Goal: Task Accomplishment & Management: Use online tool/utility

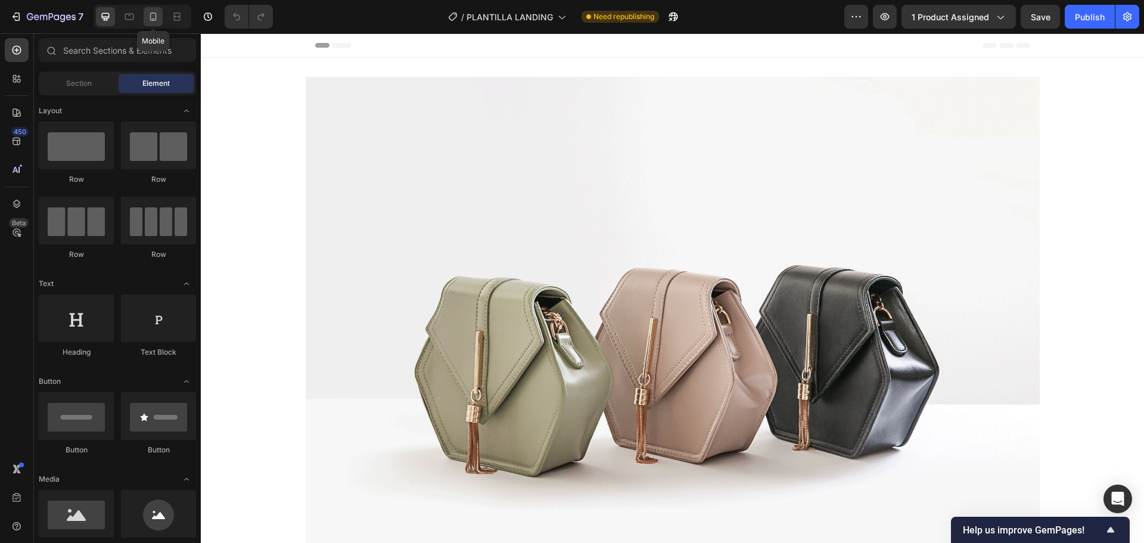
click at [151, 20] on icon at bounding box center [153, 17] width 7 height 8
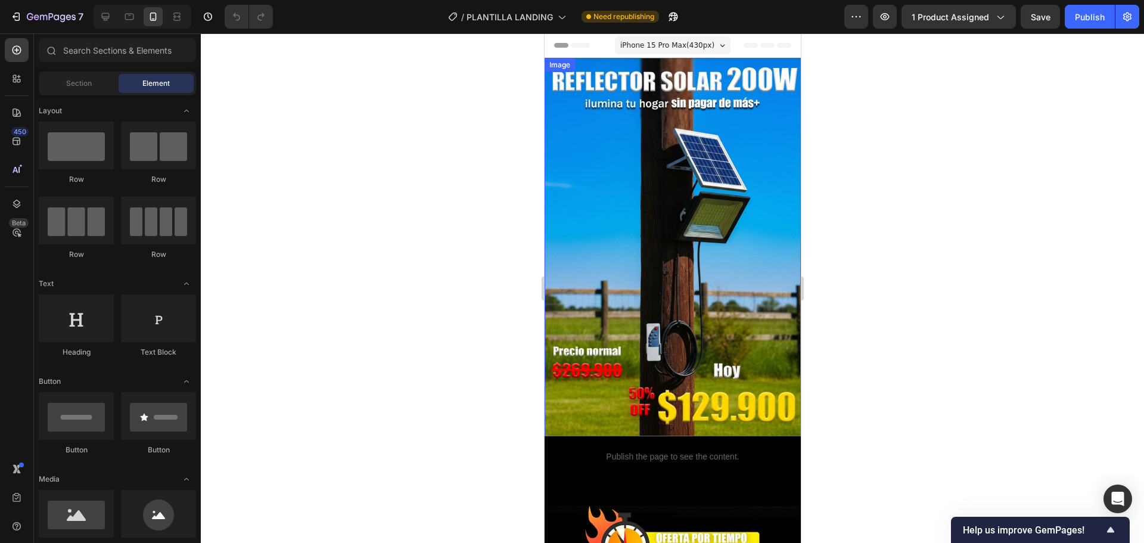
click at [700, 198] on img at bounding box center [672, 247] width 256 height 378
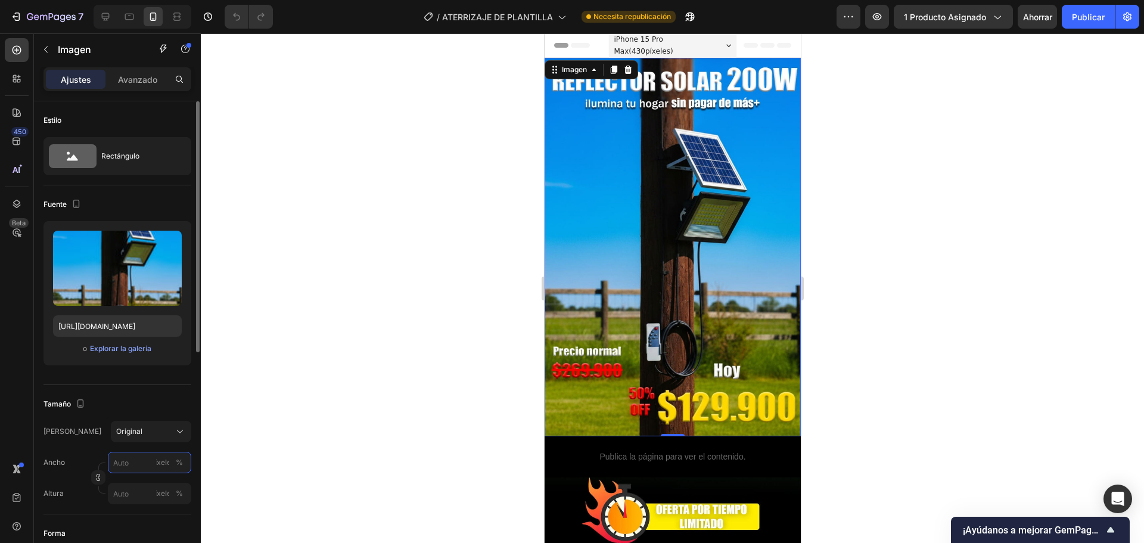
click at [152, 460] on input "píxeles %" at bounding box center [149, 462] width 83 height 21
click at [174, 493] on font "100%" at bounding box center [172, 490] width 20 height 9
type input "100"
click at [177, 462] on font "%" at bounding box center [179, 462] width 7 height 9
click at [163, 465] on font "píxeles" at bounding box center [163, 462] width 24 height 9
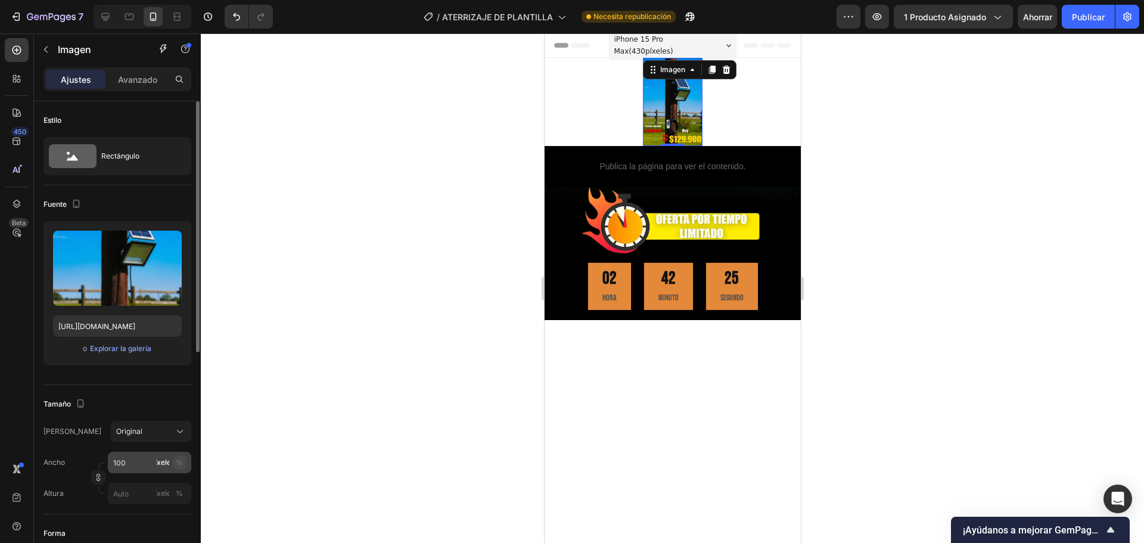
click at [180, 466] on font "%" at bounding box center [179, 462] width 7 height 9
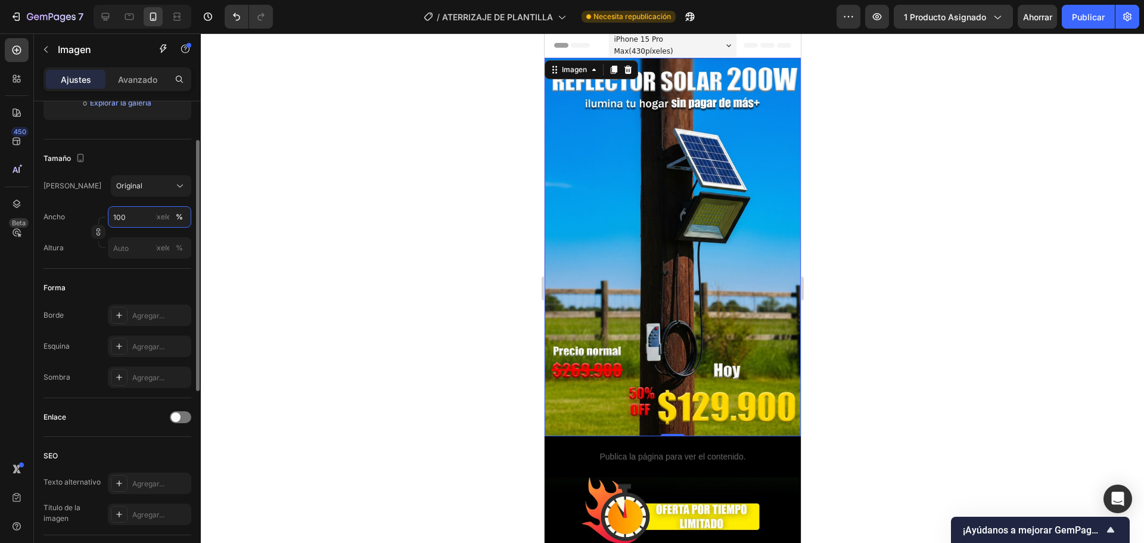
scroll to position [186, 0]
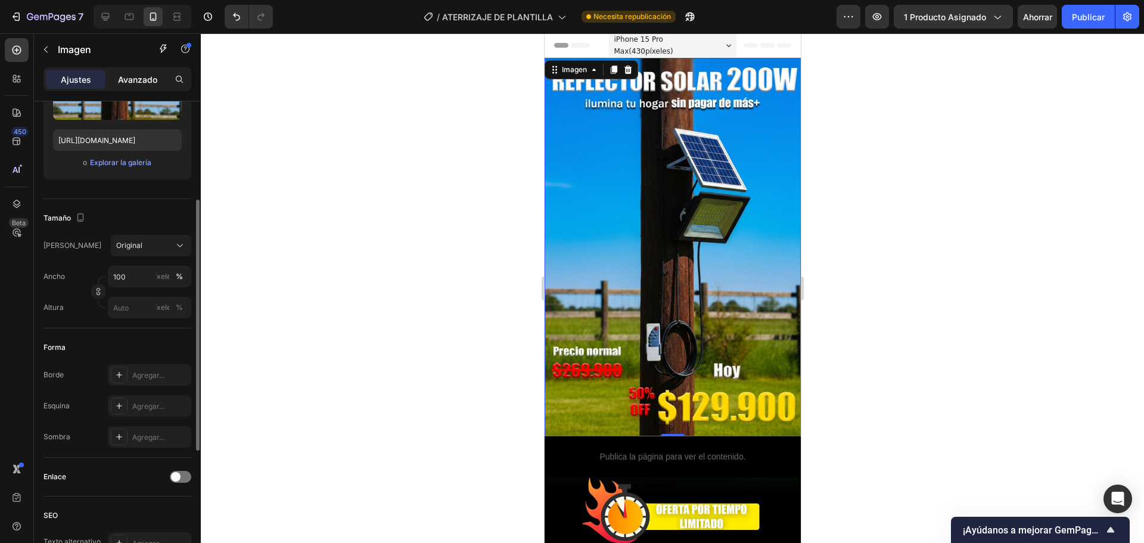
click at [148, 72] on div "Avanzado" at bounding box center [138, 79] width 60 height 19
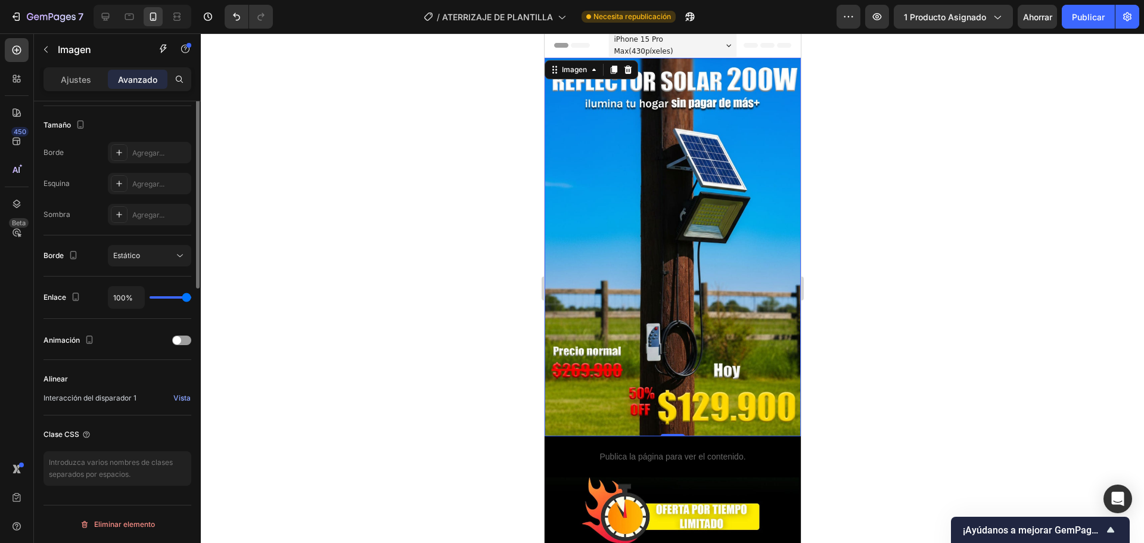
scroll to position [0, 0]
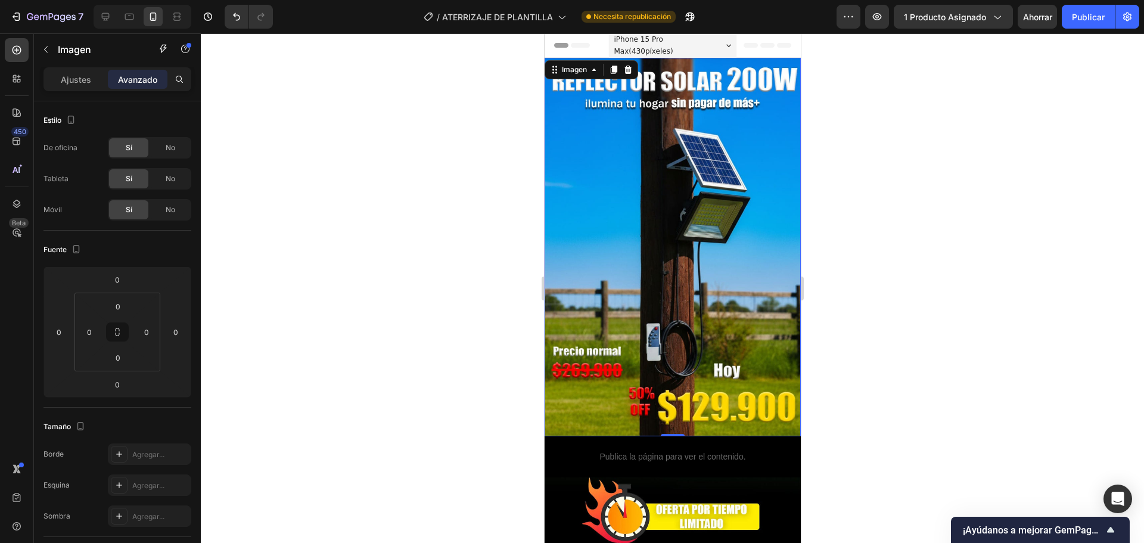
click at [80, 93] on div "Ajustes Avanzado" at bounding box center [117, 84] width 167 height 34
click at [82, 83] on font "Ajustes" at bounding box center [76, 79] width 30 height 10
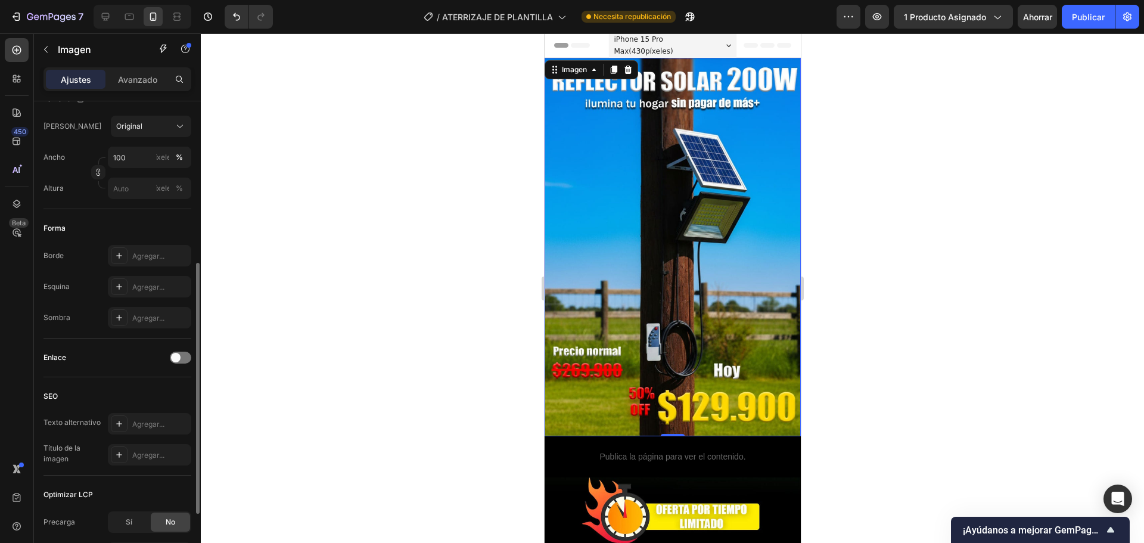
scroll to position [424, 0]
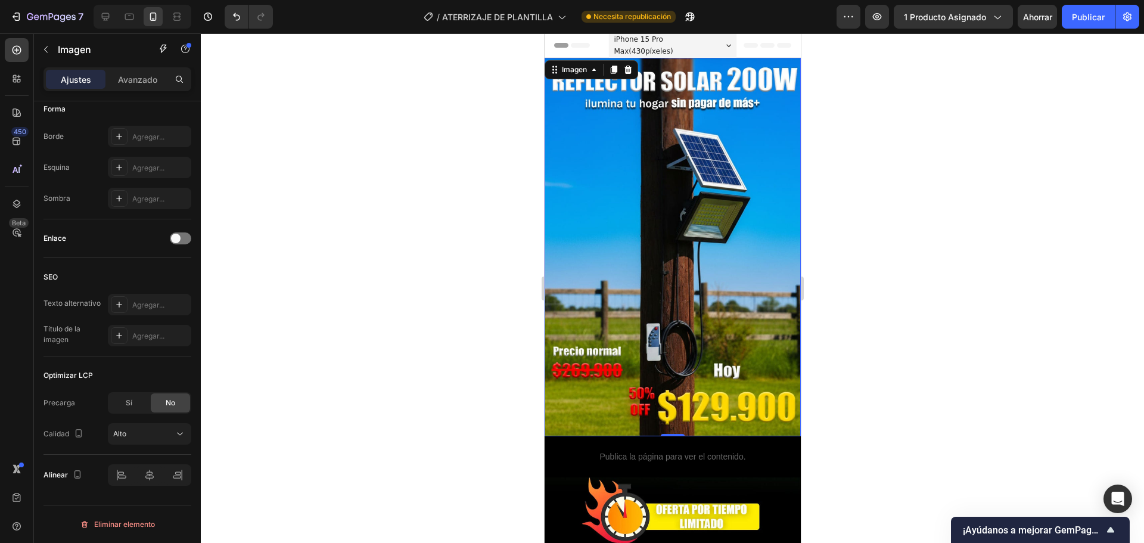
click at [735, 250] on img at bounding box center [672, 247] width 256 height 378
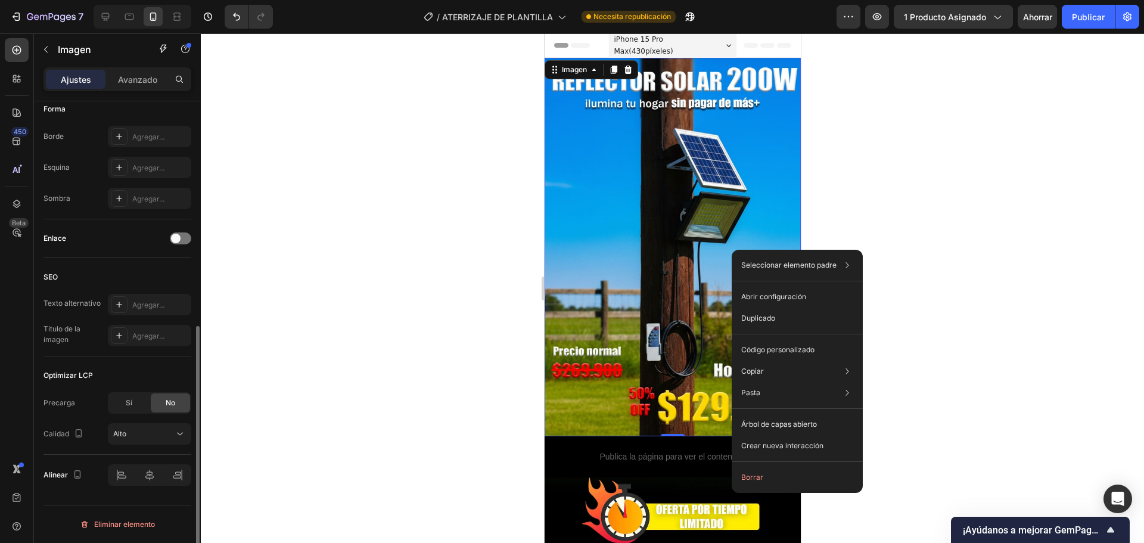
click at [100, 241] on div "Enlace" at bounding box center [117, 238] width 148 height 19
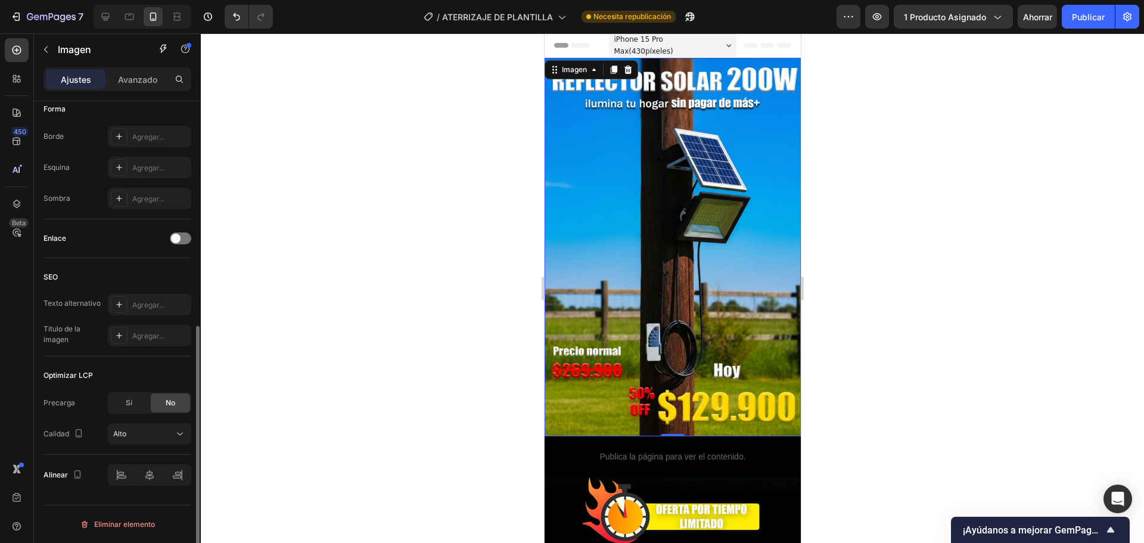
scroll to position [126, 0]
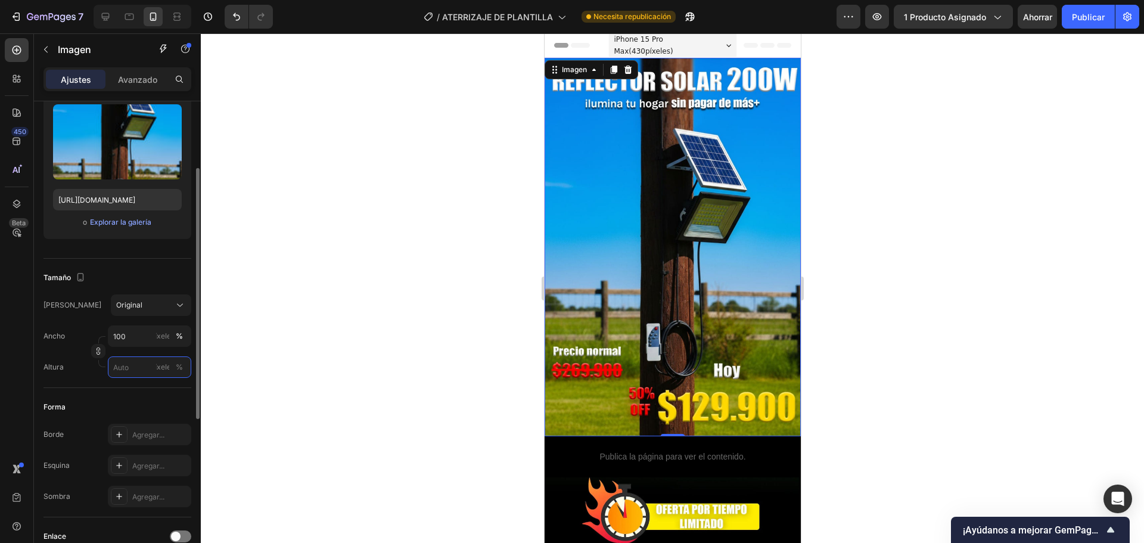
click at [131, 373] on input "píxeles %" at bounding box center [149, 366] width 83 height 21
click at [144, 365] on input "píxeles %" at bounding box center [149, 366] width 83 height 21
click at [63, 387] on div "[PERSON_NAME] Original Ancho 100 píxeles % Altura píxeles %" at bounding box center [117, 323] width 148 height 129
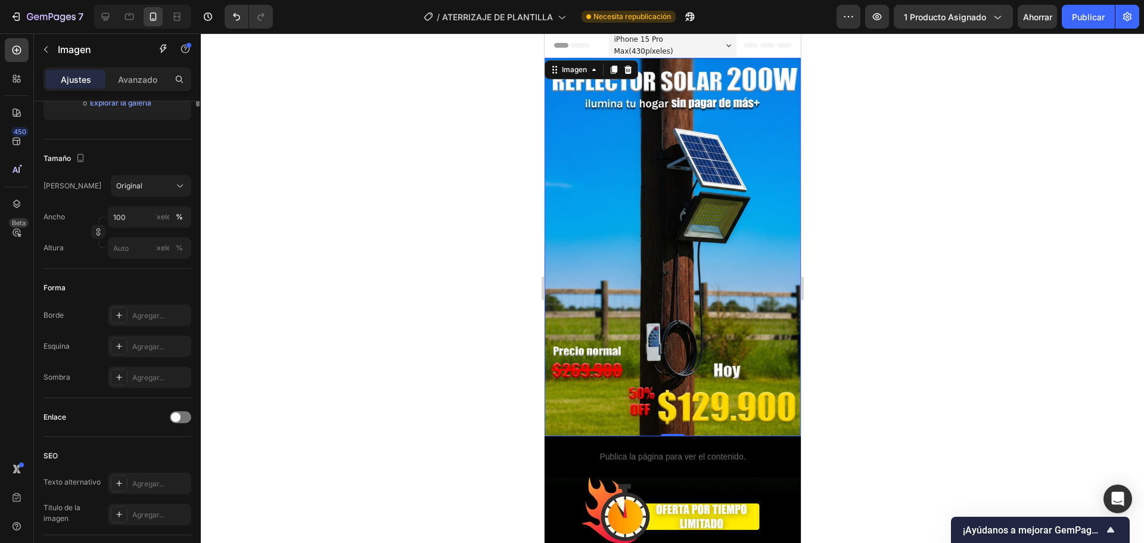
scroll to position [0, 0]
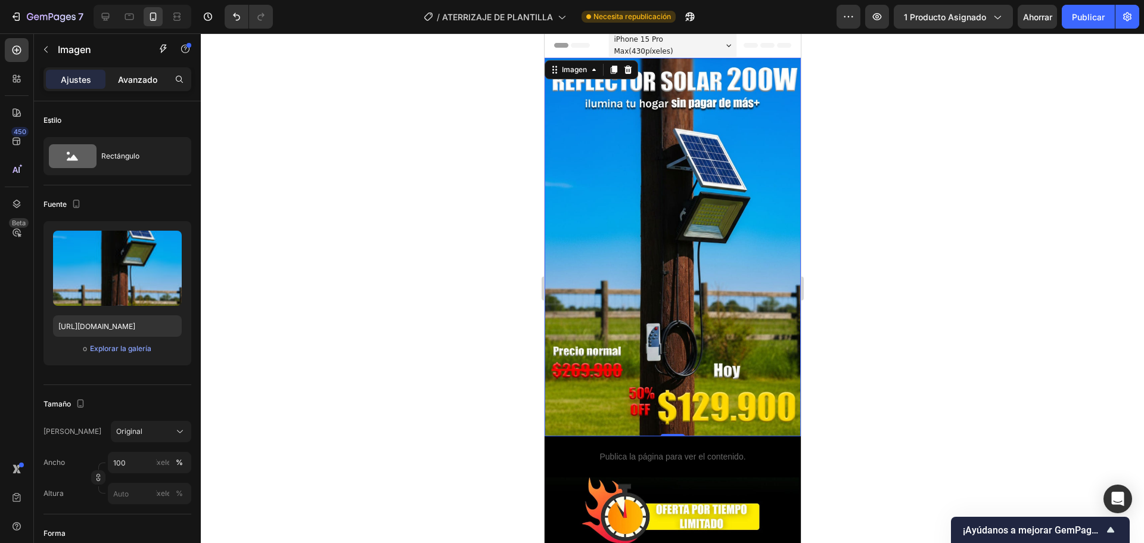
click at [148, 77] on font "Avanzado" at bounding box center [137, 79] width 39 height 10
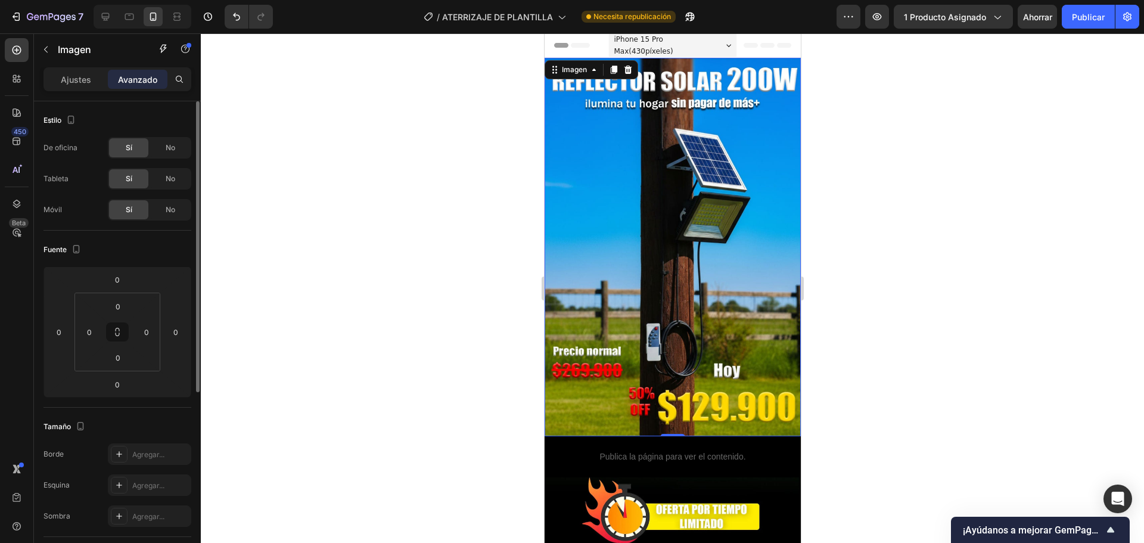
scroll to position [119, 0]
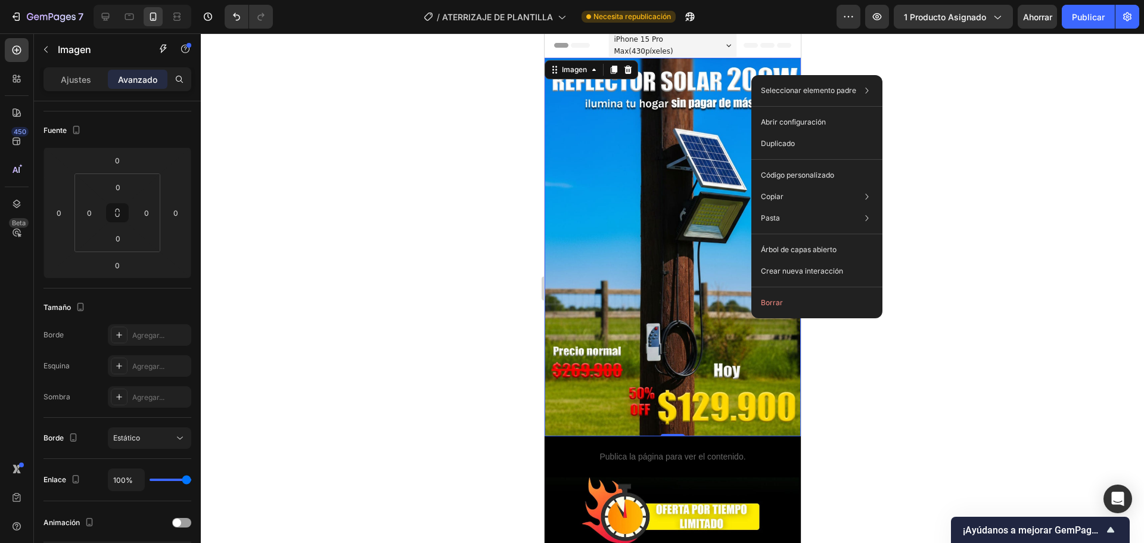
click at [681, 399] on img at bounding box center [672, 247] width 256 height 378
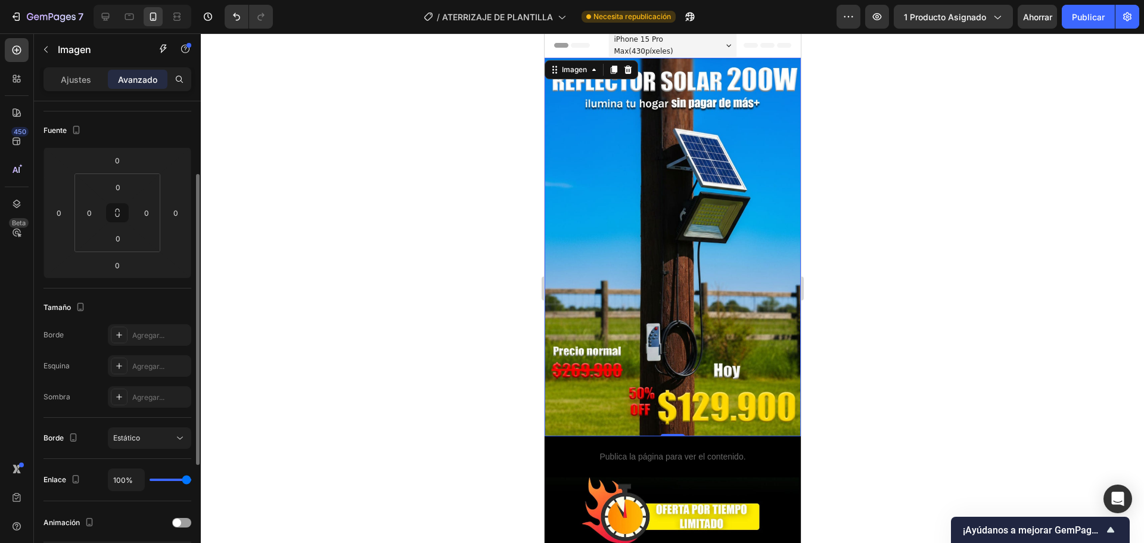
scroll to position [179, 0]
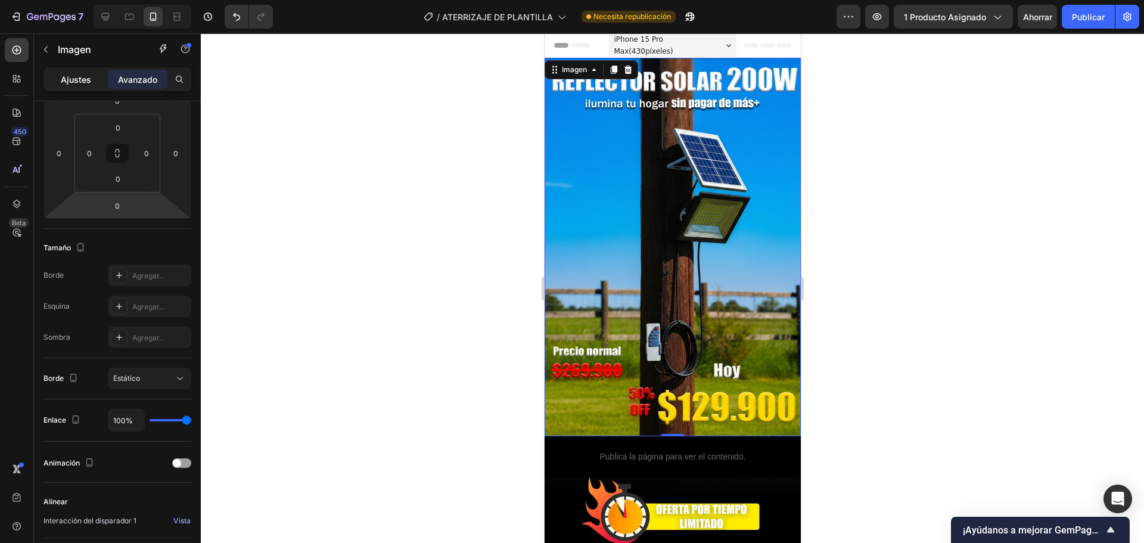
click at [70, 82] on font "Ajustes" at bounding box center [76, 79] width 30 height 10
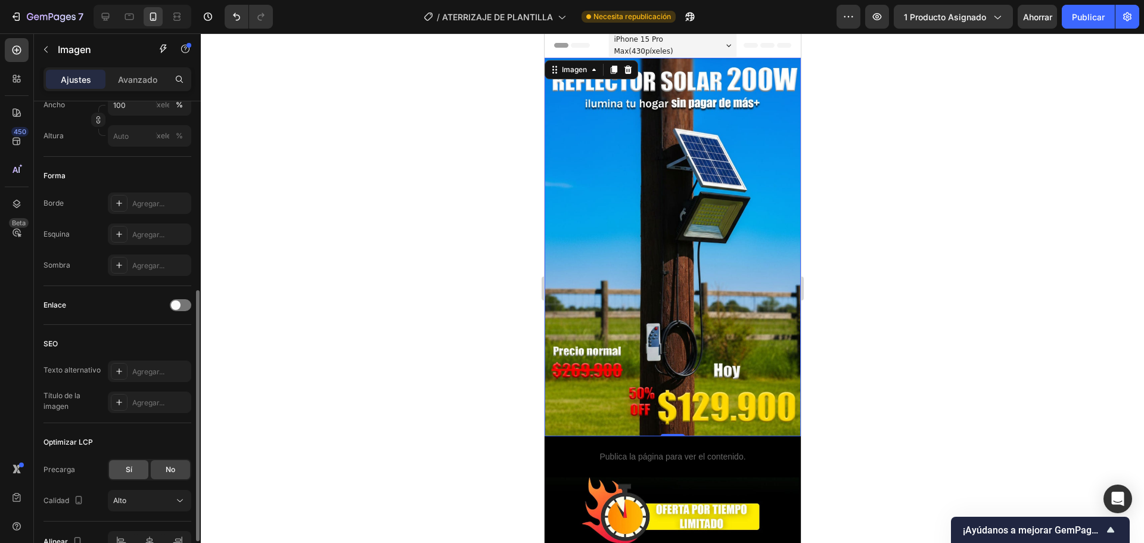
scroll to position [424, 0]
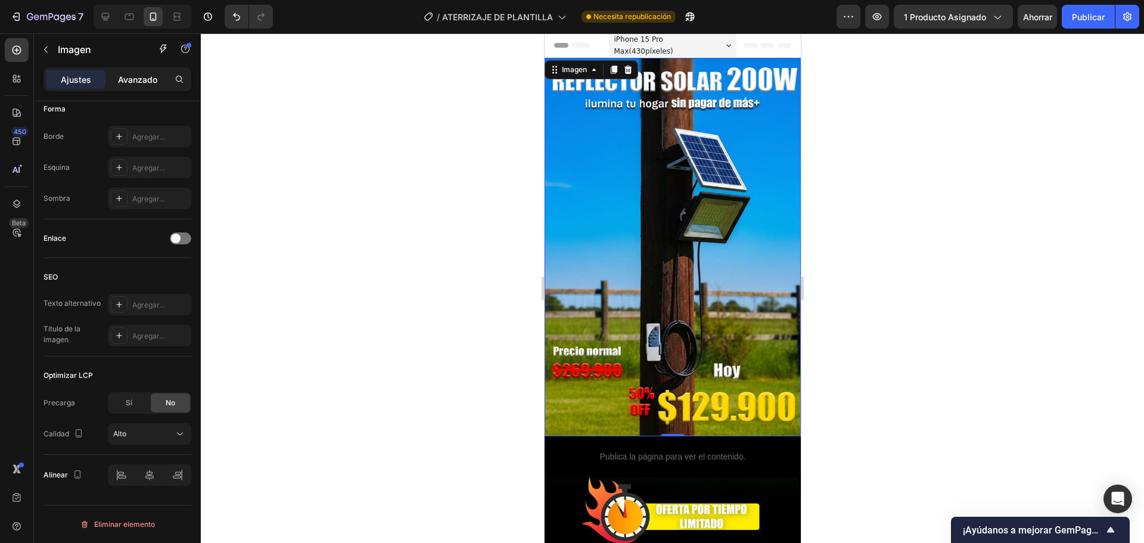
click at [166, 78] on div "Avanzado" at bounding box center [138, 79] width 60 height 19
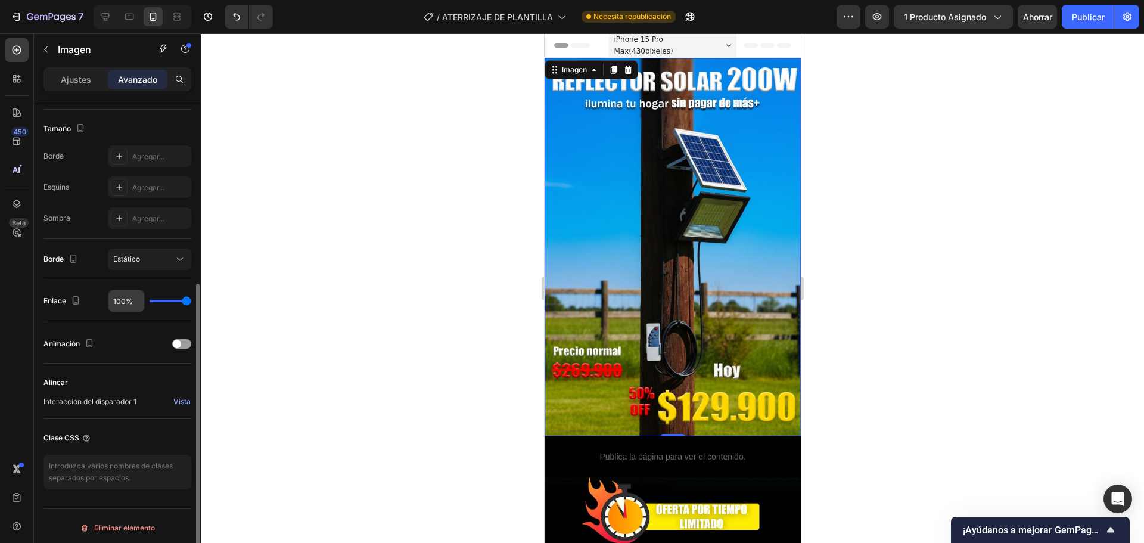
scroll to position [301, 0]
click at [134, 255] on font "Estático" at bounding box center [126, 255] width 27 height 9
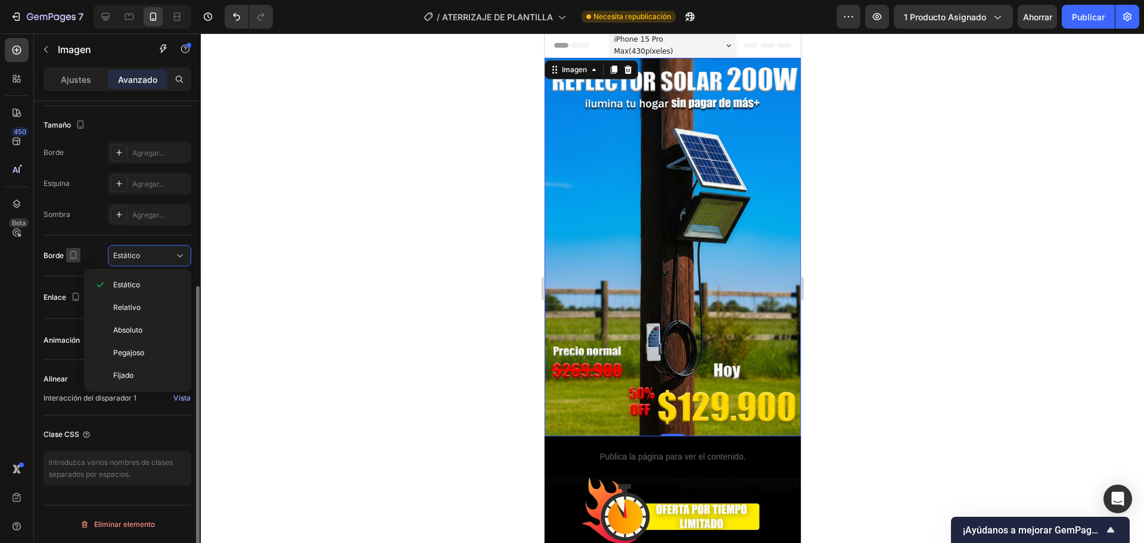
click at [73, 259] on icon "button" at bounding box center [73, 255] width 12 height 12
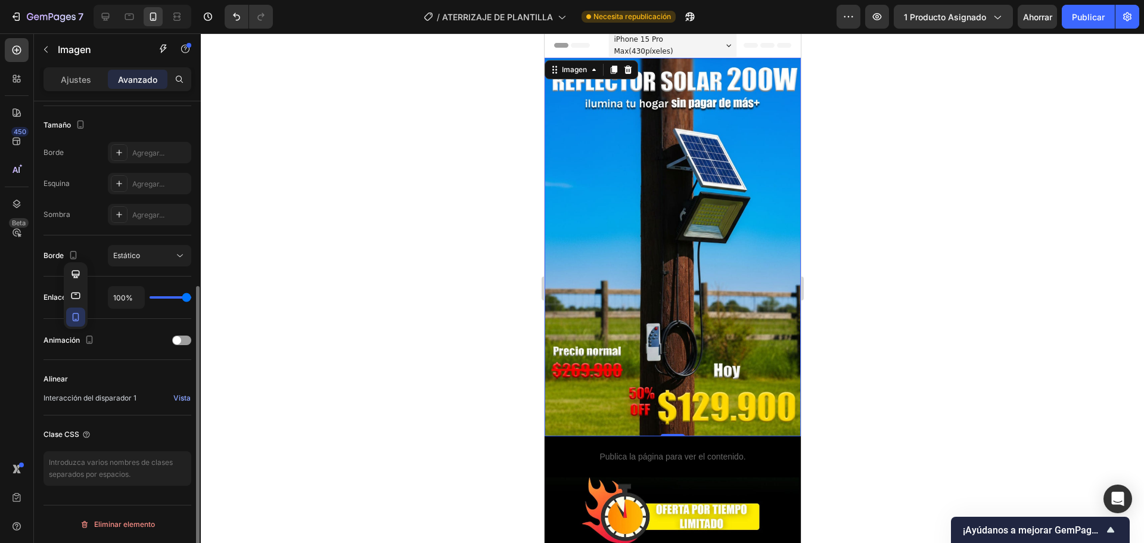
click at [99, 256] on div "Borde Estático" at bounding box center [117, 255] width 148 height 21
click at [181, 255] on icon at bounding box center [180, 256] width 12 height 12
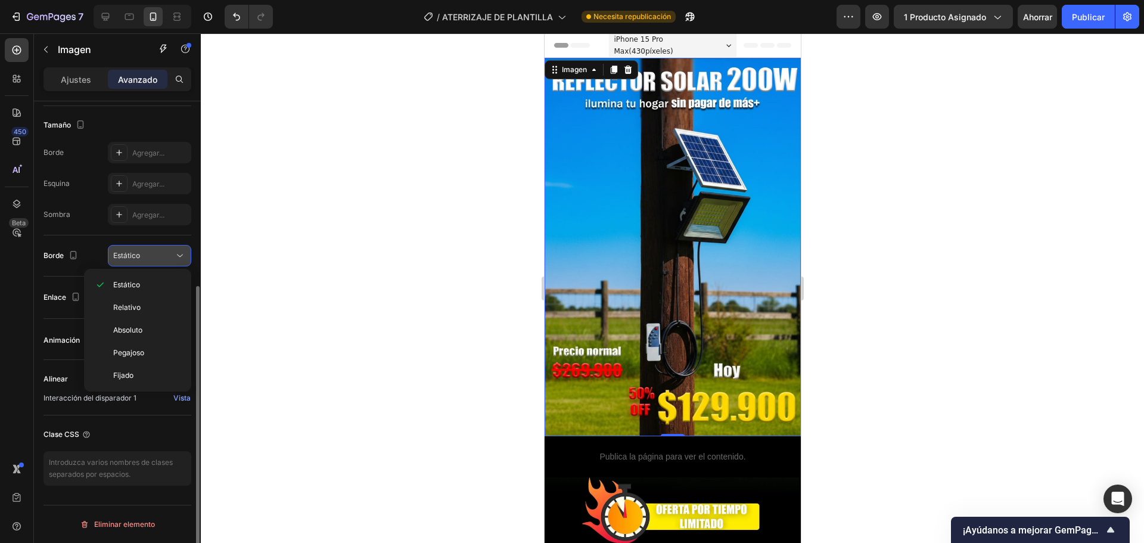
click at [181, 255] on icon at bounding box center [180, 256] width 12 height 12
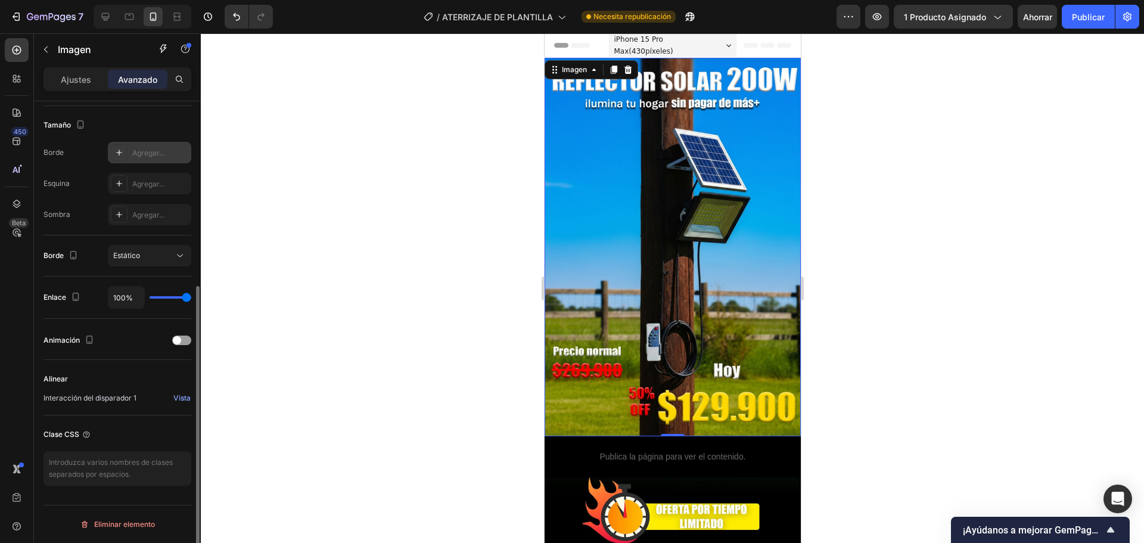
click at [163, 155] on font "Agregar..." at bounding box center [148, 152] width 32 height 9
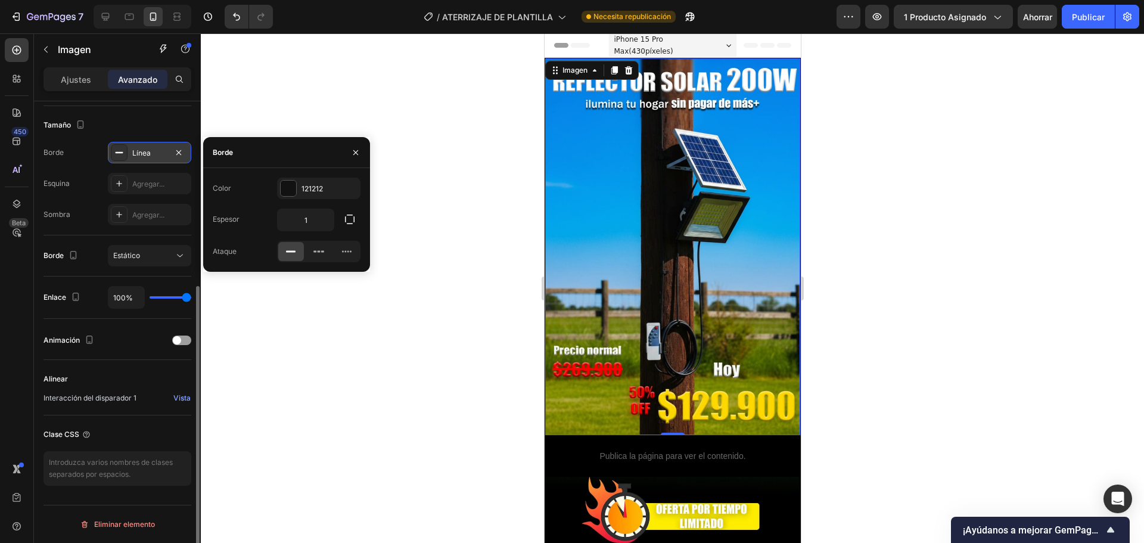
click at [163, 155] on div "Línea" at bounding box center [149, 153] width 35 height 11
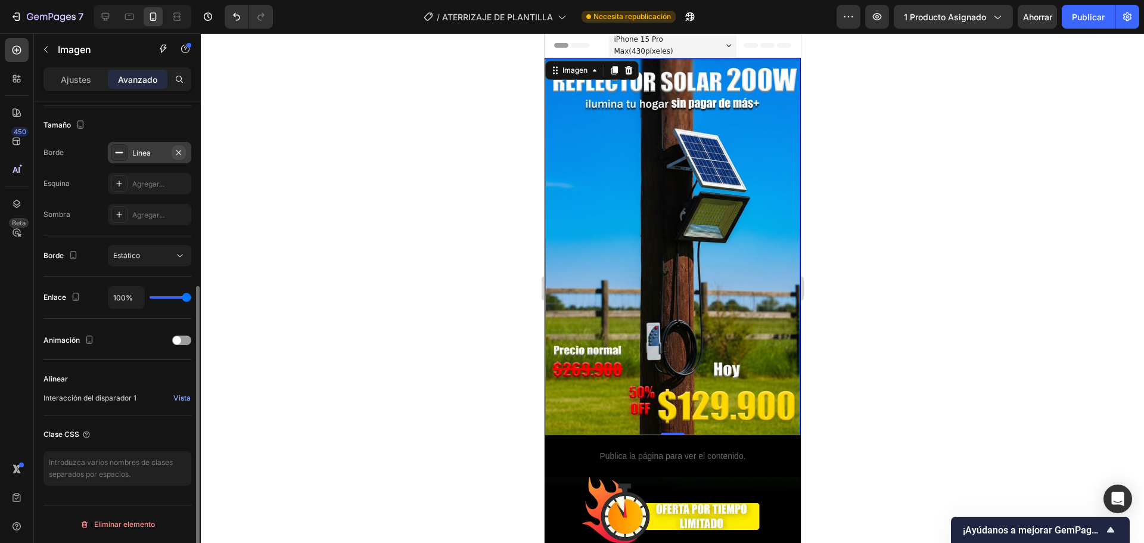
click at [183, 148] on icon "button" at bounding box center [179, 153] width 10 height 10
click at [170, 251] on div "Estático" at bounding box center [143, 255] width 61 height 11
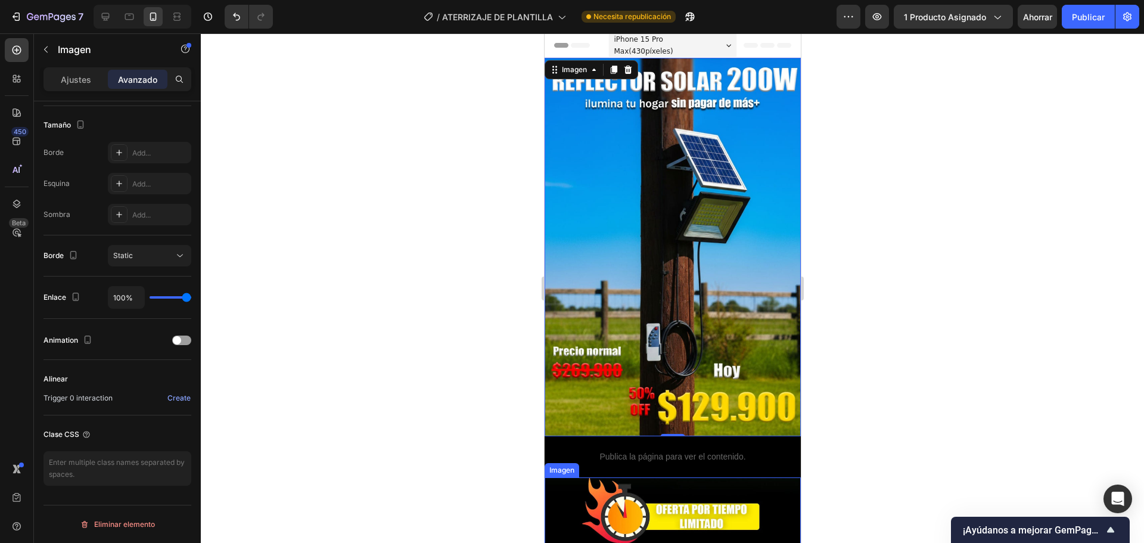
click at [670, 481] on img at bounding box center [672, 515] width 256 height 76
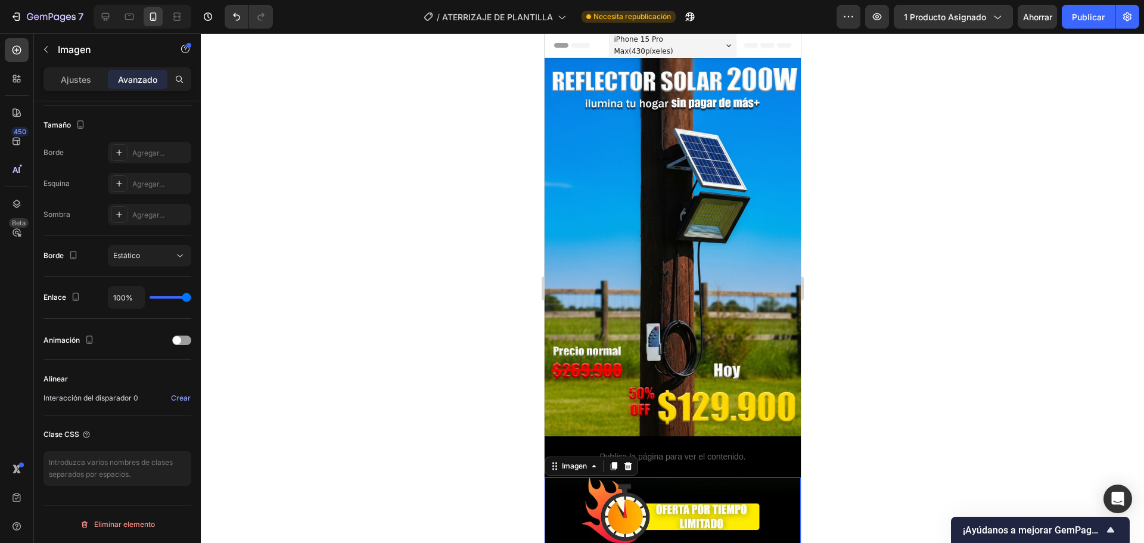
click at [607, 222] on img at bounding box center [672, 247] width 256 height 378
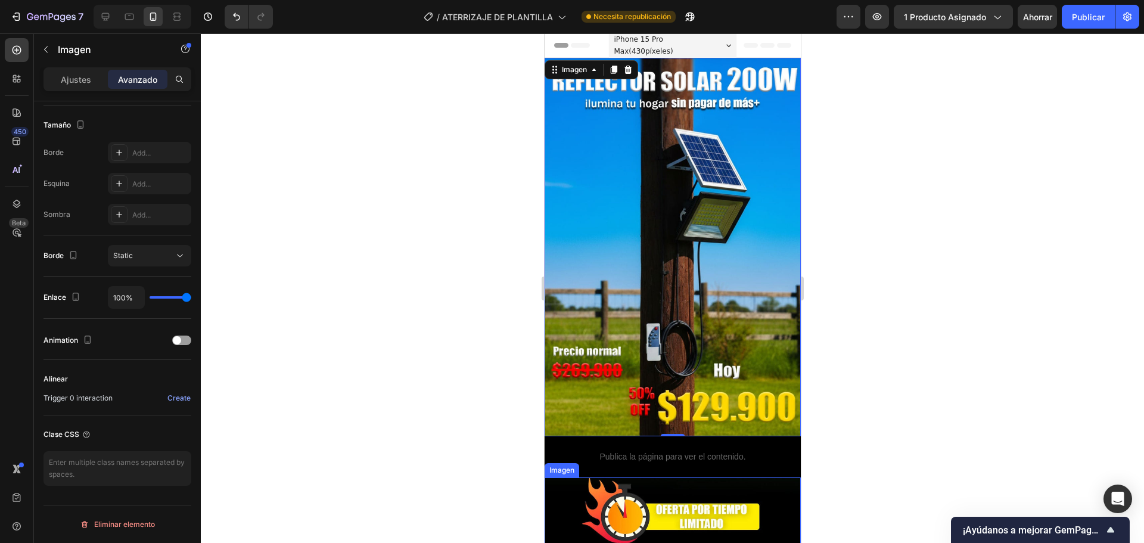
click at [646, 488] on img at bounding box center [672, 515] width 256 height 76
click at [636, 198] on img at bounding box center [672, 247] width 256 height 378
click at [674, 506] on img at bounding box center [672, 515] width 256 height 76
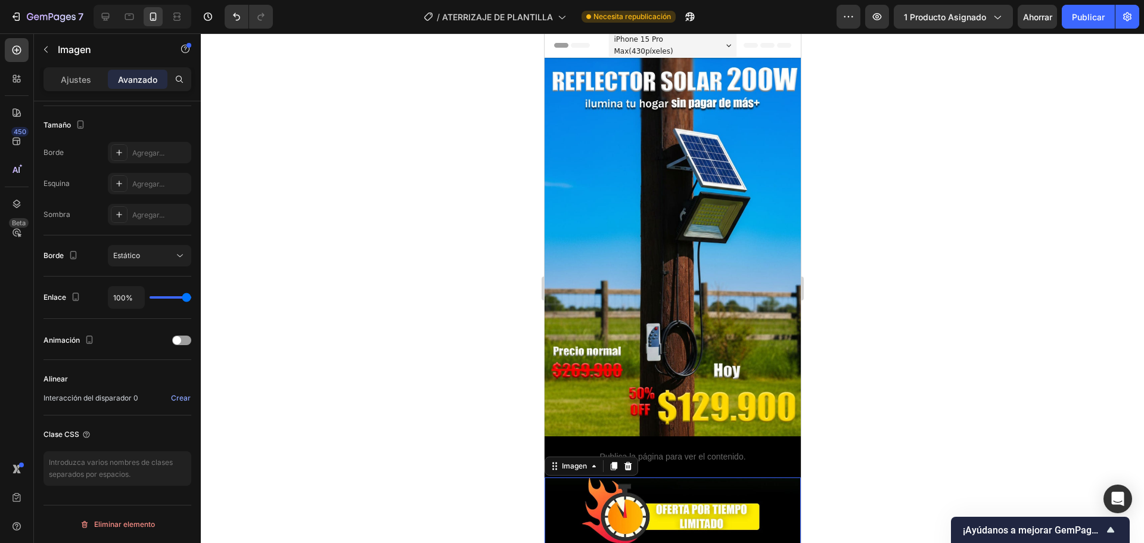
click at [71, 69] on div "Ajustes Avanzado" at bounding box center [117, 79] width 148 height 24
click at [71, 76] on font "Ajustes" at bounding box center [76, 79] width 30 height 10
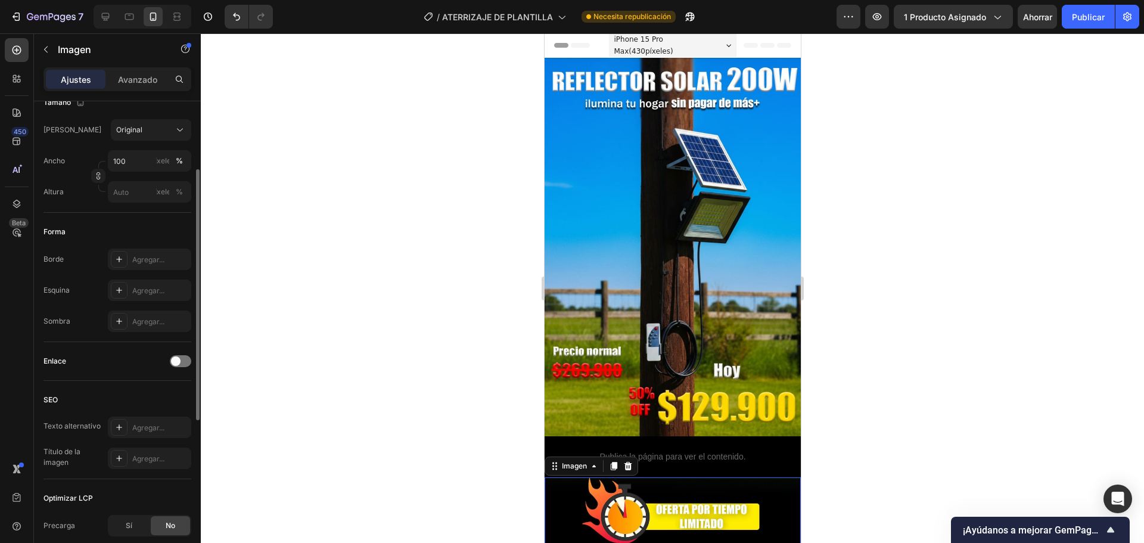
scroll to position [182, 0]
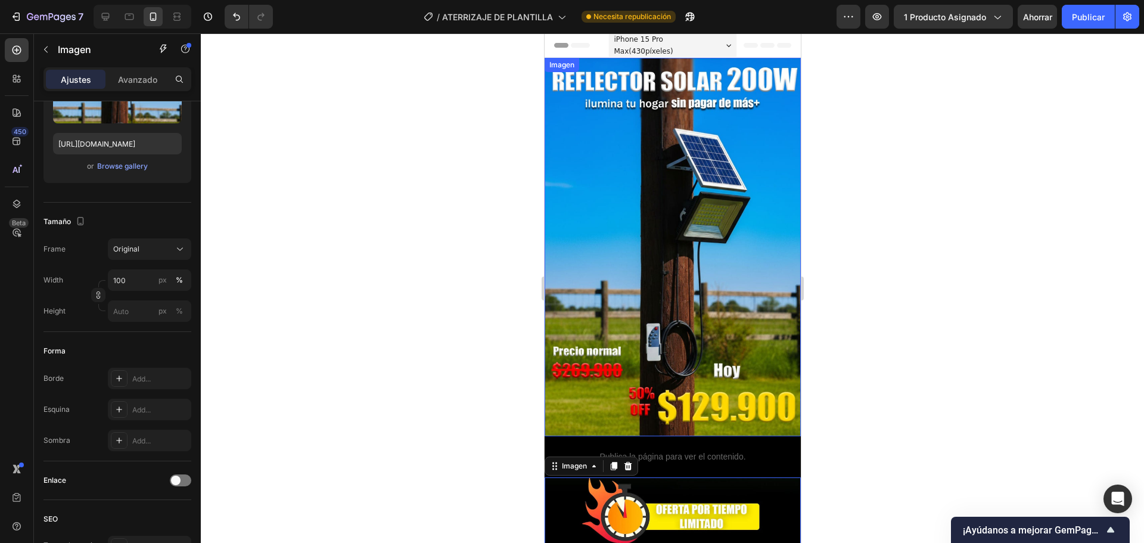
click at [687, 370] on img at bounding box center [672, 247] width 256 height 378
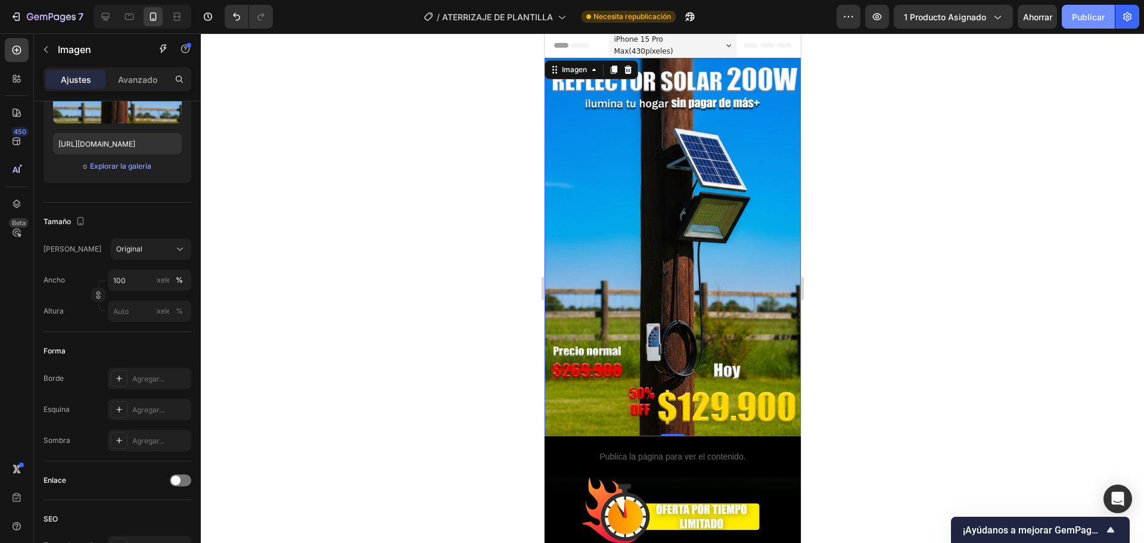
click at [1098, 14] on font "Publicar" at bounding box center [1088, 17] width 33 height 10
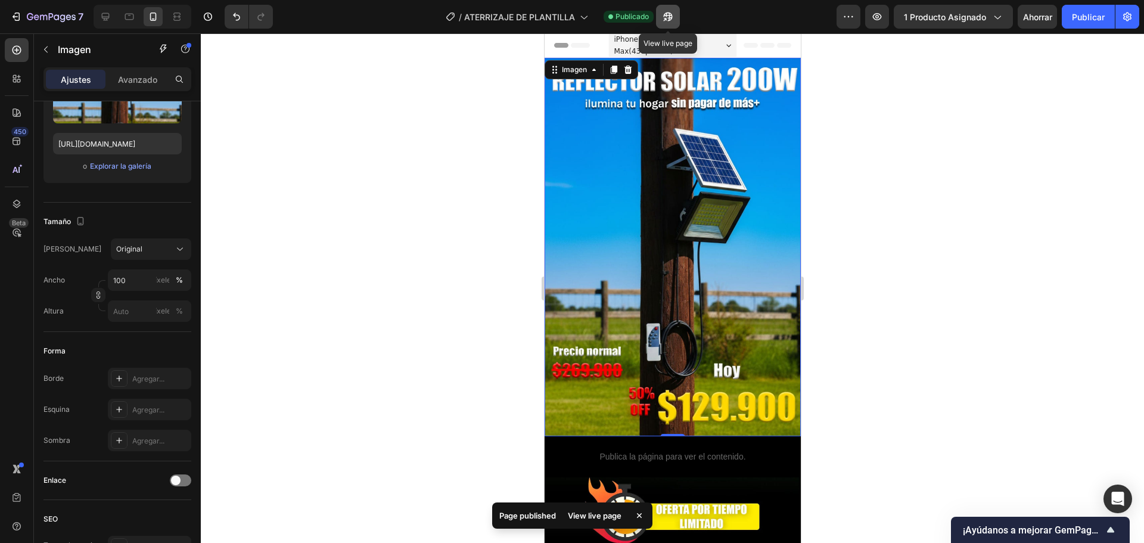
click at [668, 14] on icon "button" at bounding box center [668, 17] width 12 height 12
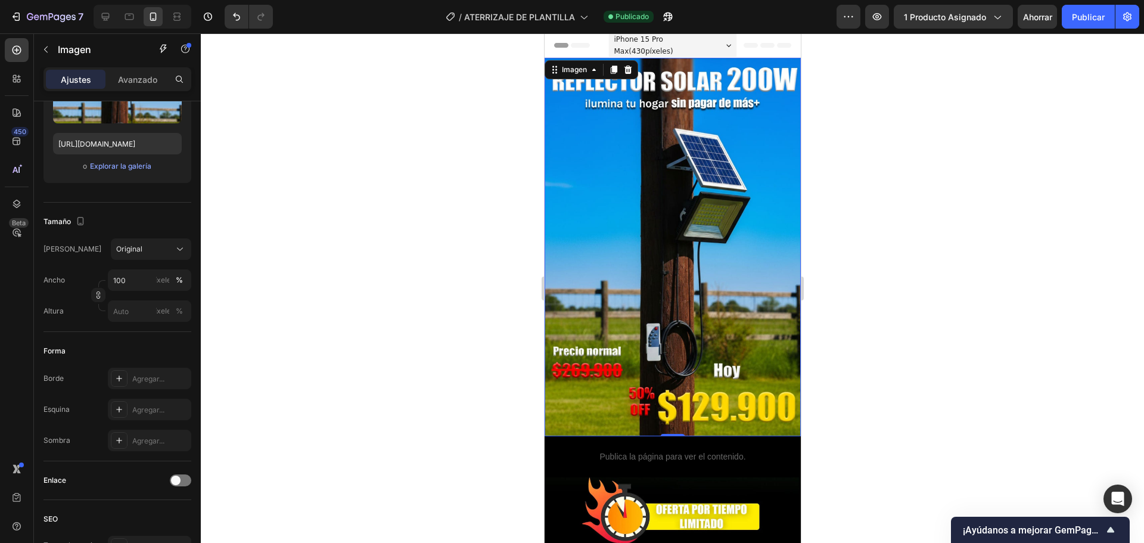
click at [748, 255] on img at bounding box center [672, 247] width 256 height 378
click at [630, 69] on icon at bounding box center [628, 70] width 8 height 8
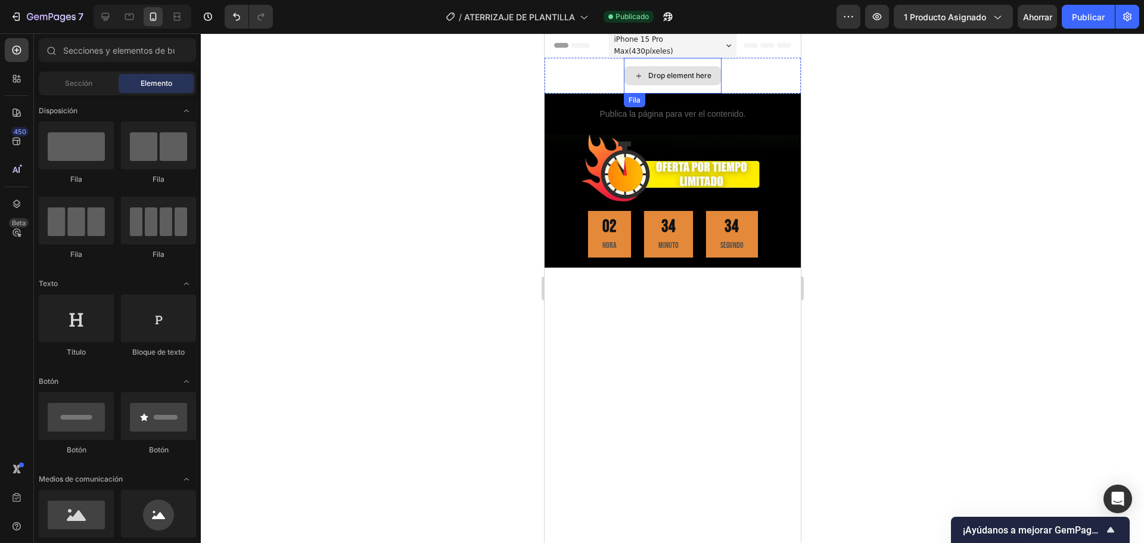
click at [633, 71] on icon at bounding box center [638, 76] width 10 height 10
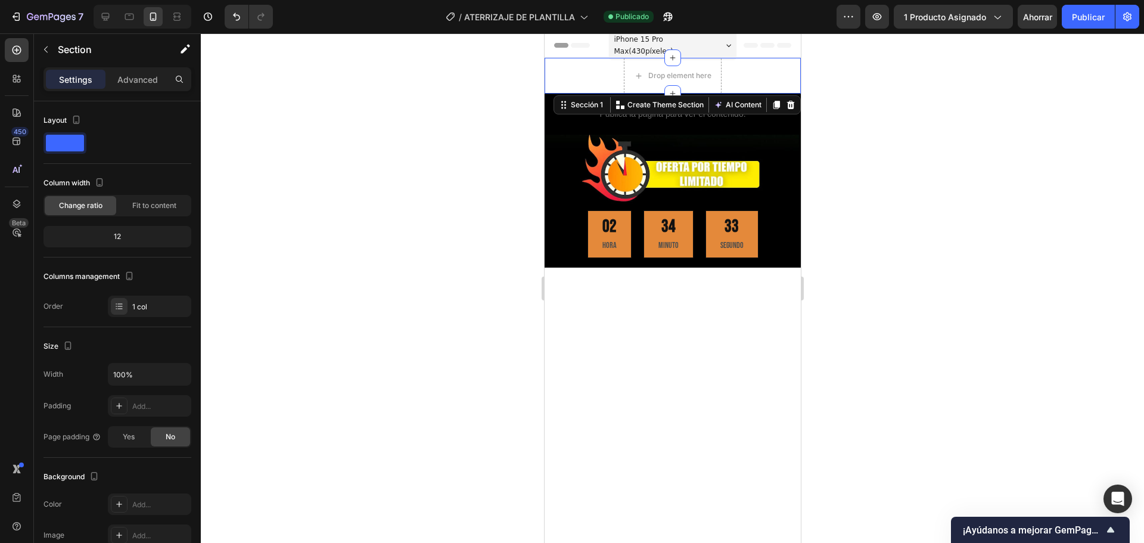
click at [596, 66] on div "Drop element here Fila" at bounding box center [672, 76] width 256 height 36
click at [785, 103] on icon at bounding box center [790, 105] width 10 height 10
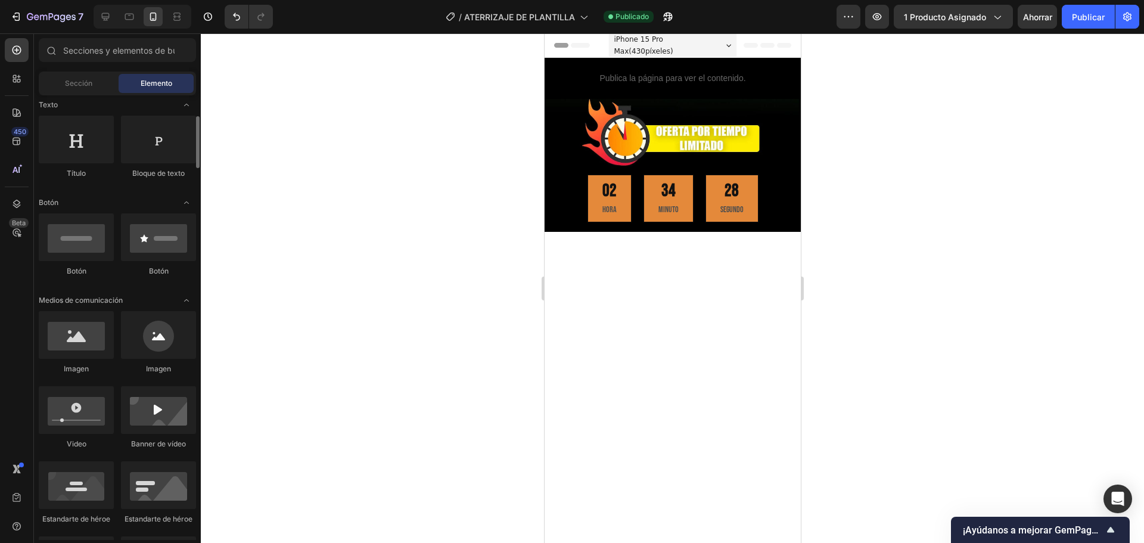
scroll to position [238, 0]
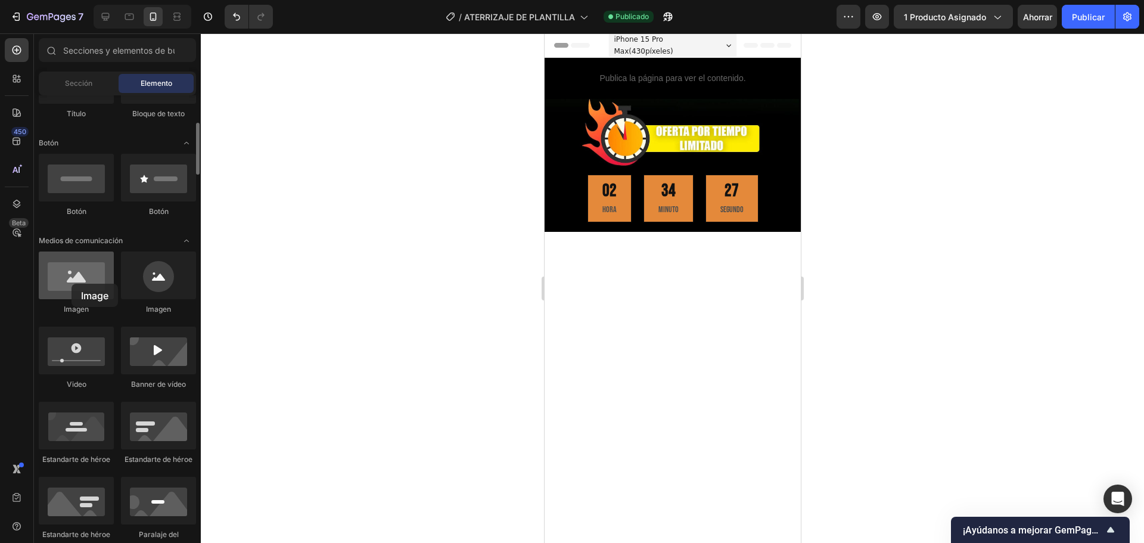
click at [71, 284] on div at bounding box center [76, 275] width 75 height 48
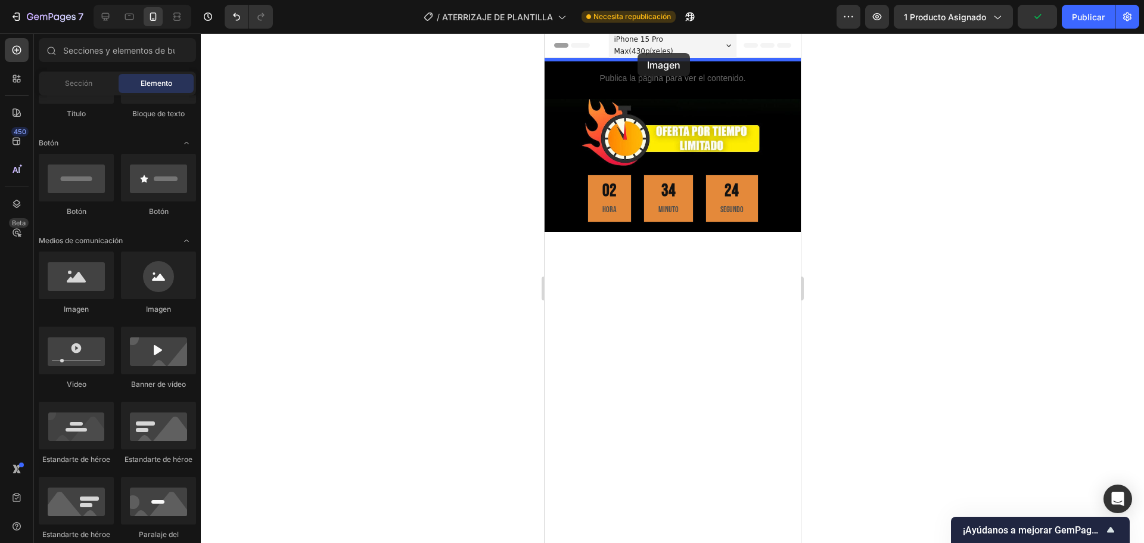
drag, startPoint x: 621, startPoint y: 317, endPoint x: 637, endPoint y: 53, distance: 264.4
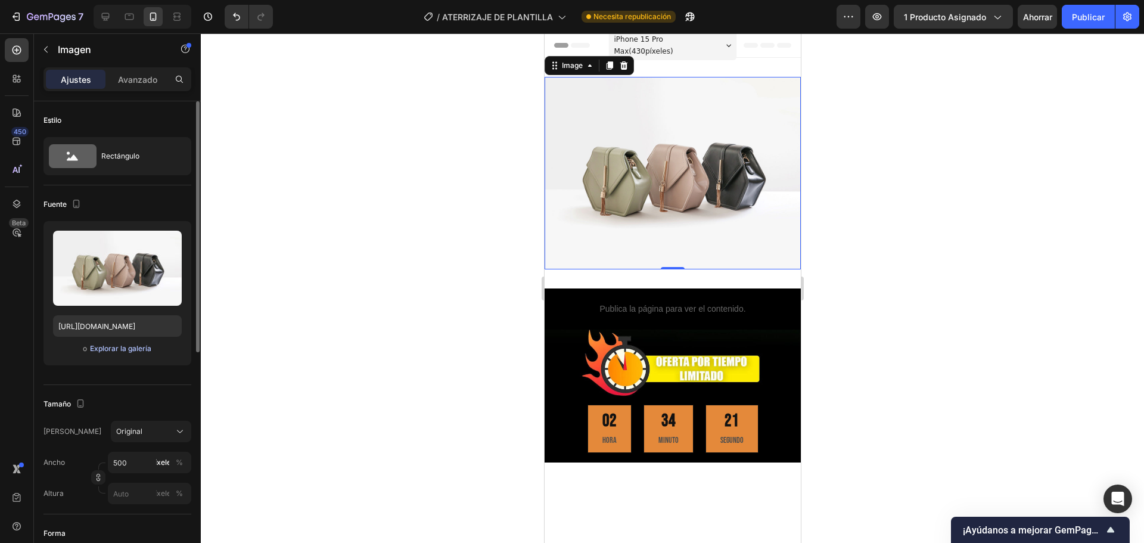
click at [145, 346] on font "Explorar la galería" at bounding box center [120, 348] width 61 height 9
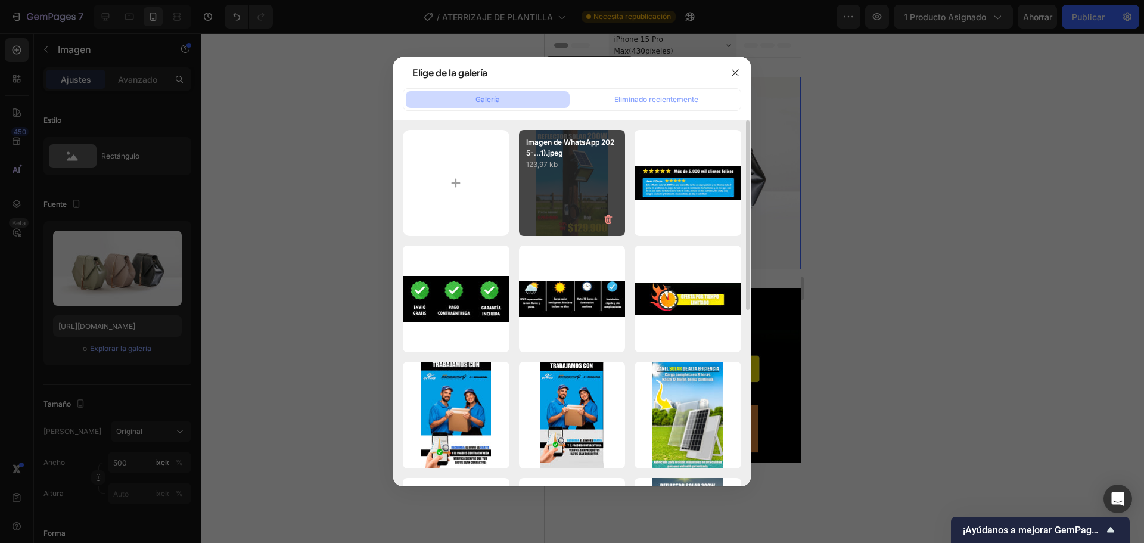
click at [567, 169] on p "123,97 kb" at bounding box center [572, 164] width 92 height 12
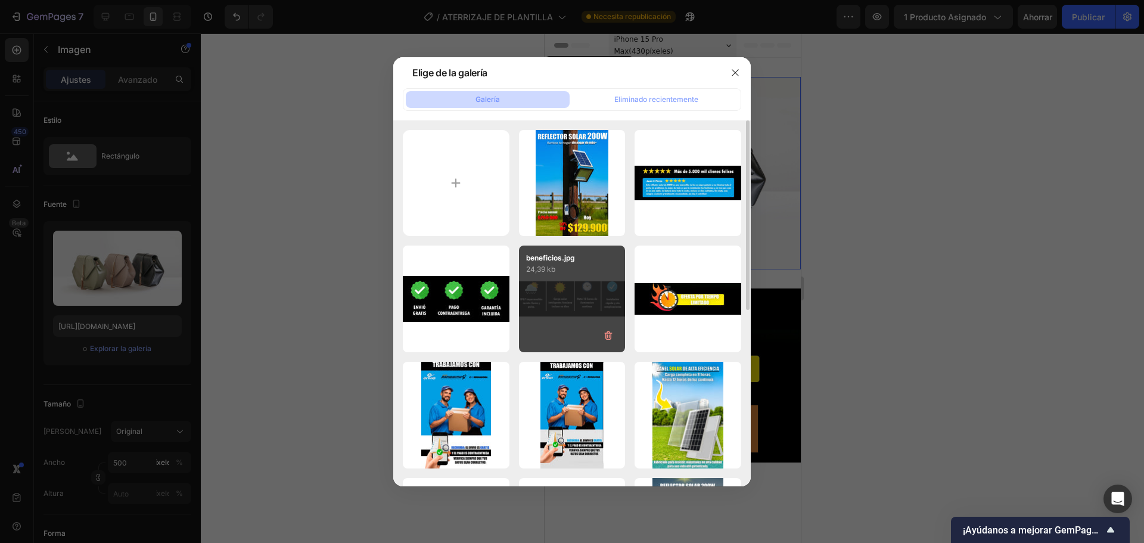
type input "[URL][DOMAIN_NAME]"
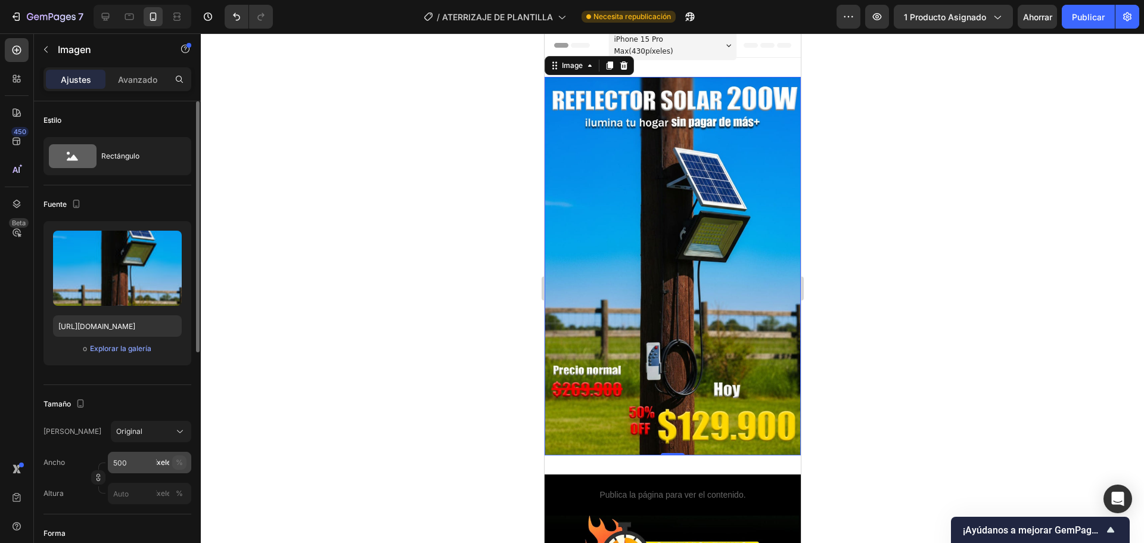
click at [182, 456] on button "%" at bounding box center [179, 462] width 14 height 14
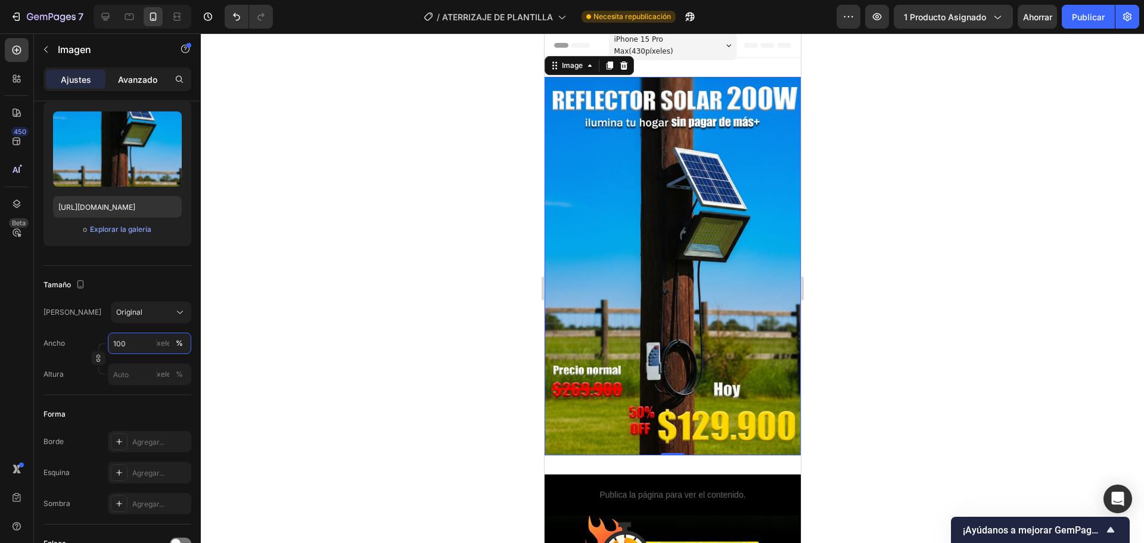
type input "100"
click at [127, 80] on font "Avanzado" at bounding box center [137, 79] width 39 height 10
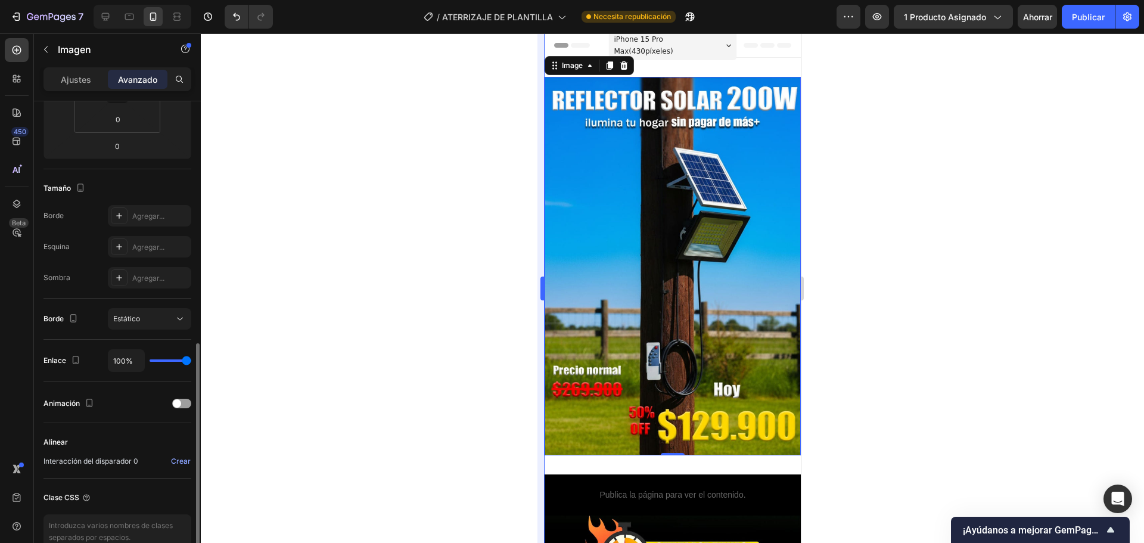
scroll to position [301, 0]
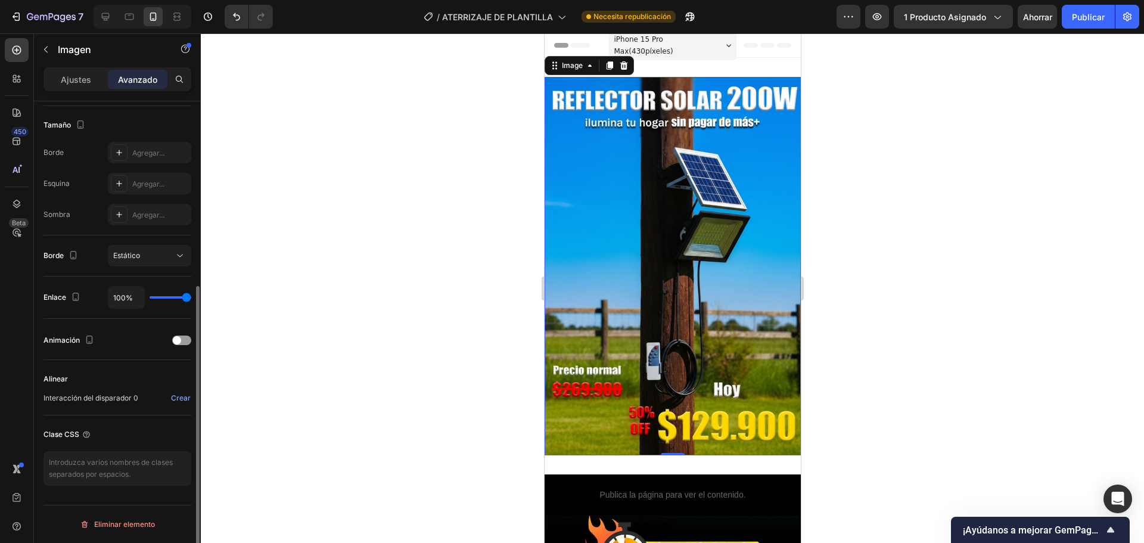
click at [739, 311] on img at bounding box center [672, 266] width 256 height 378
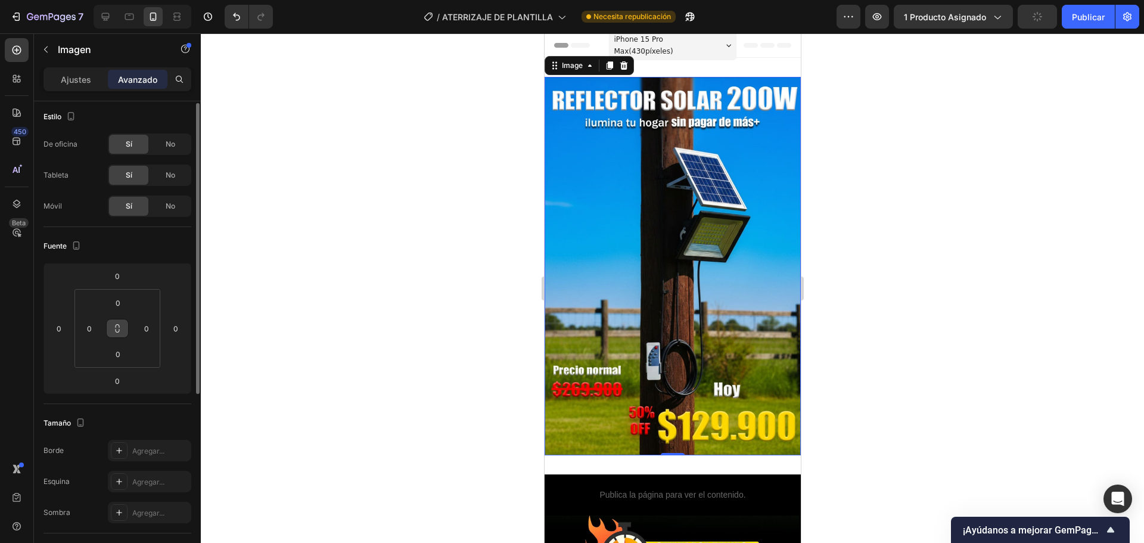
click at [123, 329] on button at bounding box center [117, 328] width 23 height 19
click at [143, 325] on input "0" at bounding box center [147, 328] width 18 height 18
click at [362, 322] on div at bounding box center [672, 287] width 943 height 509
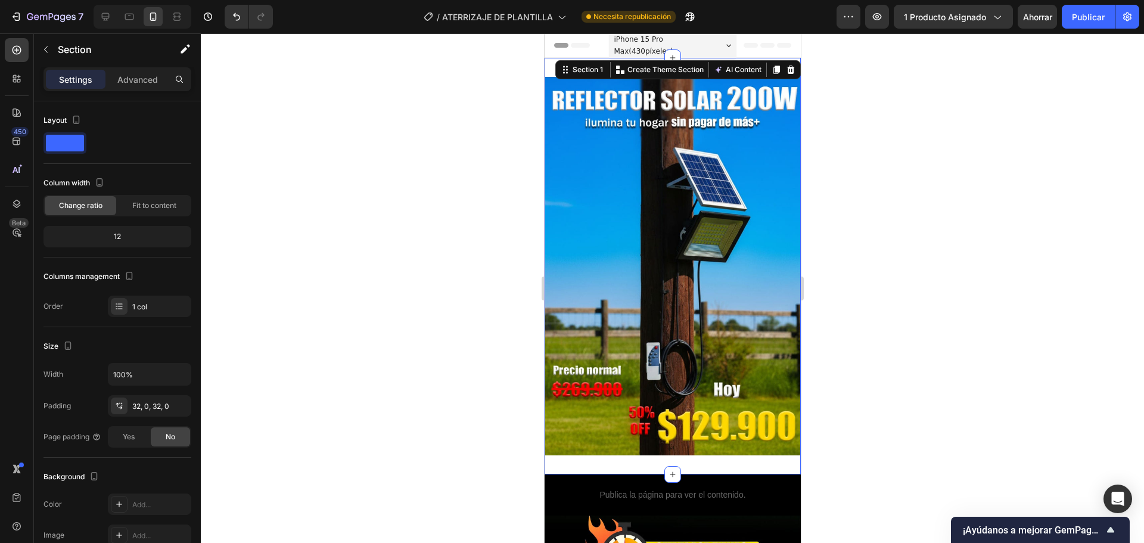
click at [737, 451] on div "Image Section 1 You can create reusable sections Create Theme Section AI Conten…" at bounding box center [672, 266] width 256 height 416
click at [153, 404] on font "32, 0, 32, 0" at bounding box center [150, 406] width 37 height 9
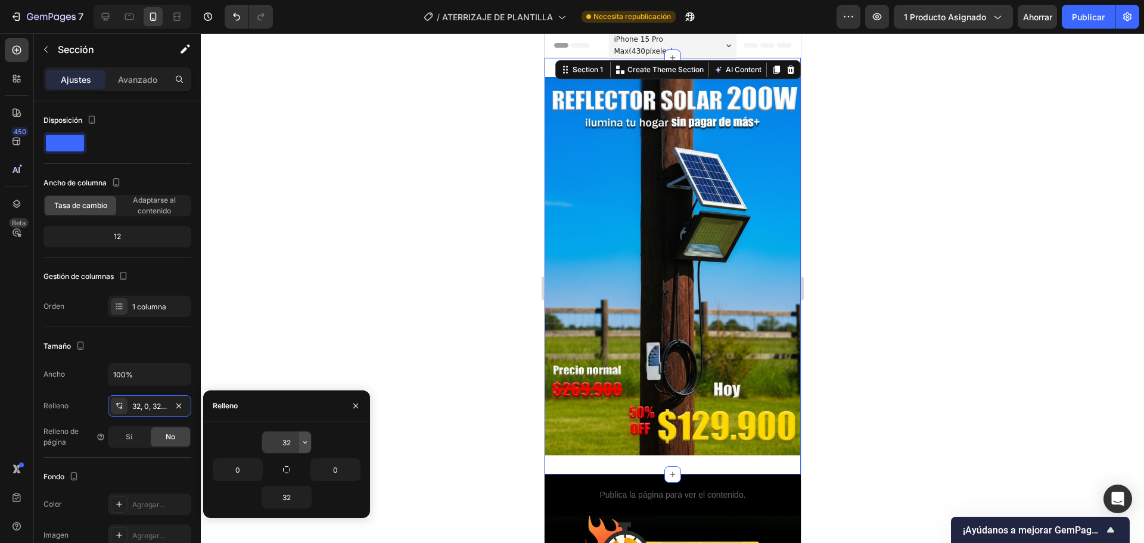
click at [310, 439] on button "button" at bounding box center [305, 441] width 12 height 21
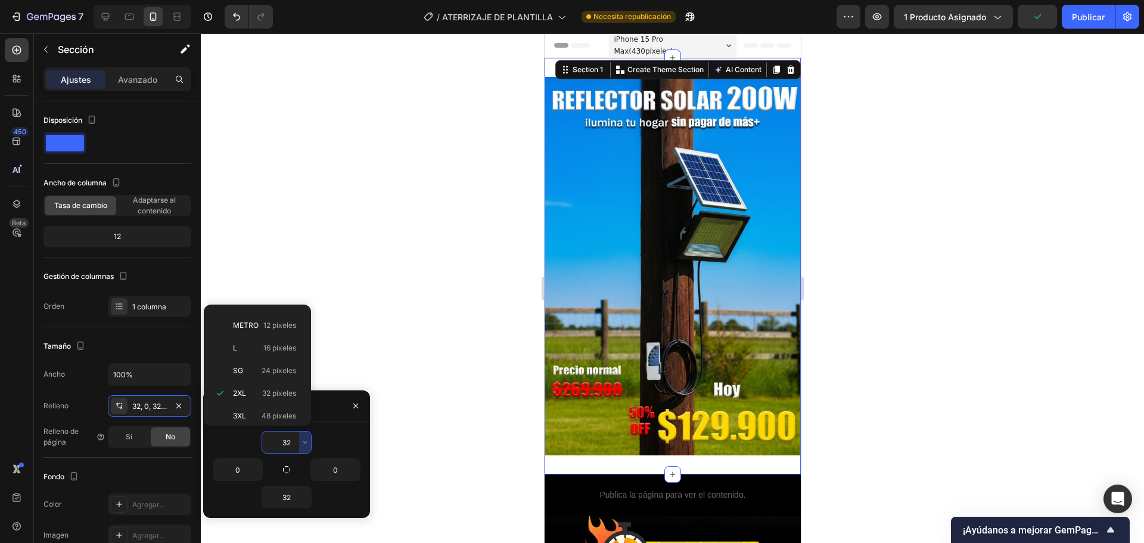
scroll to position [0, 0]
click at [248, 326] on div "Auto Auto" at bounding box center [254, 320] width 93 height 23
type input "Auto"
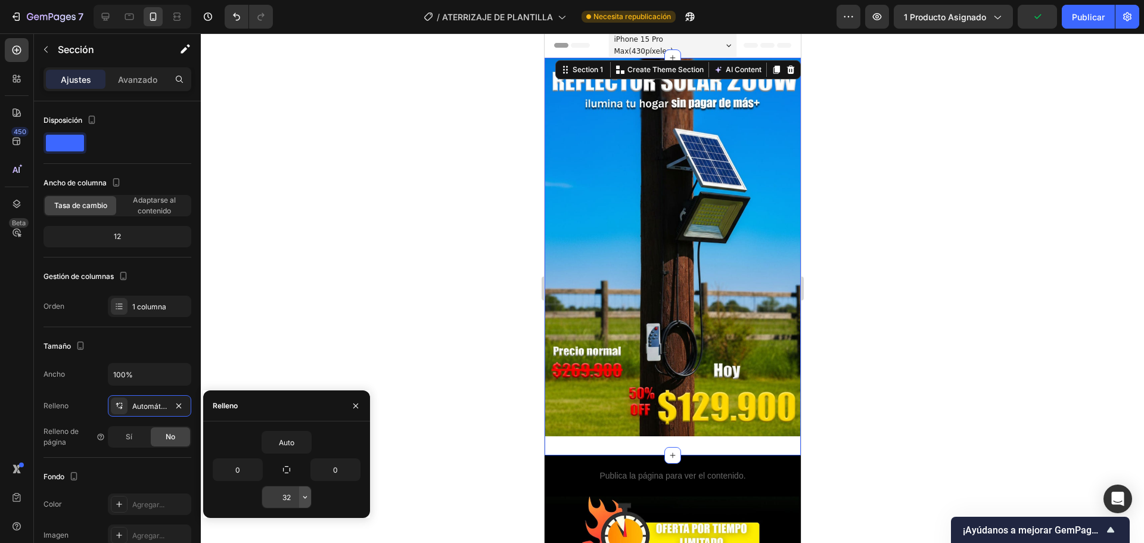
click at [300, 499] on button "button" at bounding box center [305, 496] width 12 height 21
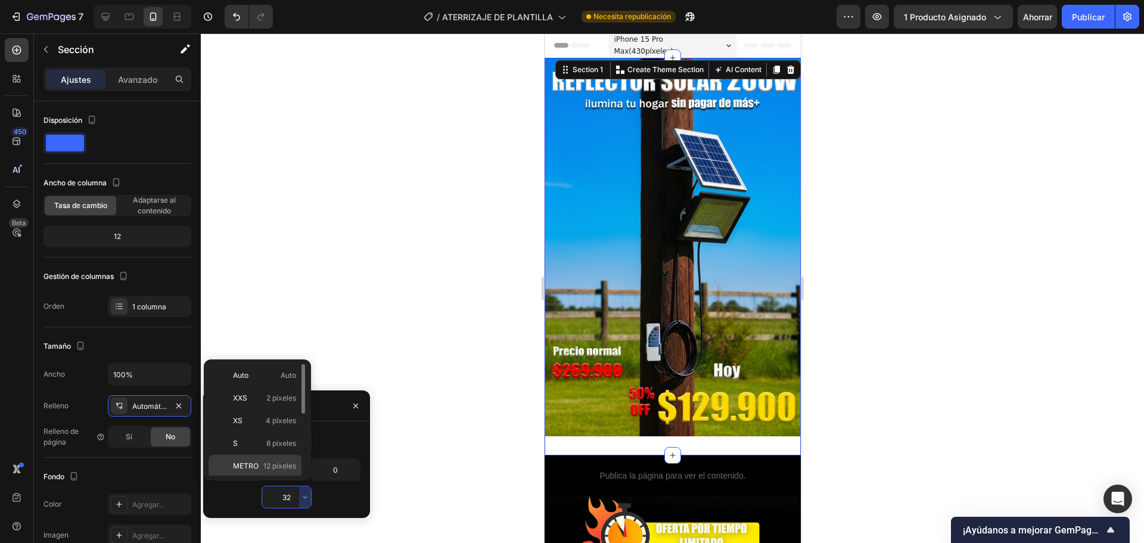
click at [281, 375] on font "Auto" at bounding box center [288, 375] width 15 height 9
type input "Auto"
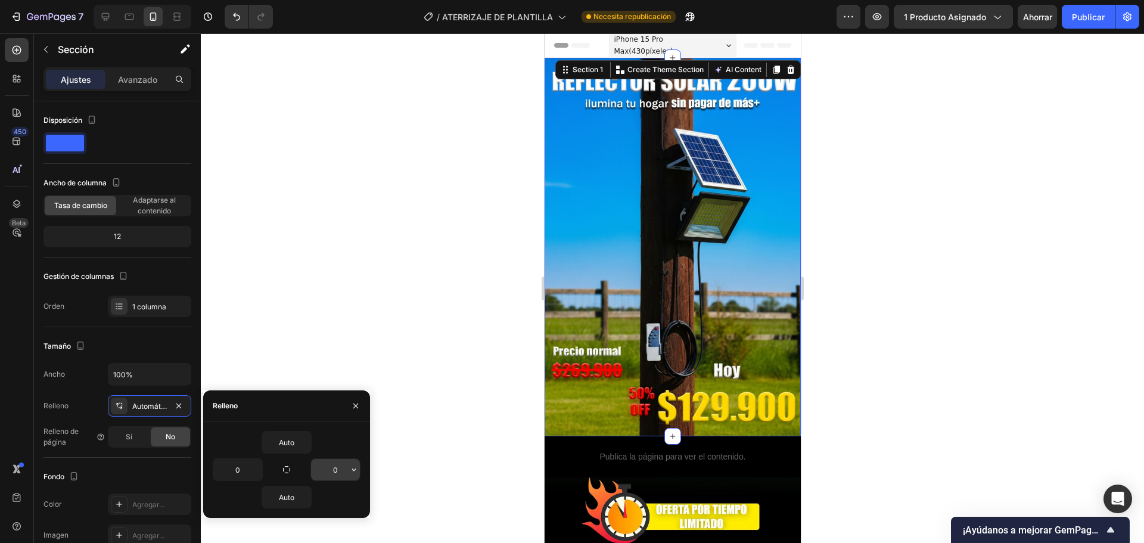
click at [346, 474] on input "0" at bounding box center [335, 469] width 49 height 21
click at [350, 470] on icon "button" at bounding box center [354, 470] width 10 height 10
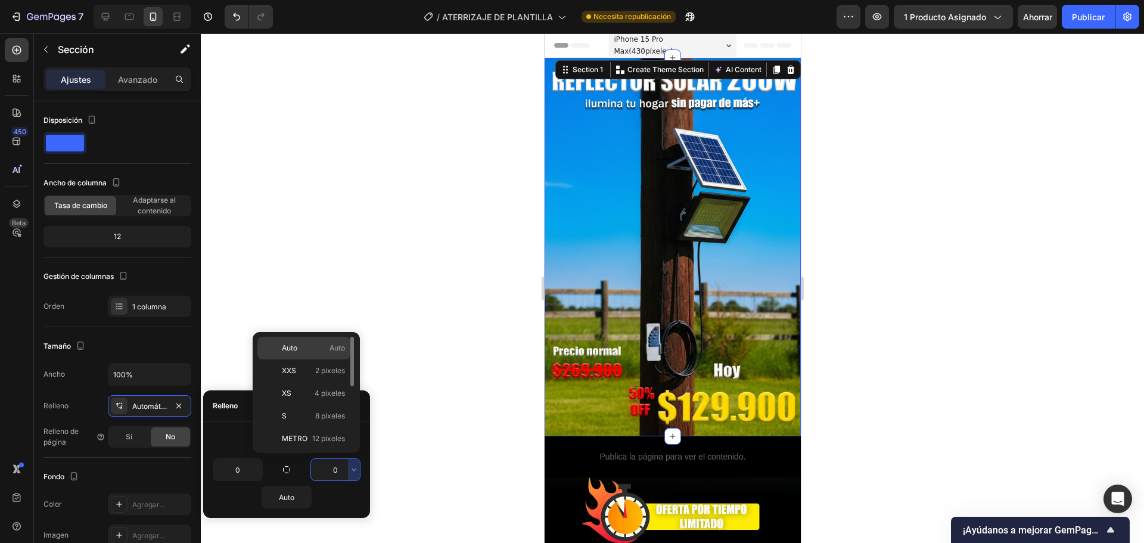
click at [339, 350] on font "Auto" at bounding box center [336, 347] width 15 height 9
type input "Auto"
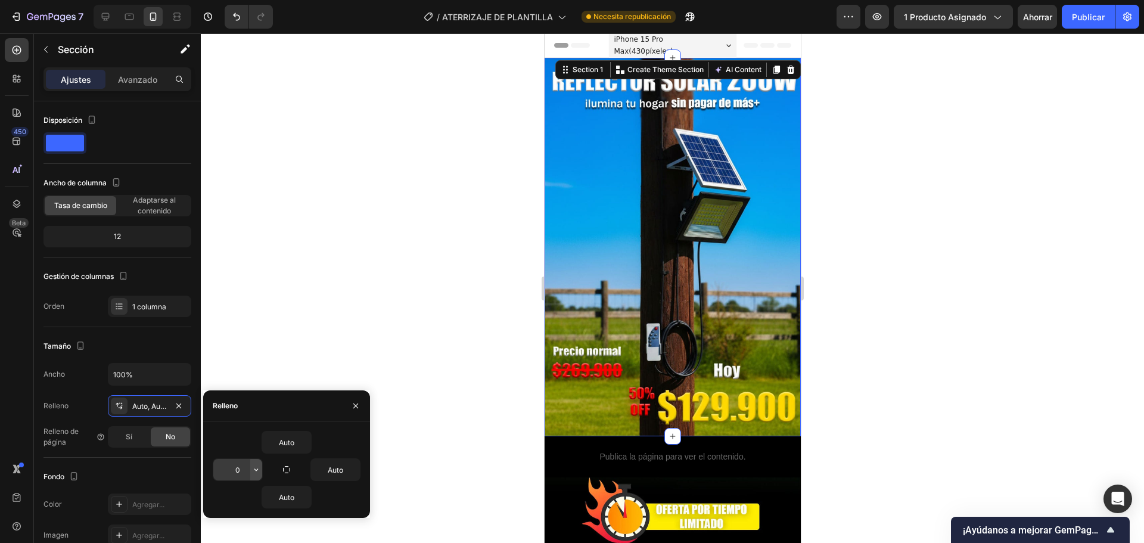
click at [252, 465] on icon "button" at bounding box center [256, 470] width 10 height 10
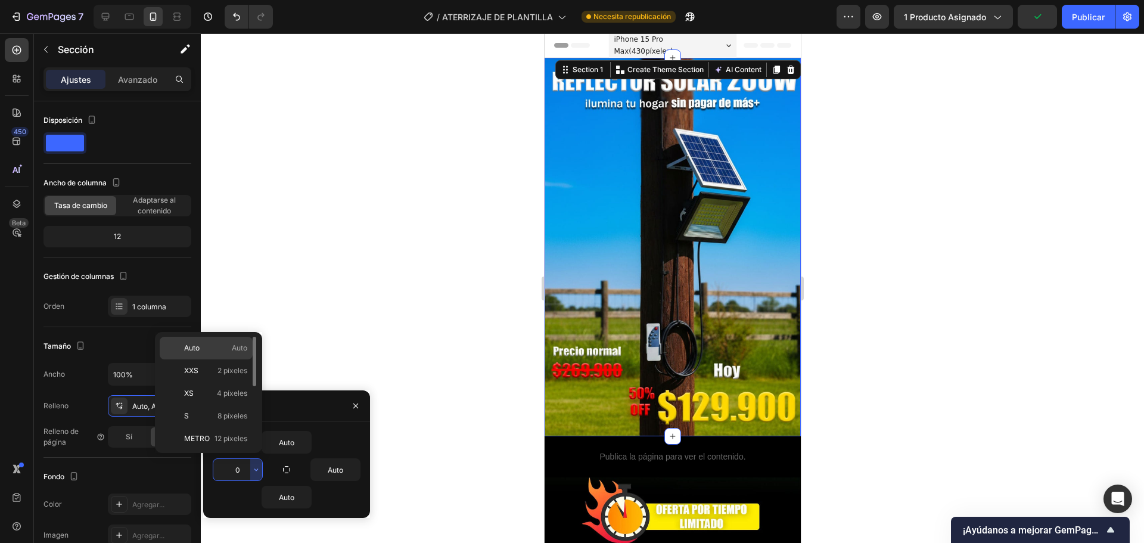
click at [229, 341] on div "Auto Auto" at bounding box center [206, 348] width 93 height 23
type input "Auto"
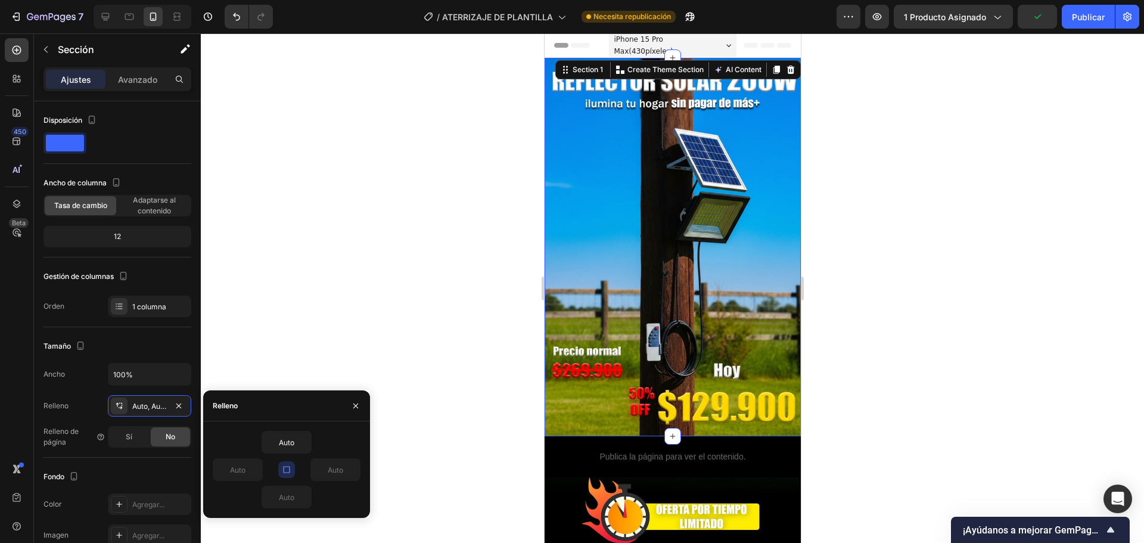
click at [353, 328] on div at bounding box center [672, 287] width 943 height 509
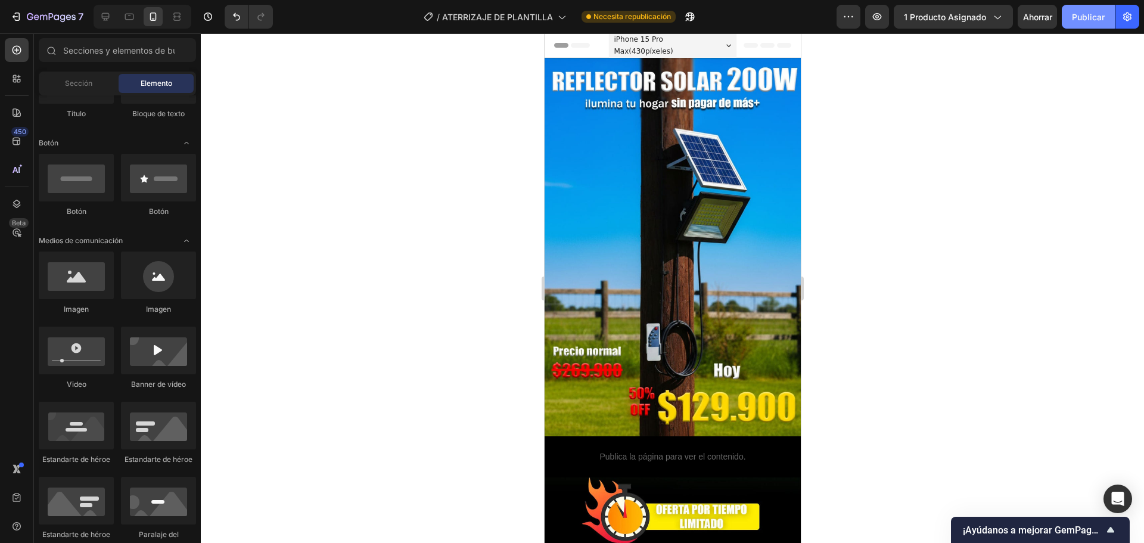
click at [1093, 11] on font "Publicar" at bounding box center [1088, 17] width 33 height 13
click at [674, 10] on button "button" at bounding box center [668, 17] width 24 height 24
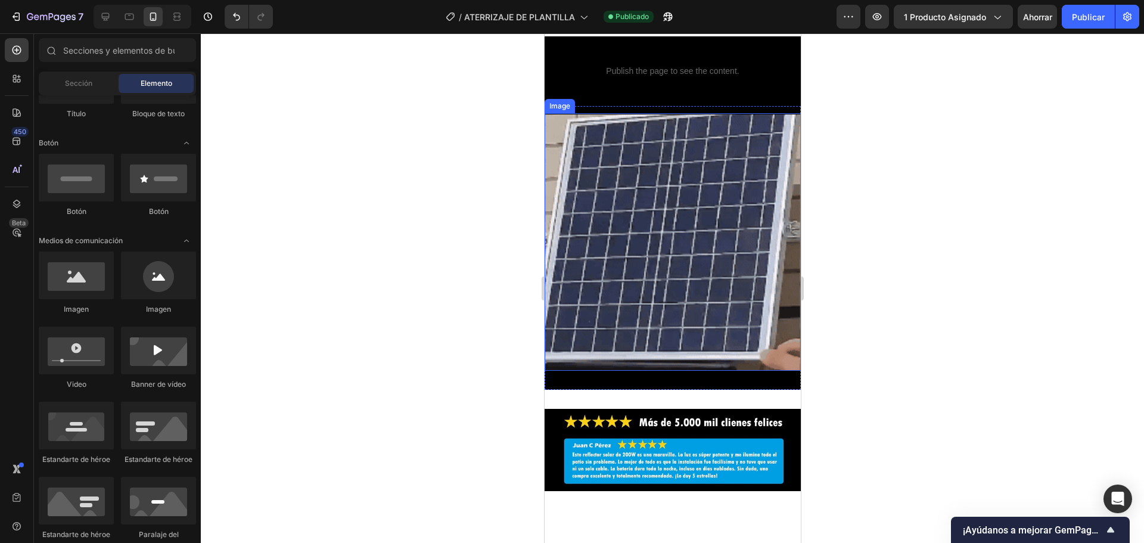
scroll to position [1191, 0]
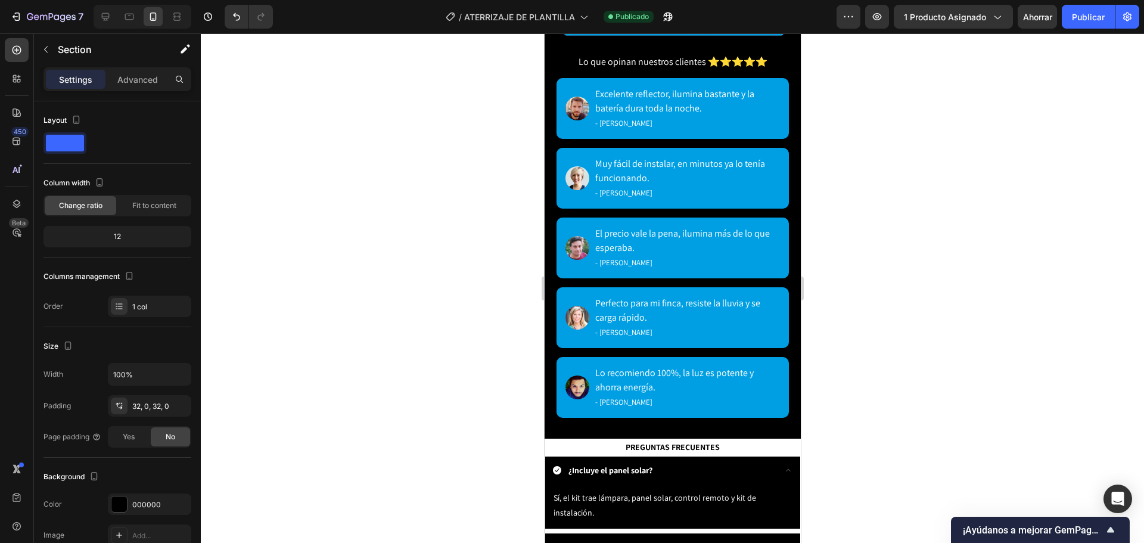
click at [139, 241] on div "12" at bounding box center [117, 236] width 143 height 17
click at [116, 236] on font "12" at bounding box center [117, 236] width 7 height 9
click at [151, 406] on font "32, 0, 32, 0" at bounding box center [150, 406] width 37 height 9
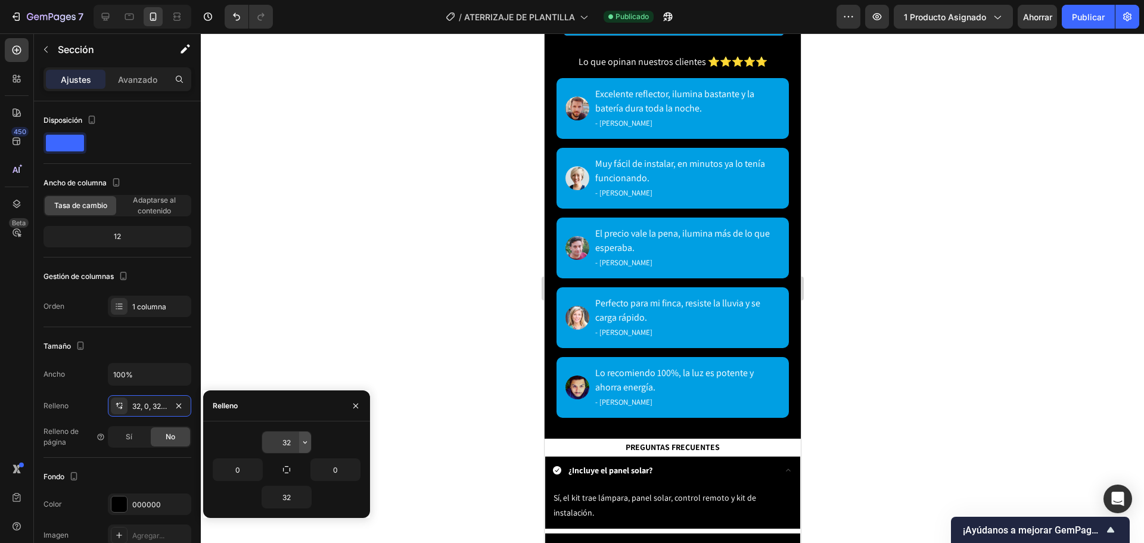
click at [303, 444] on icon "button" at bounding box center [305, 442] width 10 height 10
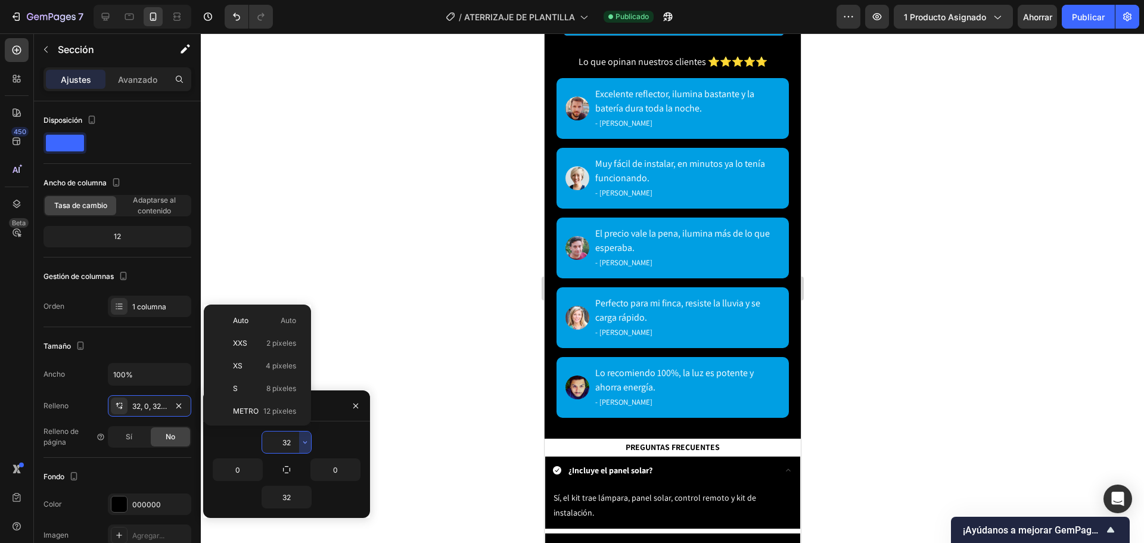
scroll to position [86, 0]
click at [278, 346] on font "16 píxeles" at bounding box center [279, 347] width 33 height 9
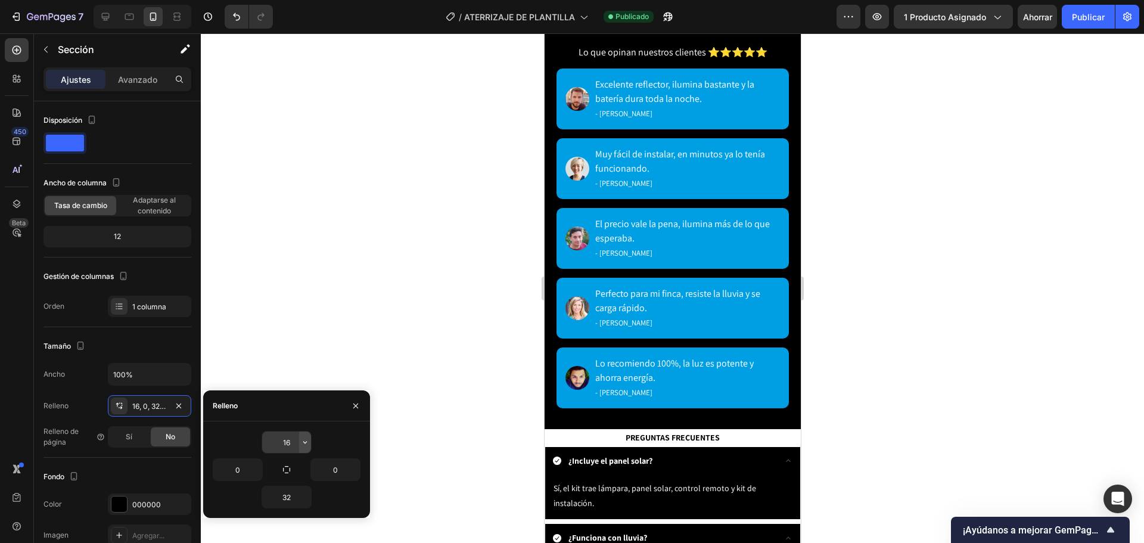
click at [308, 441] on icon "button" at bounding box center [305, 442] width 10 height 10
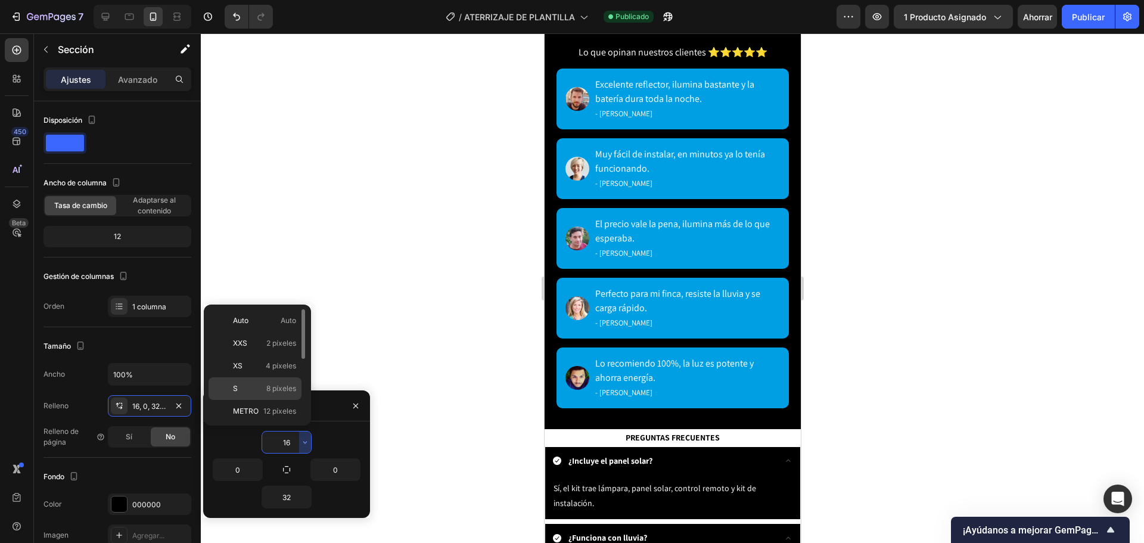
click at [291, 390] on font "8 píxeles" at bounding box center [281, 388] width 30 height 9
type input "8"
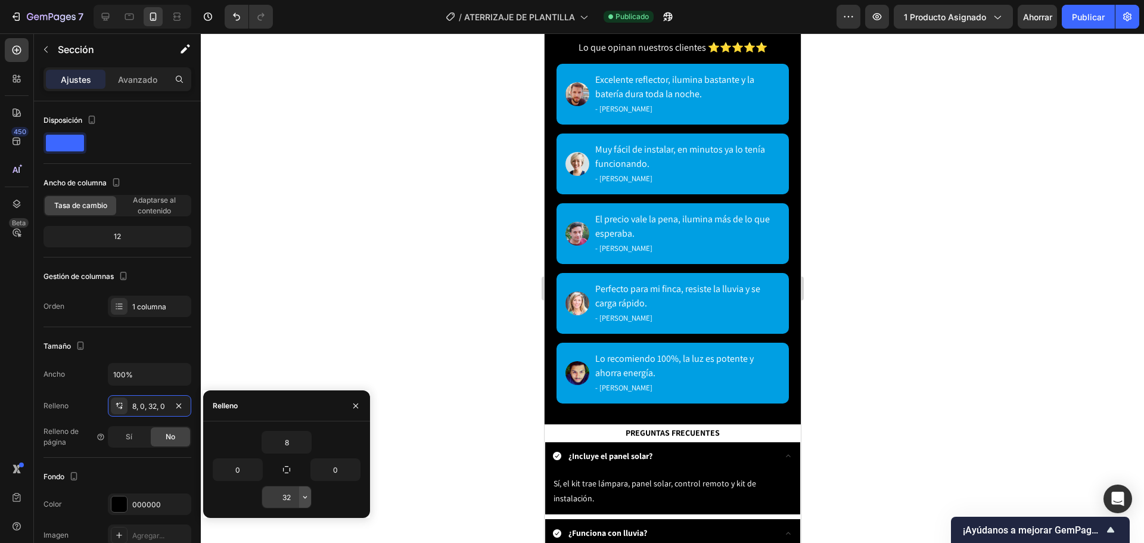
click at [303, 501] on icon "button" at bounding box center [305, 497] width 10 height 10
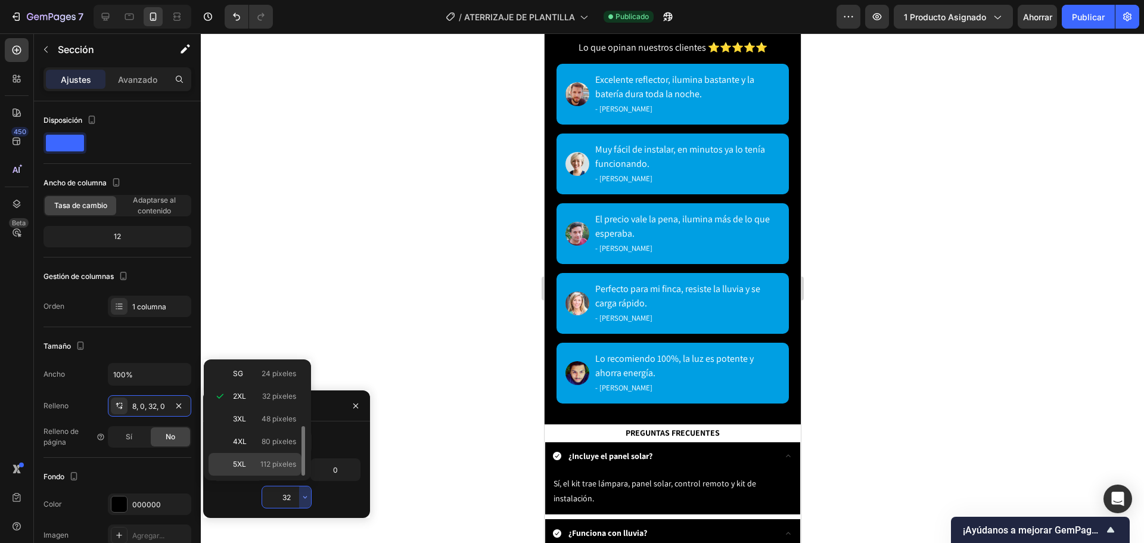
scroll to position [0, 0]
click at [273, 434] on div "S 8 píxeles" at bounding box center [254, 443] width 93 height 23
type input "8"
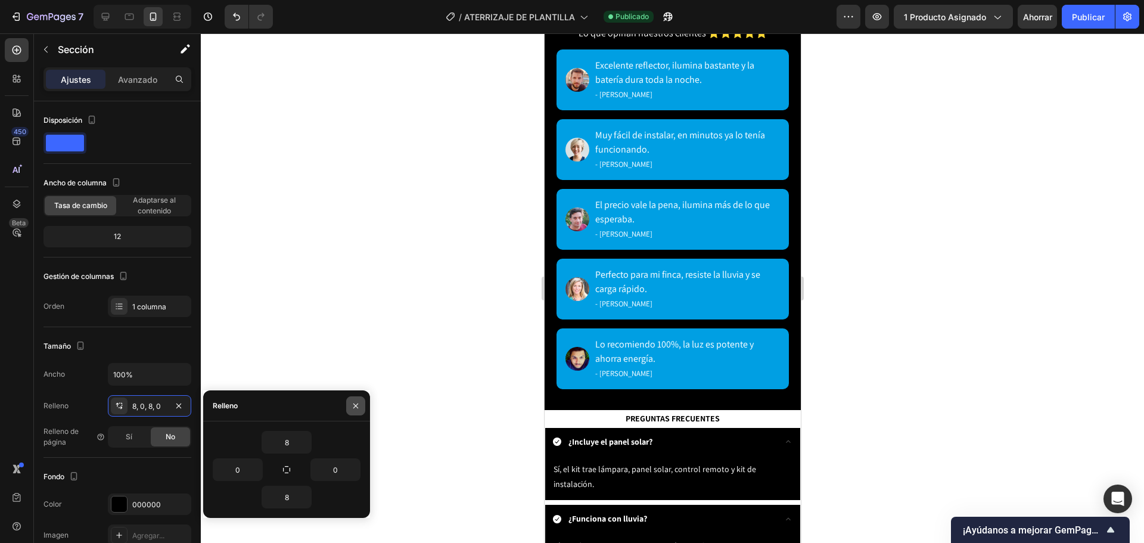
click at [357, 411] on button "button" at bounding box center [355, 405] width 19 height 19
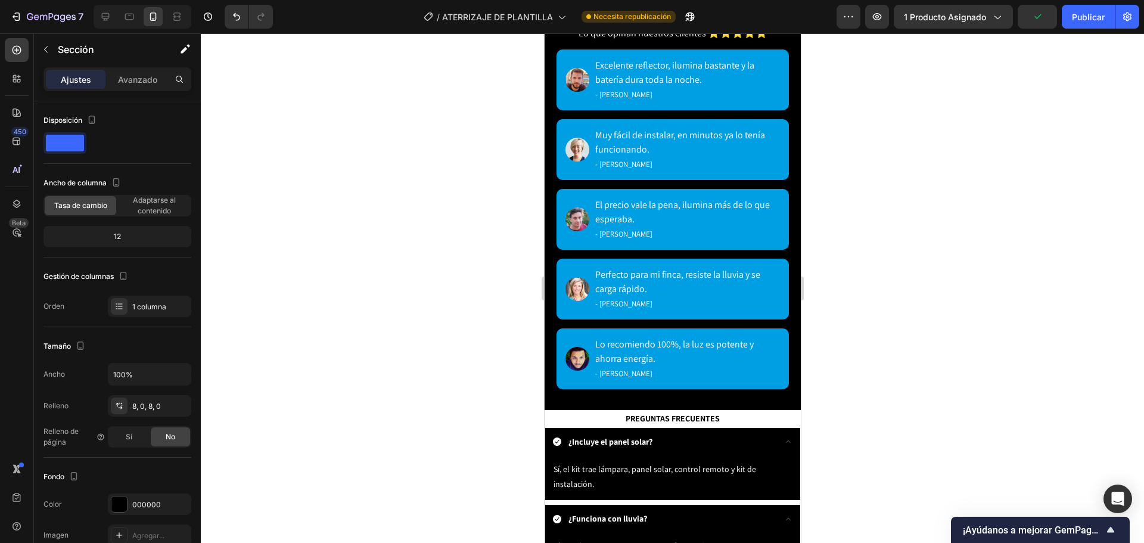
click at [991, 360] on div at bounding box center [672, 287] width 943 height 509
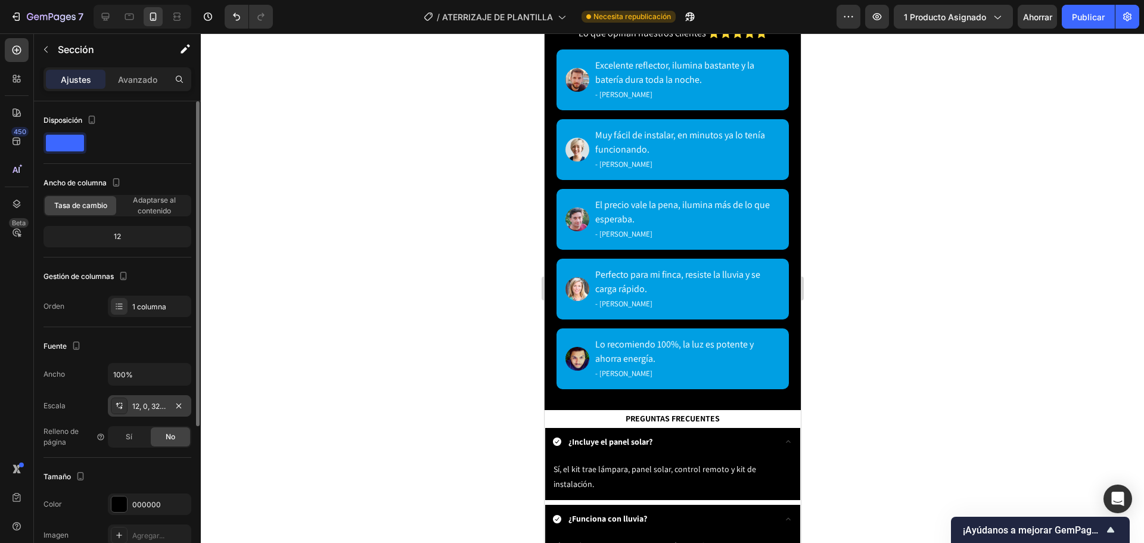
click at [161, 406] on font "12, 0, 32, 0" at bounding box center [150, 406] width 36 height 9
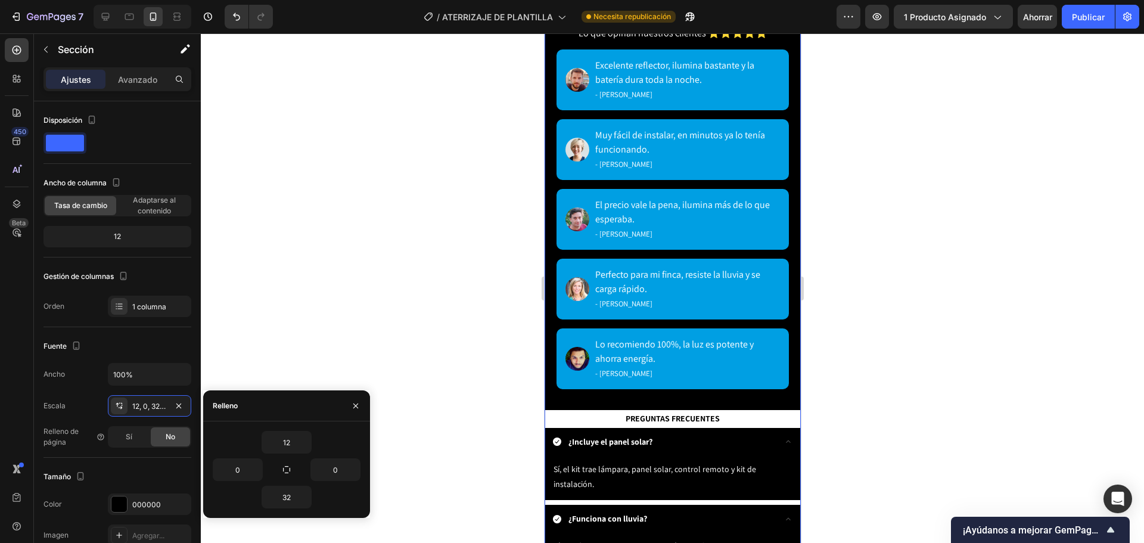
click at [747, 468] on div "Image Lo que opinan nuestros clientes ⭐⭐⭐⭐⭐ Excelente reflector, ilumina bastan…" at bounding box center [672, 272] width 256 height 718
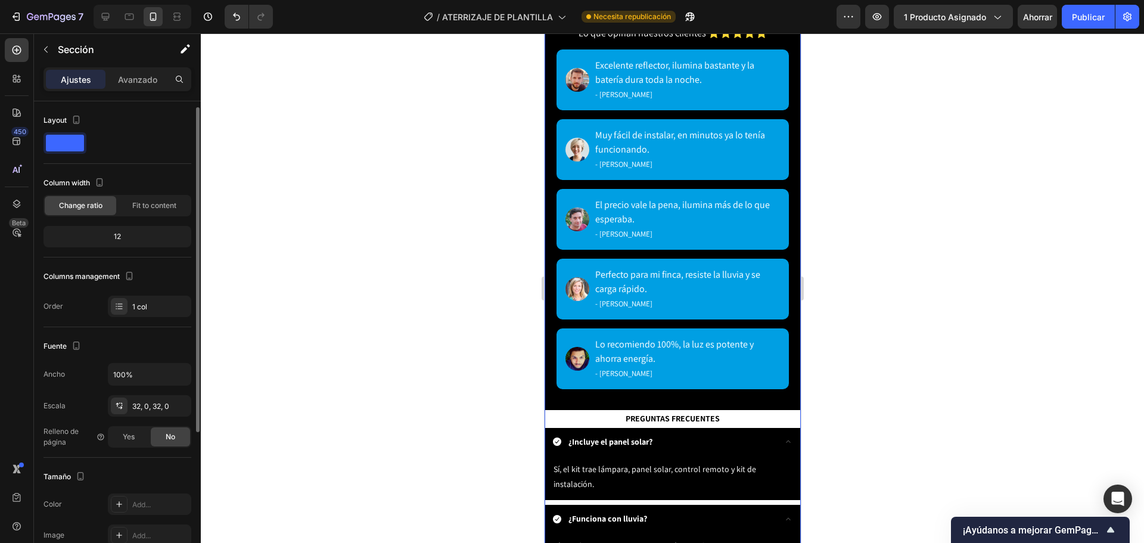
scroll to position [4, 0]
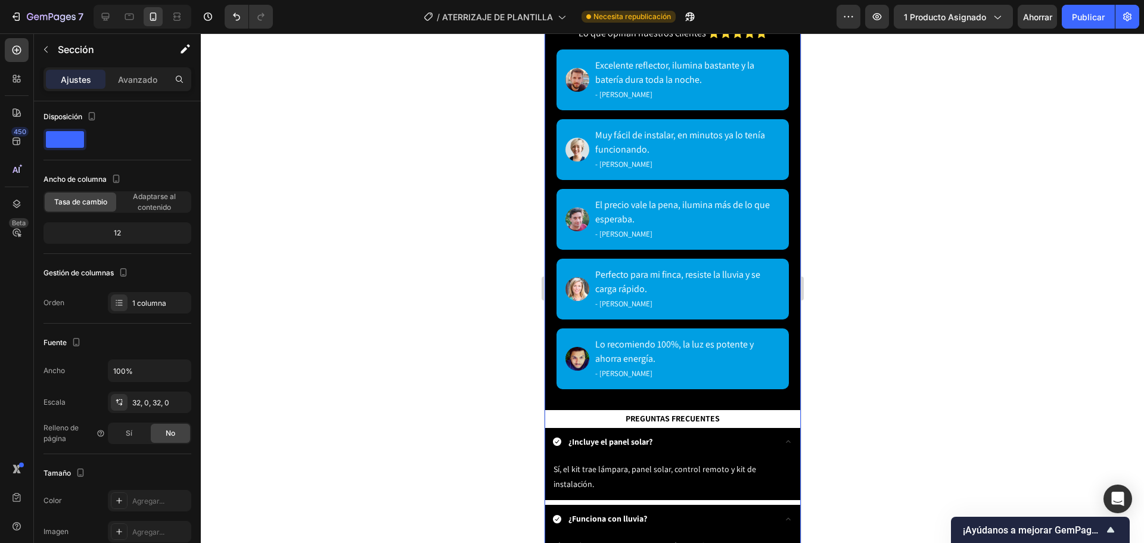
click at [751, 466] on div "Image Lo que opinan nuestros clientes ⭐⭐⭐⭐⭐ Excelente reflector, ilumina bastan…" at bounding box center [672, 468] width 256 height 1110
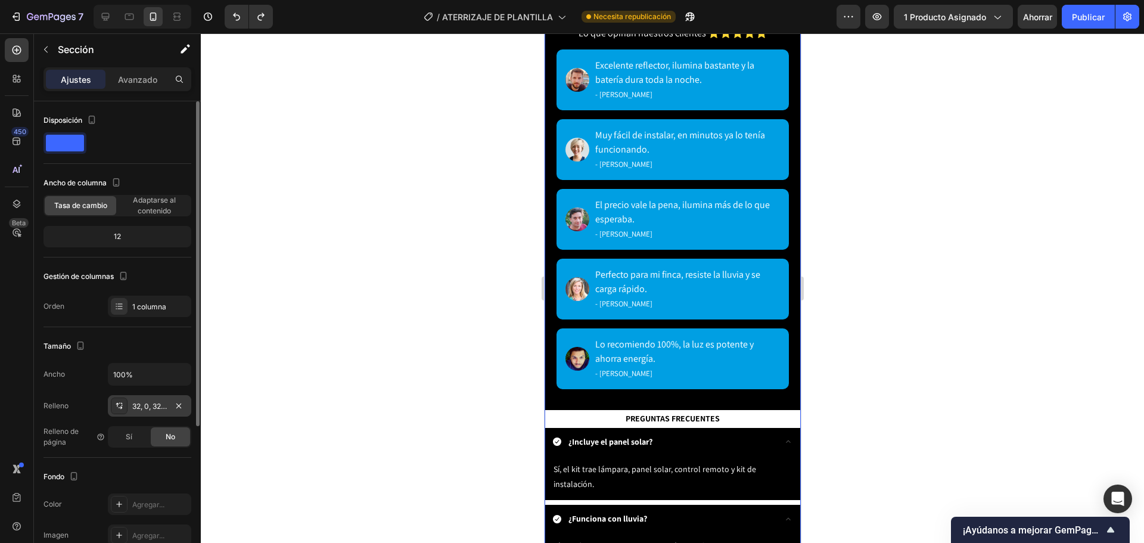
click at [164, 402] on font "32, 0, 32, 0" at bounding box center [150, 406] width 37 height 9
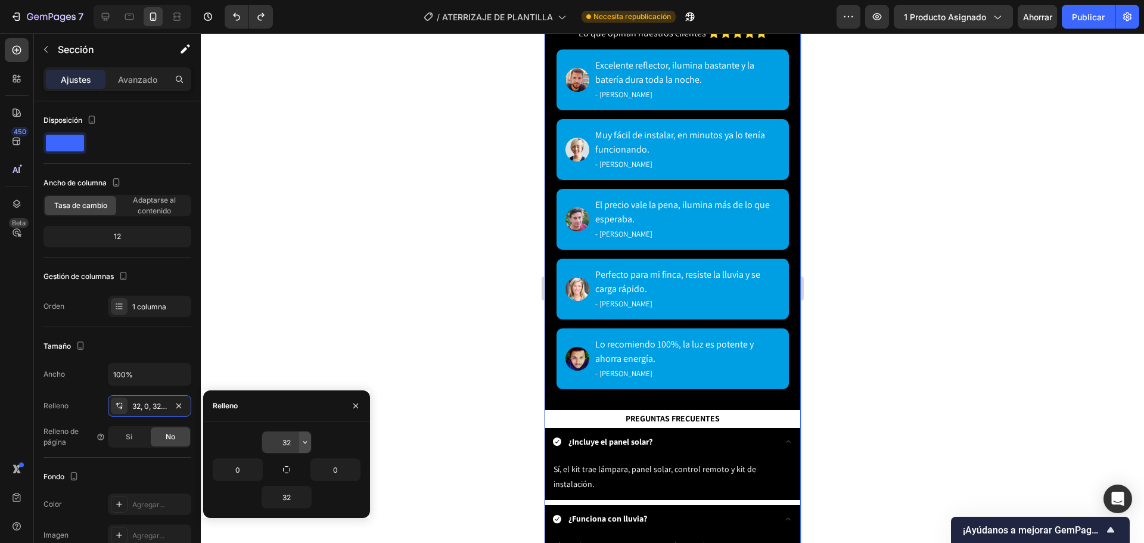
click at [307, 440] on icon "button" at bounding box center [305, 442] width 10 height 10
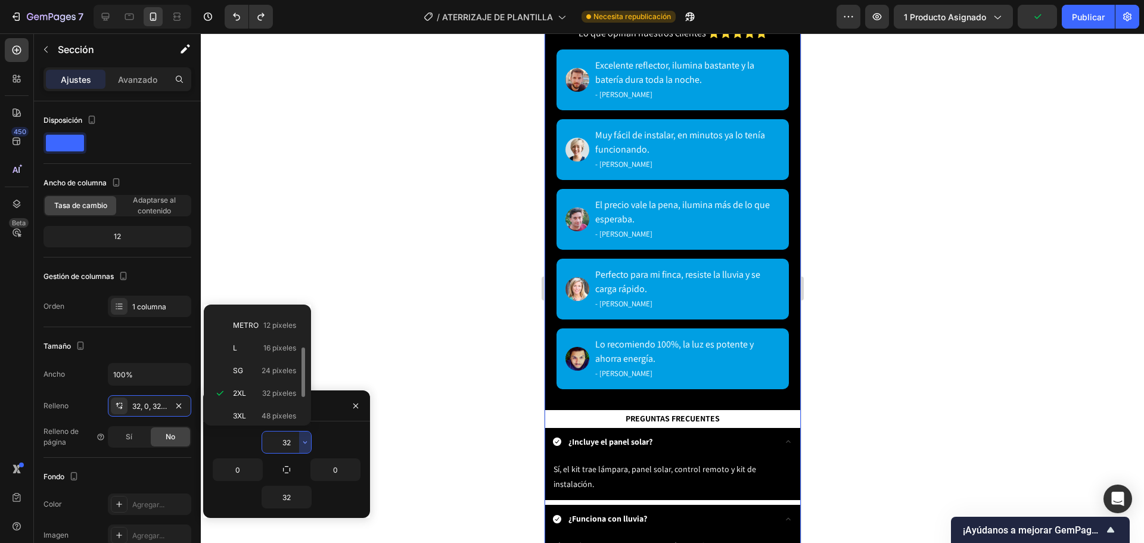
scroll to position [0, 0]
click at [291, 331] on div "Auto Auto" at bounding box center [254, 320] width 93 height 23
type input "Auto"
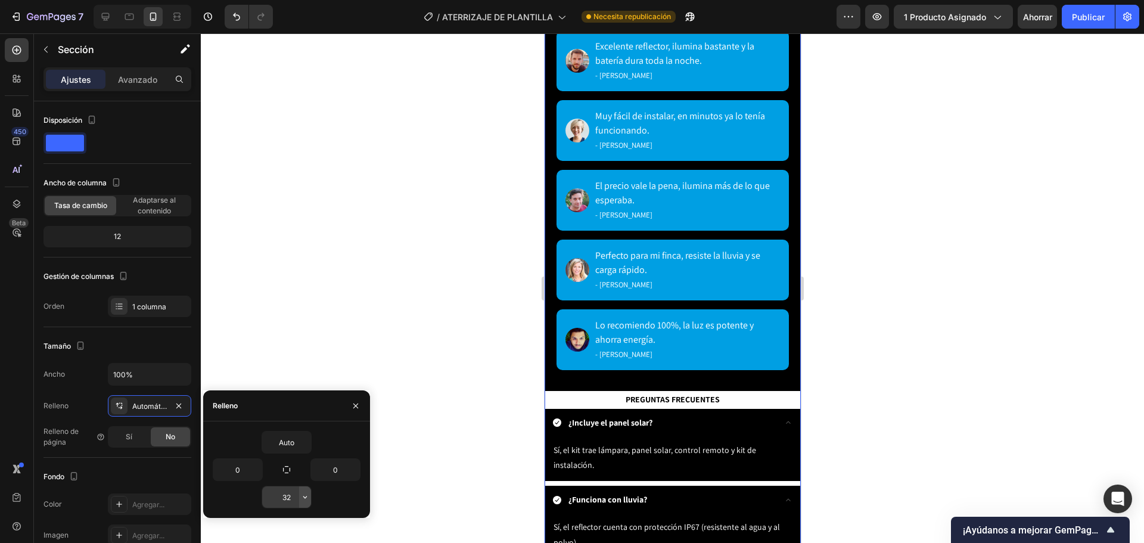
click at [301, 497] on icon "button" at bounding box center [305, 497] width 10 height 10
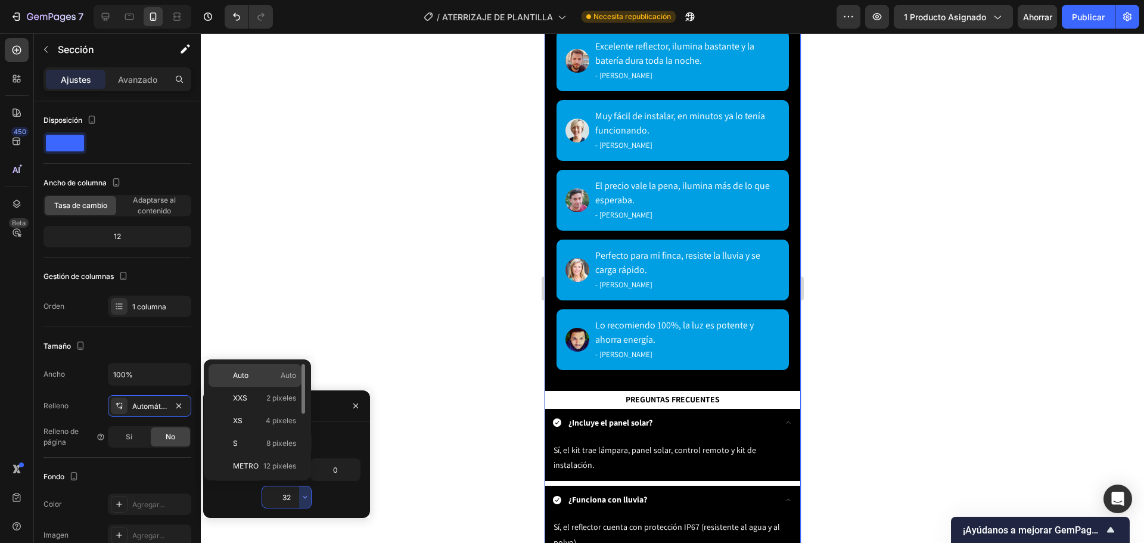
click at [283, 375] on font "Auto" at bounding box center [288, 375] width 15 height 9
type input "Auto"
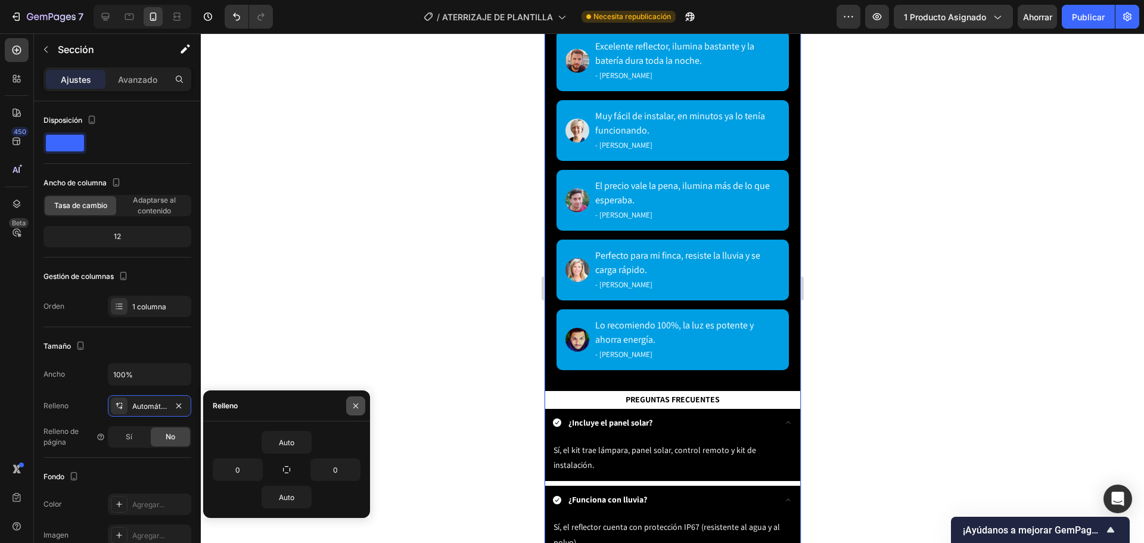
click at [363, 406] on button "button" at bounding box center [355, 405] width 19 height 19
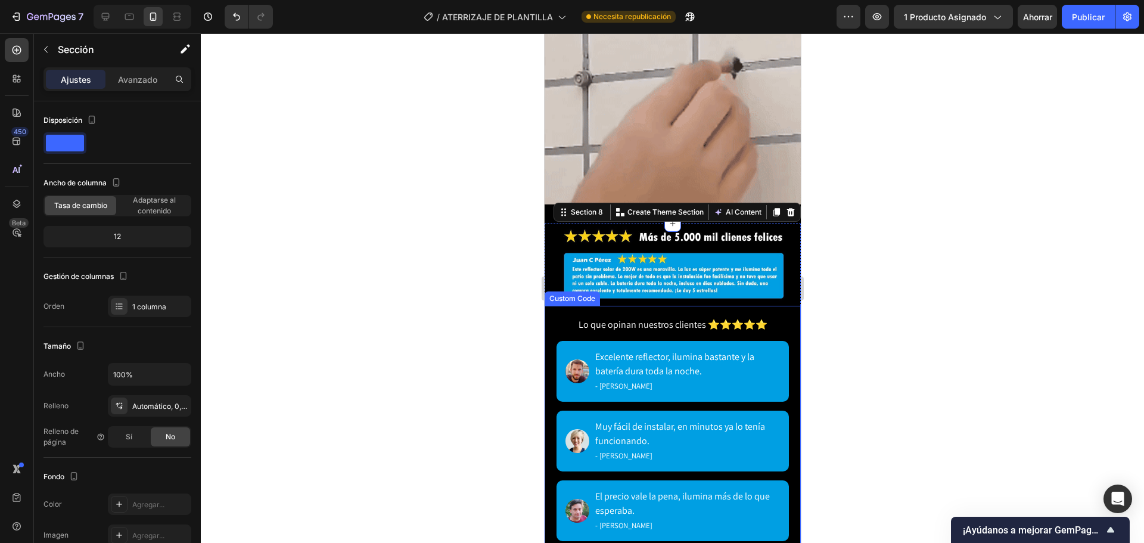
scroll to position [1489, 0]
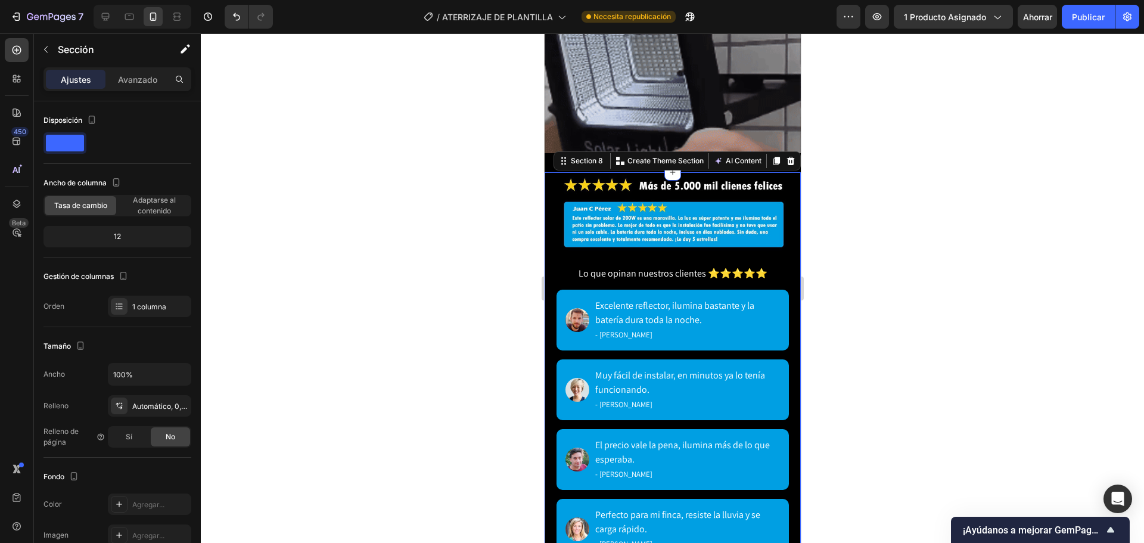
click at [975, 392] on div at bounding box center [672, 287] width 943 height 509
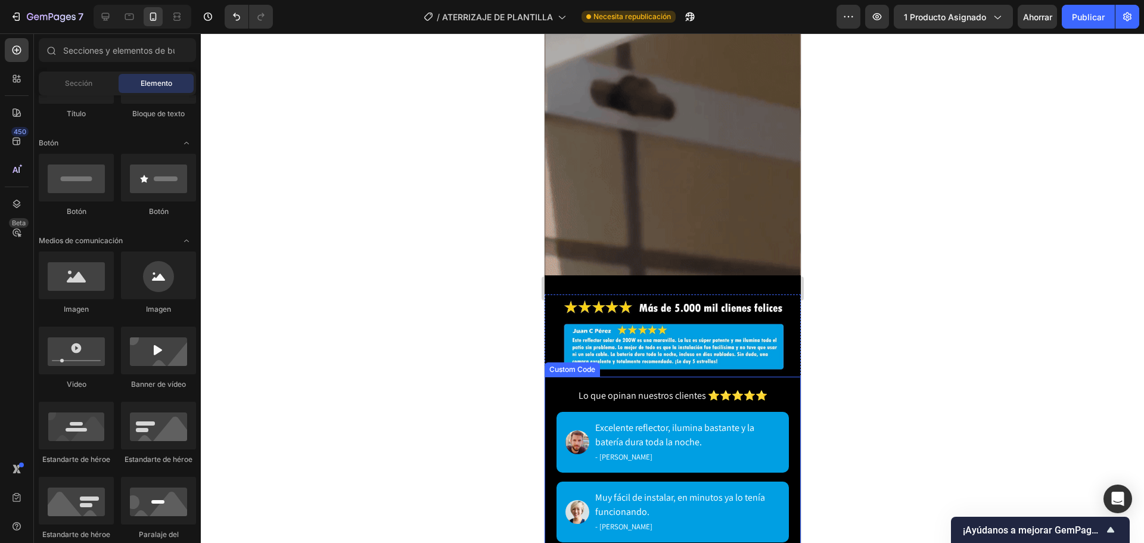
scroll to position [1191, 0]
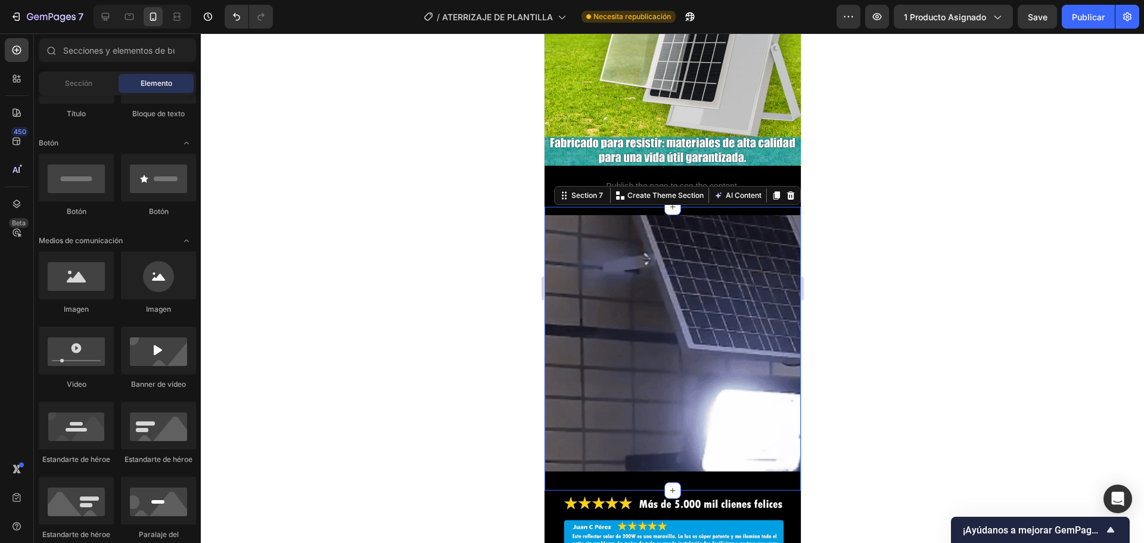
click at [768, 207] on div "Image Section 7 You can create reusable sections Create Theme Section AI Conten…" at bounding box center [672, 349] width 256 height 284
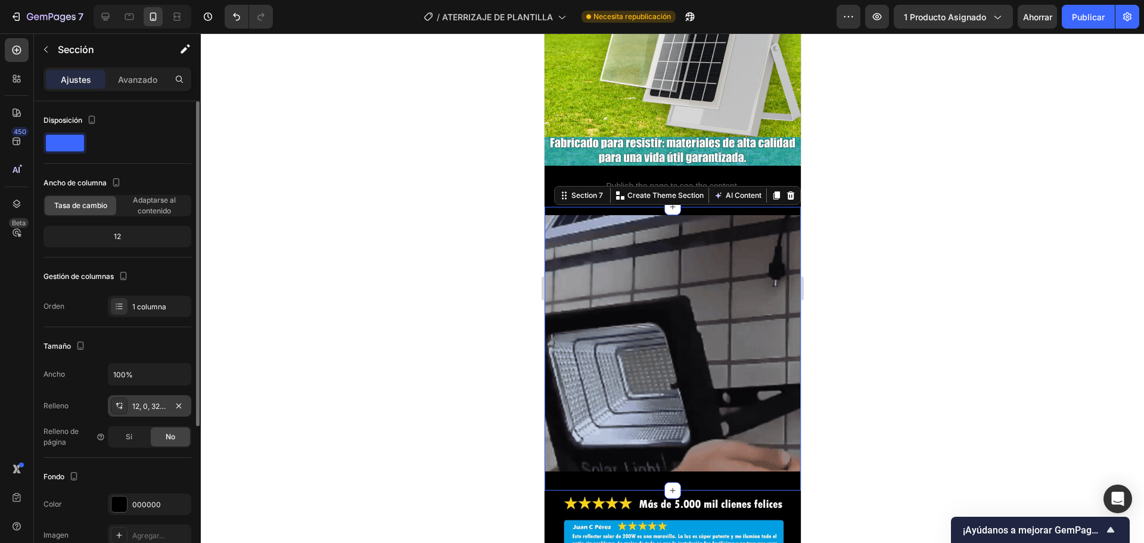
click at [153, 403] on font "12, 0, 32, 0" at bounding box center [150, 406] width 36 height 9
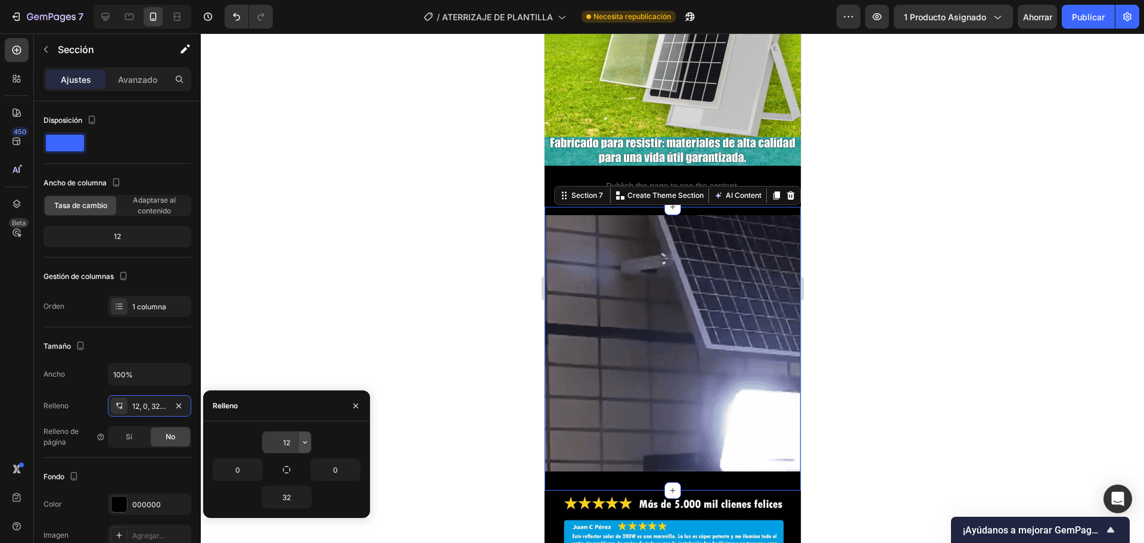
click at [303, 444] on icon "button" at bounding box center [305, 442] width 10 height 10
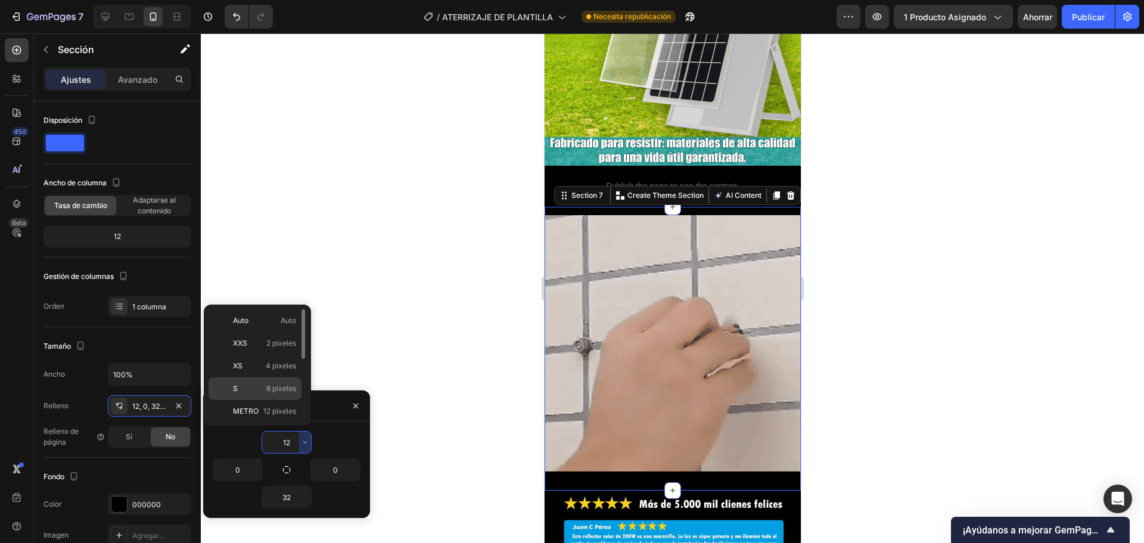
click at [257, 394] on div "S 8 píxeles" at bounding box center [254, 388] width 93 height 23
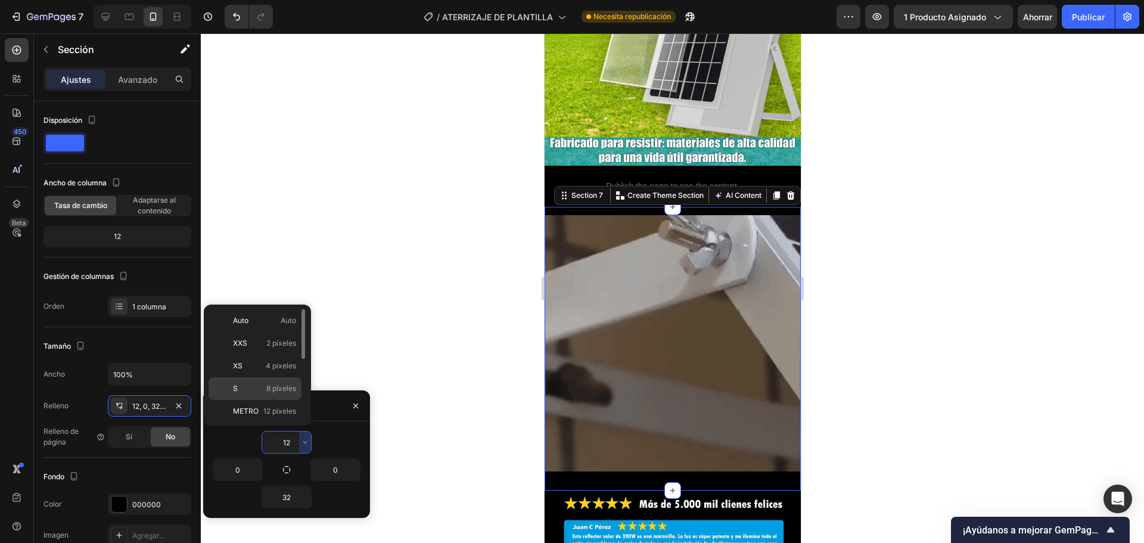
type input "8"
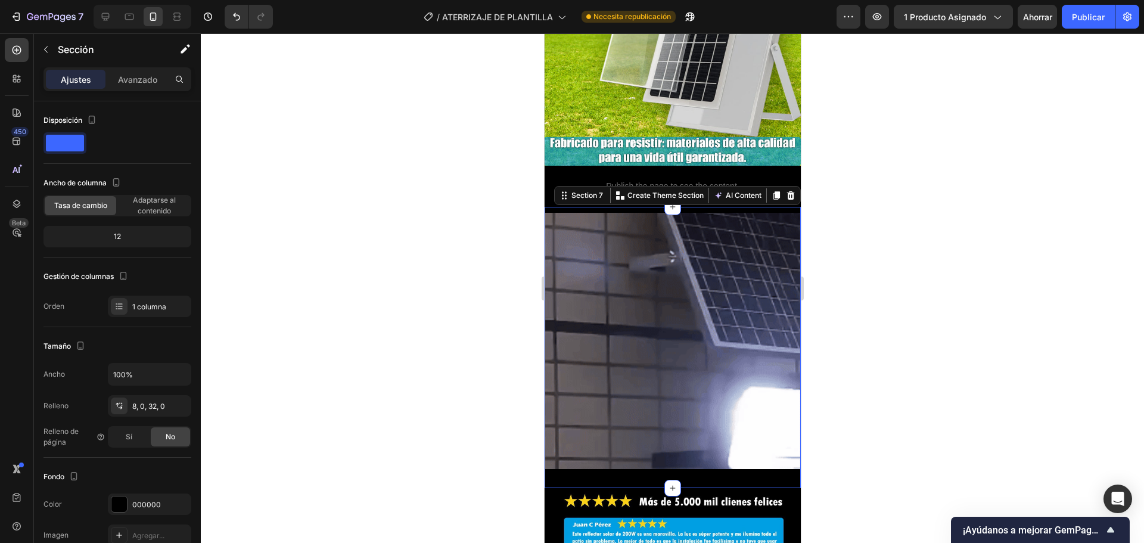
click at [856, 378] on div at bounding box center [672, 287] width 943 height 509
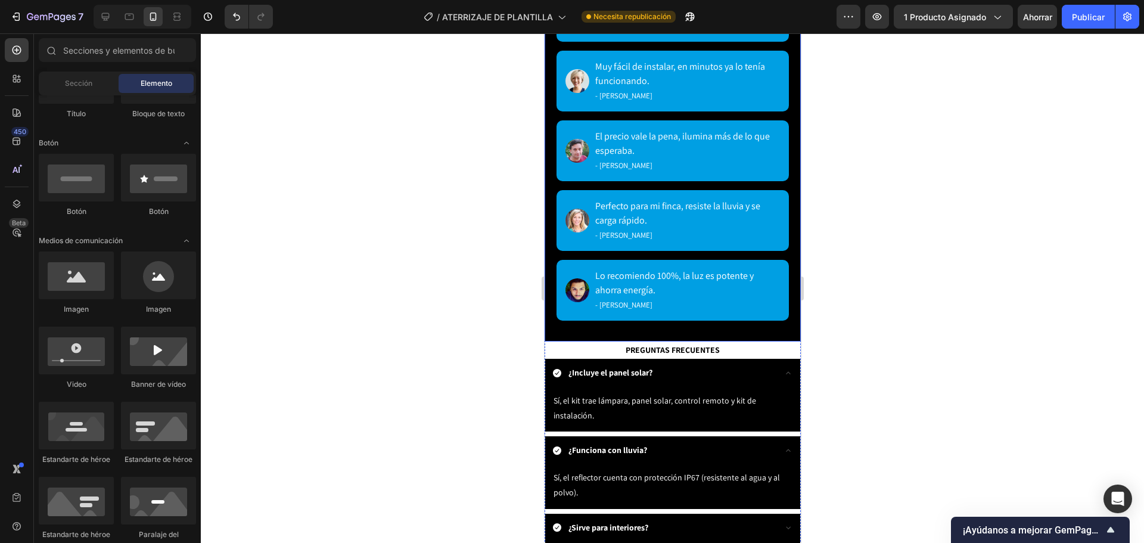
scroll to position [1847, 0]
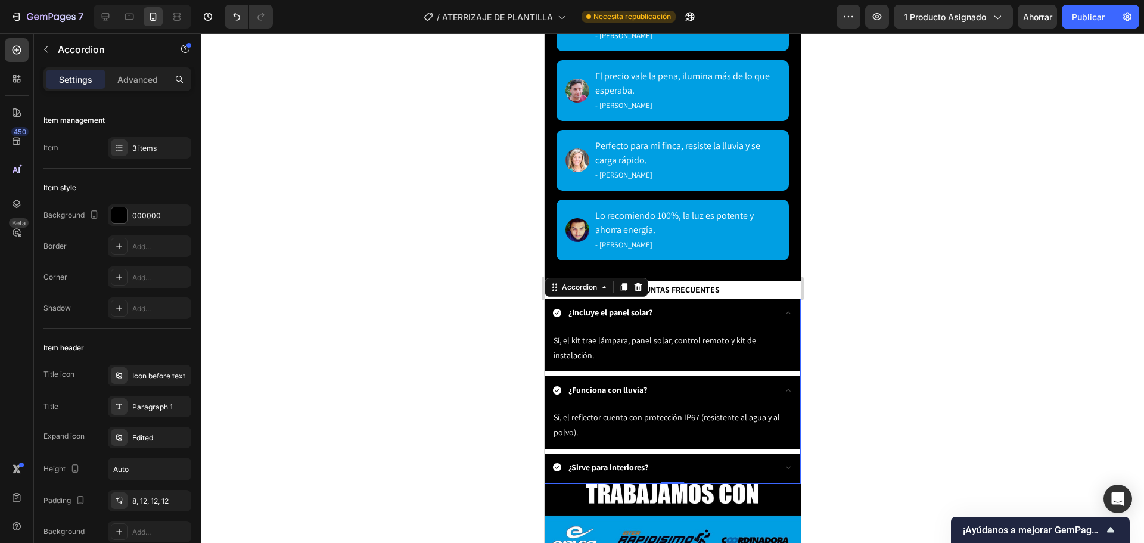
click at [783, 308] on div "¿Incluye el panel solar?" at bounding box center [671, 313] width 255 height 30
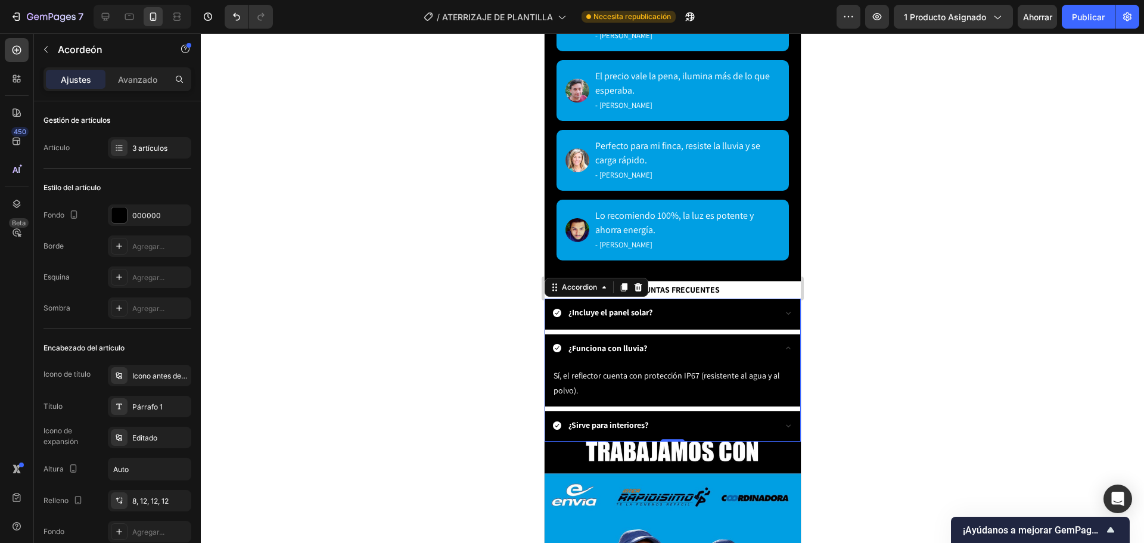
click at [783, 347] on icon at bounding box center [788, 348] width 10 height 10
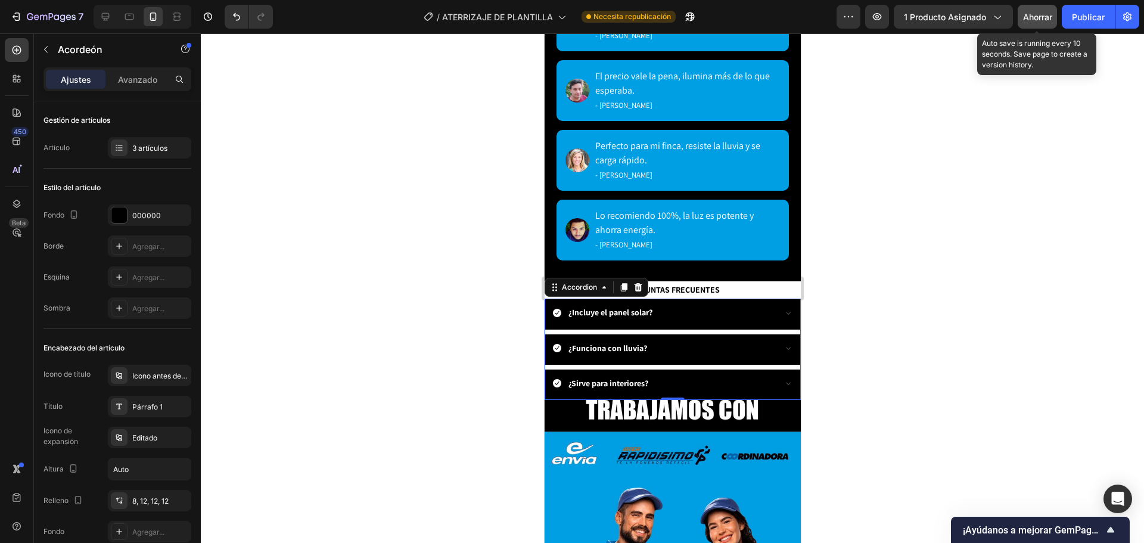
click at [1048, 20] on font "Ahorrar" at bounding box center [1037, 17] width 29 height 10
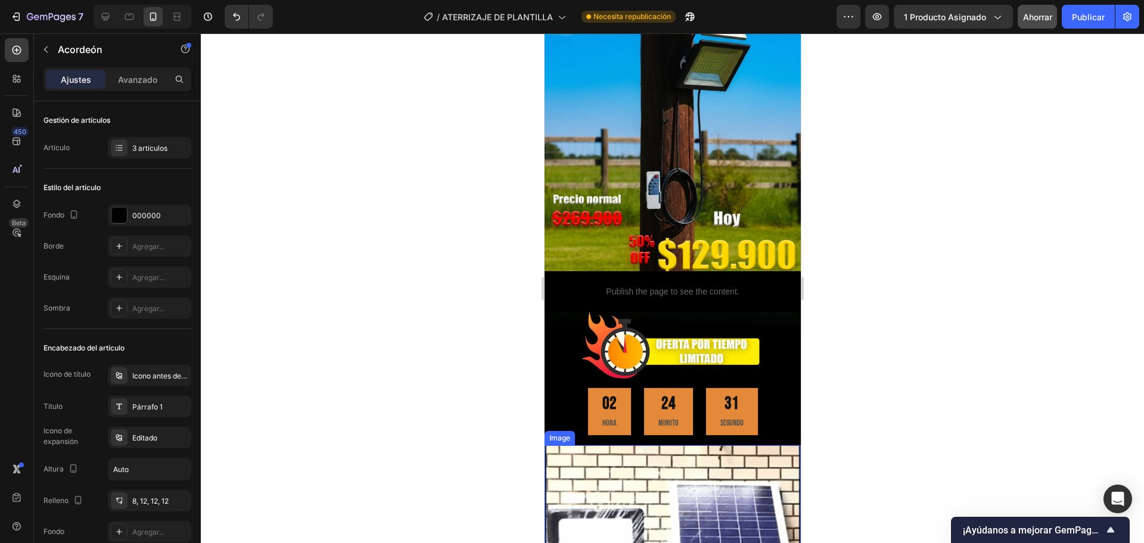
scroll to position [151, 0]
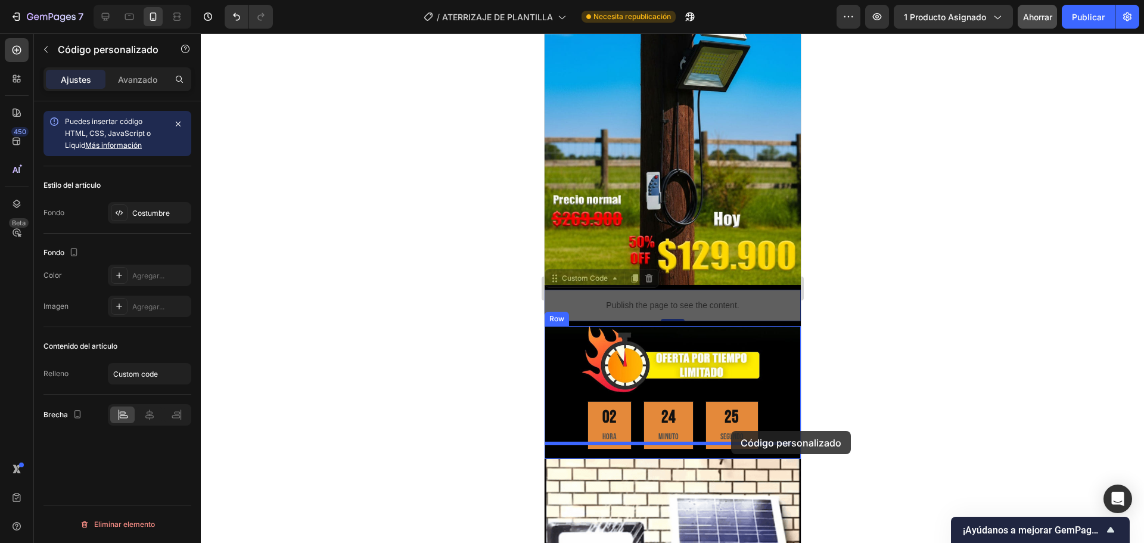
drag, startPoint x: 758, startPoint y: 285, endPoint x: 730, endPoint y: 431, distance: 148.0
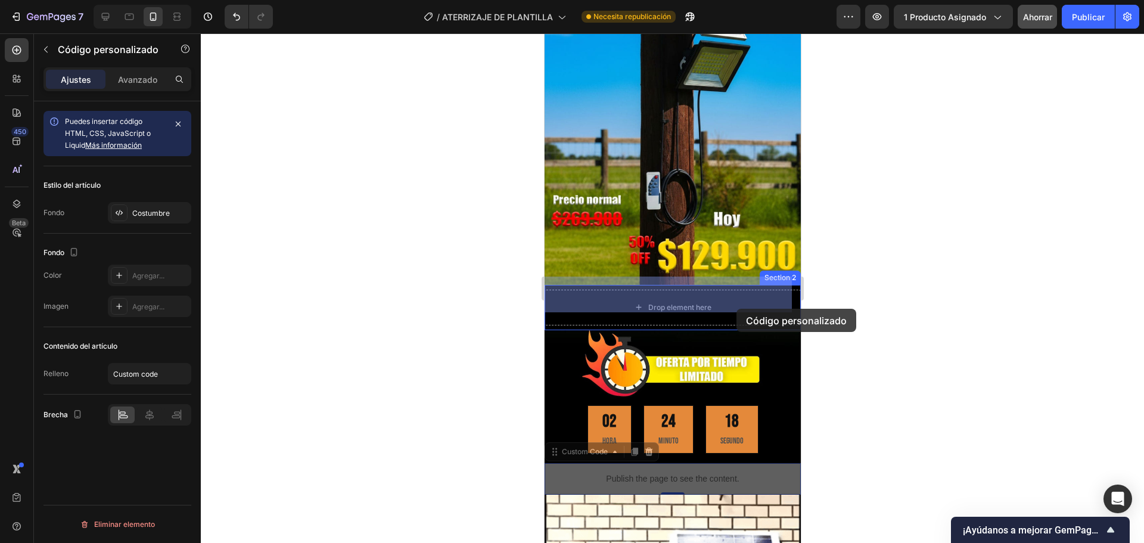
drag, startPoint x: 738, startPoint y: 458, endPoint x: 736, endPoint y: 309, distance: 148.9
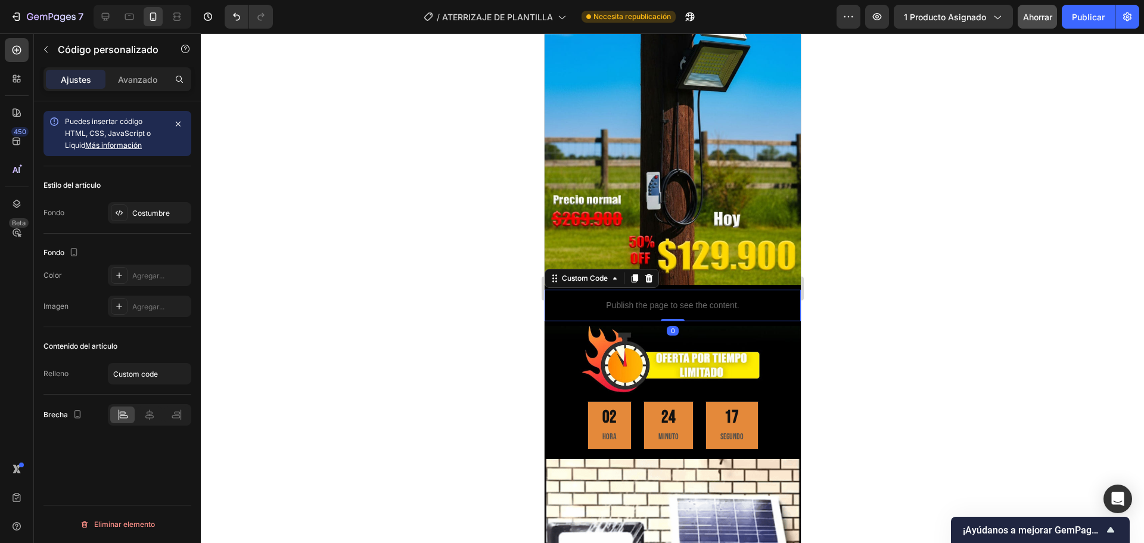
click at [841, 335] on div at bounding box center [672, 287] width 943 height 509
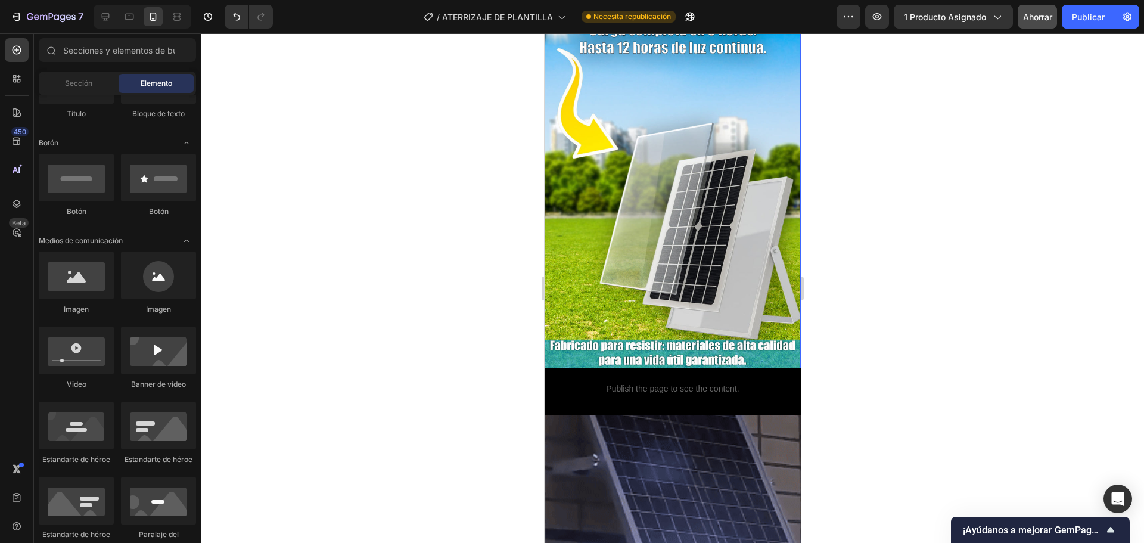
scroll to position [1010, 0]
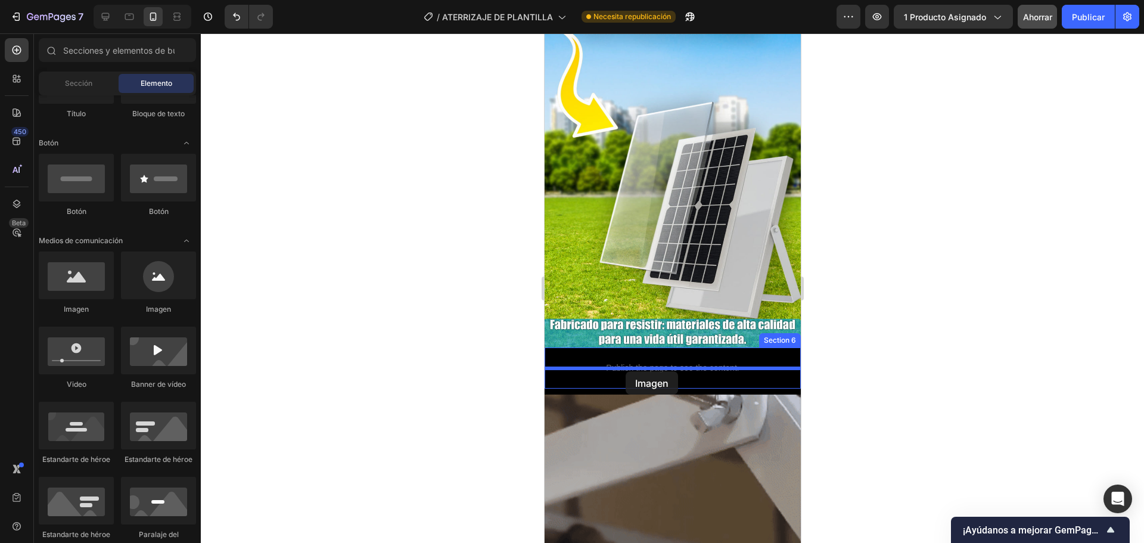
drag, startPoint x: 621, startPoint y: 309, endPoint x: 625, endPoint y: 371, distance: 62.7
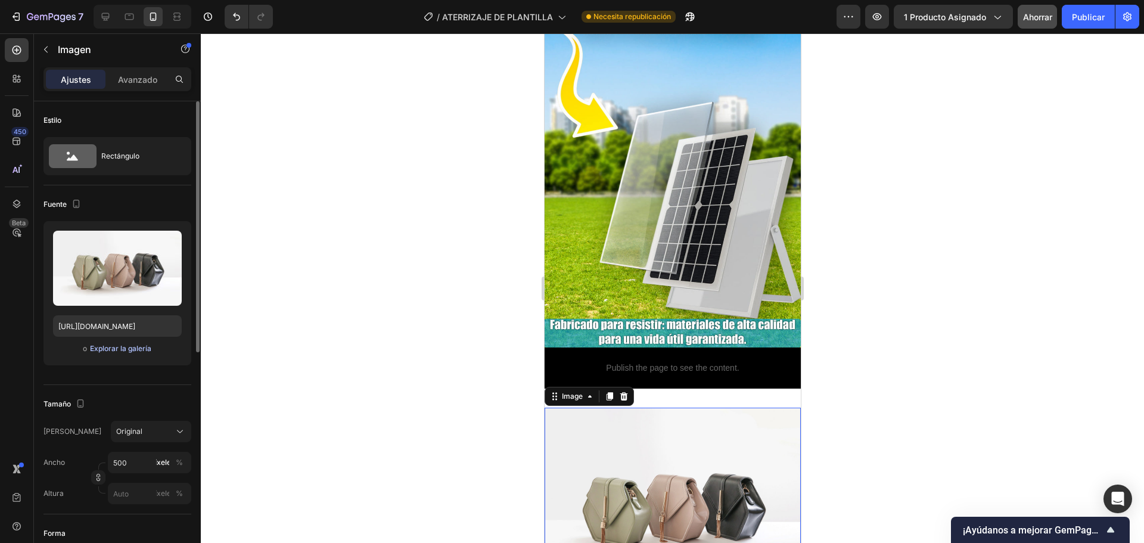
click at [111, 348] on font "Explorar la galería" at bounding box center [120, 348] width 61 height 9
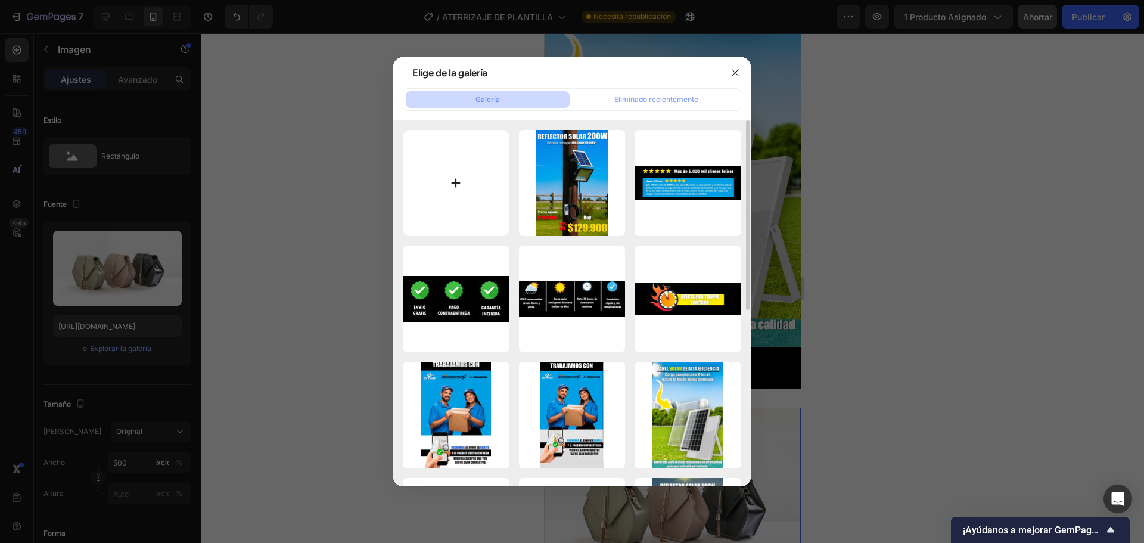
click at [435, 181] on input "file" at bounding box center [456, 183] width 107 height 107
type input "C:\fakepath\WhatsApp Image [DATE] 10.32.00 AM (1).jpeg"
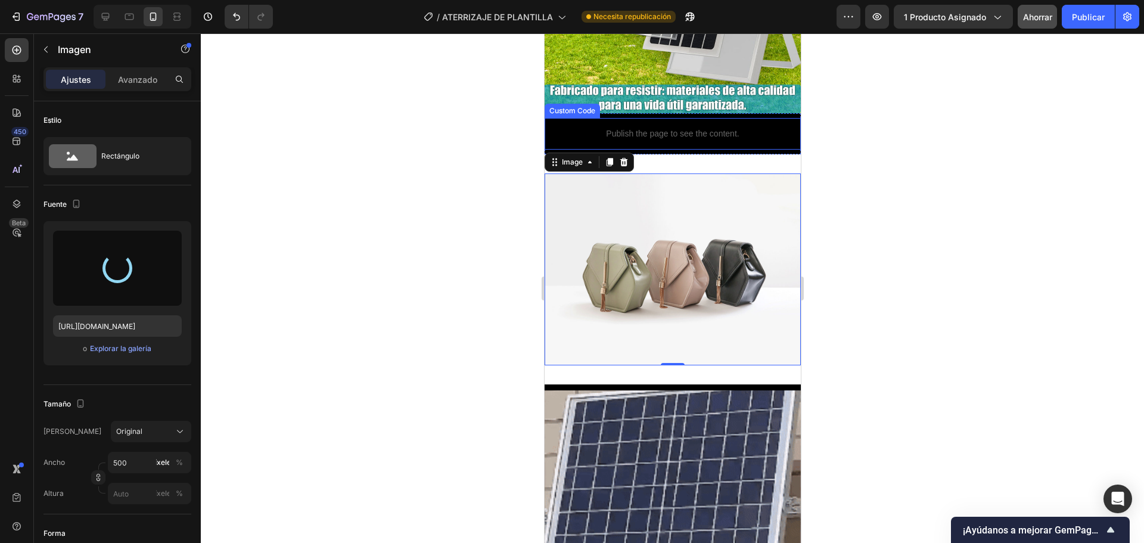
scroll to position [1248, 0]
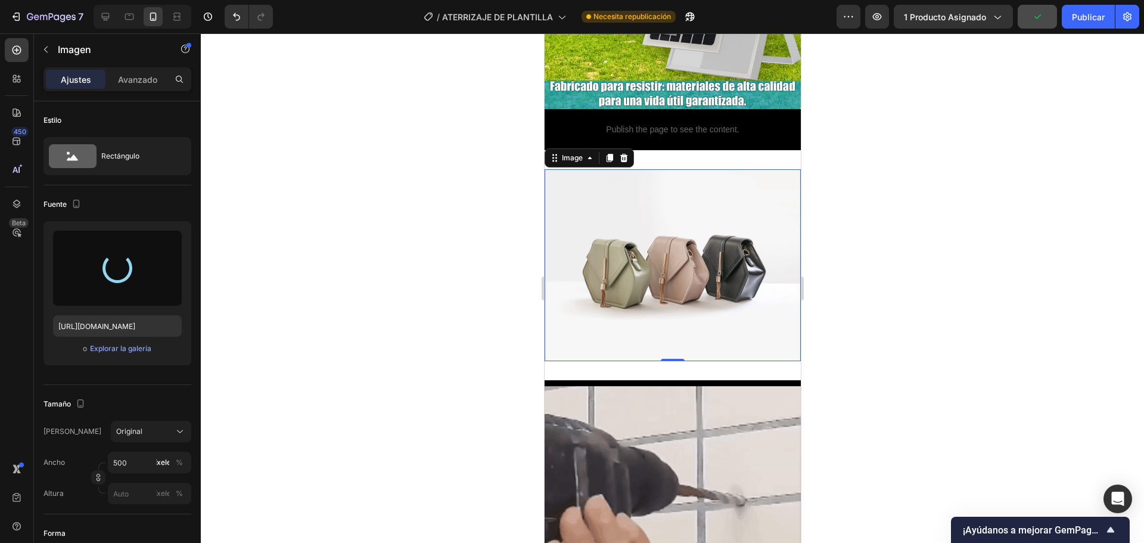
type input "[URL][DOMAIN_NAME]"
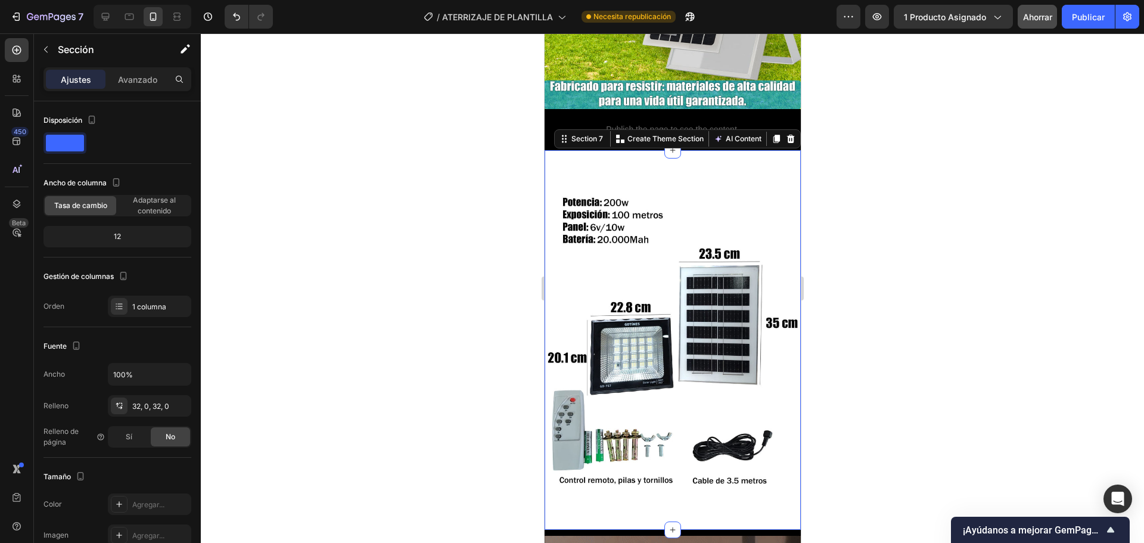
click at [576, 486] on div "Image Section 7 You can create reusable sections Create Theme Section AI Conten…" at bounding box center [672, 339] width 256 height 379
click at [161, 410] on div "32, 0, 32, 0" at bounding box center [149, 406] width 35 height 11
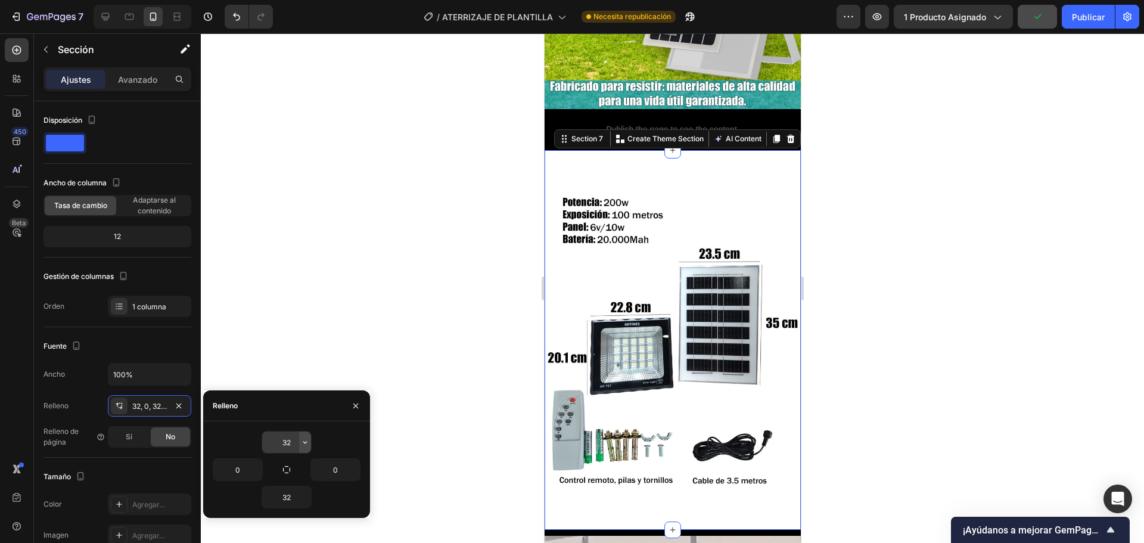
click at [304, 447] on button "button" at bounding box center [305, 441] width 12 height 21
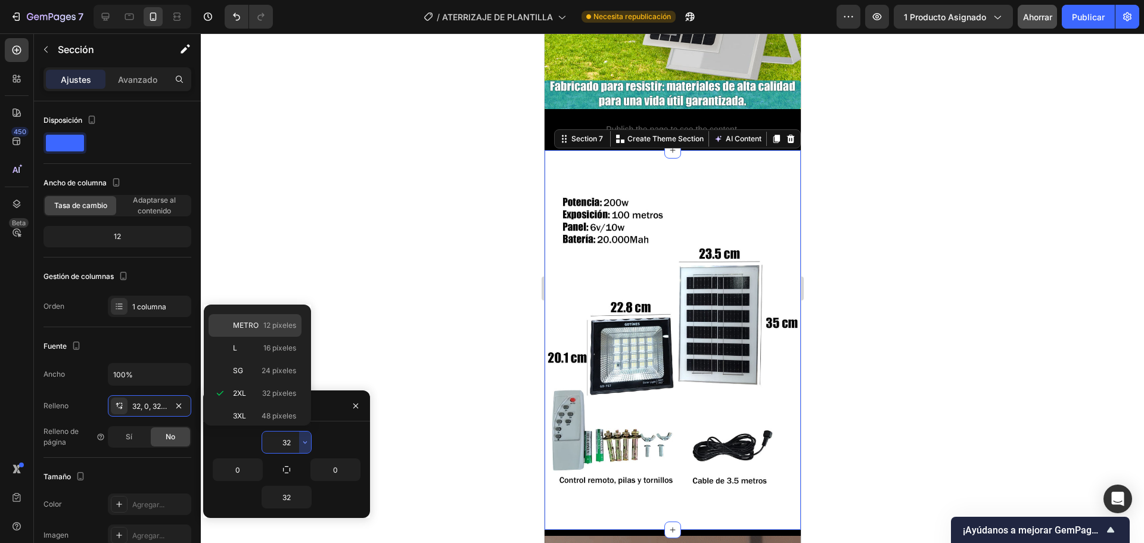
scroll to position [0, 0]
click at [278, 320] on p "Auto Auto" at bounding box center [264, 320] width 63 height 11
type input "Auto"
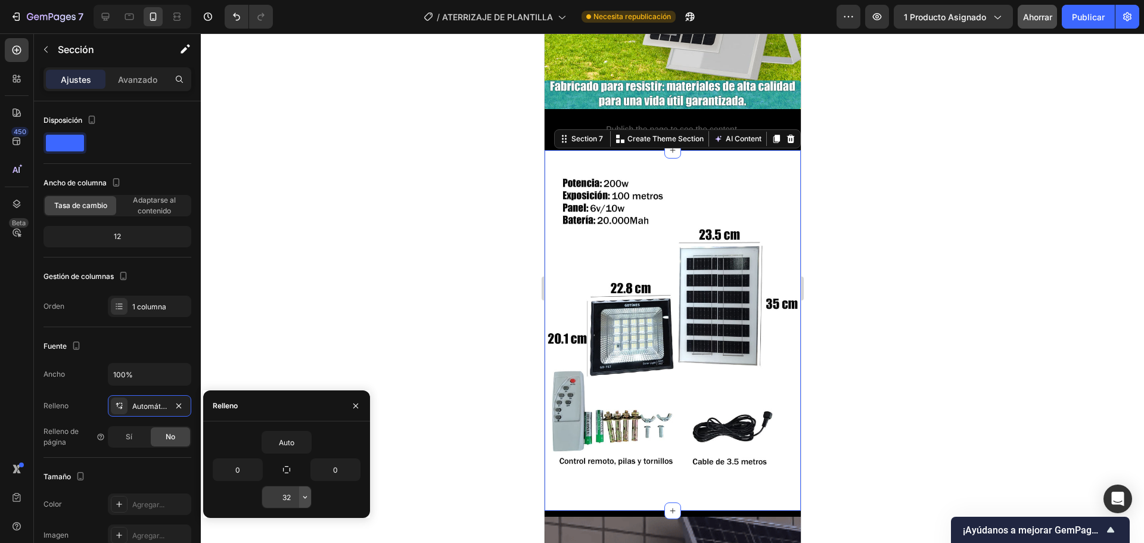
click at [304, 492] on icon "button" at bounding box center [305, 497] width 10 height 10
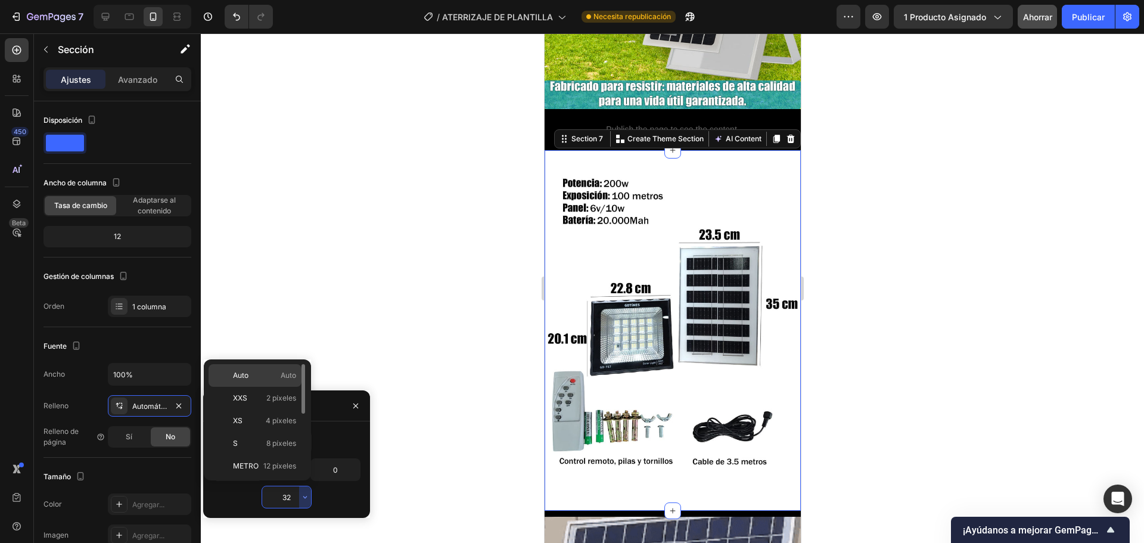
click at [273, 372] on p "Auto Auto" at bounding box center [264, 375] width 63 height 11
type input "Auto"
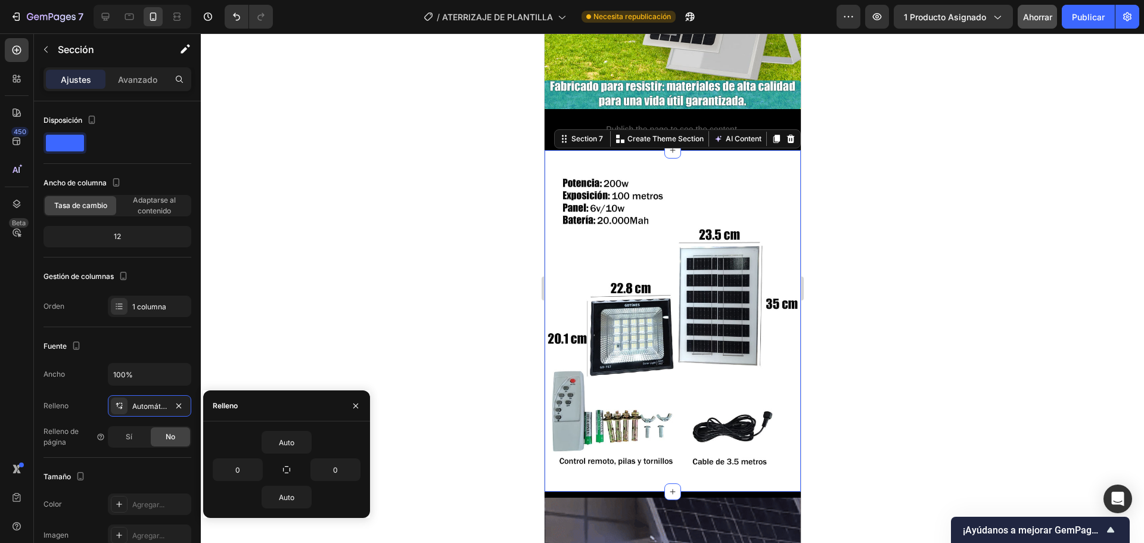
click at [875, 238] on div at bounding box center [672, 287] width 943 height 509
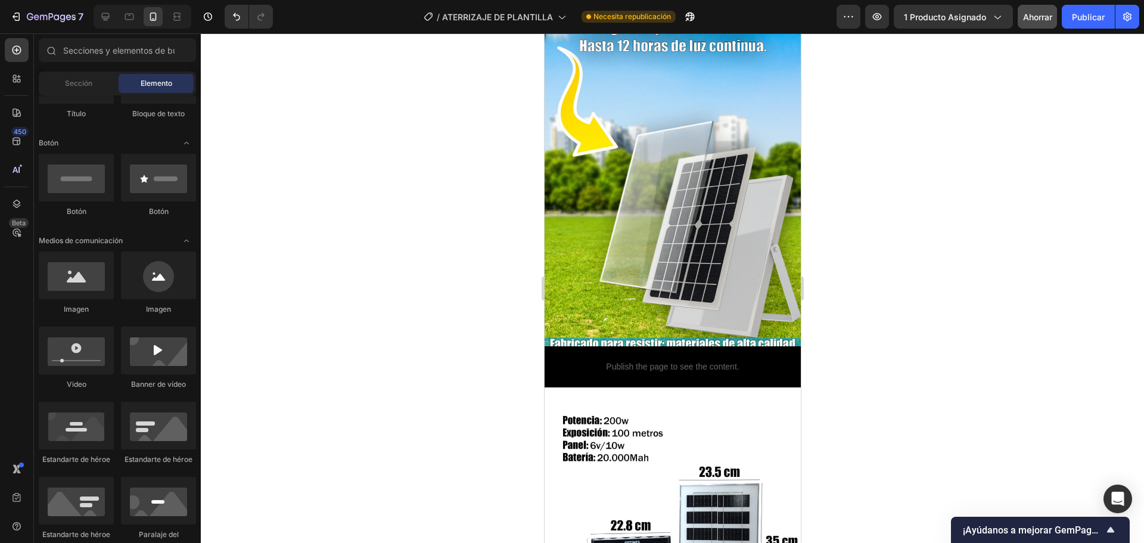
scroll to position [982, 0]
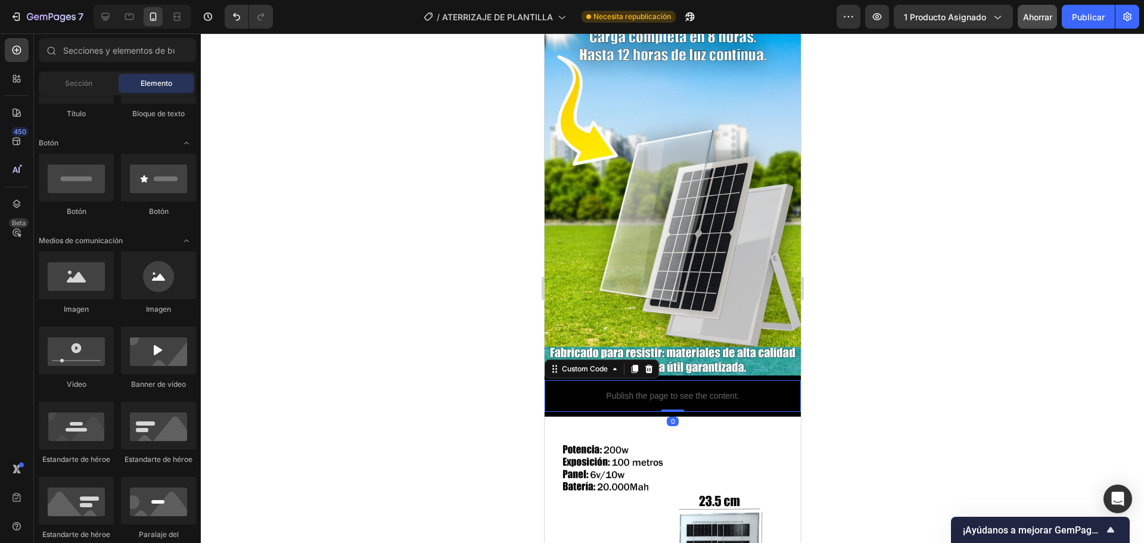
click at [666, 380] on div "Publish the page to see the content." at bounding box center [672, 396] width 256 height 32
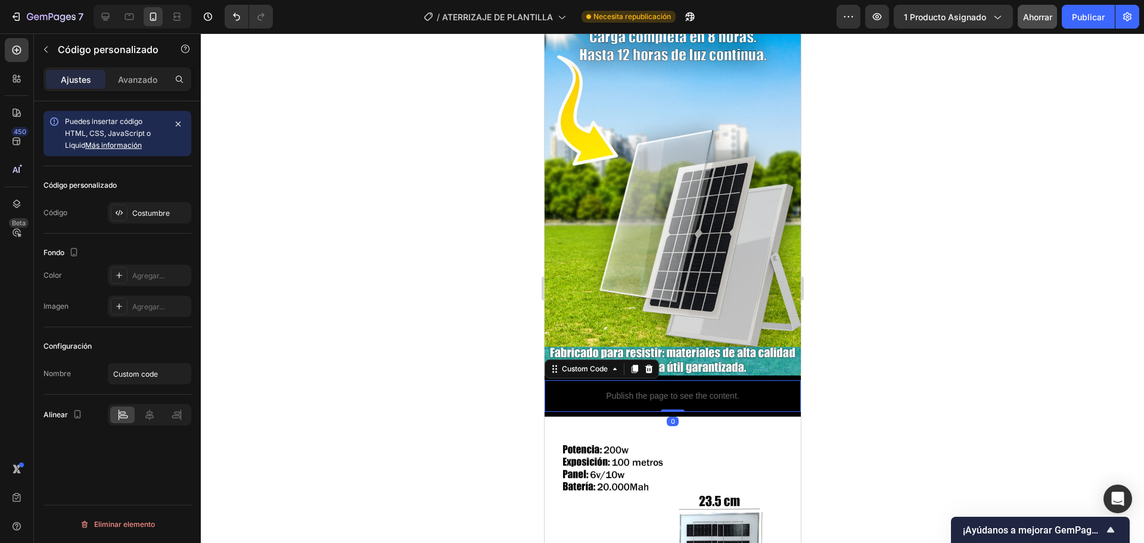
click at [666, 380] on div "Publish the page to see the content." at bounding box center [672, 396] width 256 height 32
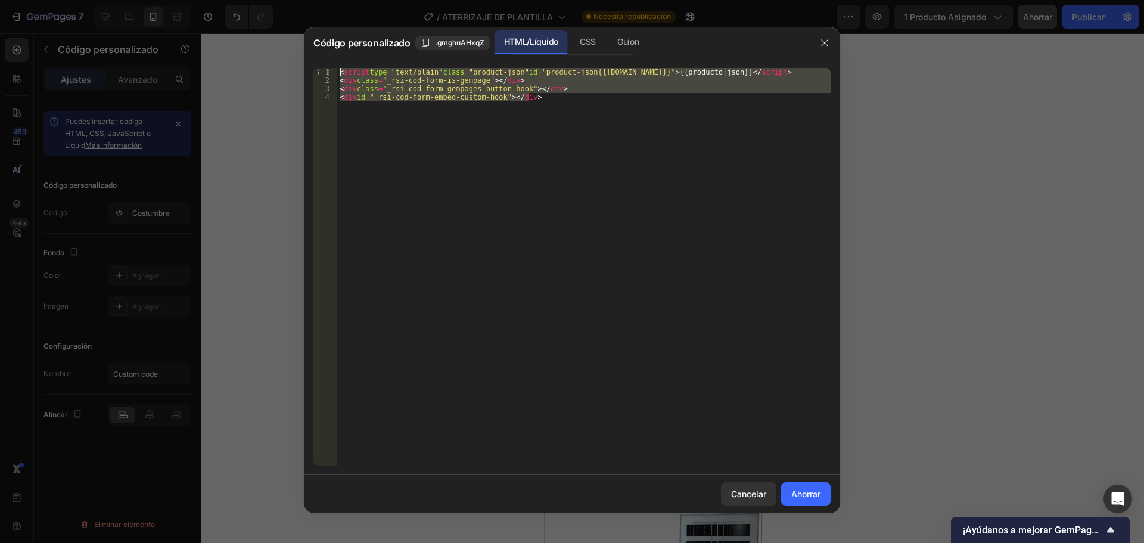
drag, startPoint x: 514, startPoint y: 102, endPoint x: 333, endPoint y: 45, distance: 189.9
click at [333, 45] on div "Código personalizado .gmghuAHxqZ HTML/Líquido CSS [PERSON_NAME] <div id="_rsi-c…" at bounding box center [572, 270] width 536 height 486
type textarea "<script type="text/plain" class="product-json" id="product-json{{[DOMAIN_NAME]}…"
click at [806, 498] on font "Ahorrar" at bounding box center [805, 493] width 29 height 10
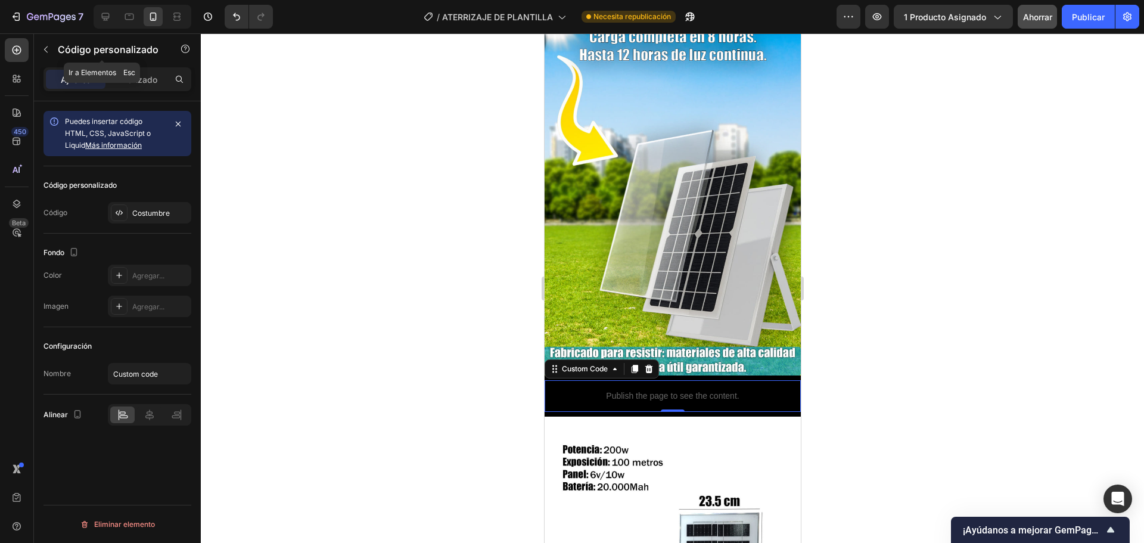
click at [42, 49] on icon "button" at bounding box center [46, 50] width 10 height 10
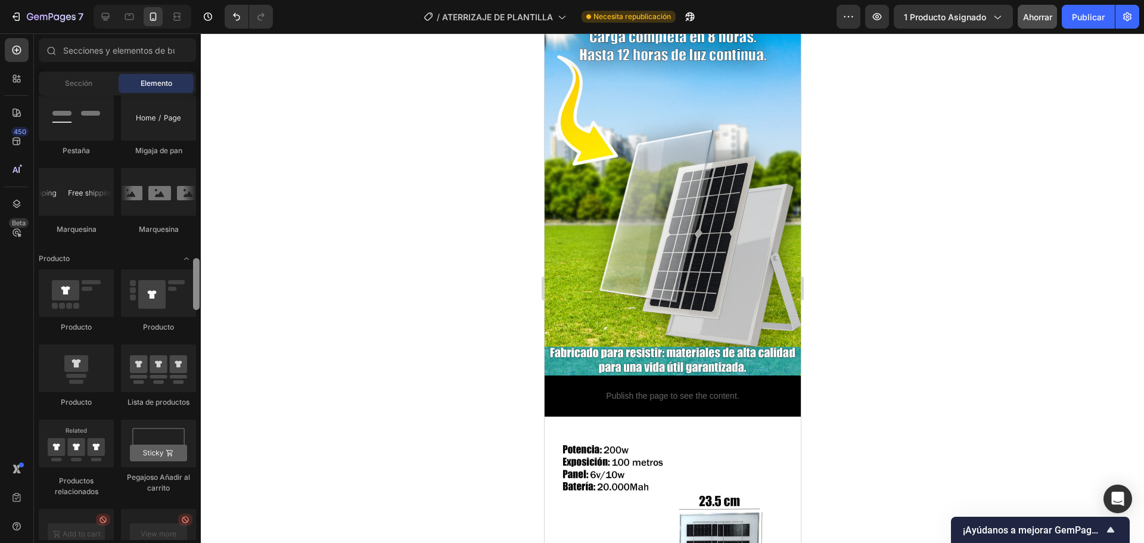
scroll to position [3347, 0]
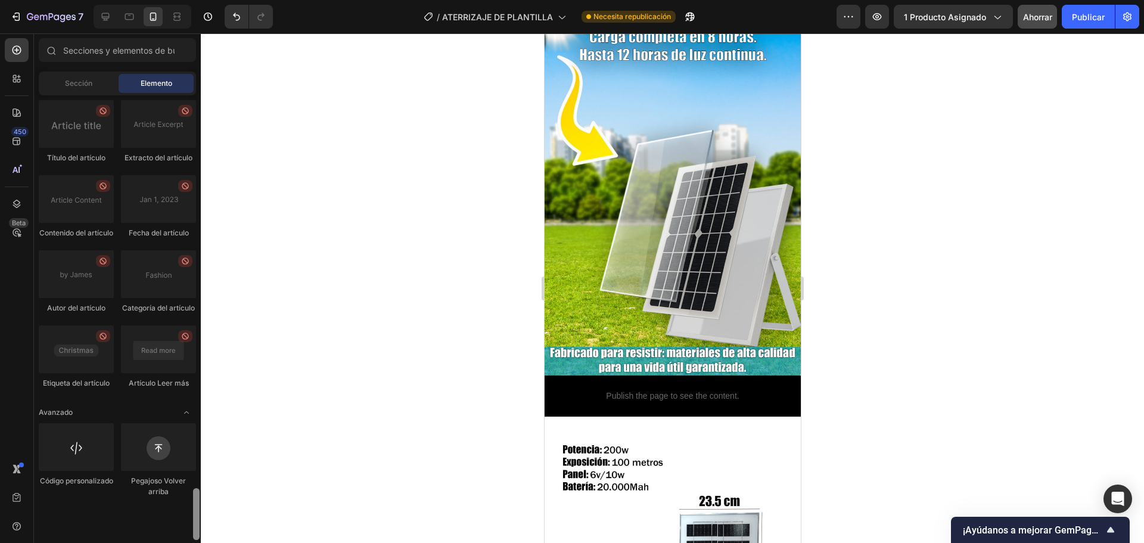
drag, startPoint x: 196, startPoint y: 206, endPoint x: 88, endPoint y: 571, distance: 380.4
click at [88, 0] on html "7 Historial de versiones / ATERRIZAJE DE PLANTILLA Necesita republicación Avanc…" at bounding box center [572, 0] width 1144 height 0
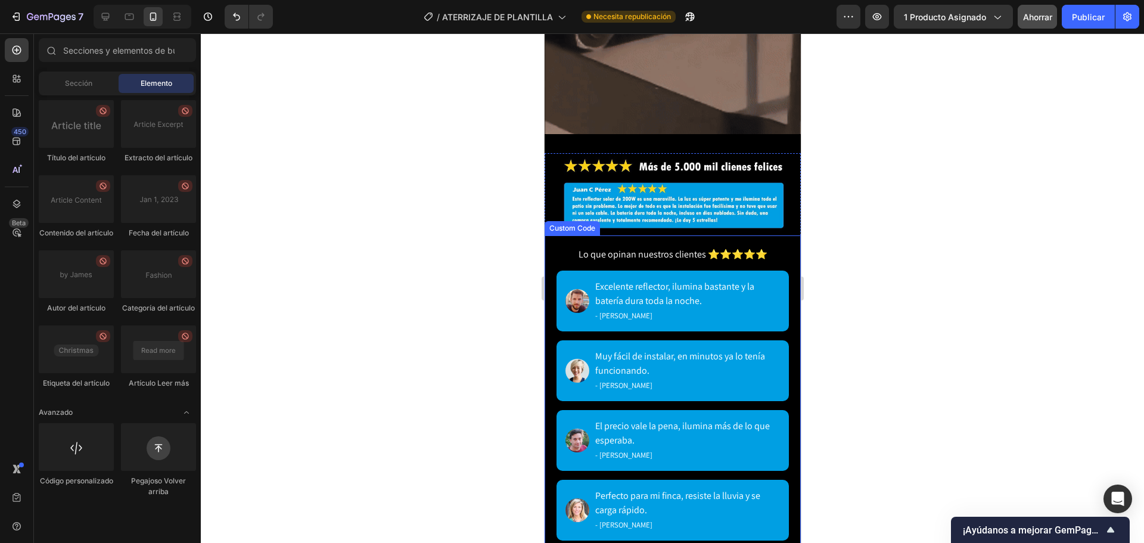
scroll to position [1816, 0]
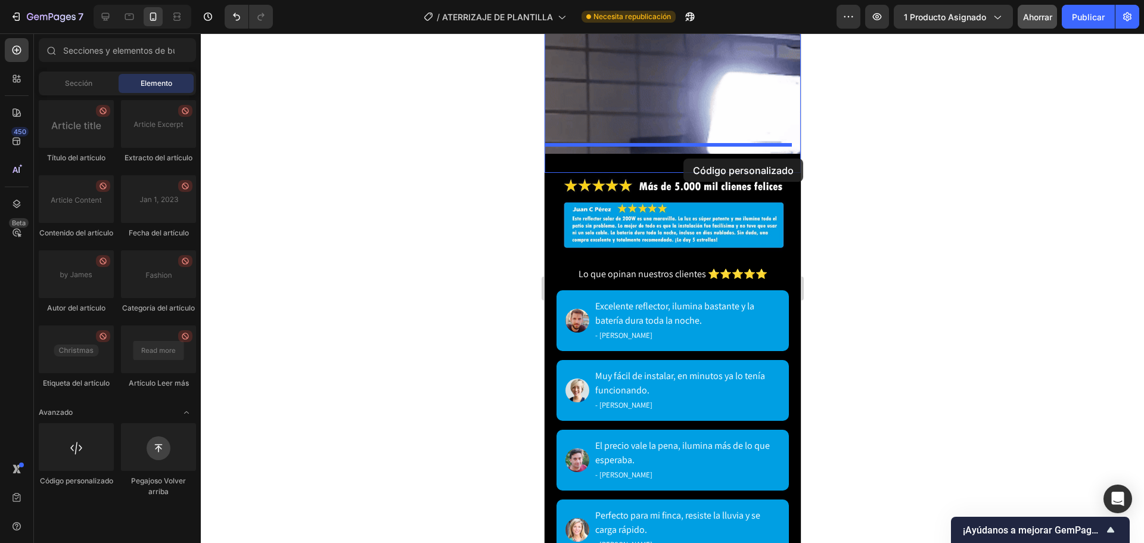
drag, startPoint x: 640, startPoint y: 502, endPoint x: 683, endPoint y: 158, distance: 345.8
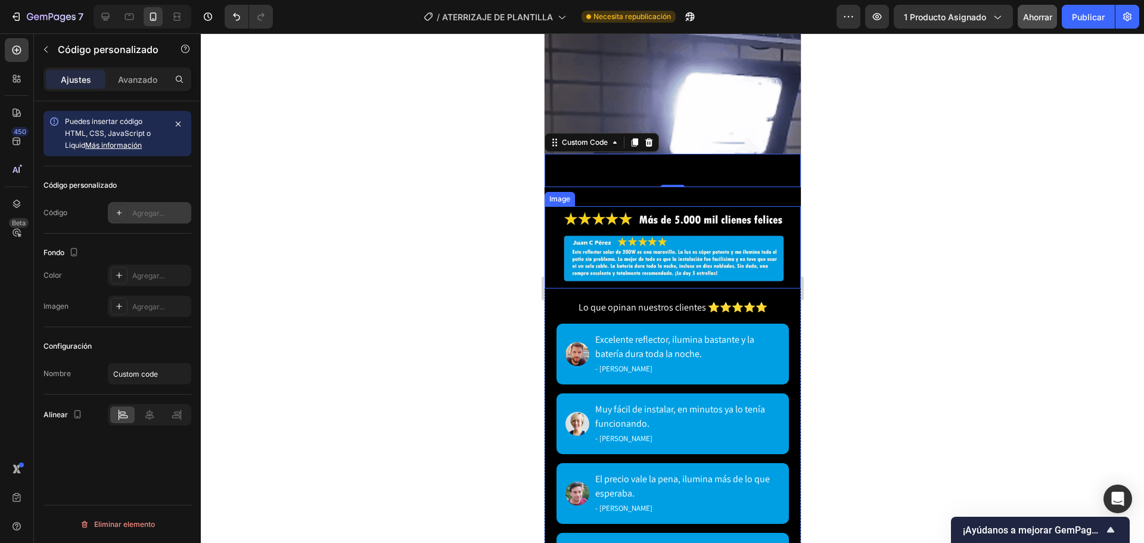
click at [168, 209] on div "Agregar..." at bounding box center [160, 213] width 56 height 11
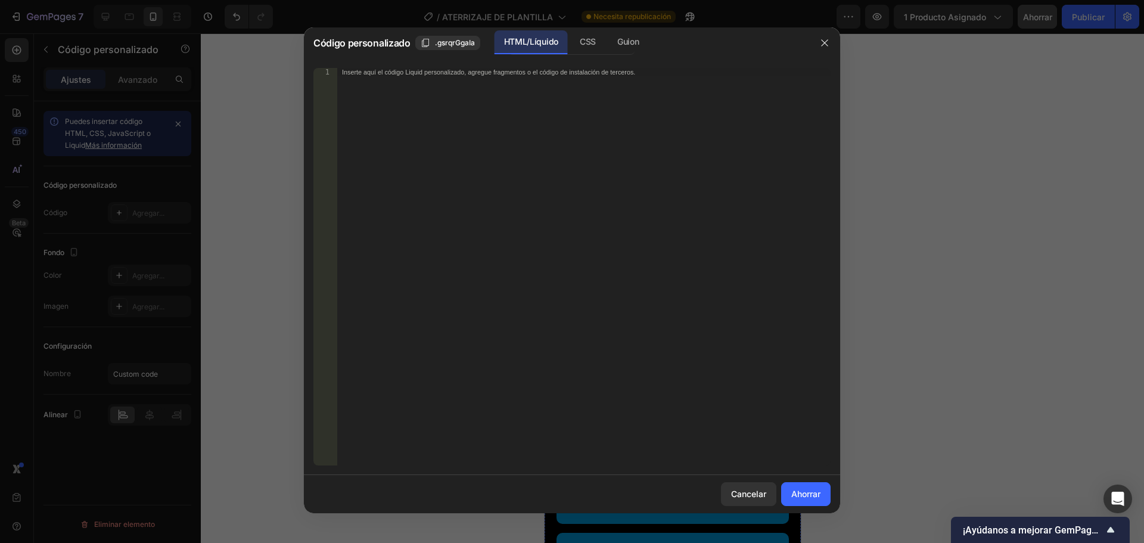
click at [557, 91] on div "Inserte aquí el código Liquid personalizado, agregue fragmentos o el código de …" at bounding box center [583, 275] width 493 height 414
paste textarea "<div id="_rsi-cod-form-embed-custom-hook"></div>"
type textarea "<div id="_rsi-cod-form-embed-custom-hook"></div>"
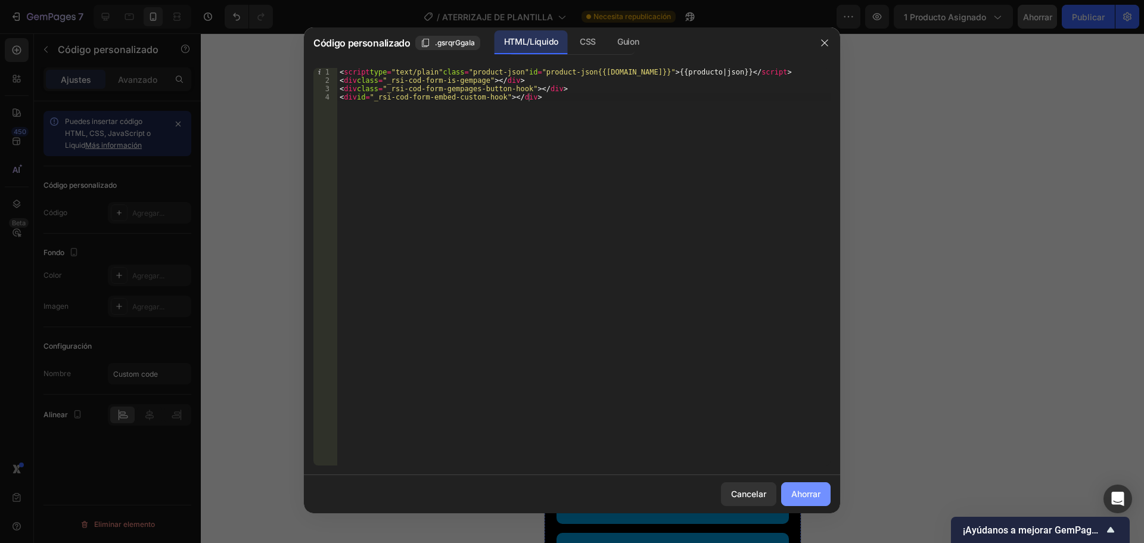
click at [814, 490] on font "Ahorrar" at bounding box center [805, 493] width 29 height 10
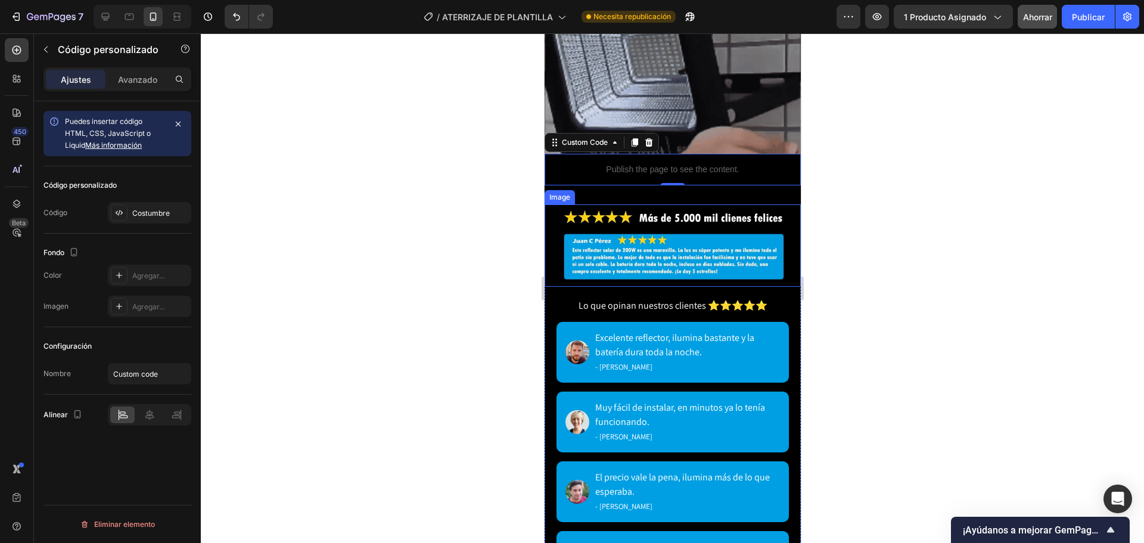
click at [923, 373] on div at bounding box center [672, 287] width 943 height 509
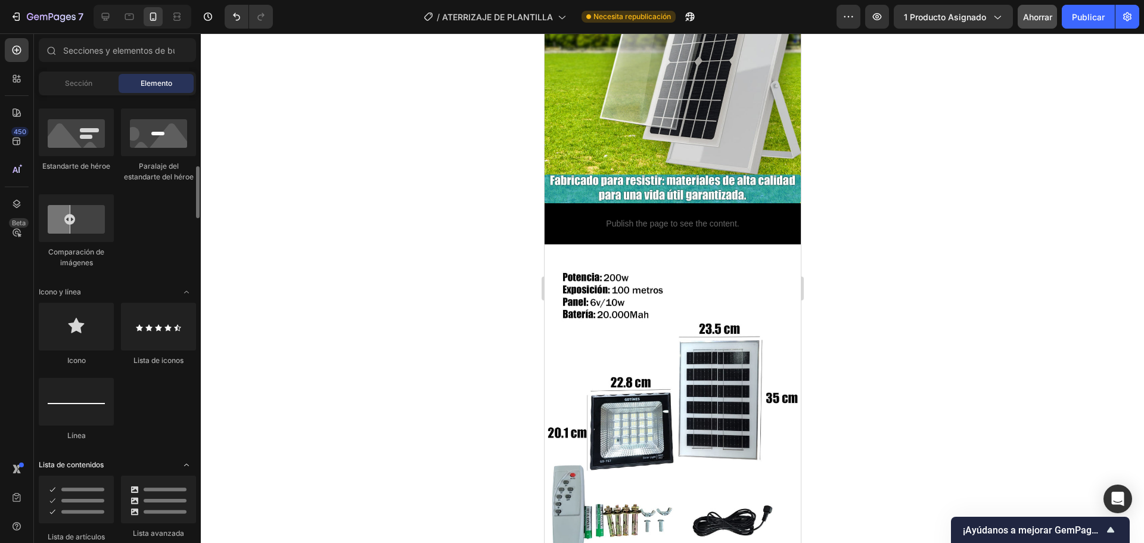
scroll to position [368, 0]
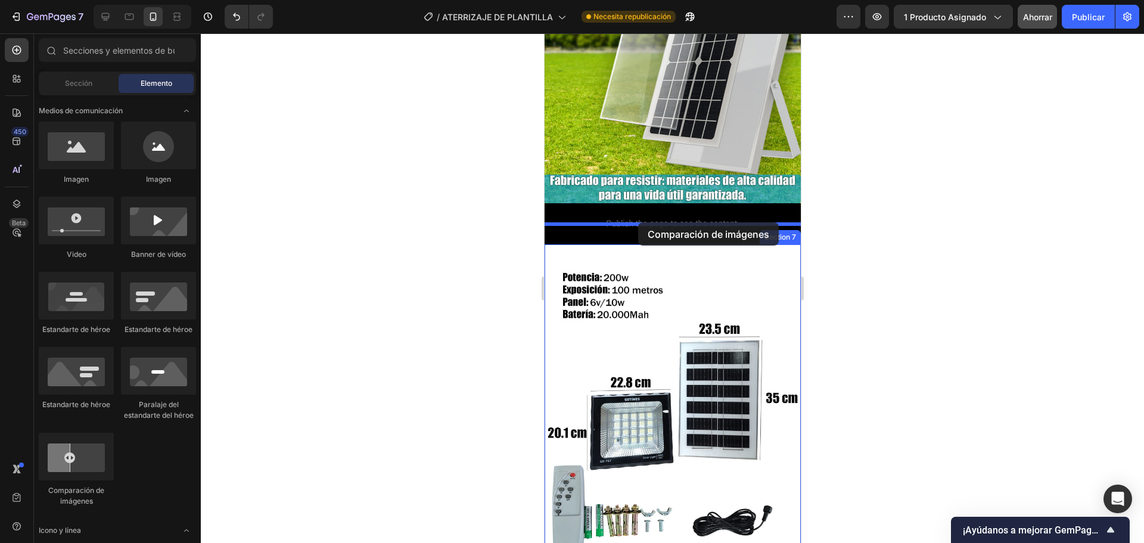
drag, startPoint x: 621, startPoint y: 498, endPoint x: 637, endPoint y: 222, distance: 276.3
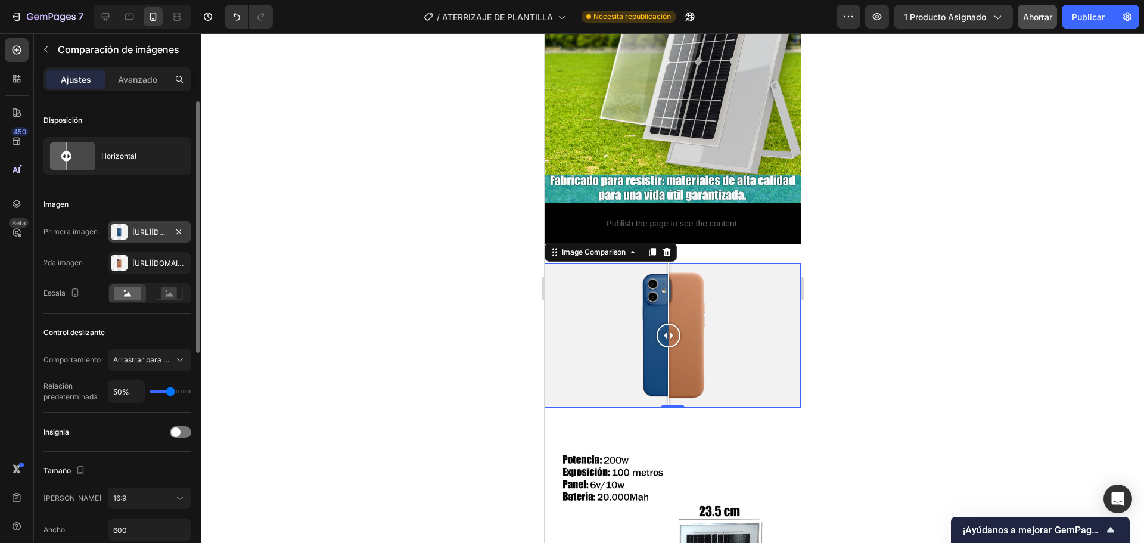
click at [122, 228] on div at bounding box center [119, 231] width 17 height 17
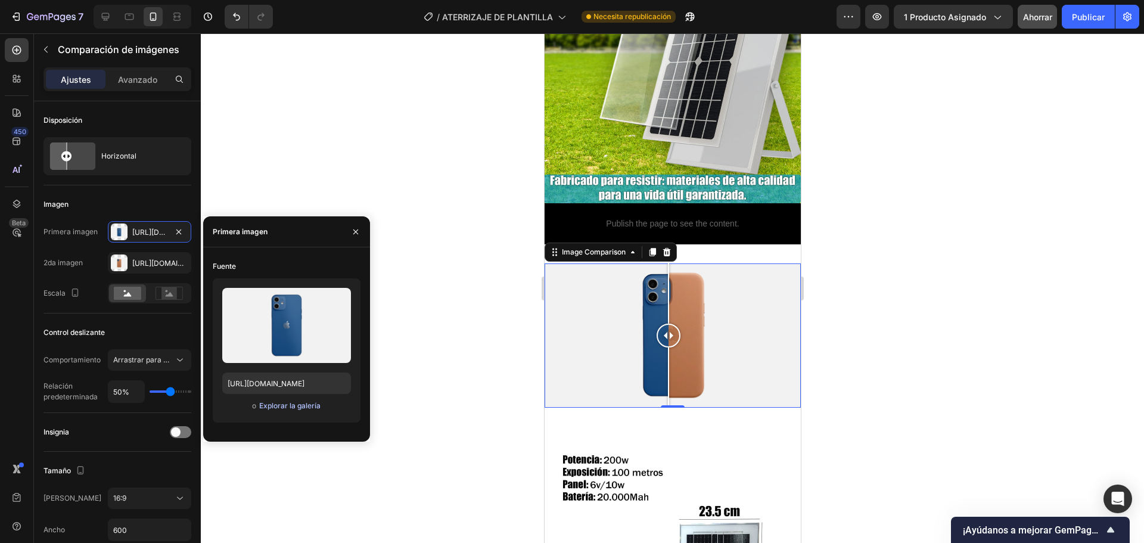
click at [292, 406] on font "Explorar la galería" at bounding box center [289, 405] width 61 height 9
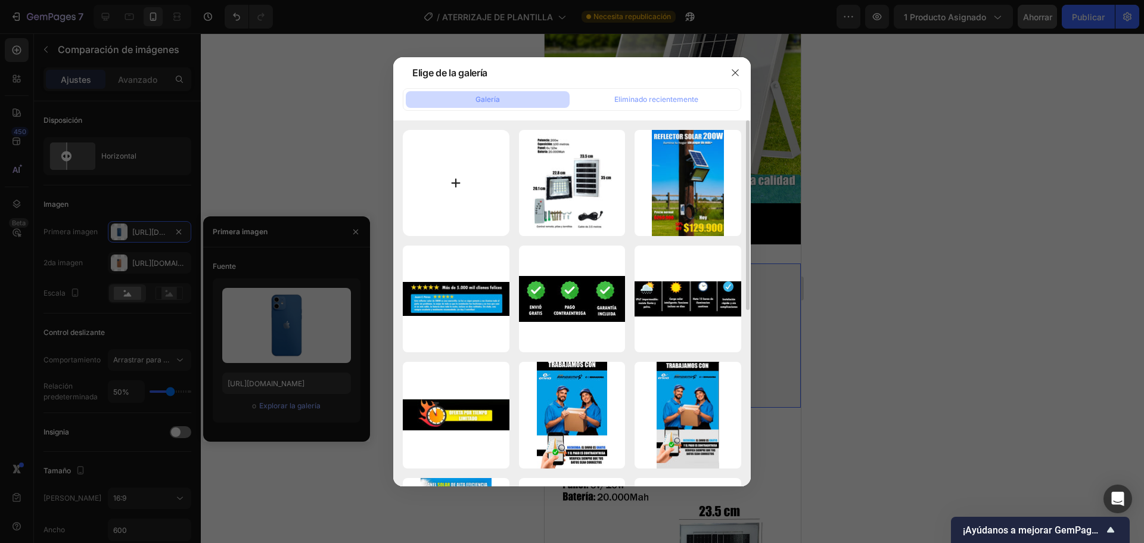
click at [477, 154] on input "file" at bounding box center [456, 183] width 107 height 107
type input "C:\fakepath\WhatsApp Image [DATE] 10.43.38 AM (1).jpeg"
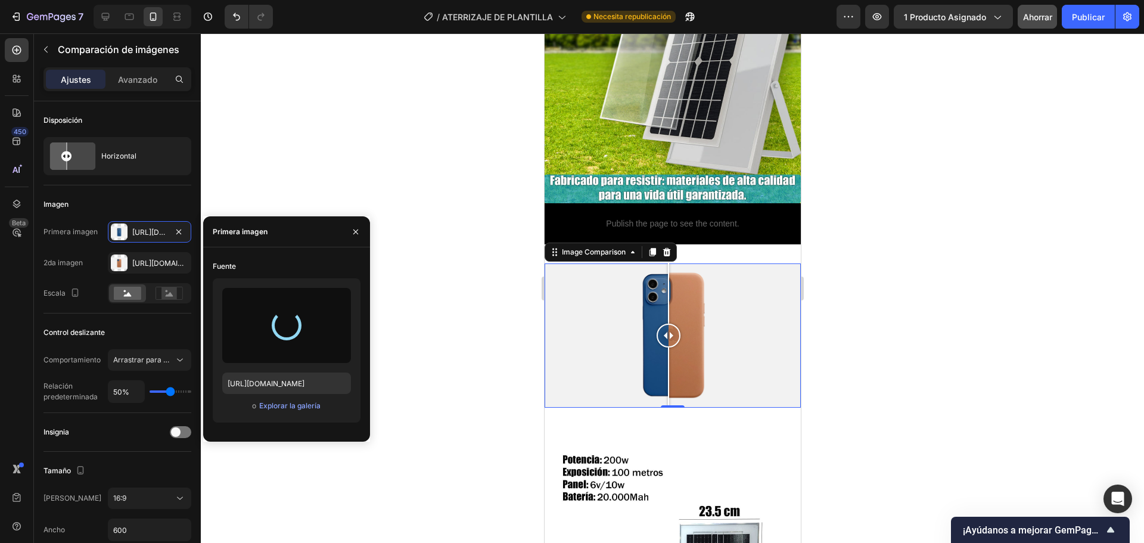
type input "[URL][DOMAIN_NAME]"
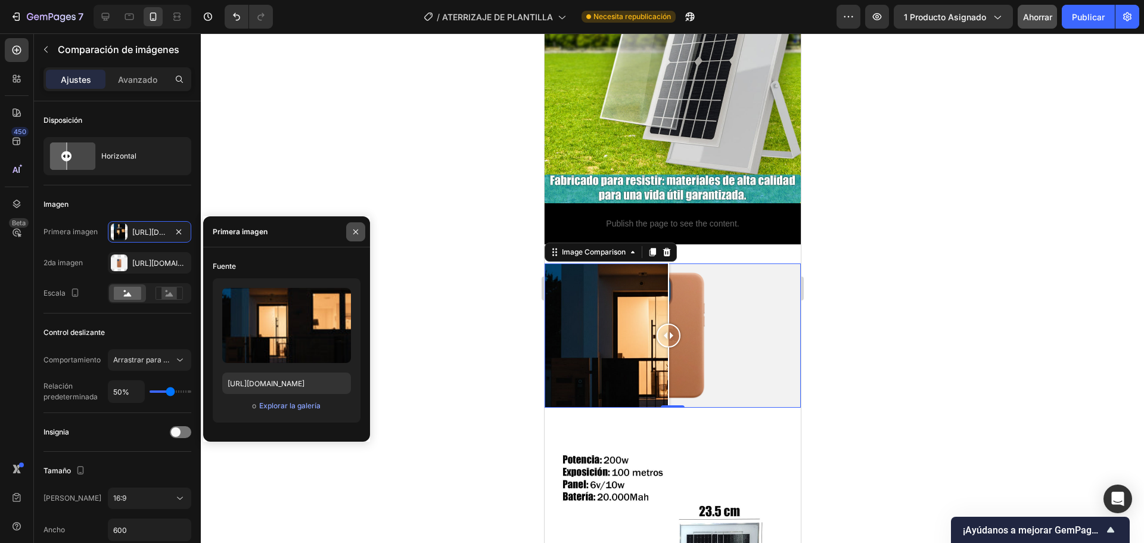
click at [350, 238] on button "button" at bounding box center [355, 231] width 19 height 19
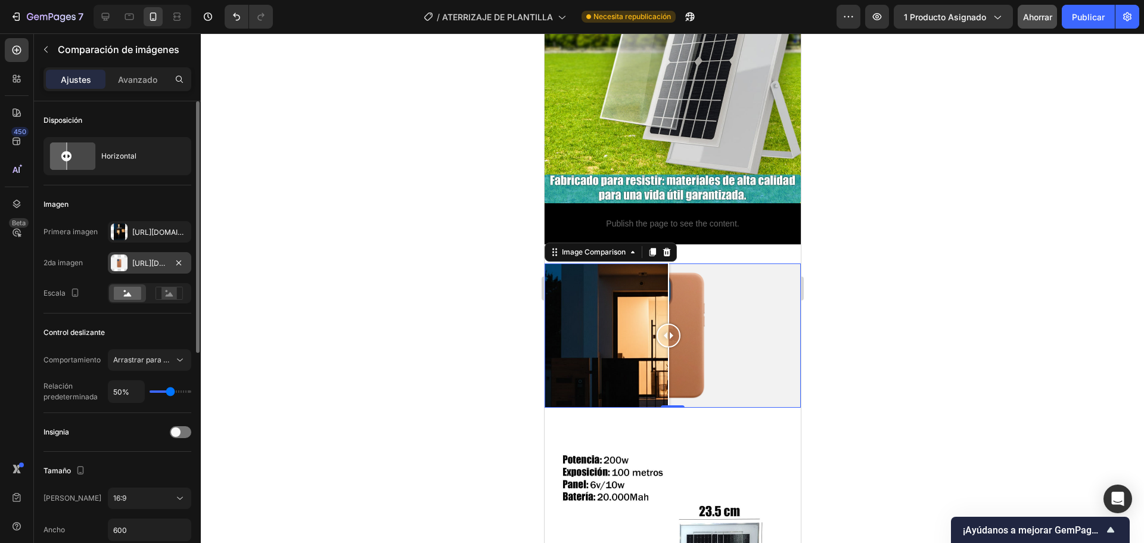
click at [163, 266] on font "[URL][DOMAIN_NAME]" at bounding box center [170, 263] width 77 height 9
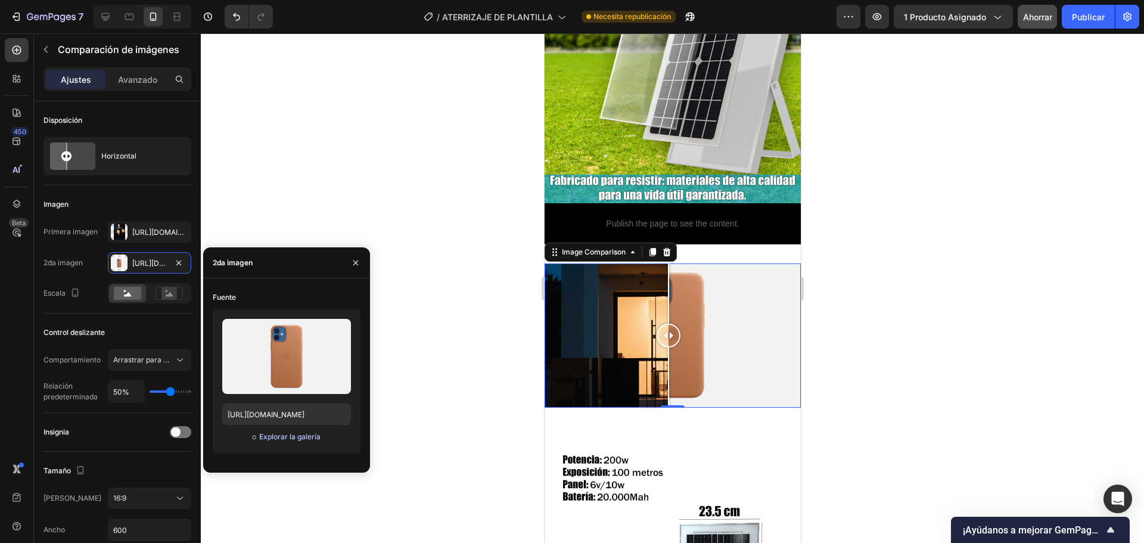
click at [279, 439] on font "Explorar la galería" at bounding box center [289, 436] width 61 height 9
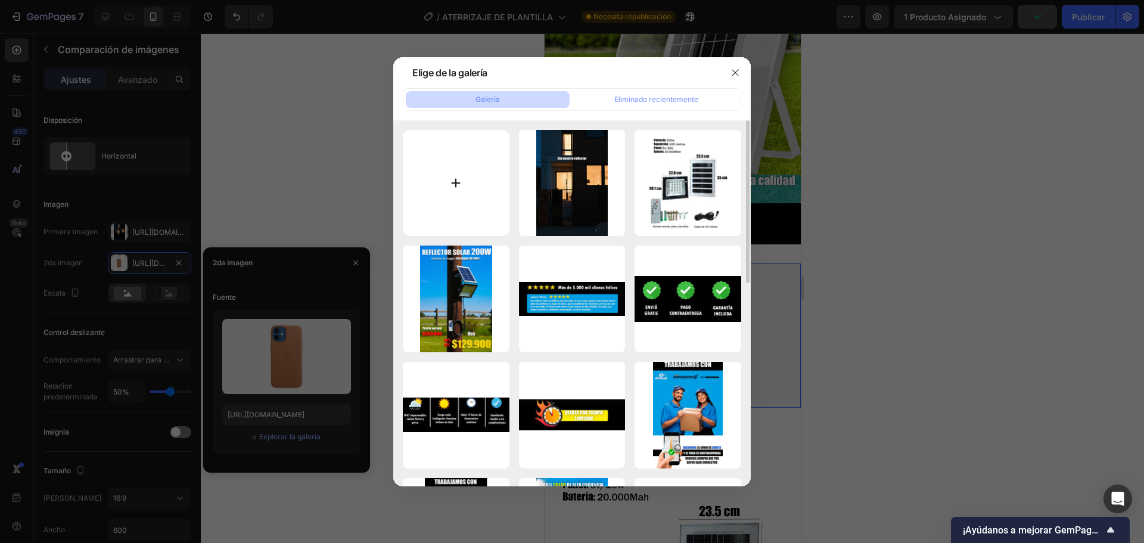
click at [491, 168] on input "file" at bounding box center [456, 183] width 107 height 107
type input "C:\fakepath\WhatsApp Image [DATE] 10.43.38 AM.jpeg"
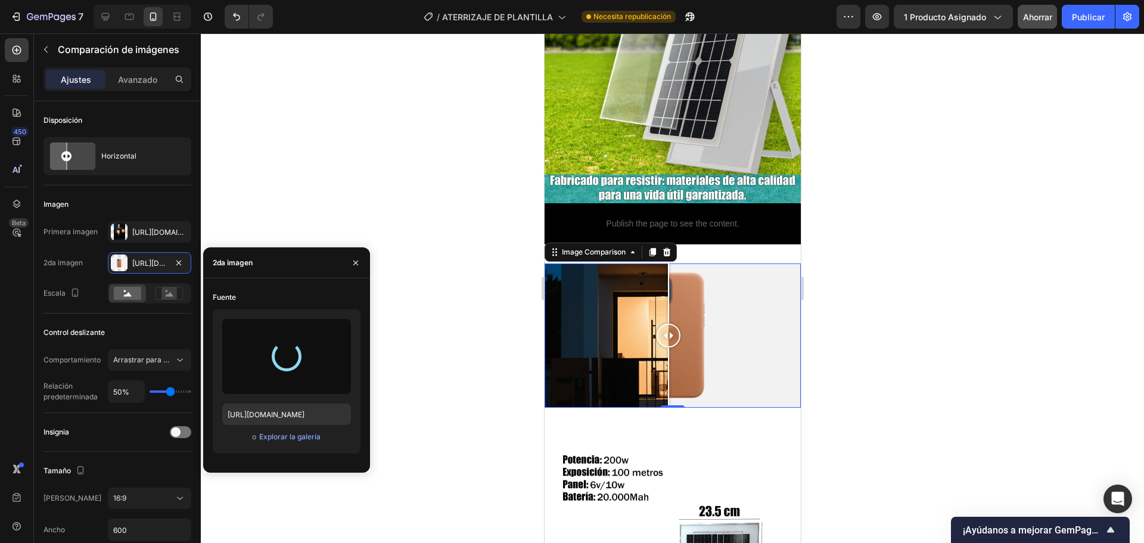
type input "[URL][DOMAIN_NAME]"
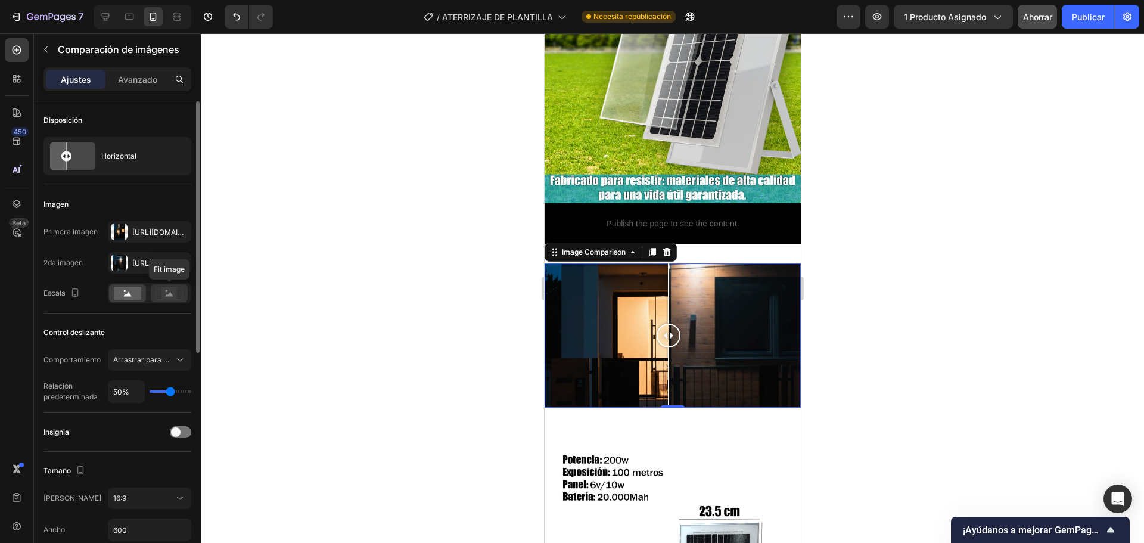
click at [163, 293] on rect at bounding box center [168, 293] width 15 height 12
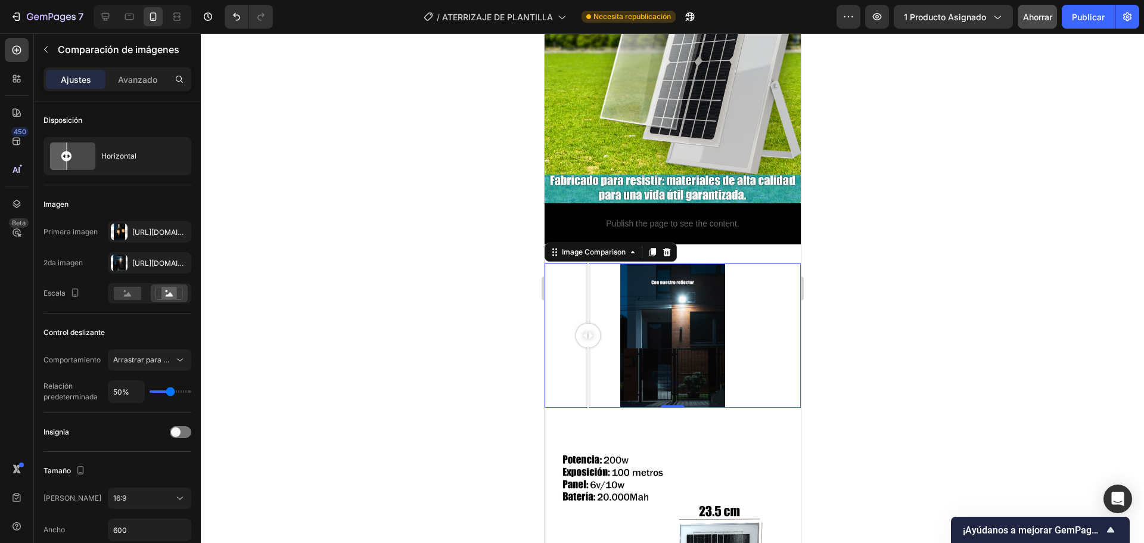
drag, startPoint x: 718, startPoint y: 316, endPoint x: 544, endPoint y: 320, distance: 174.0
click at [575, 323] on div at bounding box center [587, 335] width 24 height 24
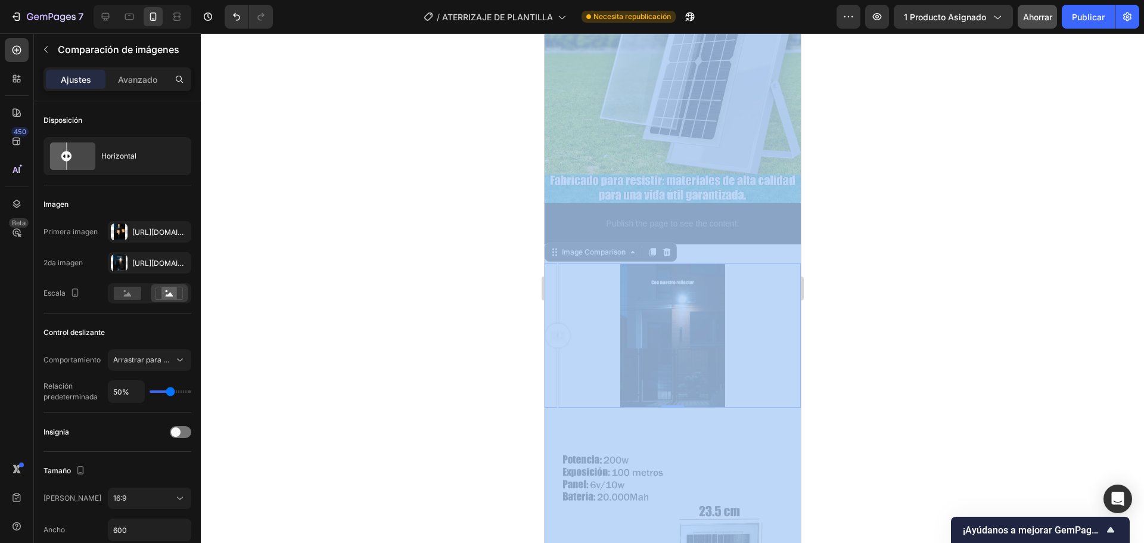
drag, startPoint x: 1073, startPoint y: 350, endPoint x: 592, endPoint y: 321, distance: 482.2
click at [945, 336] on div at bounding box center [672, 287] width 943 height 509
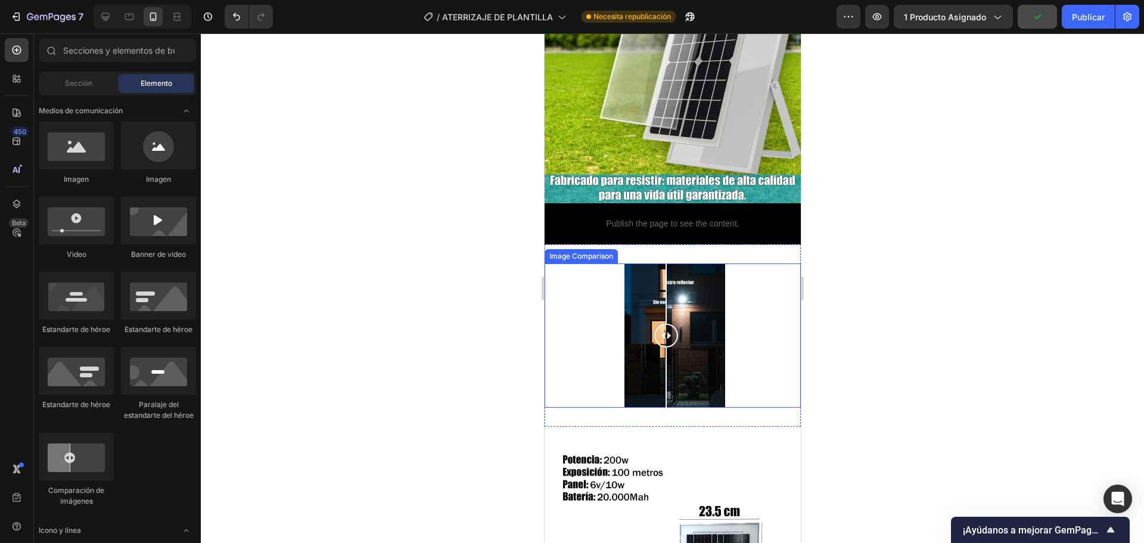
drag, startPoint x: 556, startPoint y: 308, endPoint x: 670, endPoint y: 280, distance: 116.6
click at [665, 280] on div at bounding box center [665, 335] width 24 height 144
drag, startPoint x: 640, startPoint y: 335, endPoint x: 647, endPoint y: 339, distance: 7.5
click at [641, 335] on div at bounding box center [672, 335] width 256 height 144
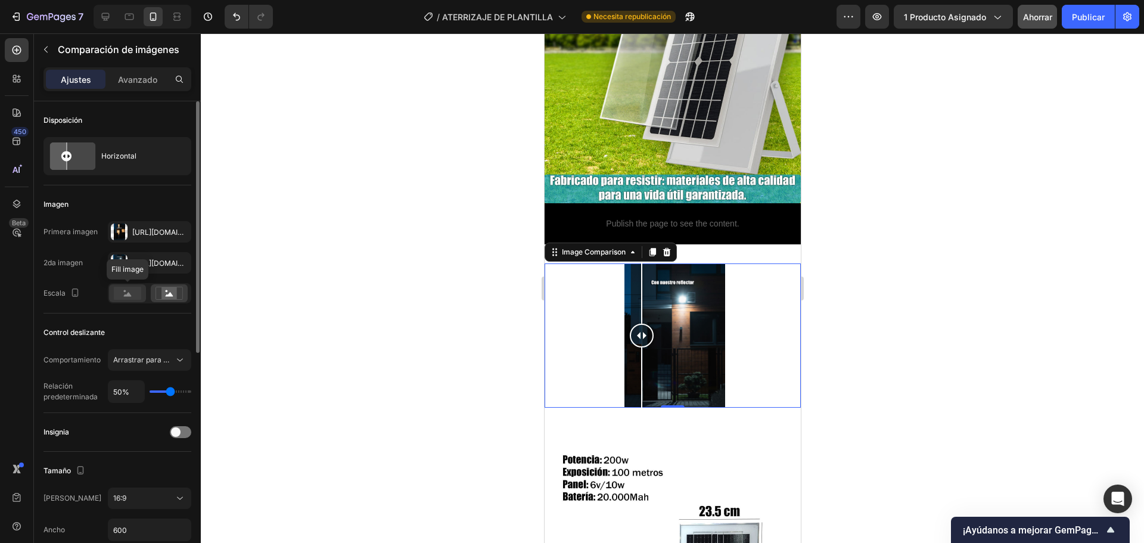
click at [130, 292] on rect at bounding box center [127, 293] width 27 height 13
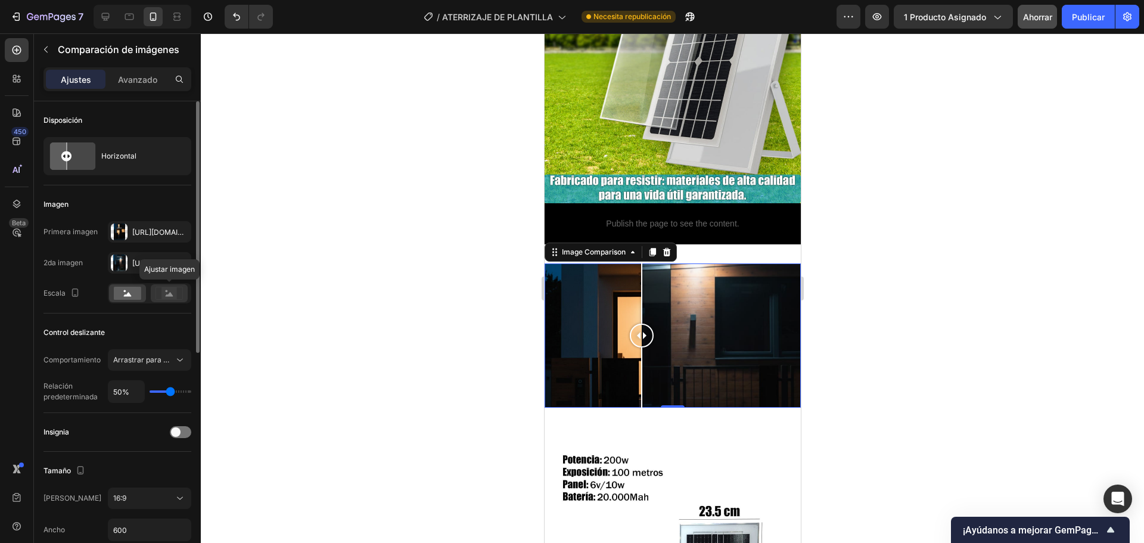
click at [163, 294] on rect at bounding box center [168, 293] width 15 height 12
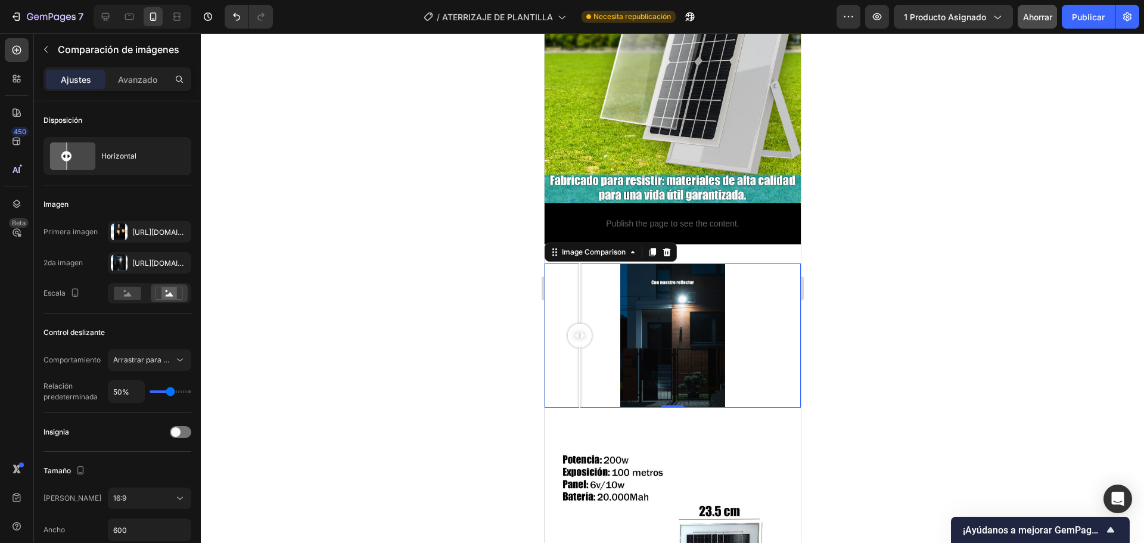
drag, startPoint x: 635, startPoint y: 314, endPoint x: 575, endPoint y: 337, distance: 63.7
click at [575, 337] on div at bounding box center [579, 335] width 24 height 144
click at [665, 242] on div "Image Comparison" at bounding box center [610, 251] width 132 height 19
click at [665, 245] on div at bounding box center [666, 252] width 14 height 14
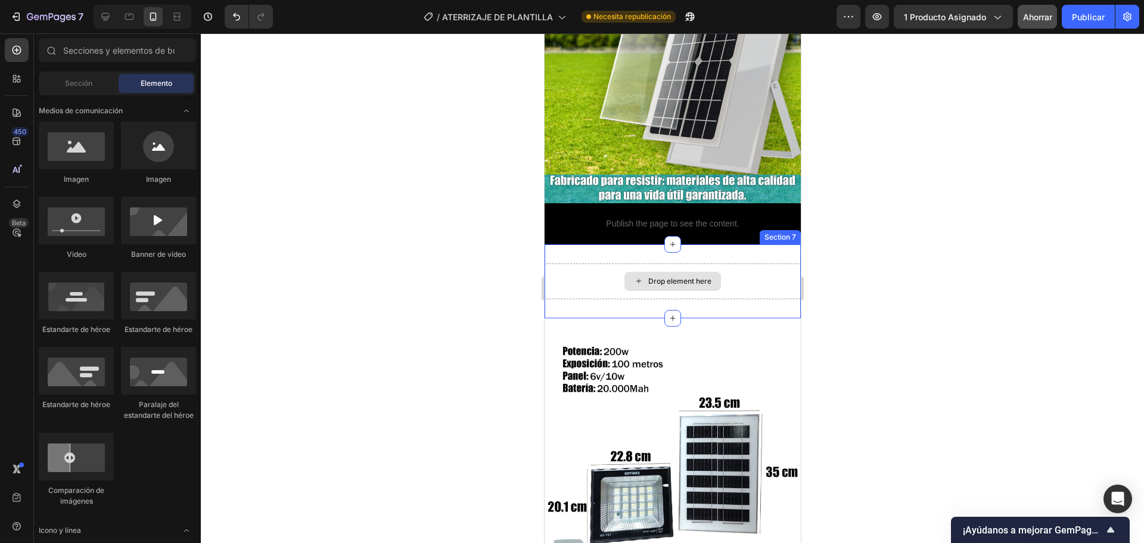
click at [728, 270] on div "Drop element here" at bounding box center [672, 281] width 256 height 36
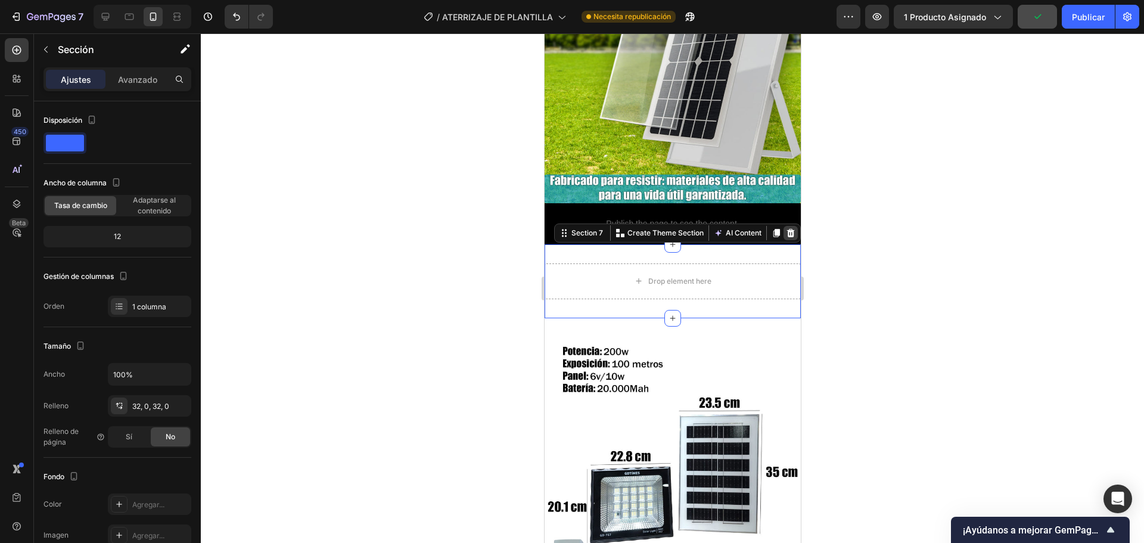
click at [786, 229] on icon at bounding box center [790, 233] width 8 height 8
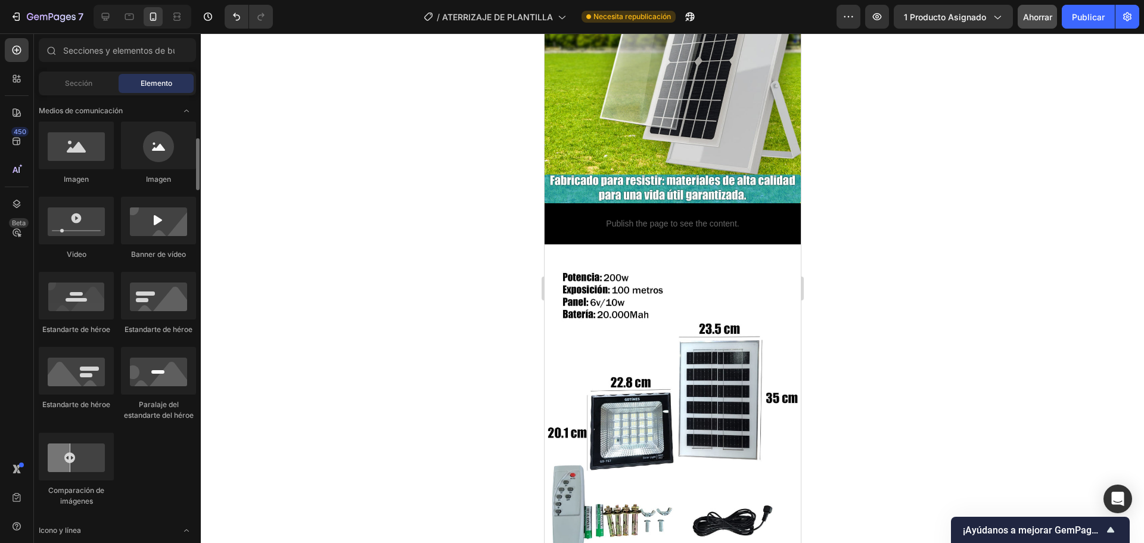
scroll to position [309, 0]
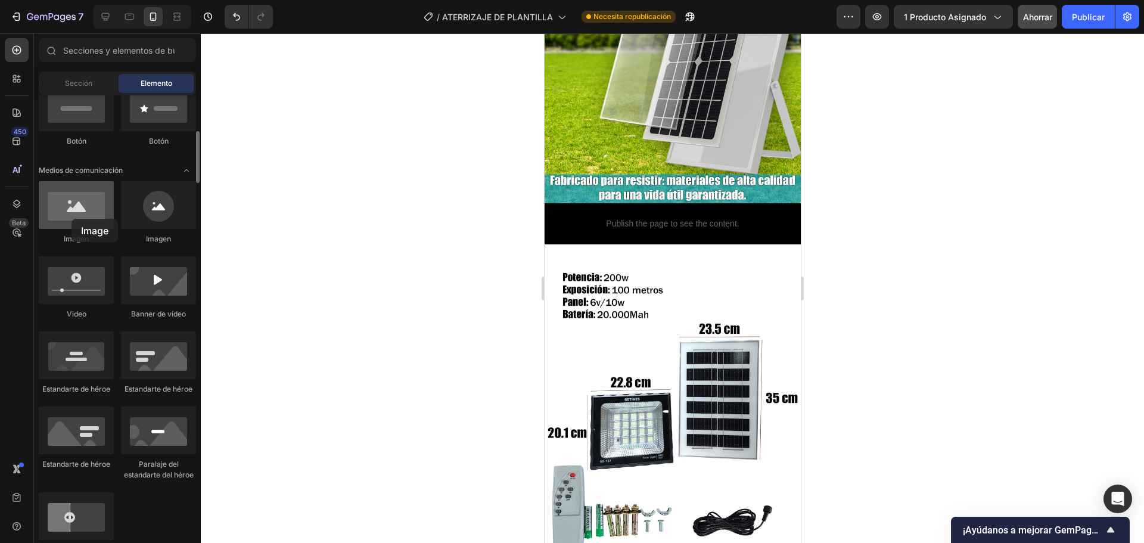
click at [71, 219] on div at bounding box center [76, 205] width 75 height 48
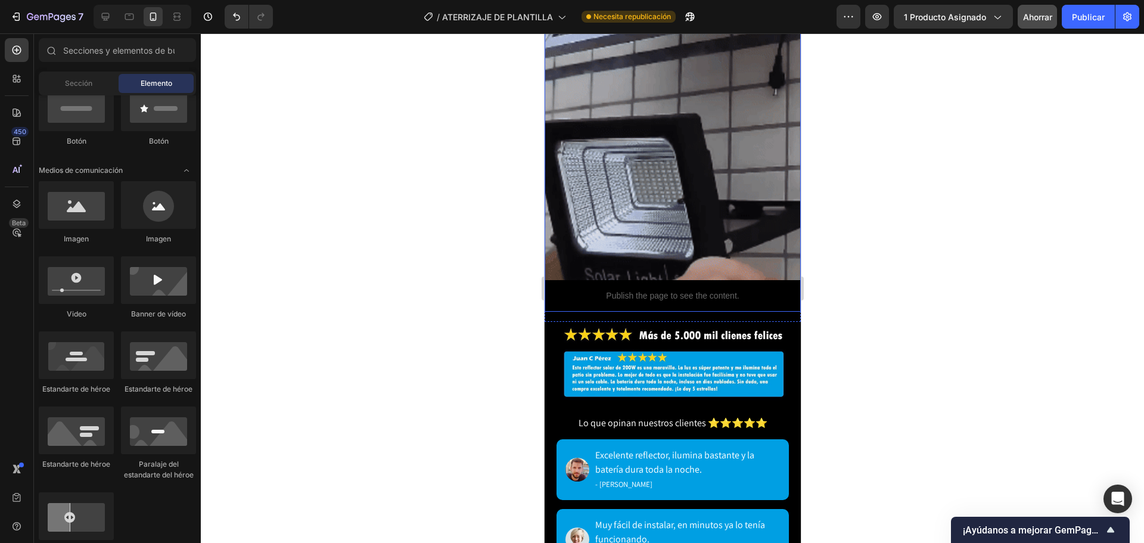
scroll to position [1690, 0]
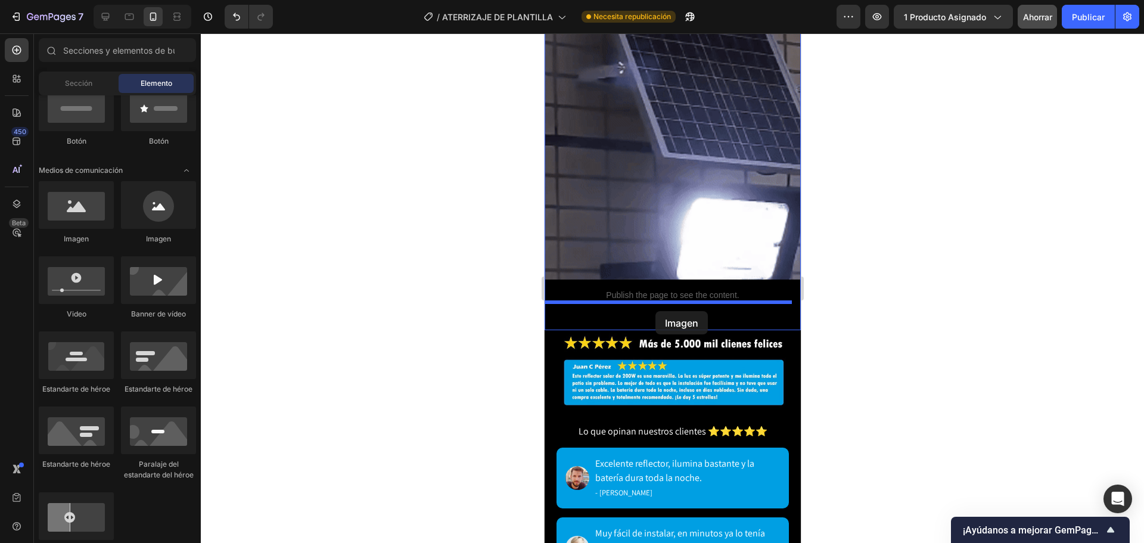
drag, startPoint x: 624, startPoint y: 235, endPoint x: 655, endPoint y: 311, distance: 81.5
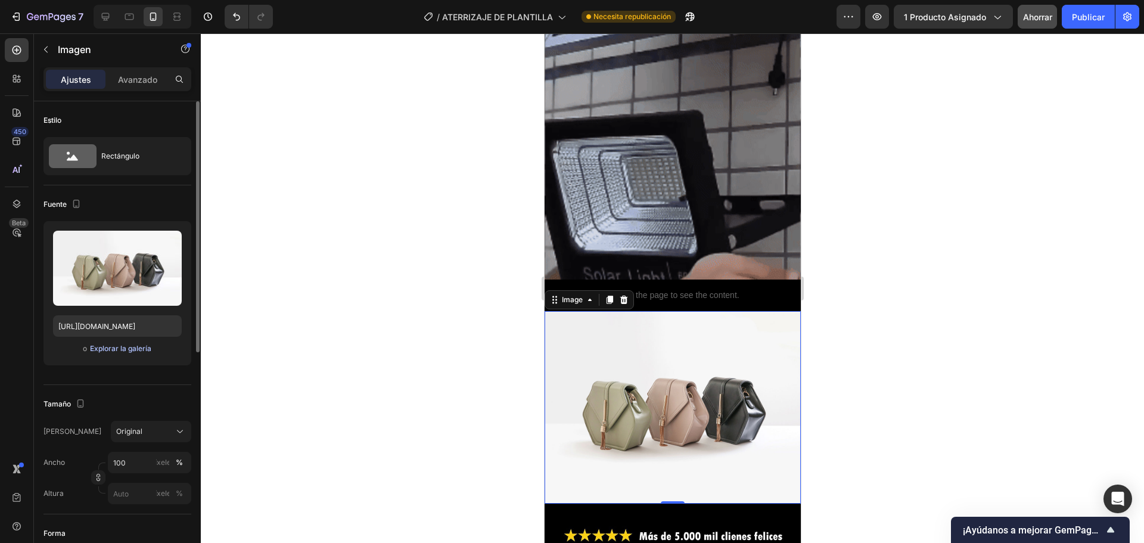
click at [144, 350] on font "Explorar la galería" at bounding box center [120, 348] width 61 height 9
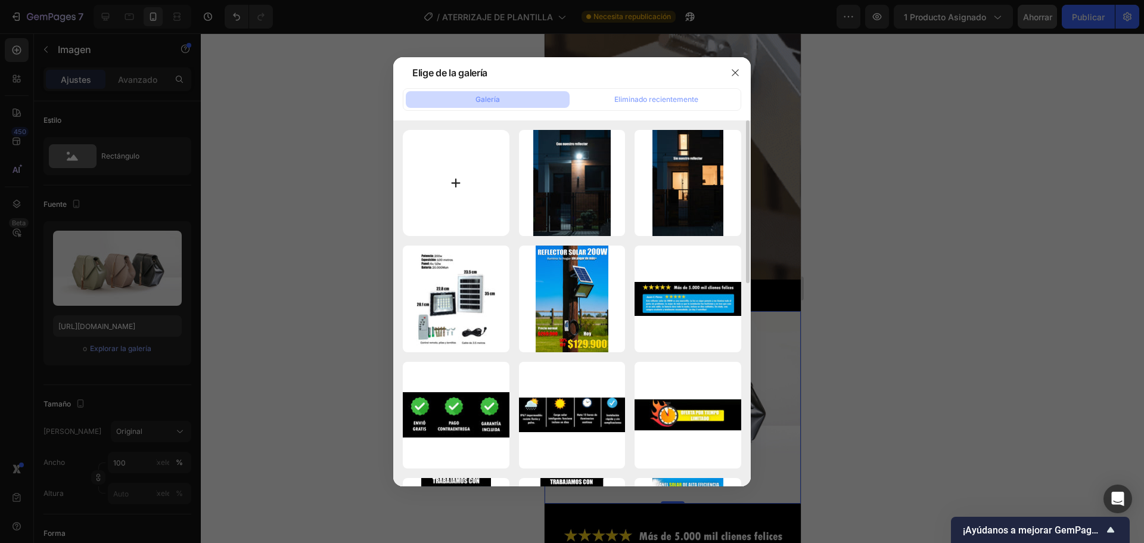
click at [458, 176] on input "file" at bounding box center [456, 183] width 107 height 107
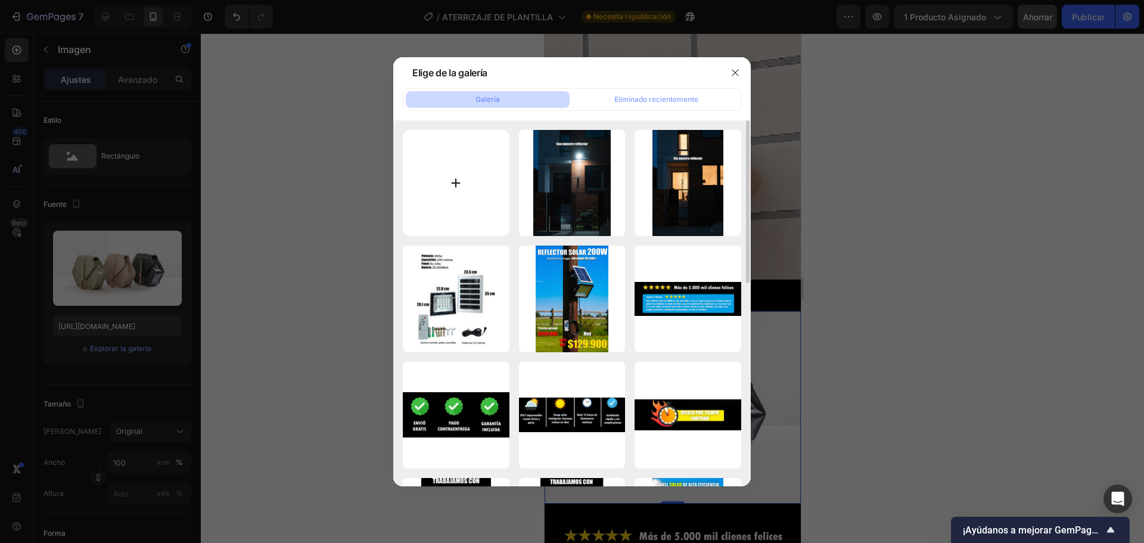
type input "C:\fakepath\sin-con (1).jpg"
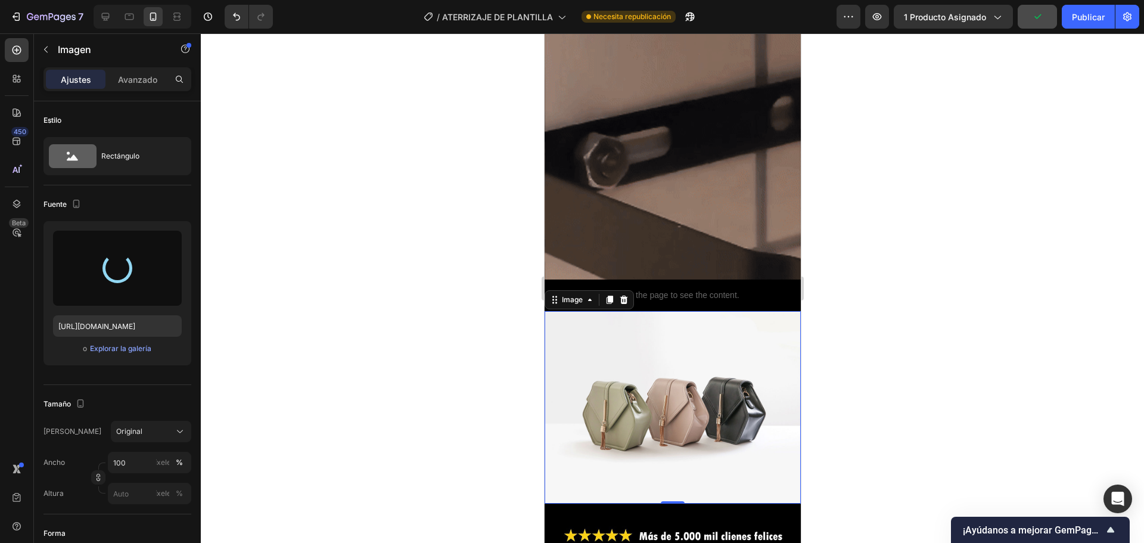
type input "[URL][DOMAIN_NAME]"
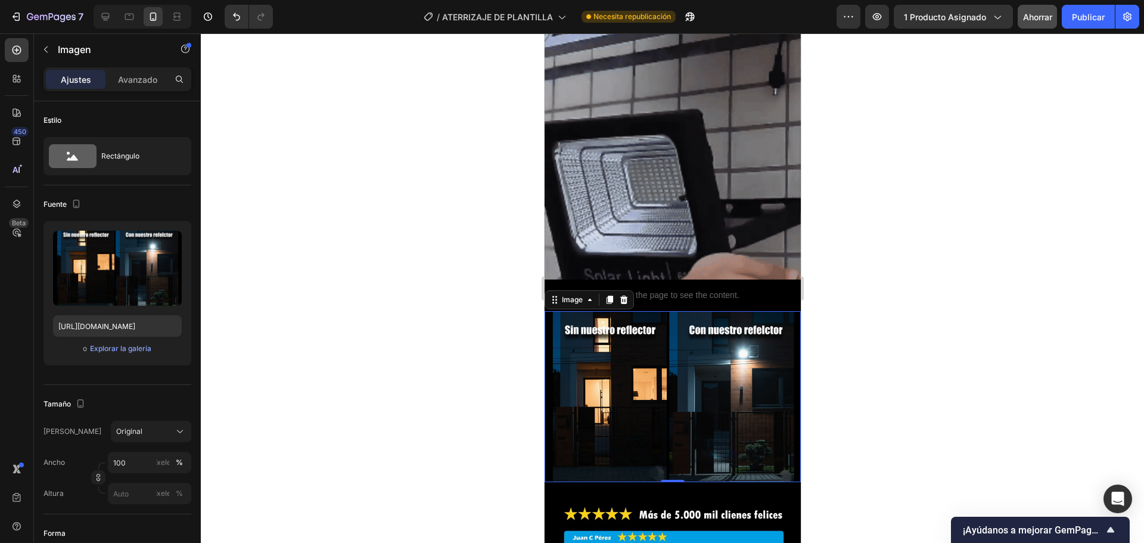
click at [898, 369] on div at bounding box center [672, 287] width 943 height 509
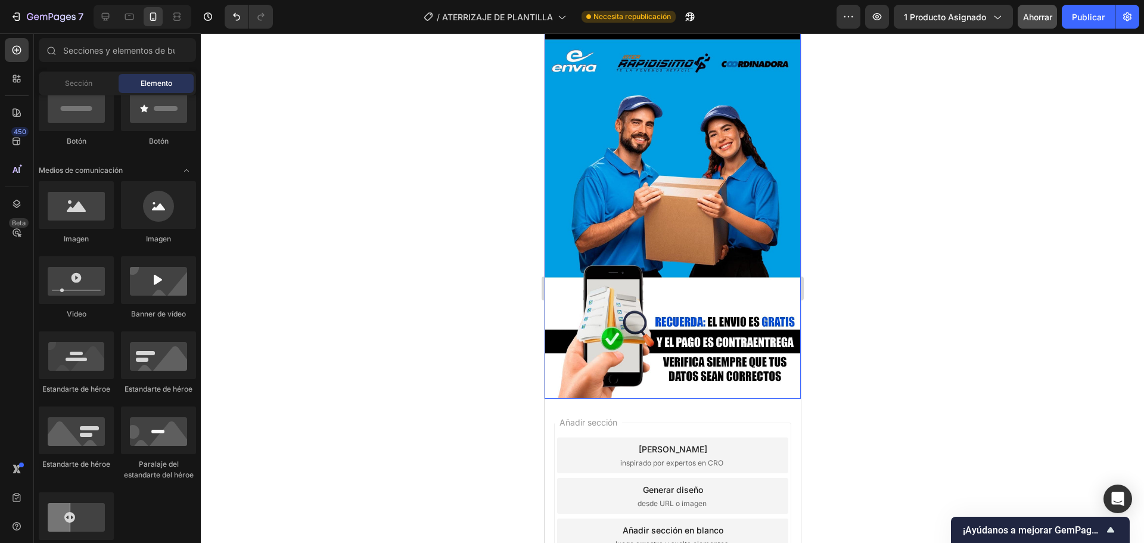
scroll to position [2912, 0]
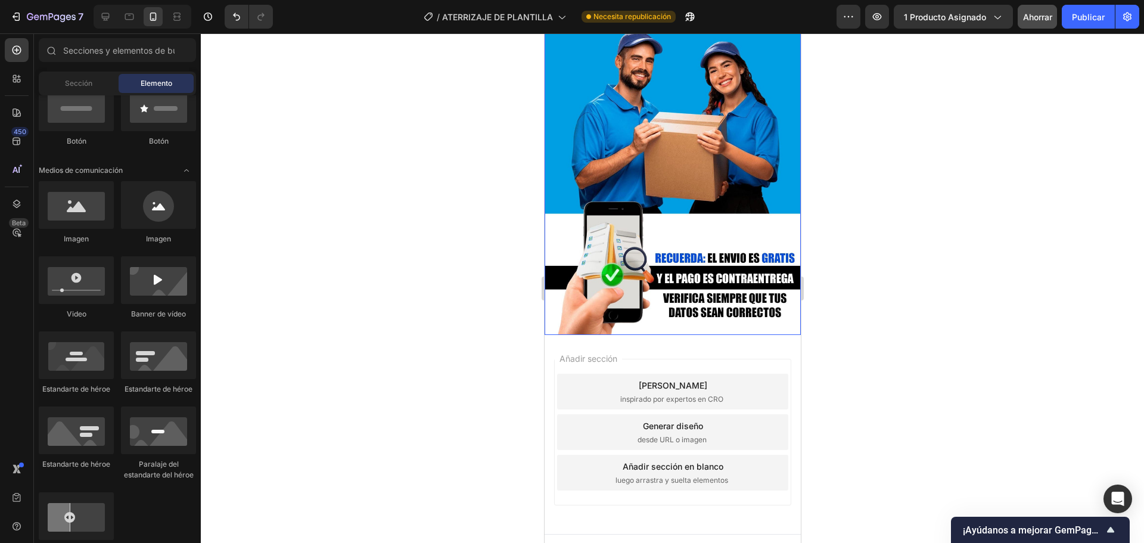
click at [746, 294] on img at bounding box center [672, 139] width 256 height 391
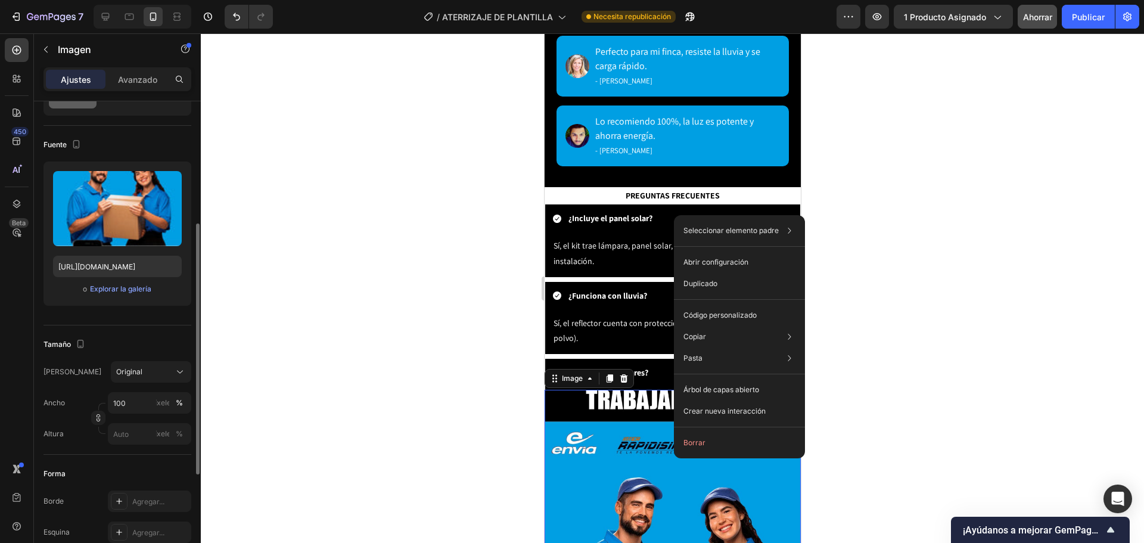
scroll to position [119, 0]
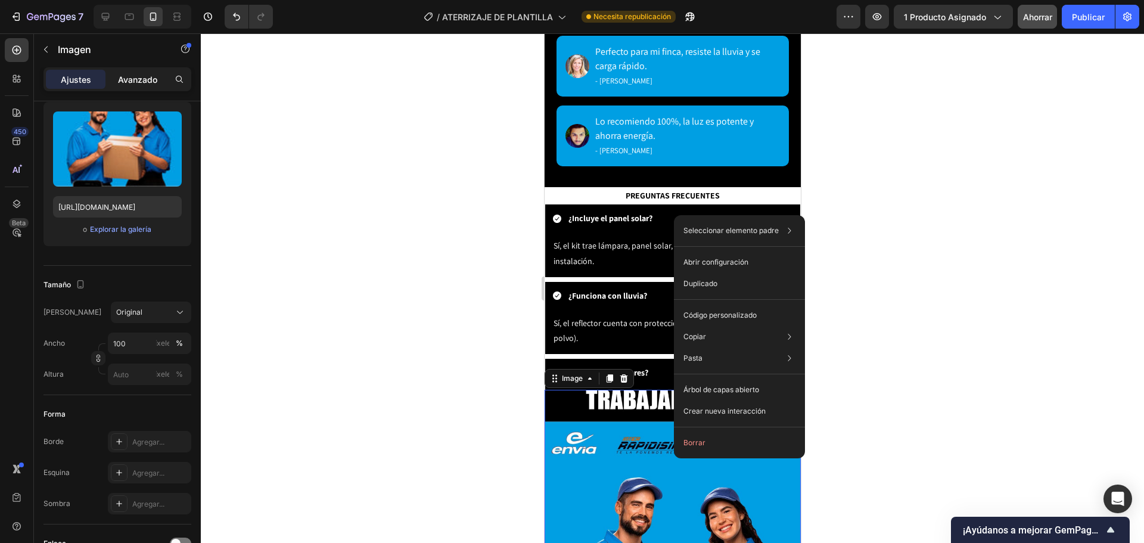
click at [135, 75] on font "Avanzado" at bounding box center [137, 79] width 39 height 10
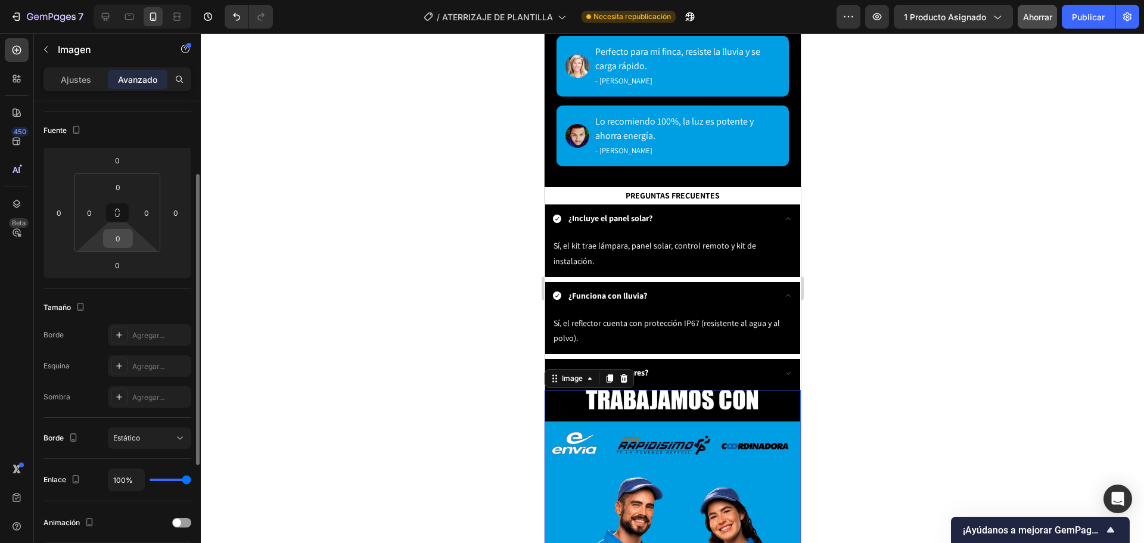
click at [121, 234] on input "0" at bounding box center [118, 238] width 24 height 18
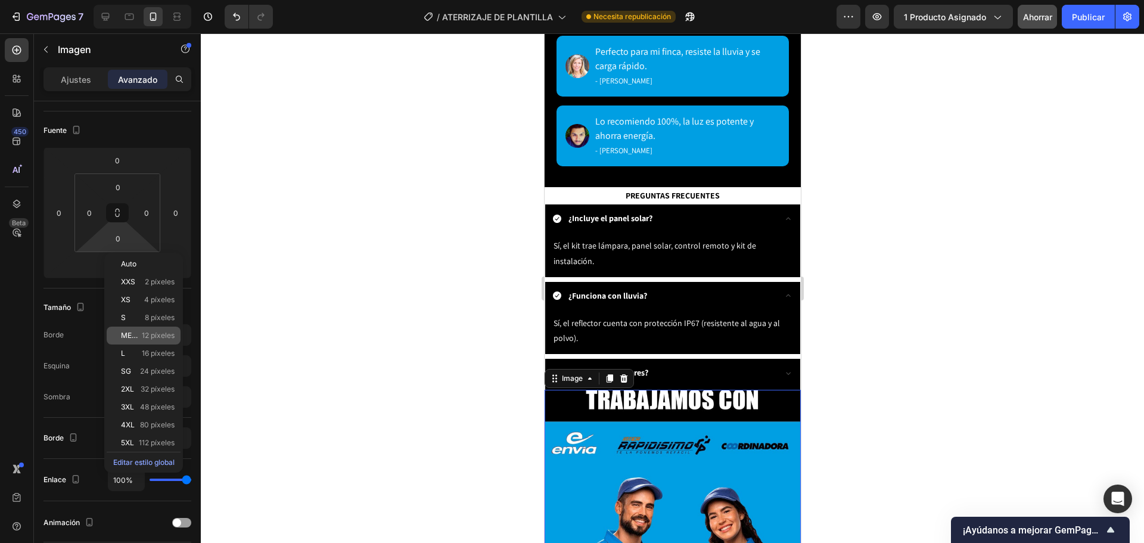
click at [146, 338] on font "12 píxeles" at bounding box center [158, 335] width 33 height 9
type input "12"
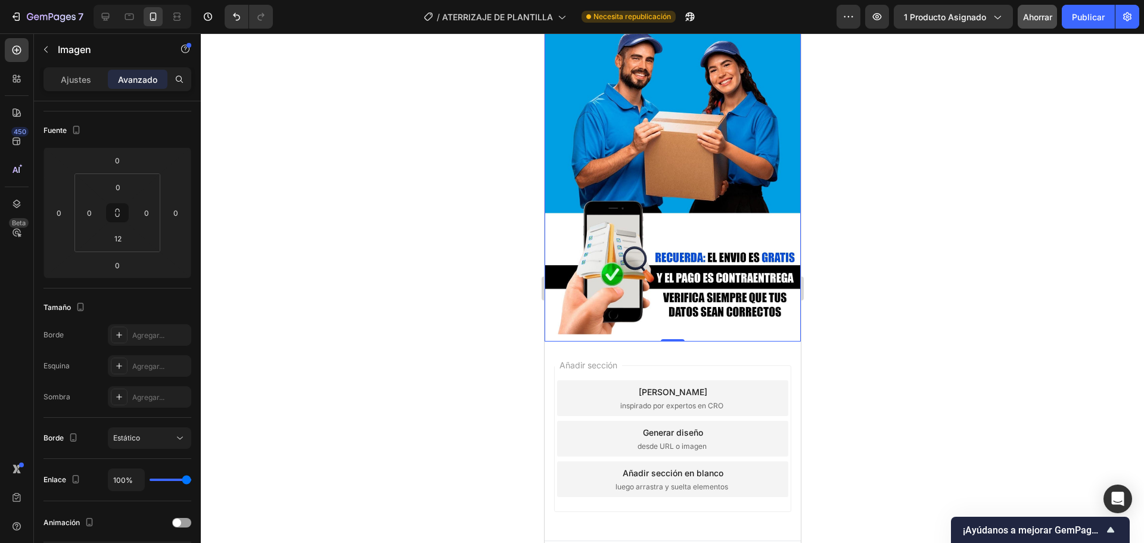
scroll to position [2920, 0]
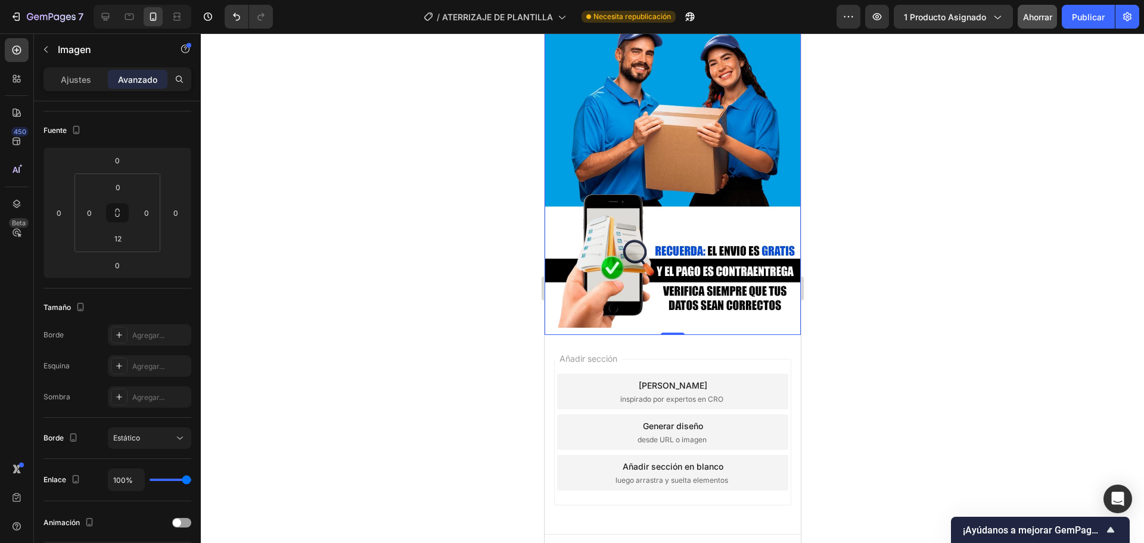
click at [666, 340] on div "0" at bounding box center [672, 345] width 12 height 10
click at [936, 341] on div at bounding box center [672, 287] width 943 height 509
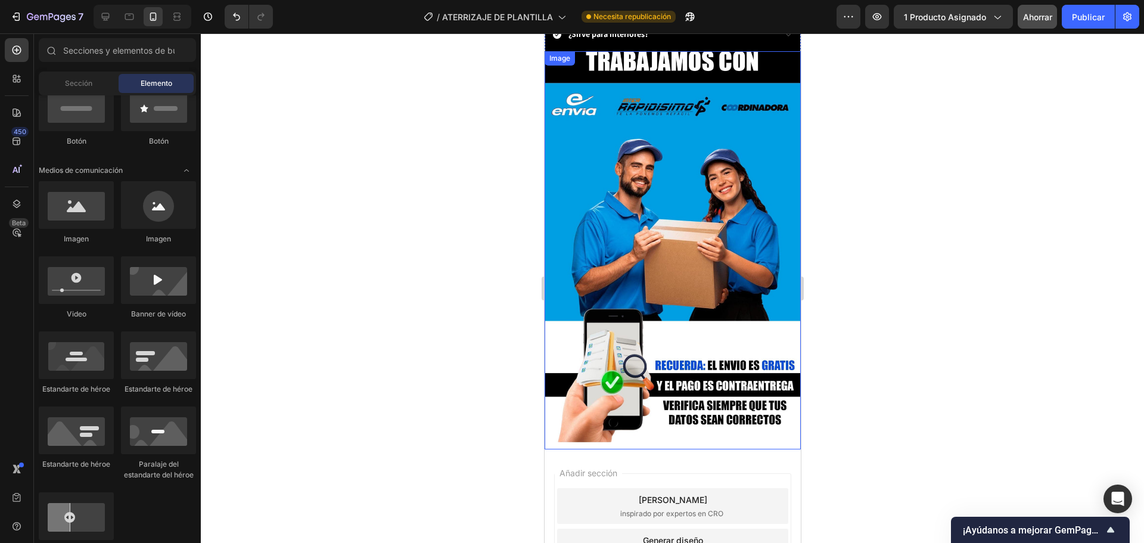
scroll to position [2800, 0]
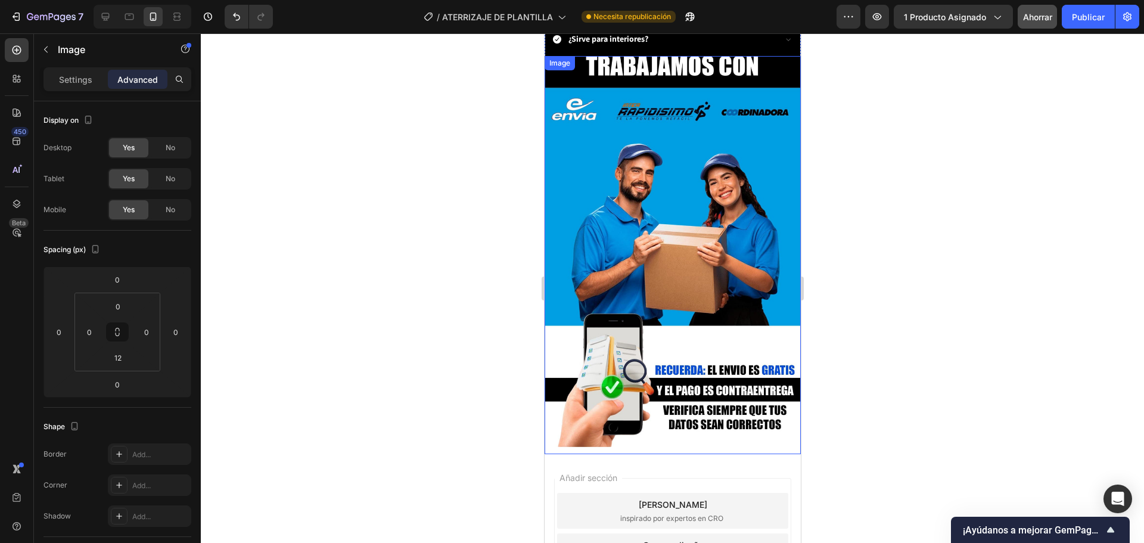
click at [679, 419] on img at bounding box center [672, 251] width 256 height 391
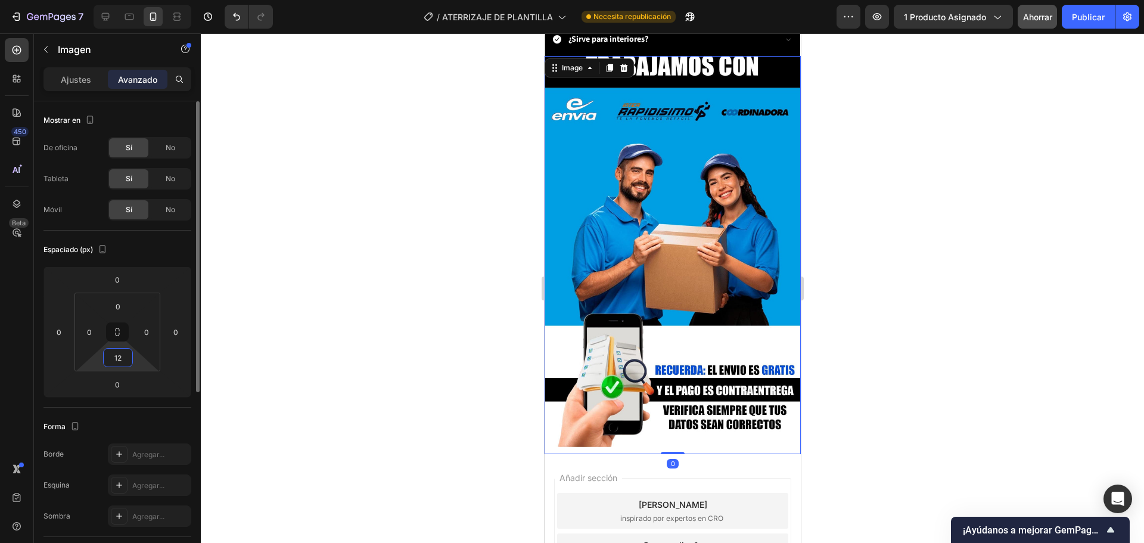
click at [139, 0] on html "7 Historial de versiones / ATERRIZAJE DE PLANTILLA Necesita republicación Avanc…" at bounding box center [572, 0] width 1144 height 0
type input "0"
click at [920, 343] on div at bounding box center [672, 287] width 943 height 509
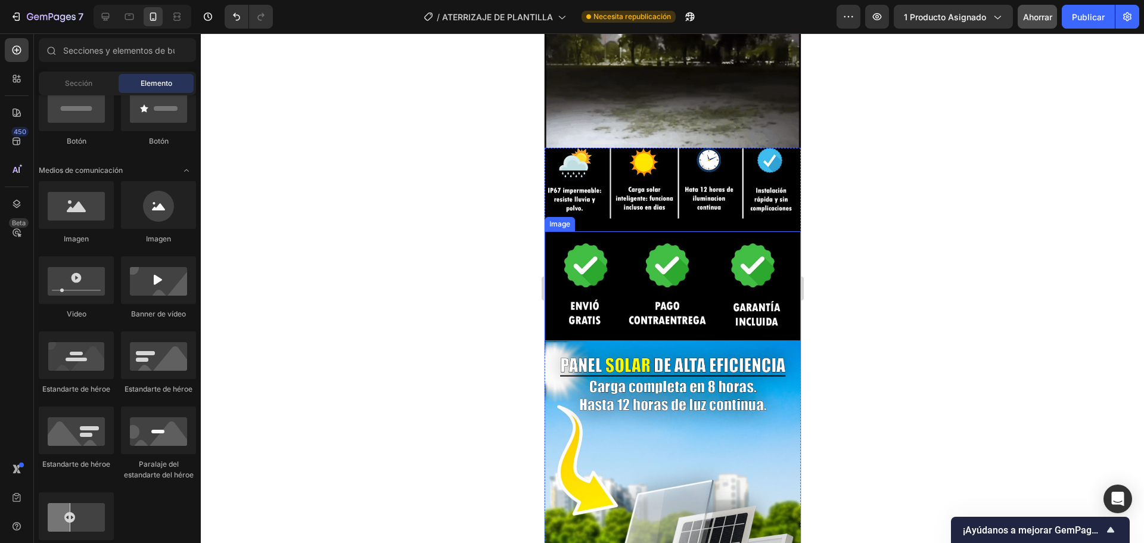
scroll to position [404, 0]
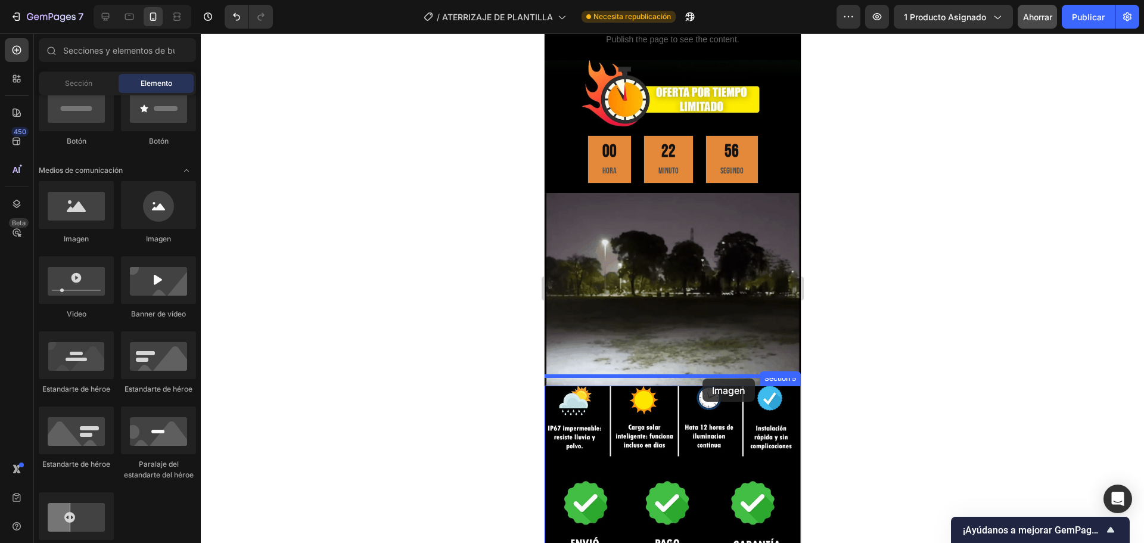
drag, startPoint x: 624, startPoint y: 233, endPoint x: 702, endPoint y: 378, distance: 165.0
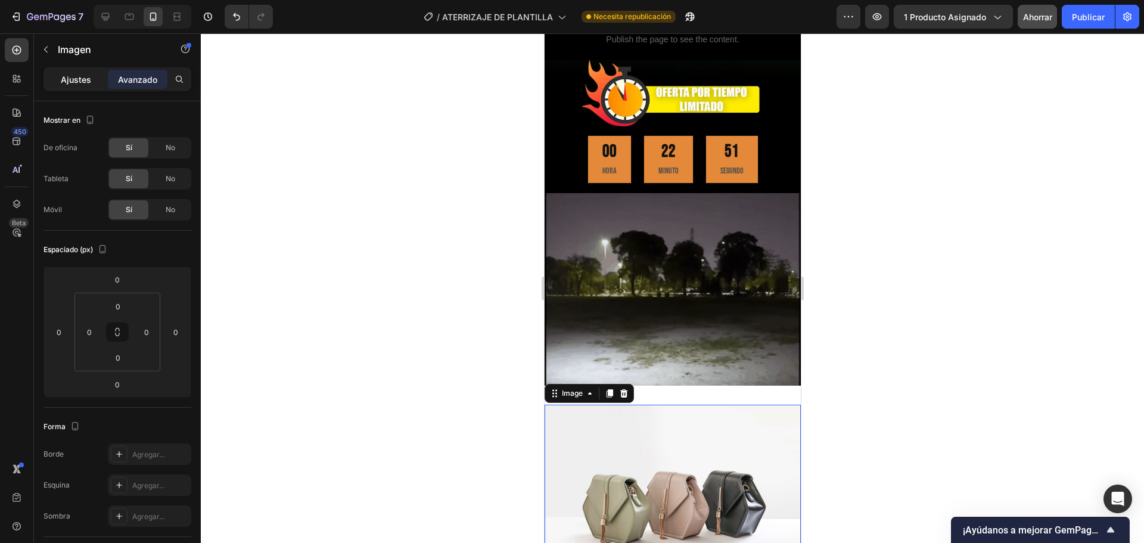
click at [84, 82] on font "Ajustes" at bounding box center [76, 79] width 30 height 10
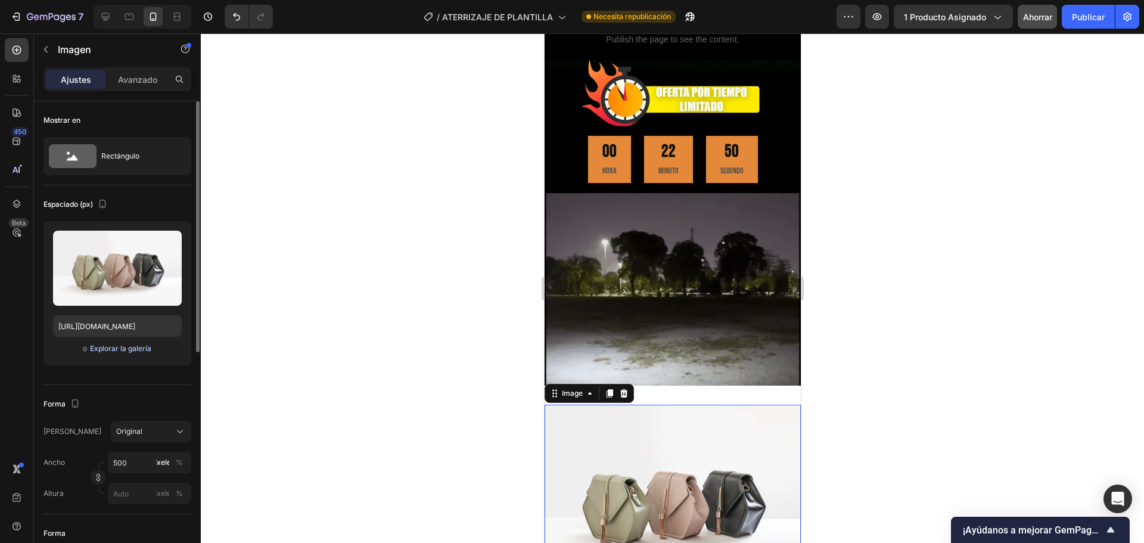
click at [135, 350] on font "Explorar la galería" at bounding box center [120, 348] width 61 height 9
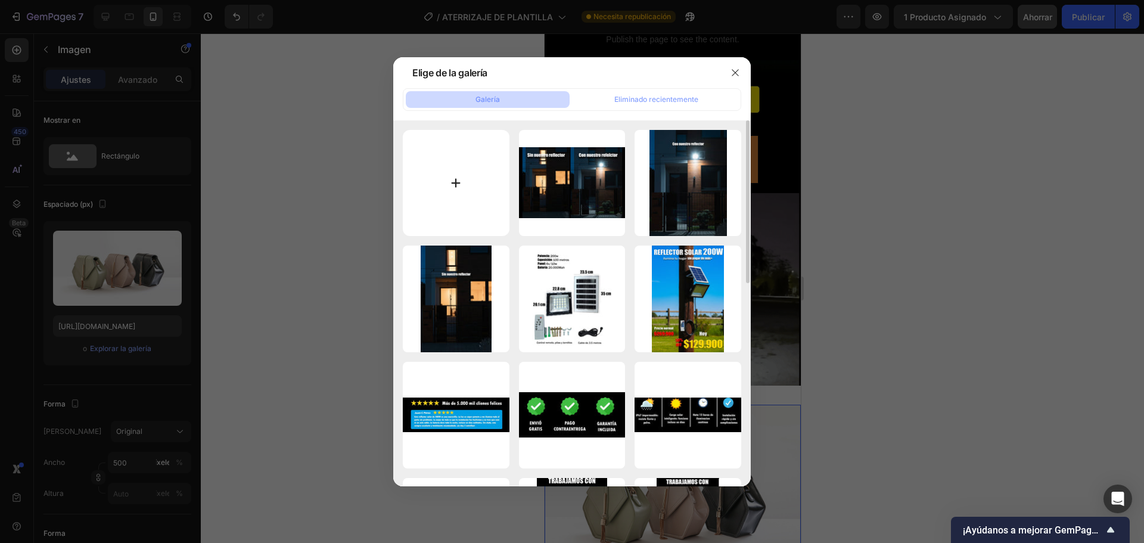
click at [435, 175] on input "file" at bounding box center [456, 183] width 107 height 107
type input "C:\fakepath\WhatsApp Image [DATE] 11.35.36 AM (1).jpeg"
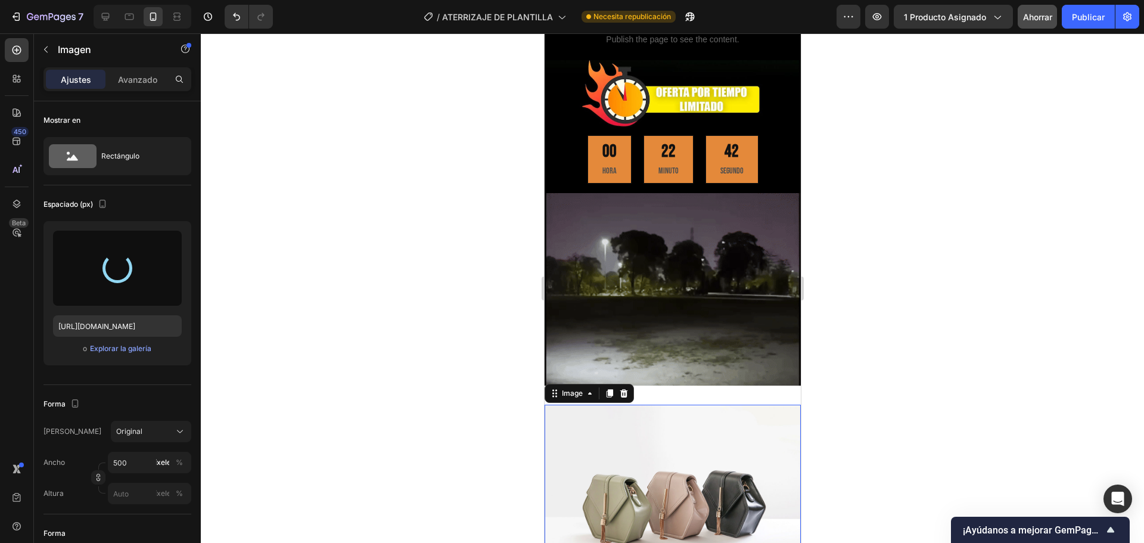
type input "[URL][DOMAIN_NAME]"
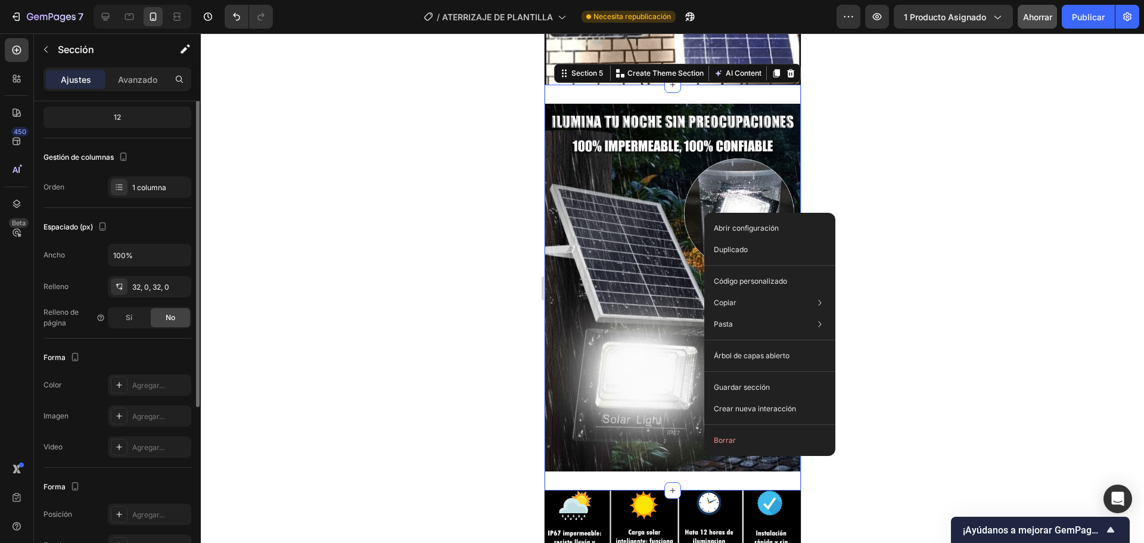
scroll to position [179, 0]
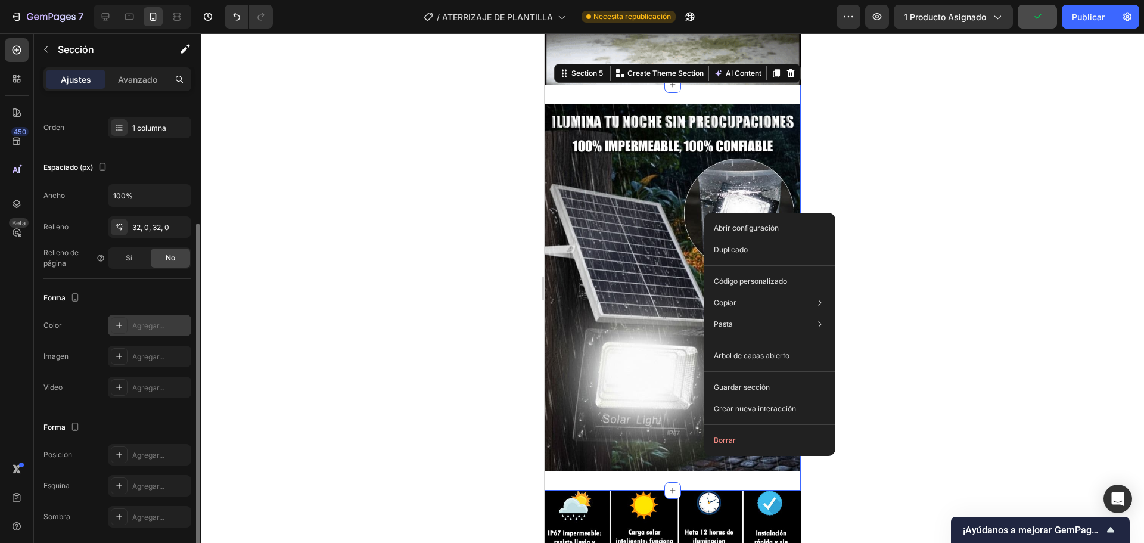
click at [149, 329] on font "Agregar..." at bounding box center [148, 325] width 32 height 9
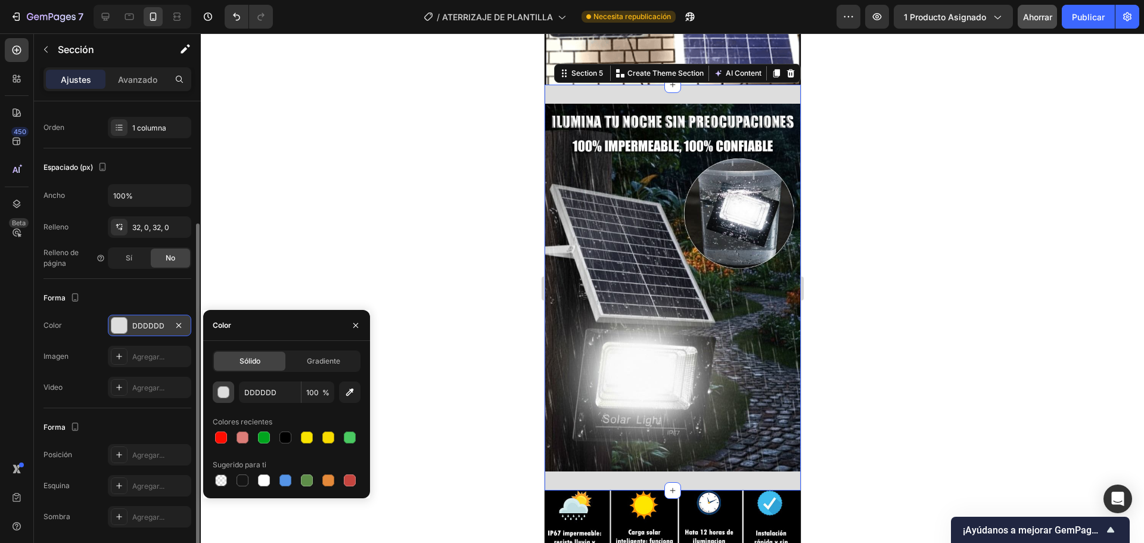
click at [217, 391] on div "button" at bounding box center [223, 392] width 12 height 12
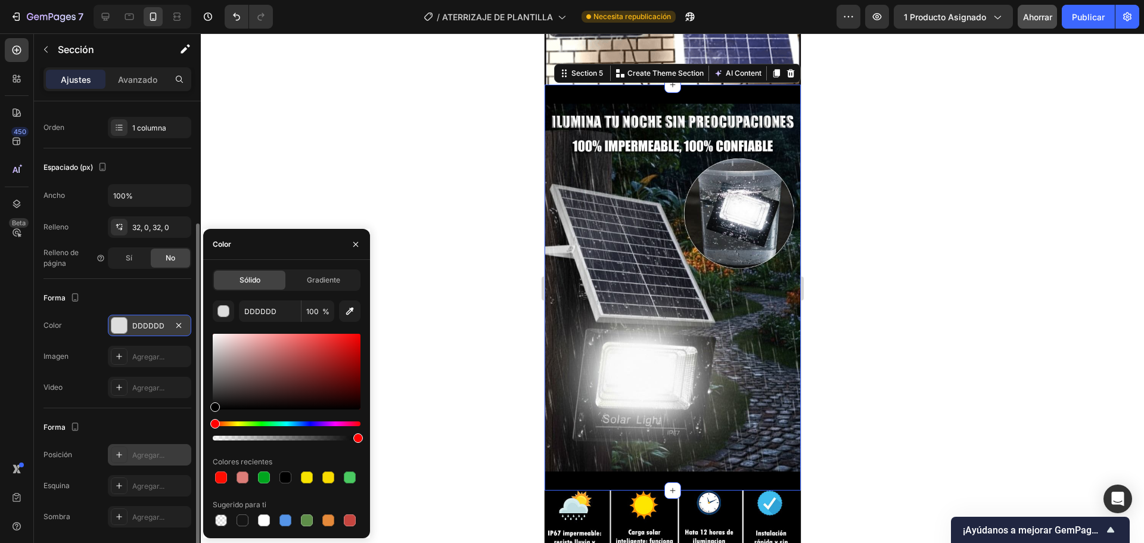
drag, startPoint x: 217, startPoint y: 406, endPoint x: 172, endPoint y: 460, distance: 70.6
click at [175, 458] on div "450 Beta Secciones(18) Elementos(84) Sección Elemento Sección de héroes Detalle…" at bounding box center [100, 287] width 201 height 509
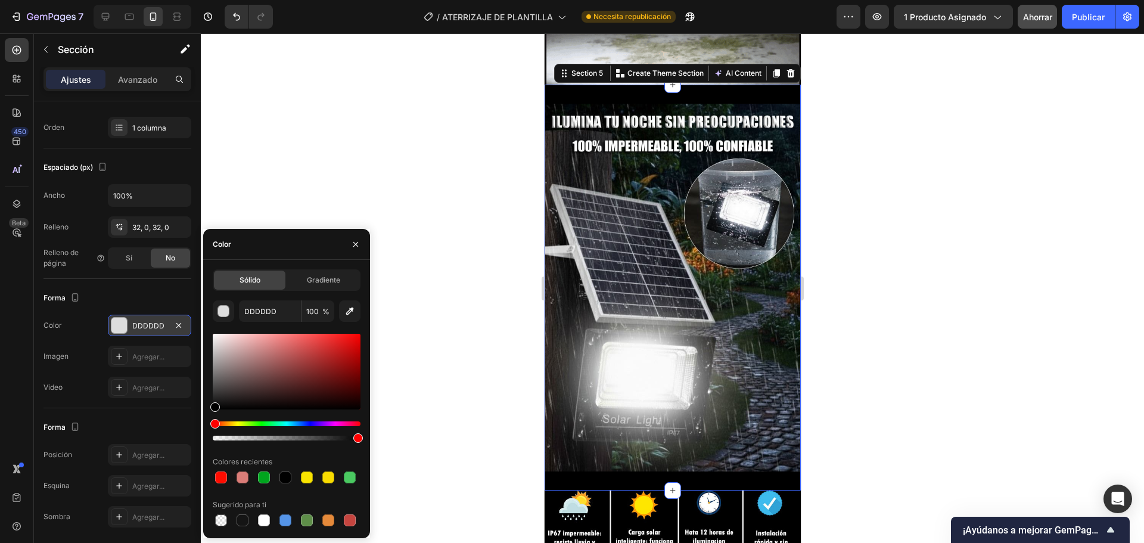
type input "000000"
click at [347, 244] on button "button" at bounding box center [355, 244] width 19 height 19
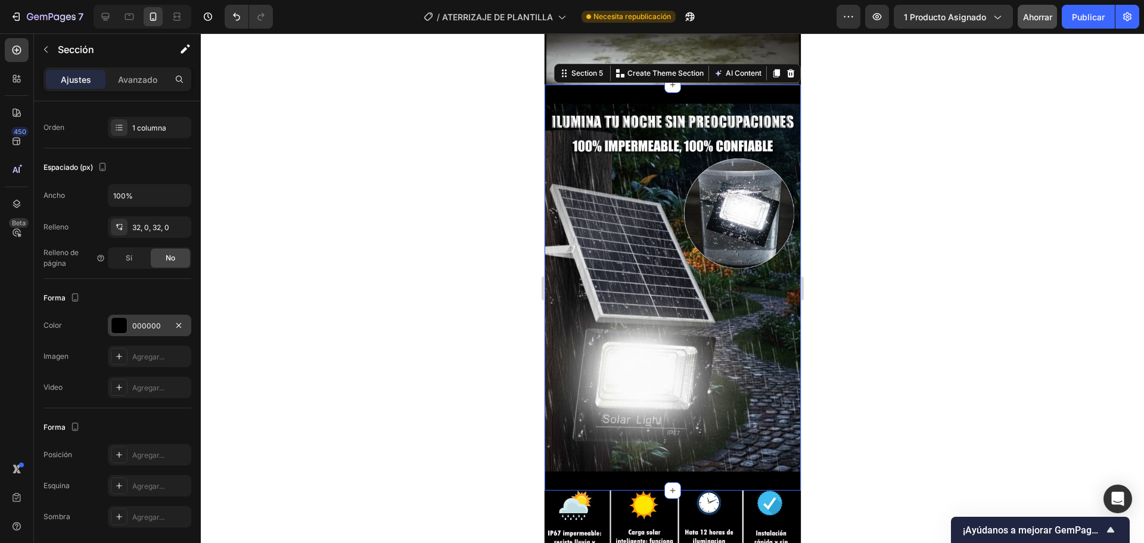
click at [820, 357] on div at bounding box center [672, 287] width 943 height 509
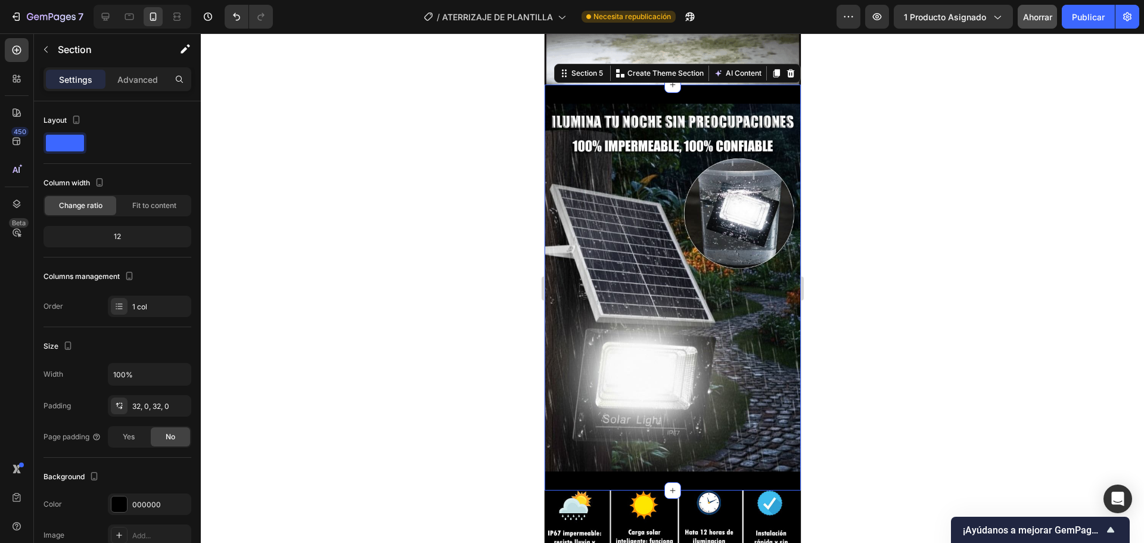
click at [709, 88] on div "Image Section 5 You can create reusable sections Create Theme Section AI Conten…" at bounding box center [672, 288] width 256 height 406
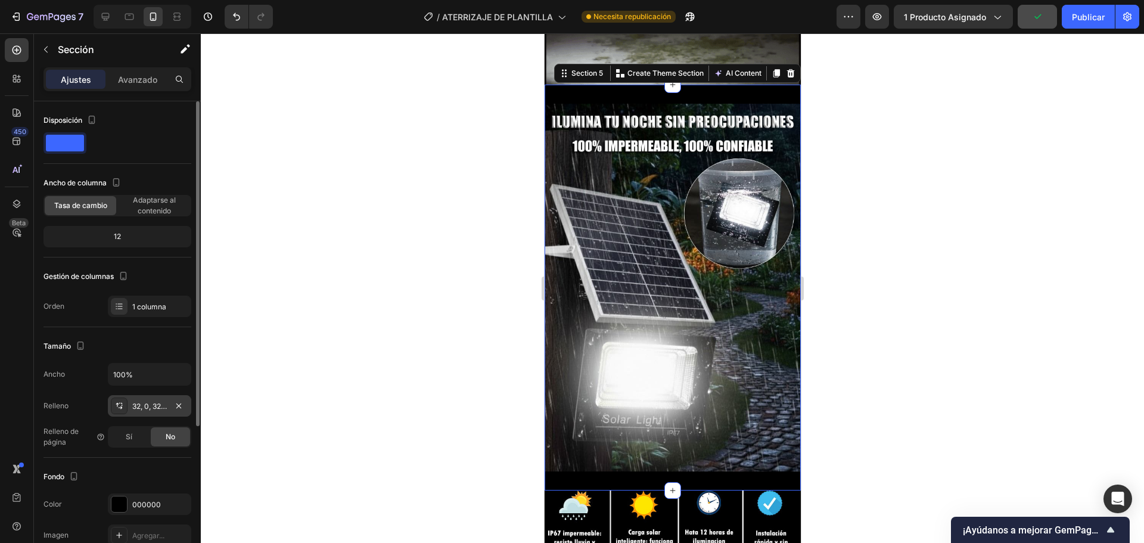
click at [144, 403] on font "32, 0, 32, 0" at bounding box center [150, 406] width 37 height 9
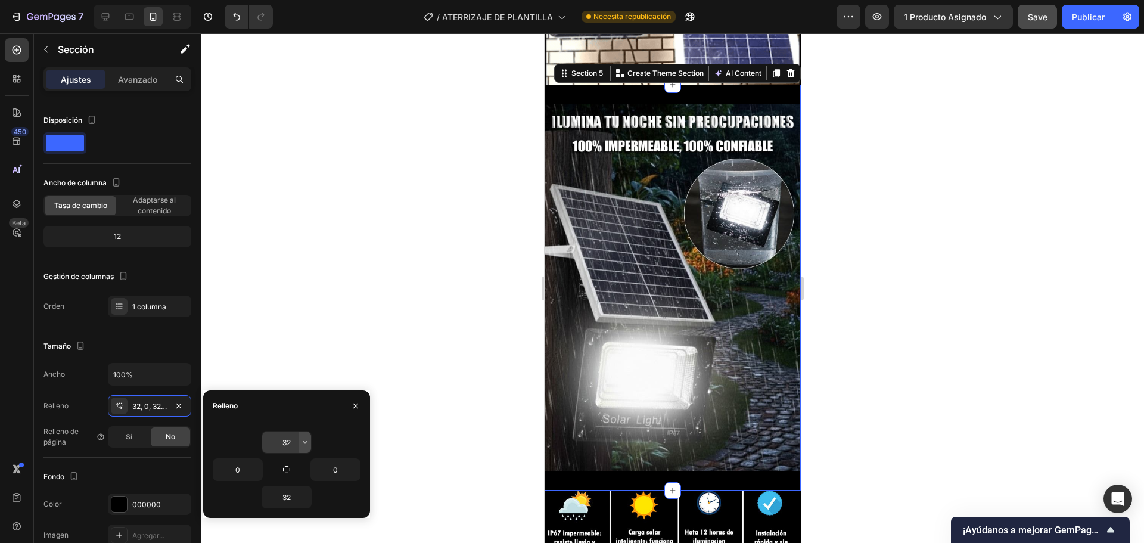
click at [307, 444] on icon "button" at bounding box center [305, 442] width 10 height 10
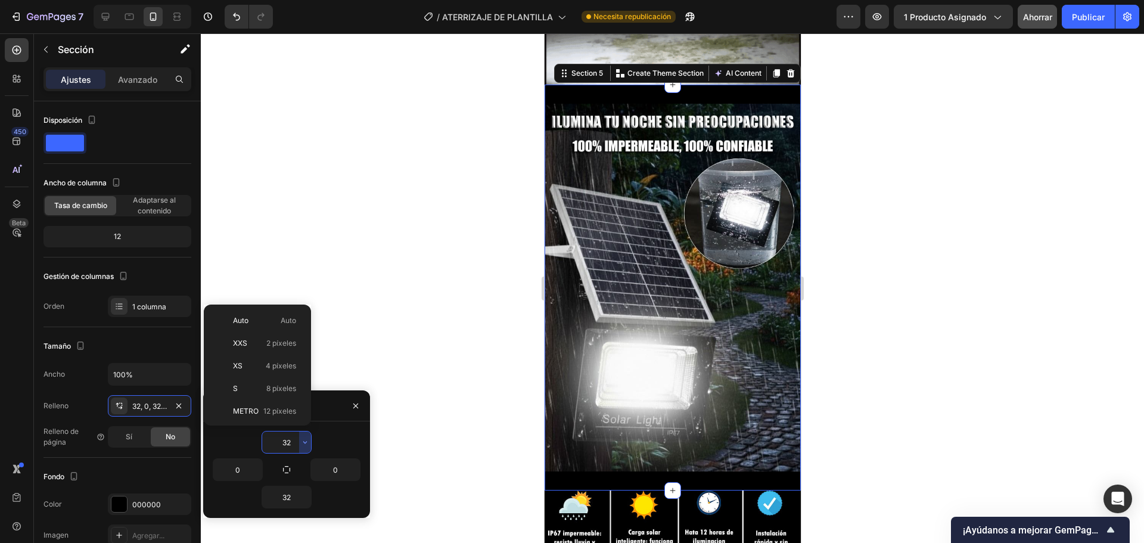
scroll to position [86, 0]
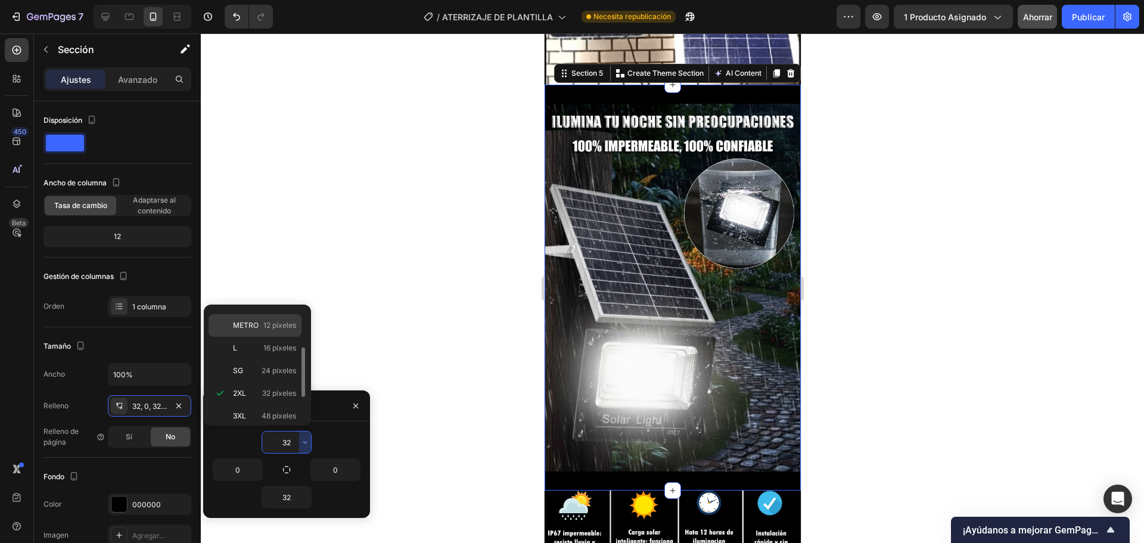
click at [284, 328] on font "12 píxeles" at bounding box center [279, 324] width 33 height 9
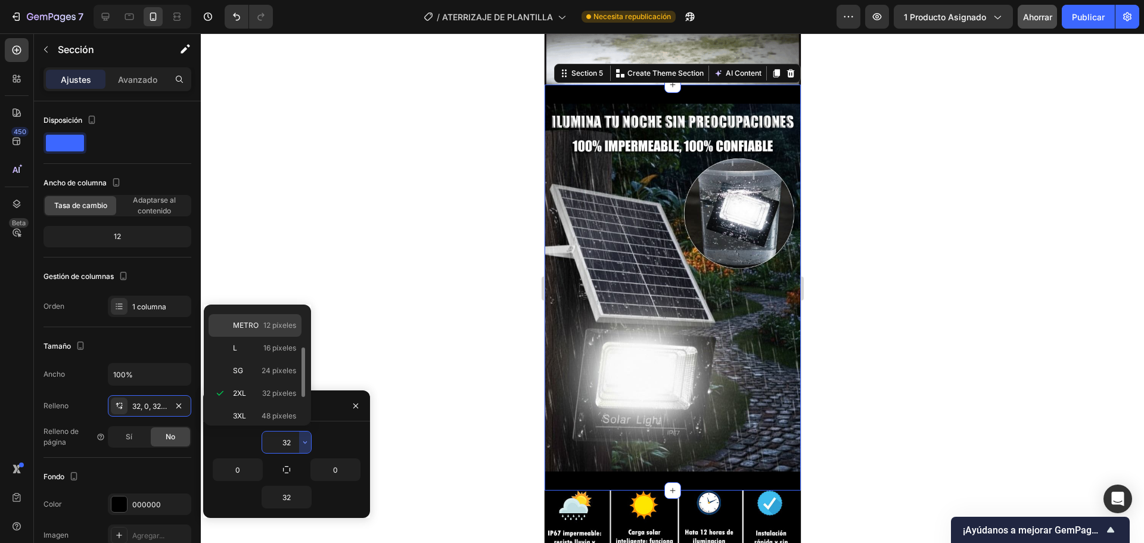
type input "12"
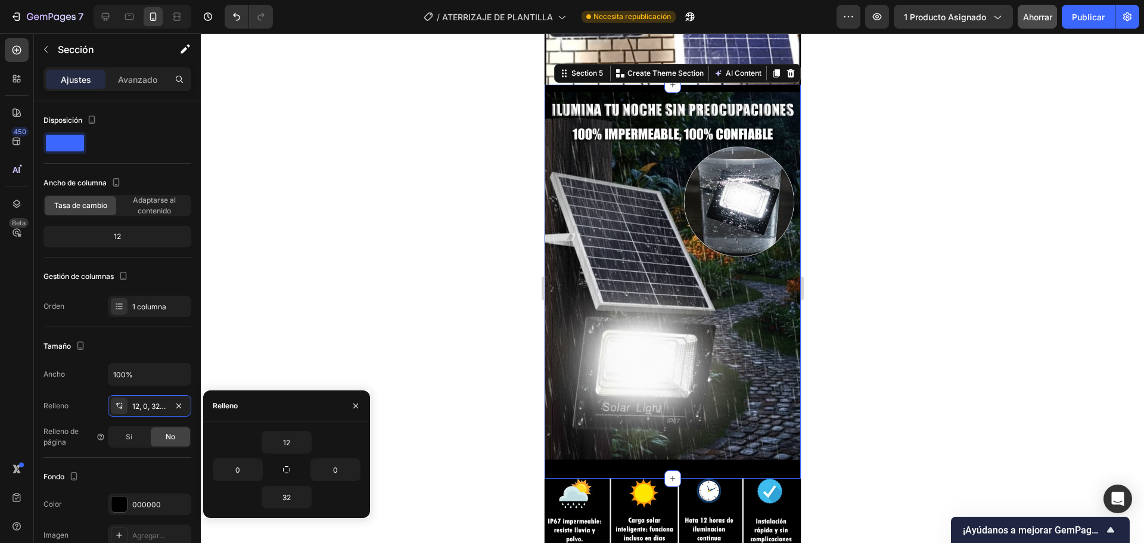
click at [958, 278] on div at bounding box center [672, 287] width 943 height 509
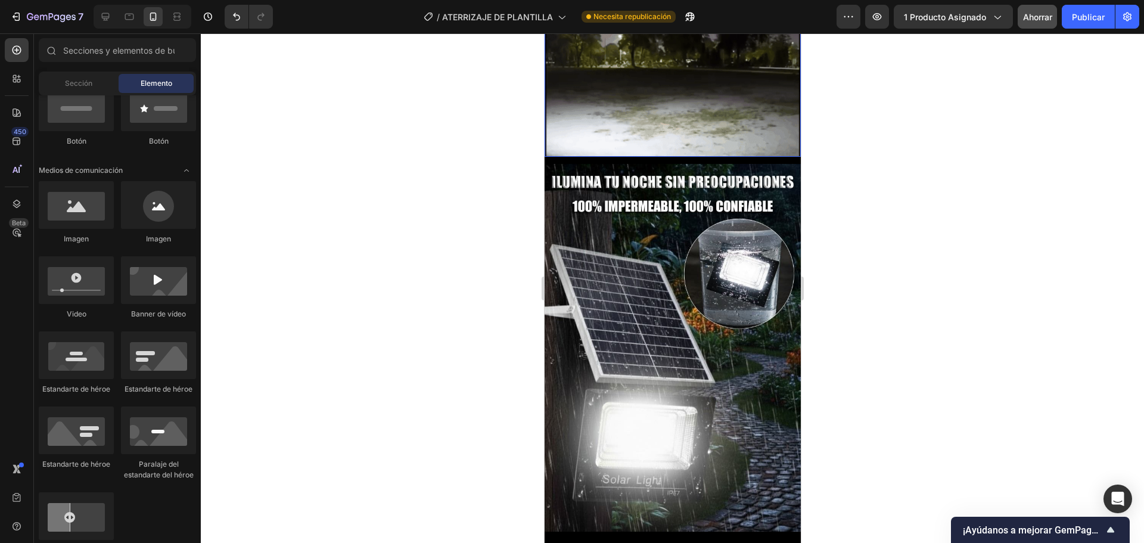
scroll to position [463, 0]
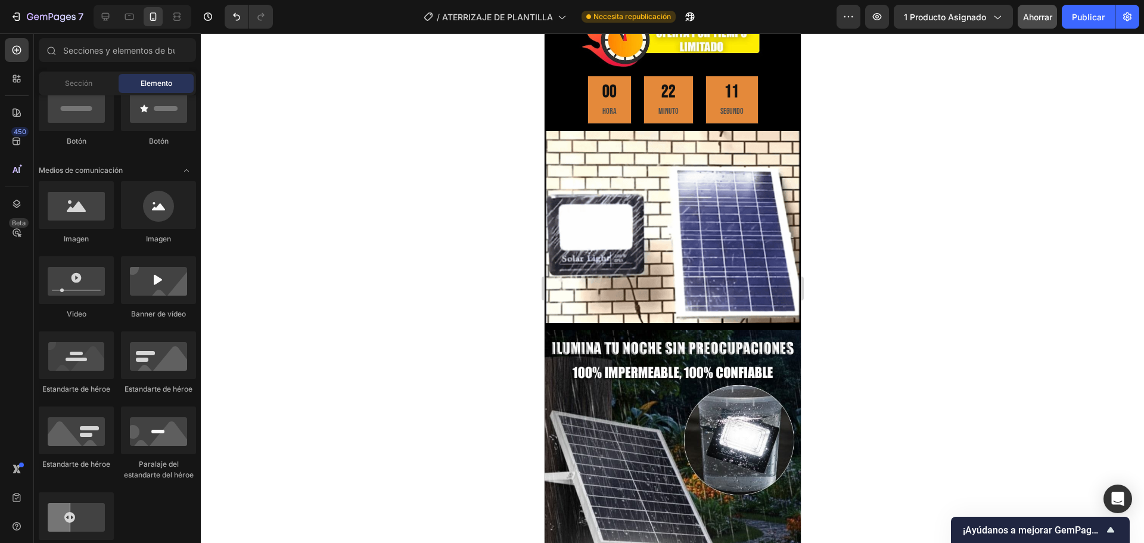
click at [964, 344] on div at bounding box center [672, 287] width 943 height 509
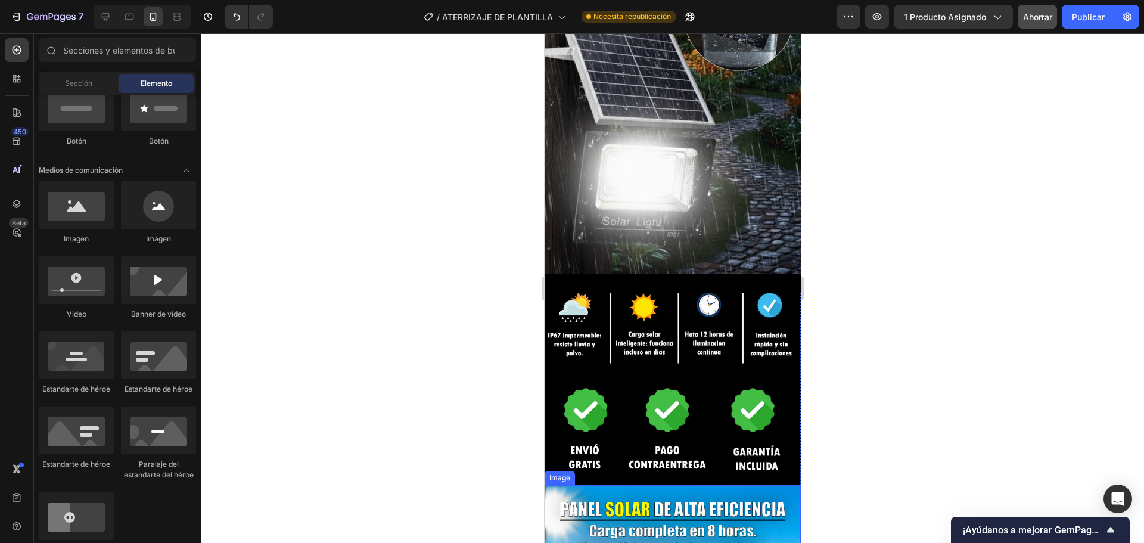
scroll to position [880, 0]
click at [826, 267] on div at bounding box center [672, 287] width 943 height 509
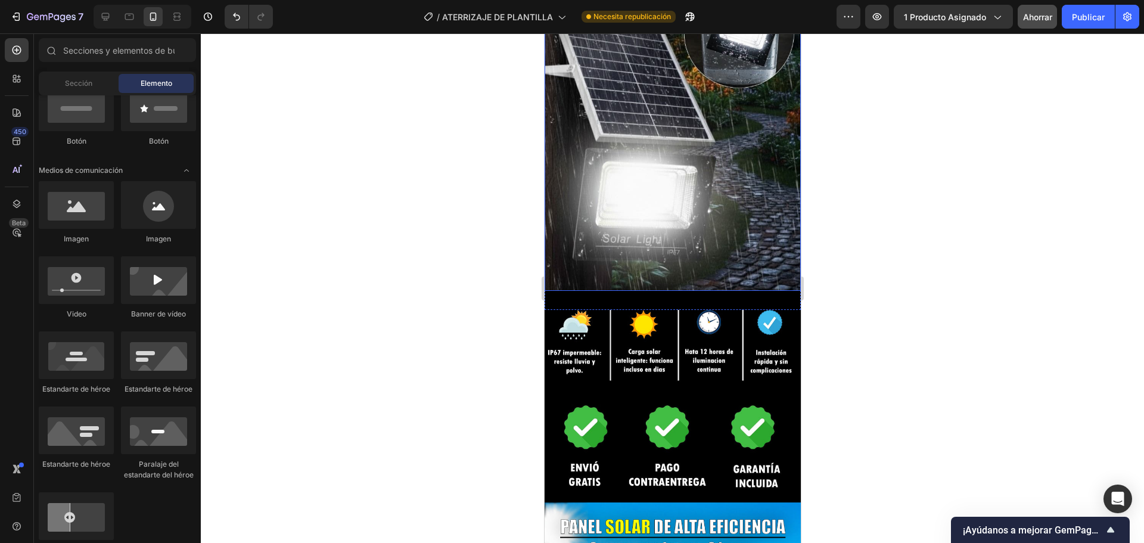
scroll to position [894, 0]
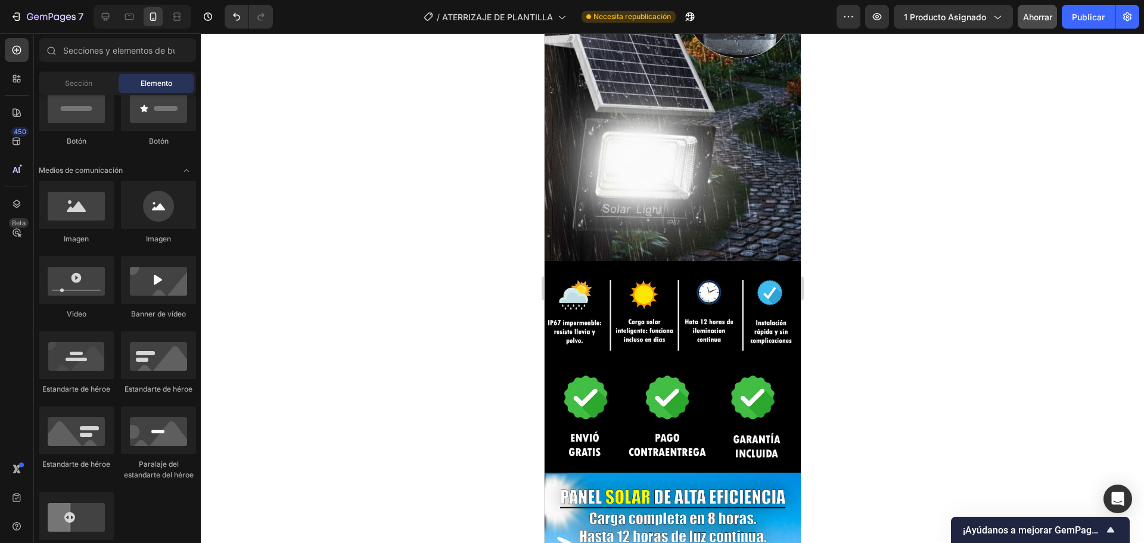
click at [870, 288] on div at bounding box center [672, 287] width 943 height 509
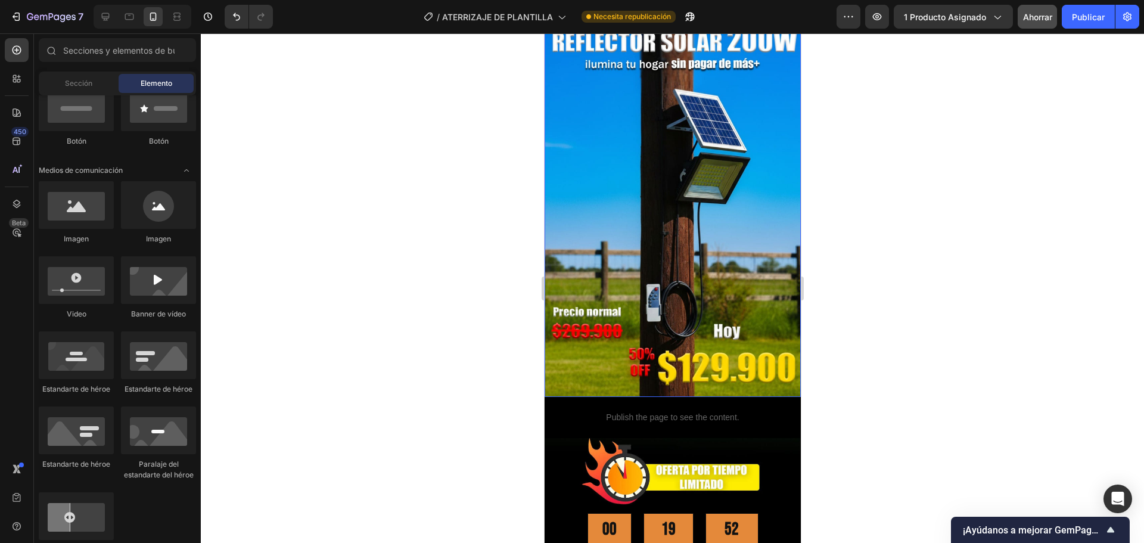
scroll to position [179, 0]
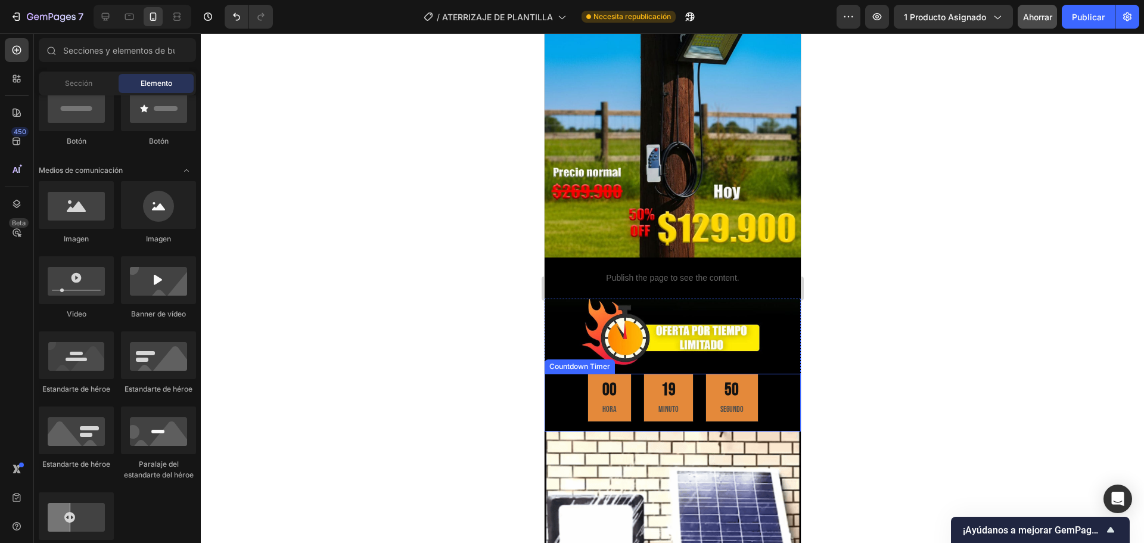
click at [602, 379] on div "00" at bounding box center [609, 390] width 14 height 23
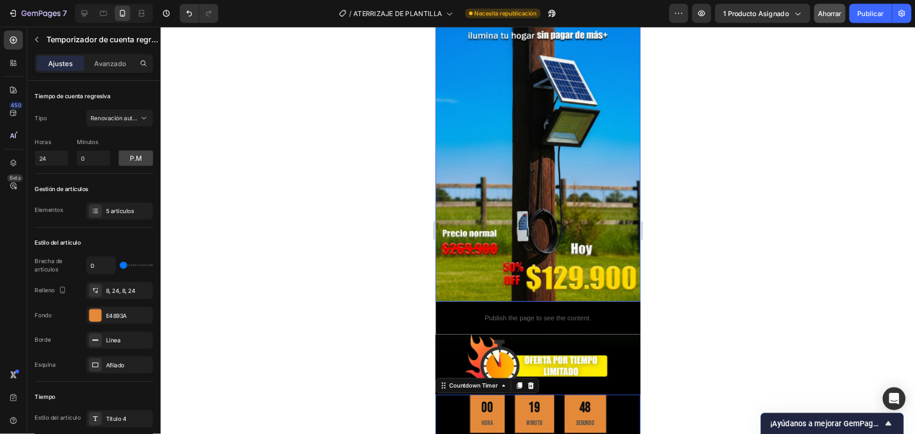
scroll to position [0, 0]
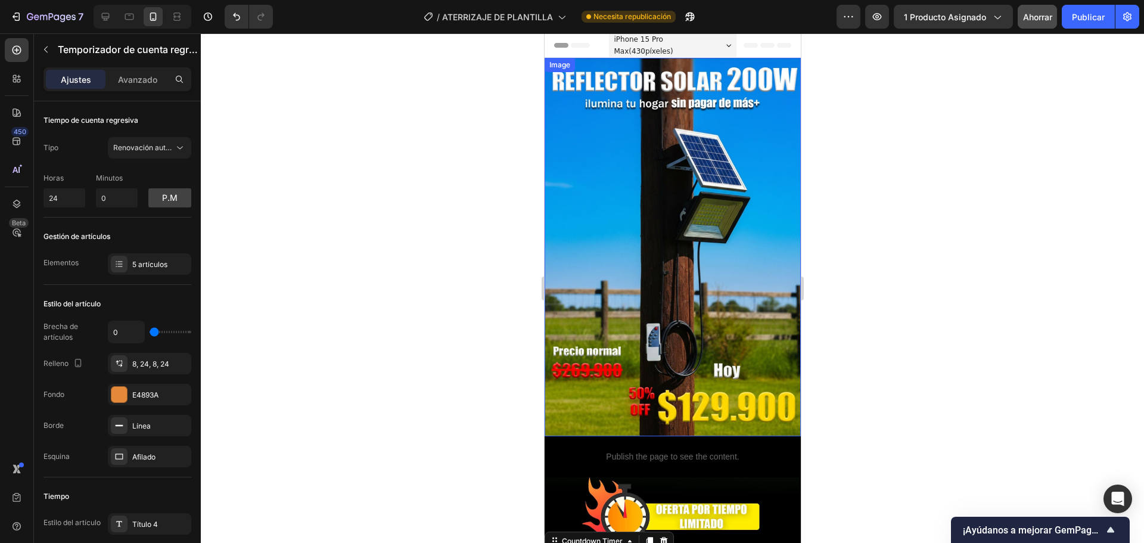
click at [669, 163] on img at bounding box center [672, 247] width 256 height 378
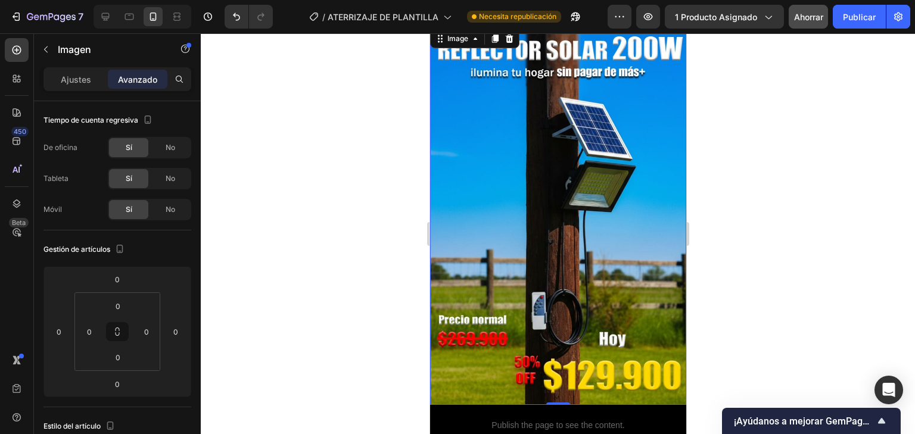
scroll to position [48, 0]
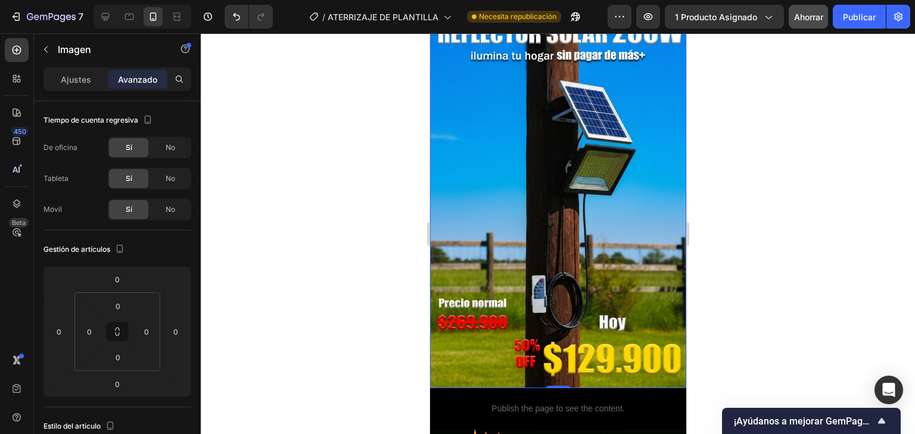
click at [582, 348] on img at bounding box center [558, 199] width 256 height 378
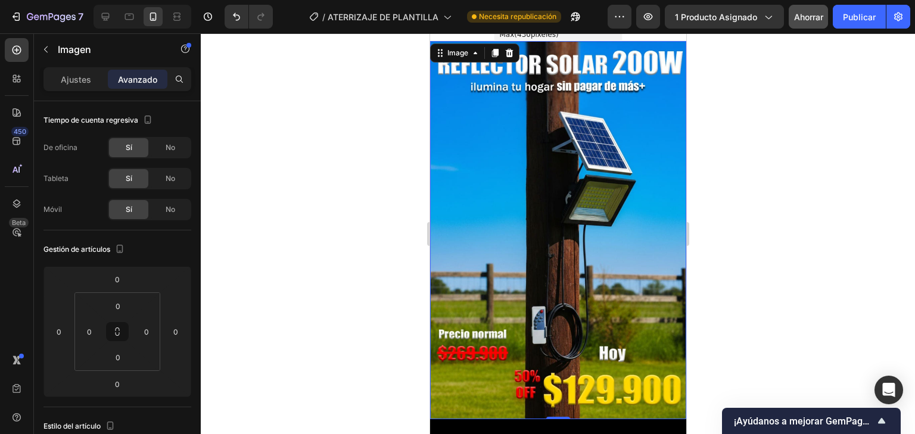
scroll to position [0, 0]
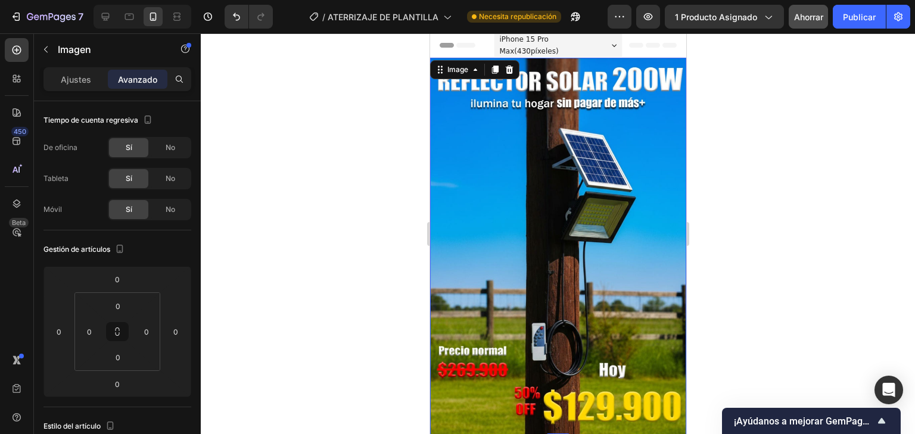
click at [645, 80] on img at bounding box center [558, 247] width 256 height 378
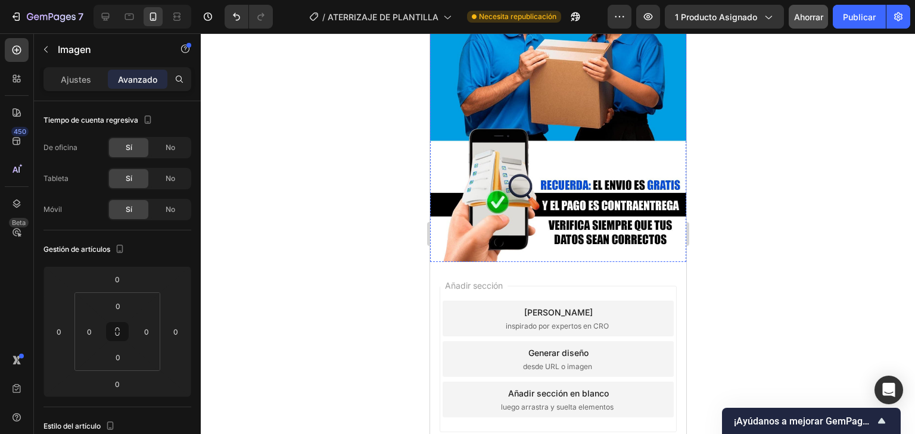
scroll to position [3404, 0]
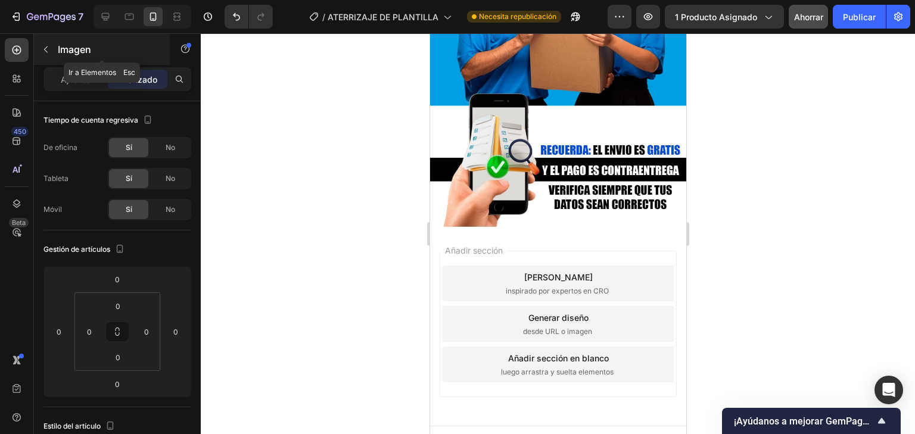
click at [38, 48] on button "button" at bounding box center [45, 49] width 19 height 19
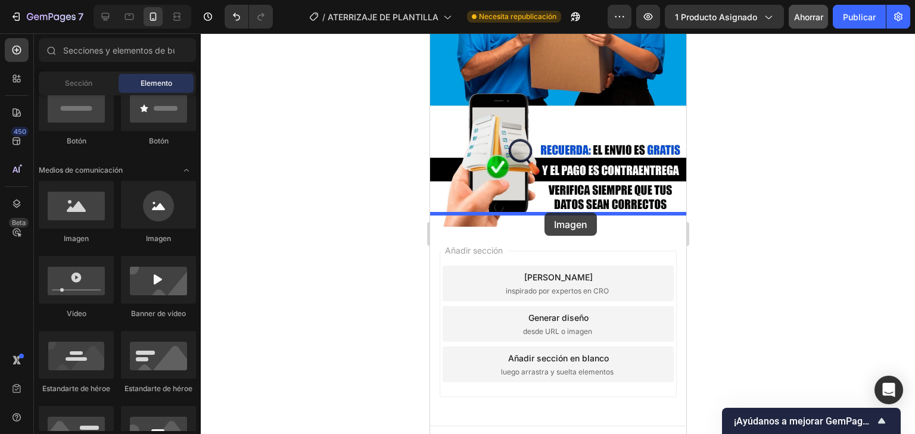
drag, startPoint x: 494, startPoint y: 312, endPoint x: 544, endPoint y: 213, distance: 111.4
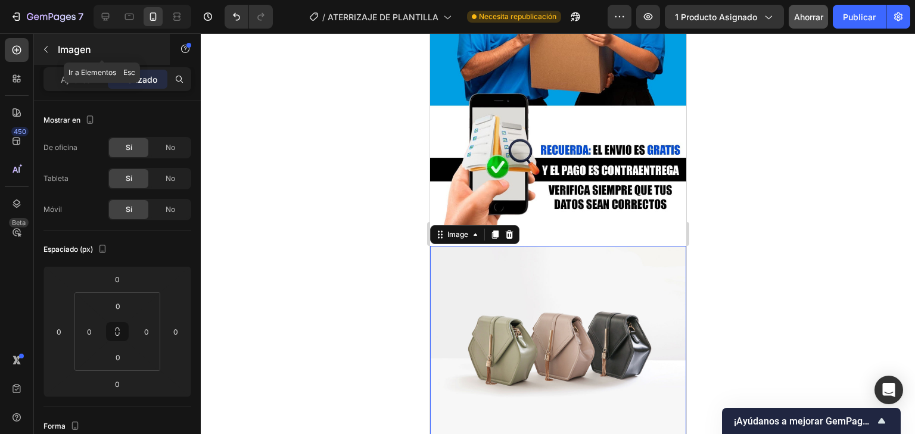
click at [43, 45] on icon "button" at bounding box center [46, 50] width 10 height 10
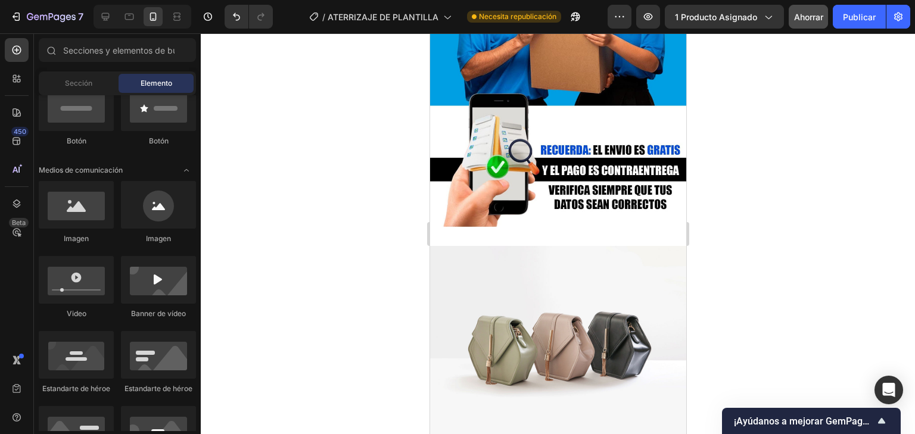
scroll to position [56, 0]
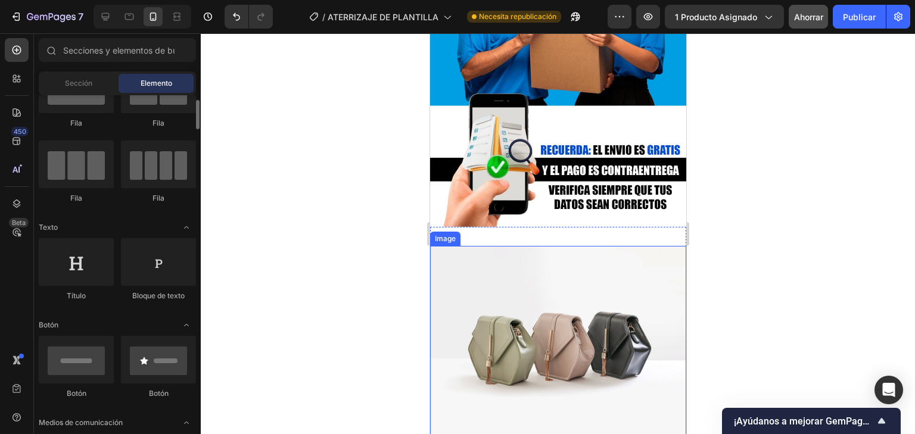
click at [476, 299] on img at bounding box center [558, 342] width 256 height 192
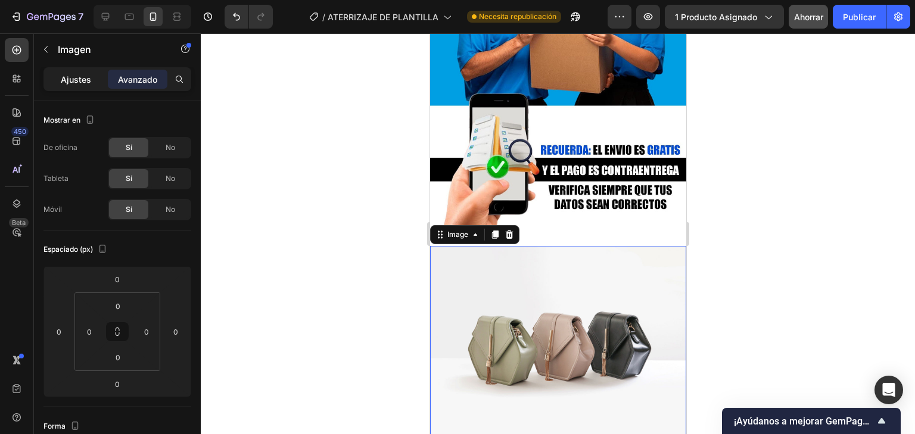
click at [71, 77] on font "Ajustes" at bounding box center [76, 79] width 30 height 10
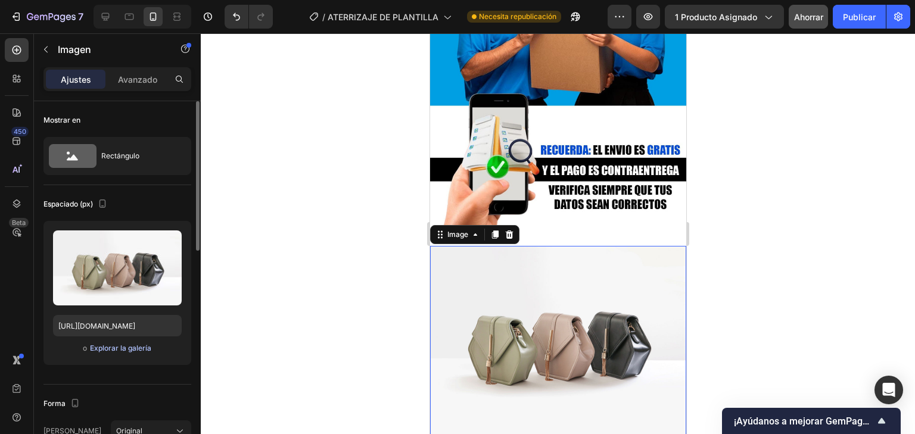
click at [122, 348] on font "Explorar la galería" at bounding box center [120, 348] width 61 height 9
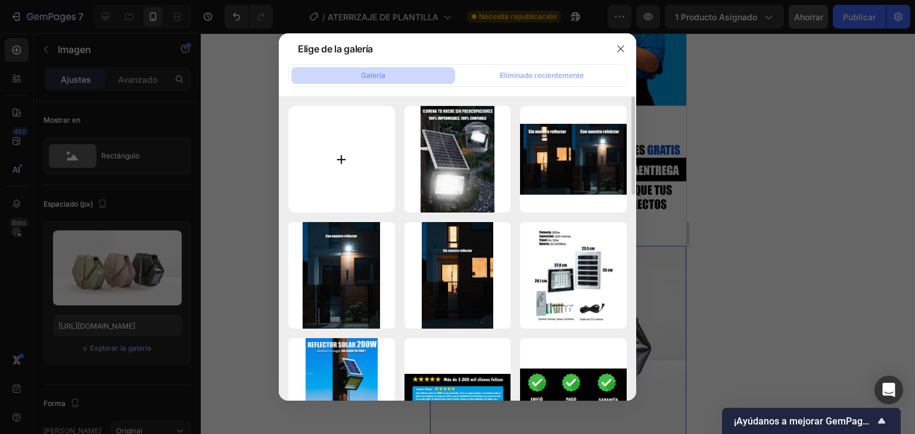
click at [328, 153] on input "file" at bounding box center [341, 159] width 107 height 107
type input "C:\fakepath\WhatsApp Image [DATE] 11.42.17 AM (1).jpeg"
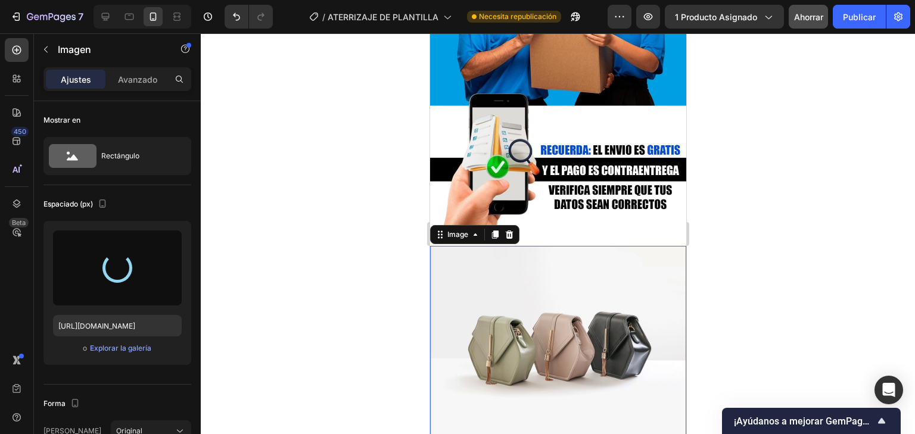
type input "[URL][DOMAIN_NAME]"
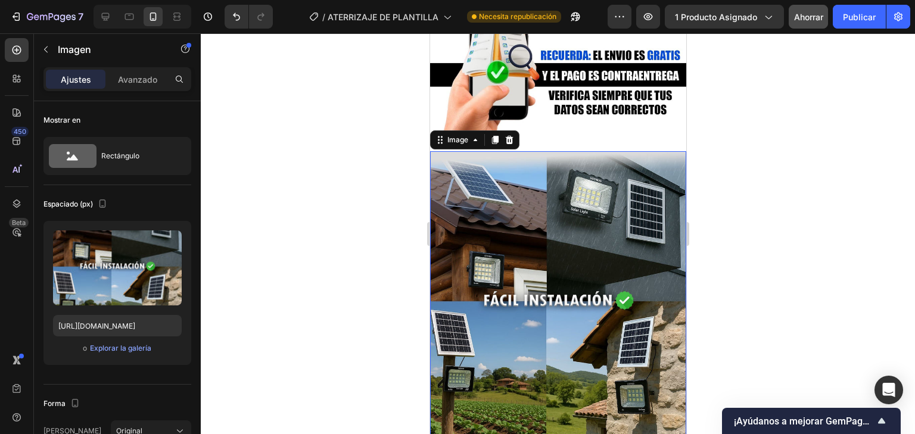
scroll to position [3500, 0]
click at [795, 222] on div at bounding box center [558, 233] width 714 height 401
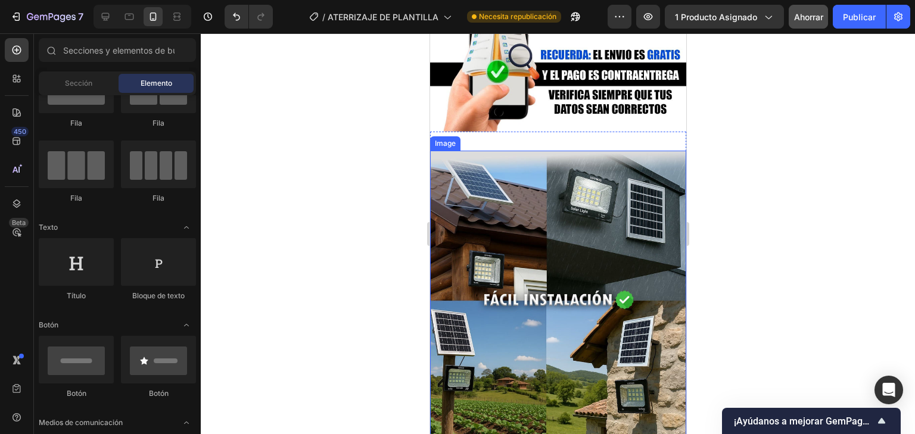
click at [565, 206] on img at bounding box center [558, 303] width 256 height 305
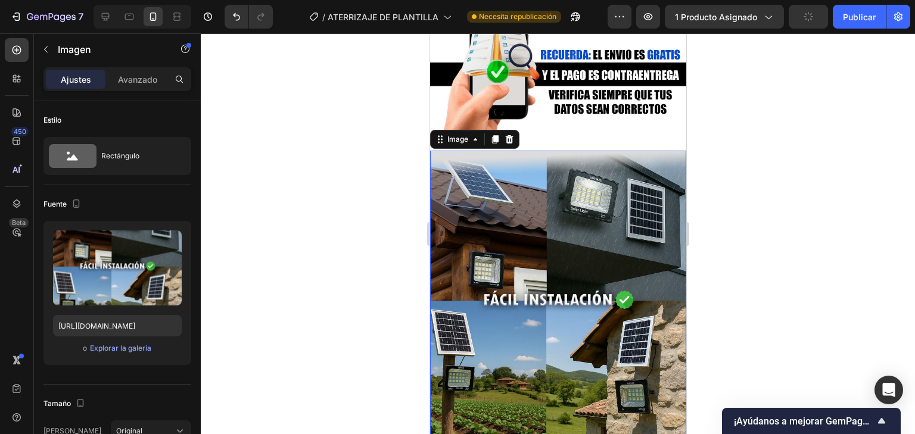
click at [512, 133] on div "Image" at bounding box center [474, 139] width 89 height 19
click at [504, 214] on img at bounding box center [558, 303] width 256 height 305
click at [107, 346] on font "Explorar la galería" at bounding box center [120, 348] width 61 height 9
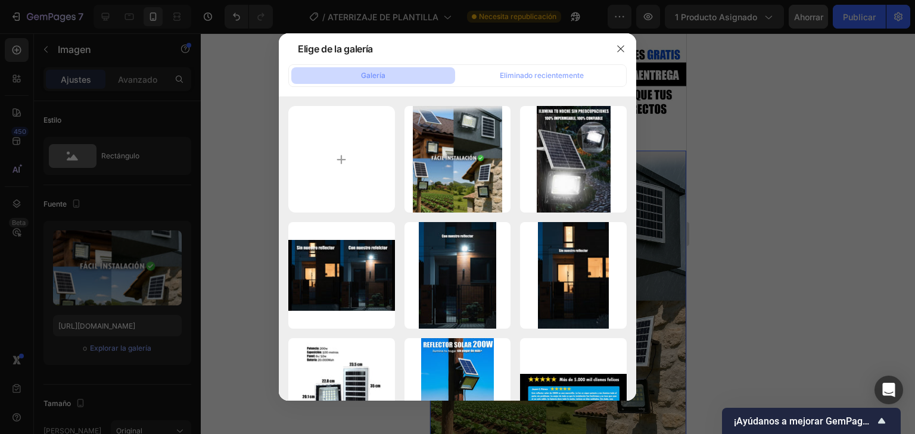
click at [148, 348] on div at bounding box center [457, 217] width 915 height 434
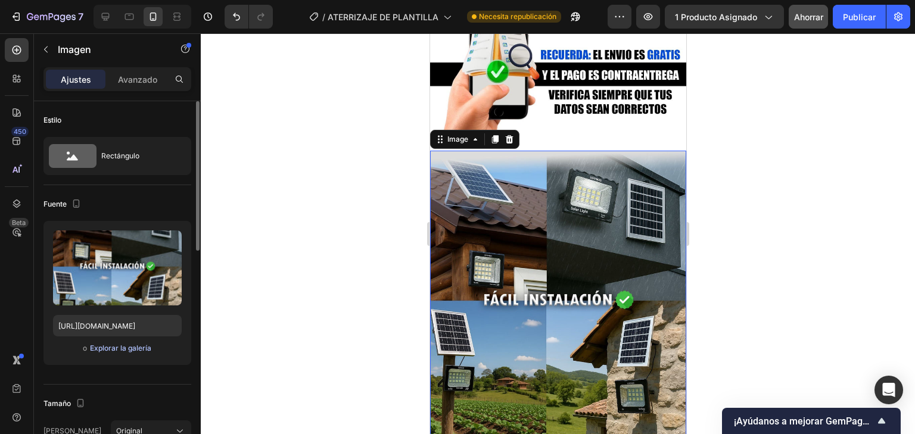
click at [135, 349] on font "Explorar la galería" at bounding box center [120, 348] width 61 height 9
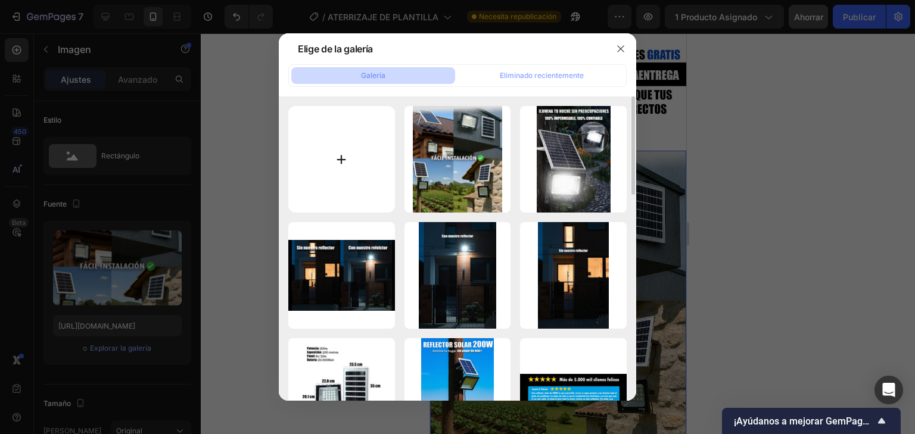
click at [319, 169] on input "file" at bounding box center [341, 159] width 107 height 107
type input "C:\fakepath\WhatsApp Image [DATE] 11.52.43 AM (1).jpeg"
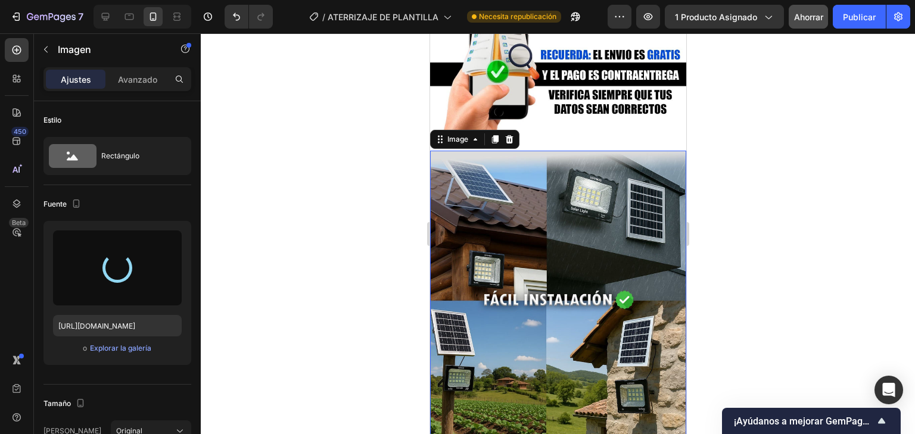
type input "[URL][DOMAIN_NAME]"
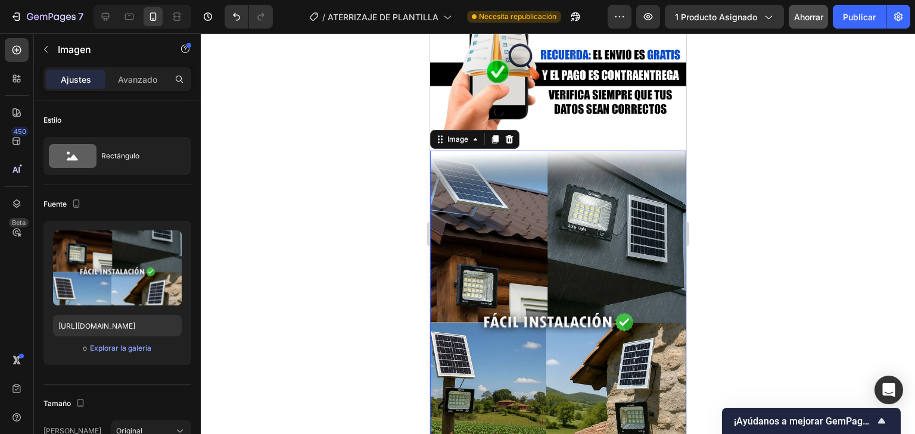
click at [748, 269] on div at bounding box center [558, 233] width 714 height 401
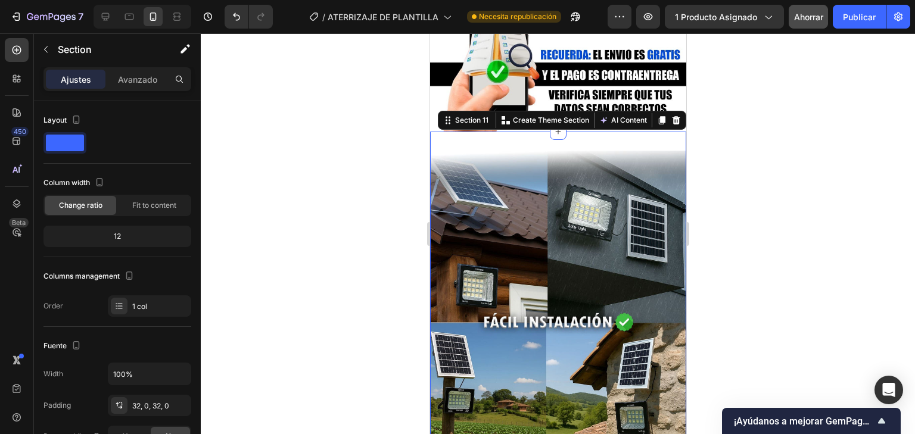
click at [570, 132] on div "Image Section 11 You can create reusable sections Create Theme Section AI Conte…" at bounding box center [558, 315] width 256 height 366
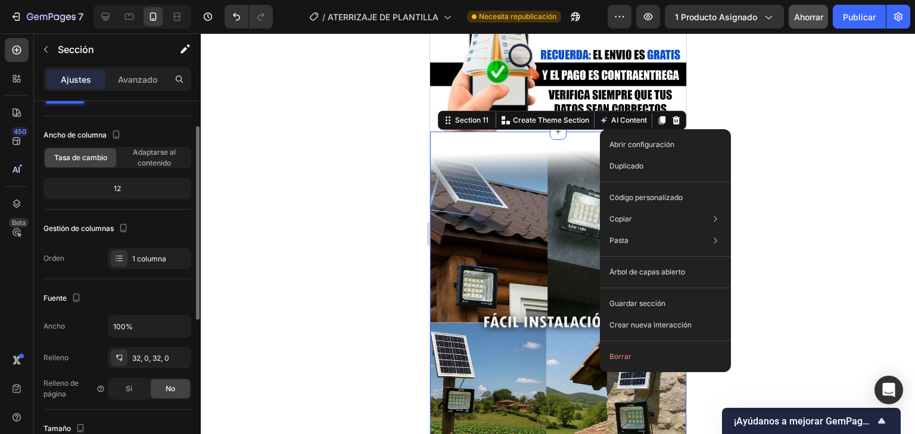
scroll to position [95, 0]
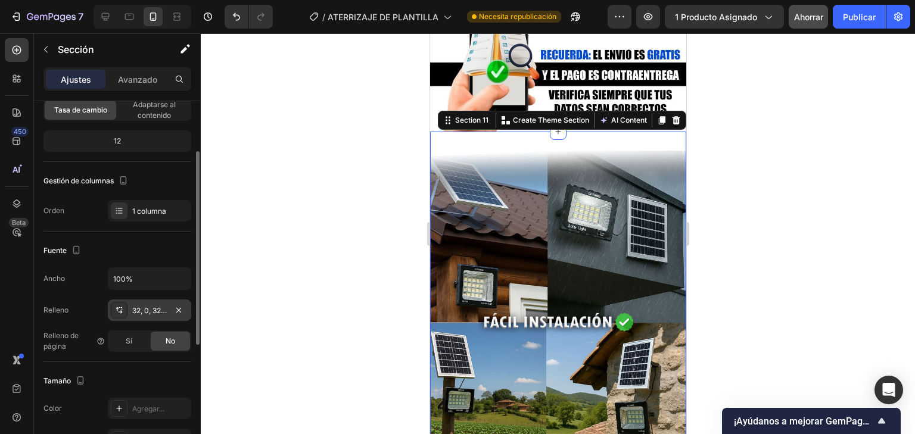
click at [148, 309] on font "32, 0, 32, 0" at bounding box center [150, 310] width 37 height 9
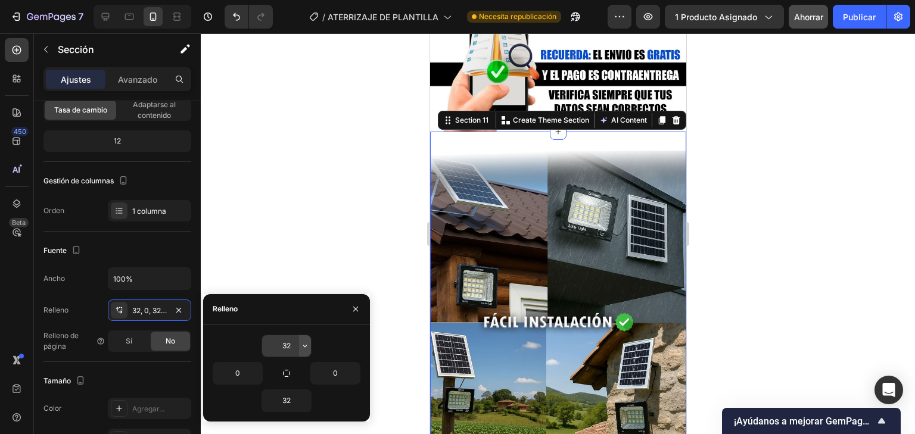
click at [303, 341] on icon "button" at bounding box center [305, 346] width 10 height 10
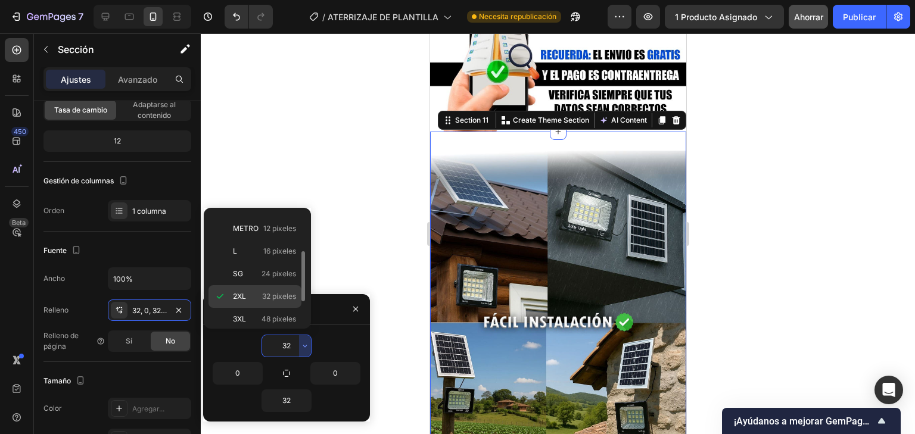
scroll to position [133, 0]
click at [255, 222] on p "SG 24 píxeles" at bounding box center [264, 226] width 63 height 11
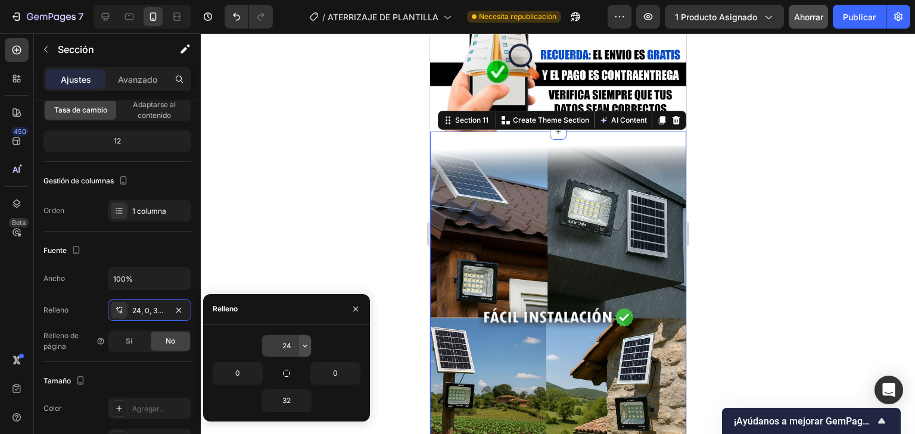
click at [306, 341] on icon "button" at bounding box center [305, 346] width 10 height 10
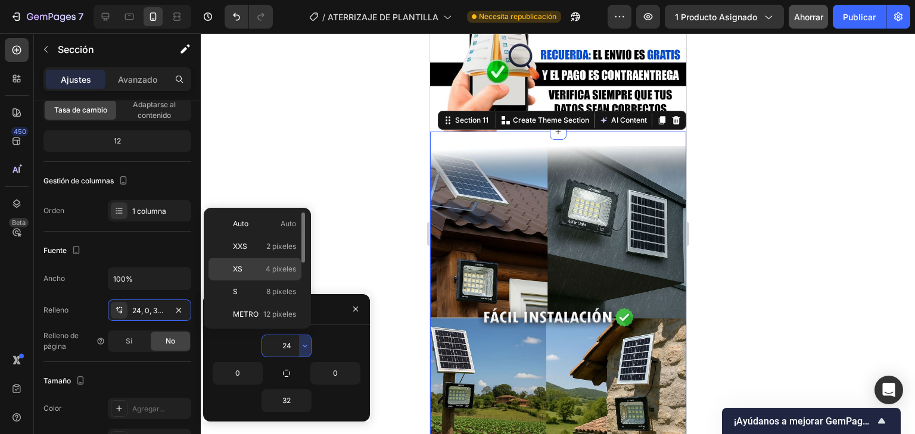
click at [264, 267] on p "XS 4 píxeles" at bounding box center [264, 269] width 63 height 11
type input "4"
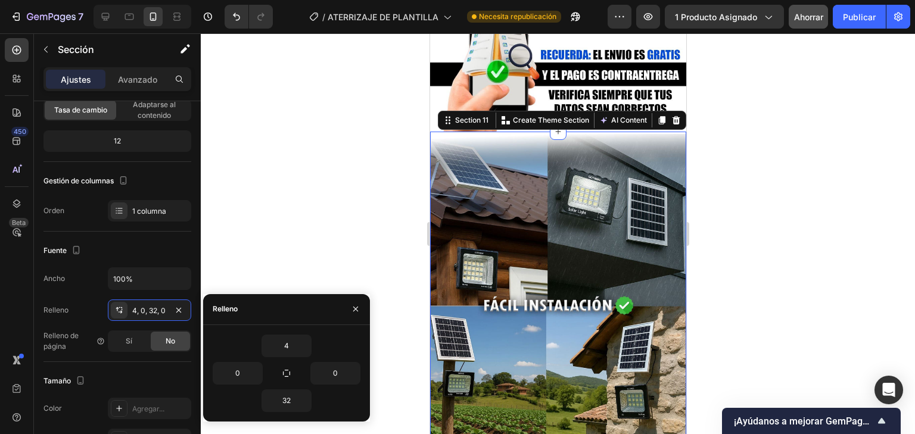
click at [318, 176] on div at bounding box center [558, 233] width 714 height 401
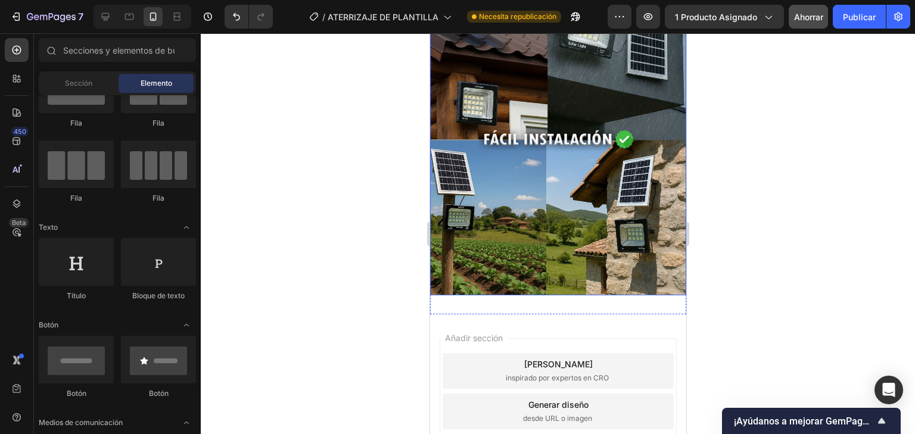
scroll to position [3690, 0]
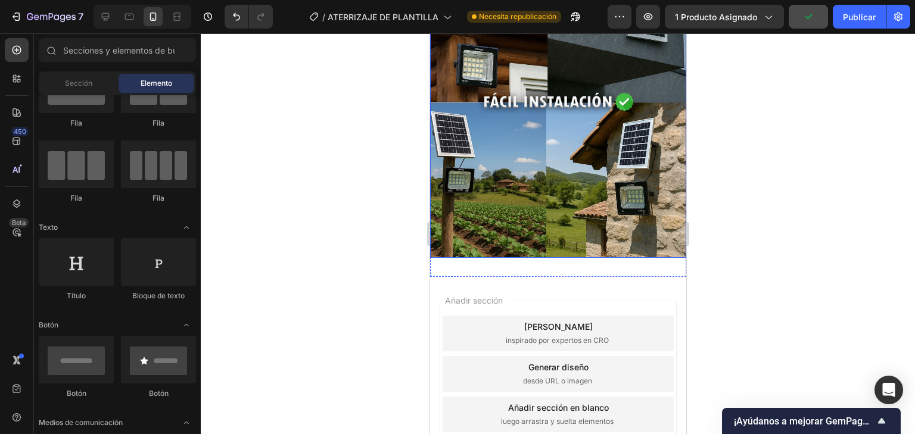
click at [527, 186] on img at bounding box center [558, 94] width 256 height 328
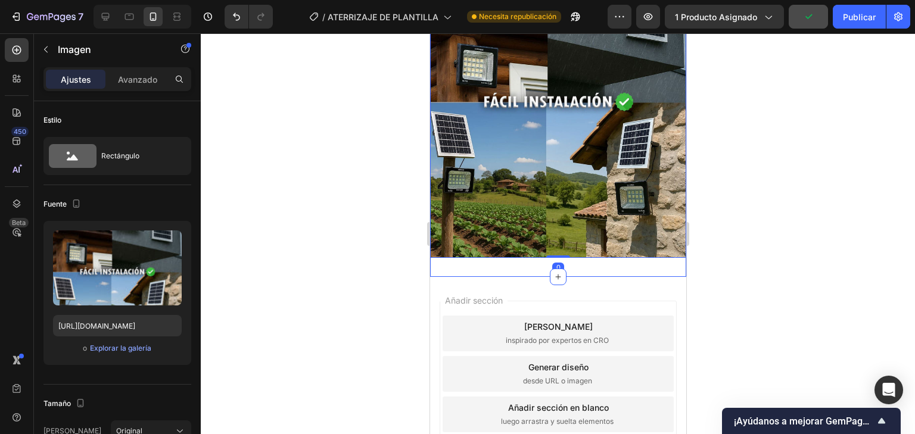
click at [520, 260] on div "Image 0 Section 11" at bounding box center [558, 102] width 256 height 349
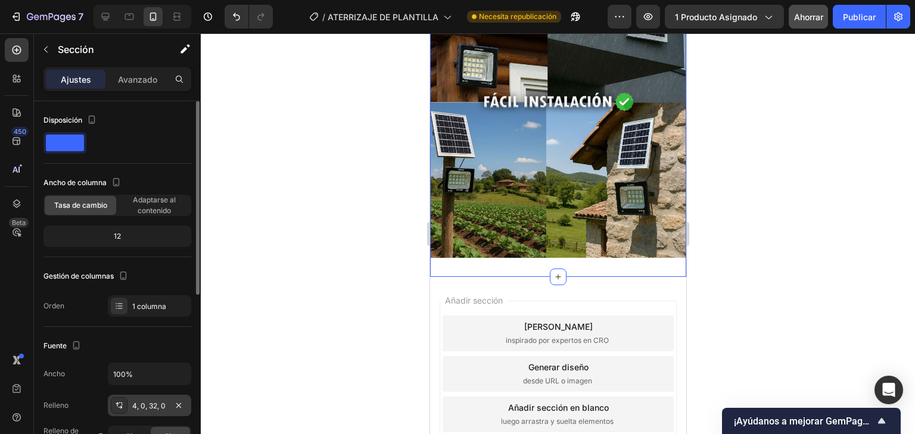
click at [164, 405] on font "4, 0, 32, 0" at bounding box center [148, 406] width 33 height 9
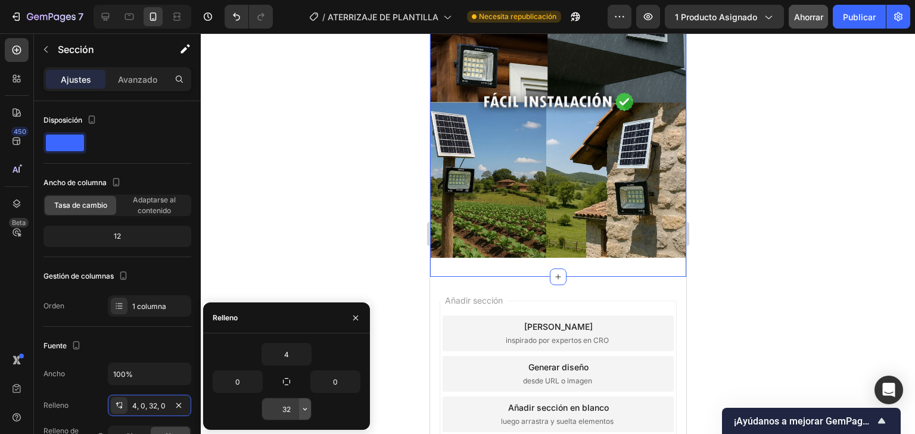
click at [307, 410] on icon "button" at bounding box center [305, 409] width 10 height 10
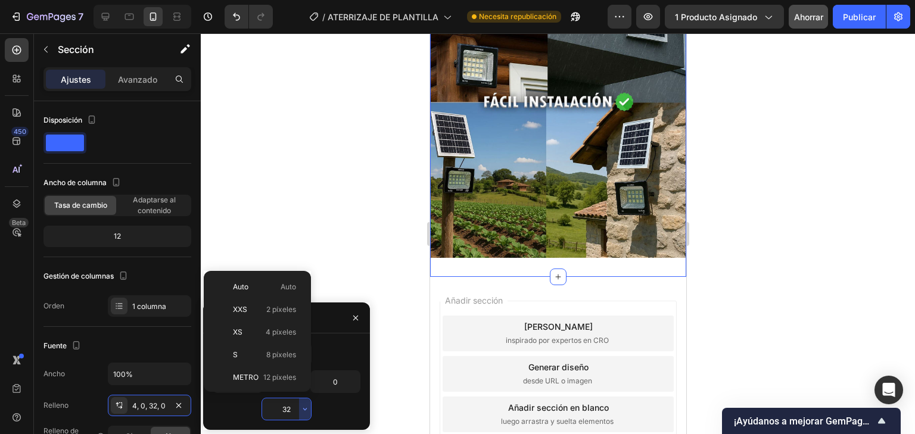
scroll to position [86, 0]
click at [264, 293] on font "12 píxeles" at bounding box center [279, 291] width 33 height 9
type input "12"
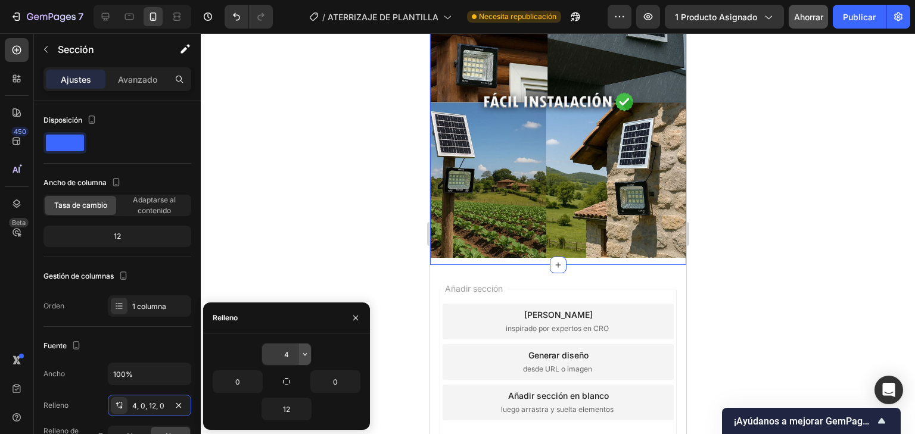
click at [306, 357] on icon "button" at bounding box center [305, 355] width 10 height 10
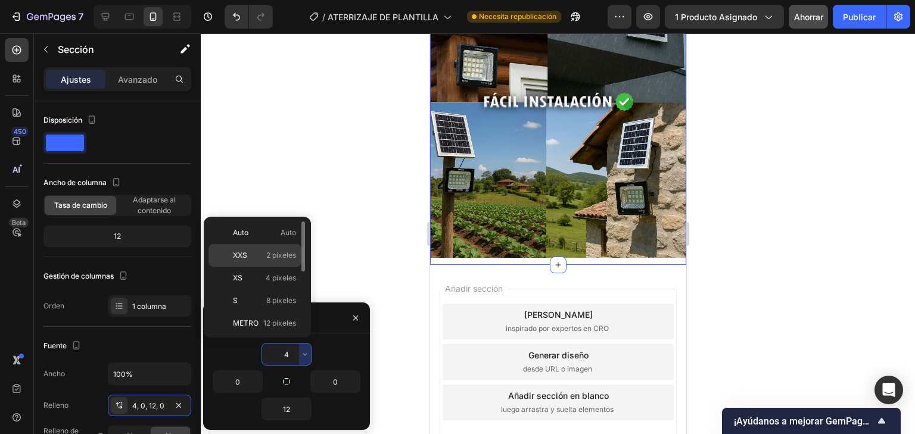
click at [264, 256] on p "XXS 2 píxeles" at bounding box center [264, 255] width 63 height 11
type input "2"
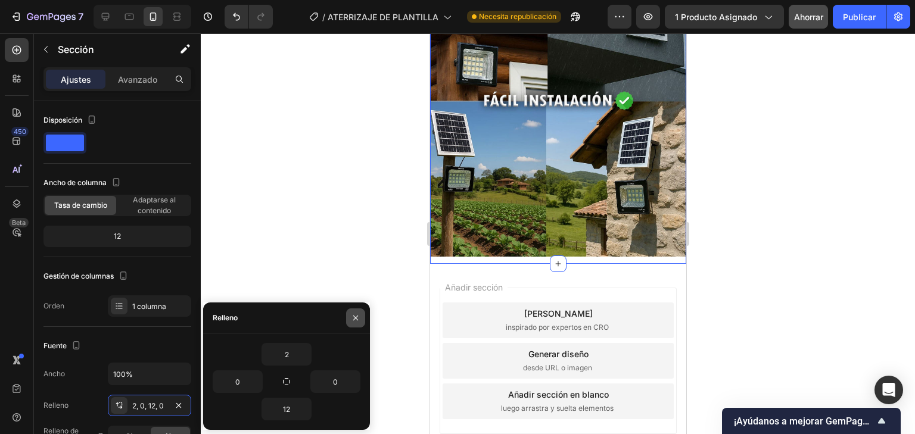
click at [351, 317] on icon "button" at bounding box center [356, 318] width 10 height 10
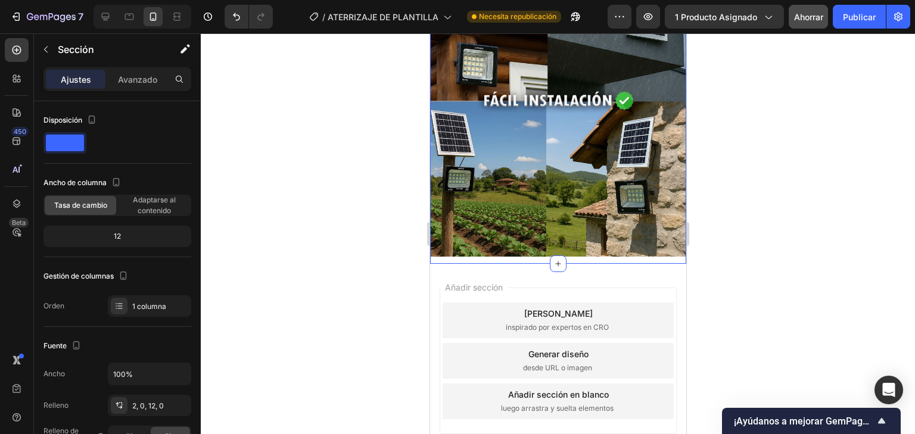
click at [784, 212] on div at bounding box center [558, 233] width 714 height 401
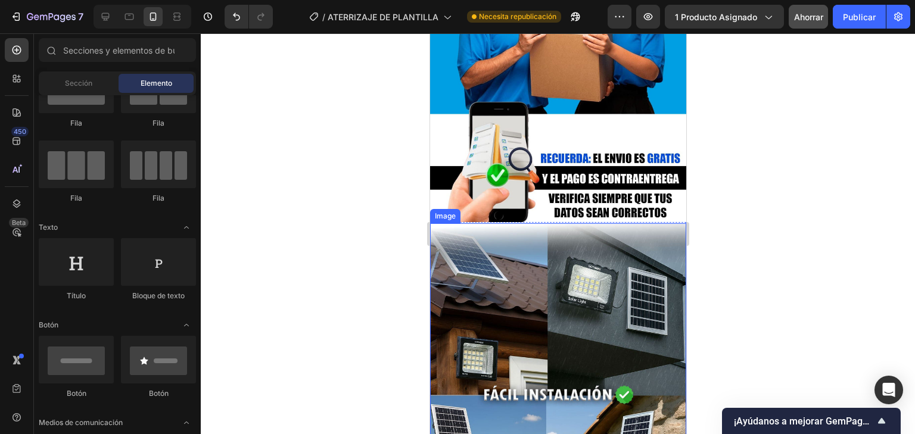
scroll to position [3452, 0]
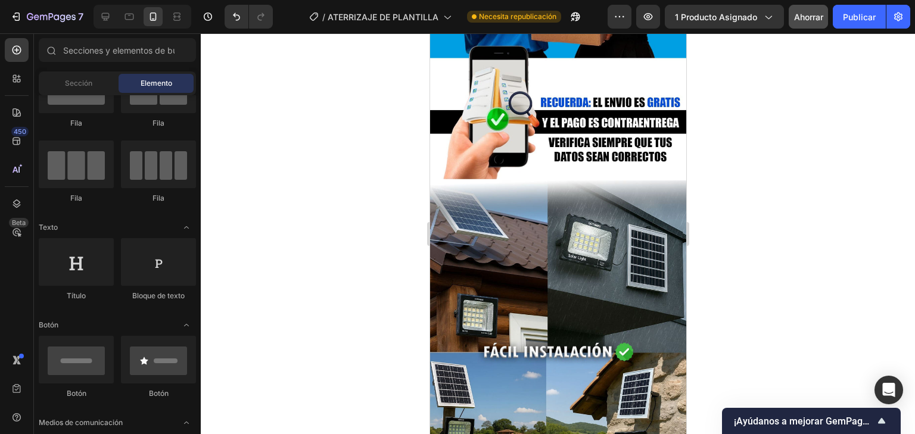
click at [845, 201] on div at bounding box center [558, 233] width 714 height 401
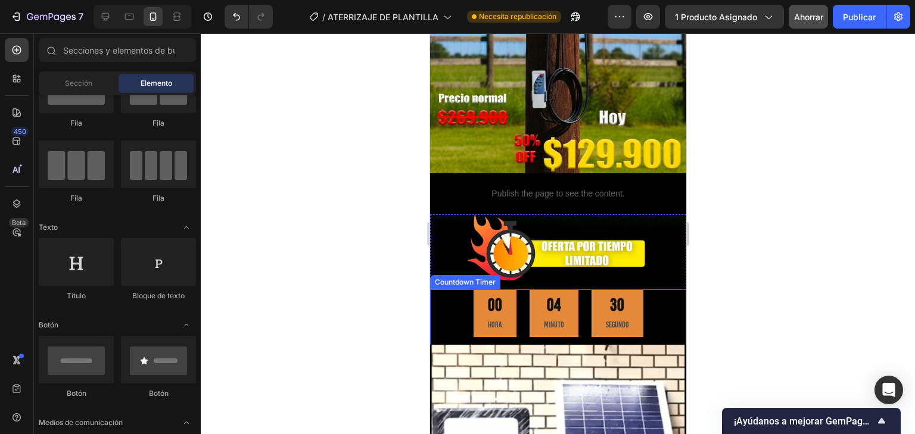
scroll to position [95, 0]
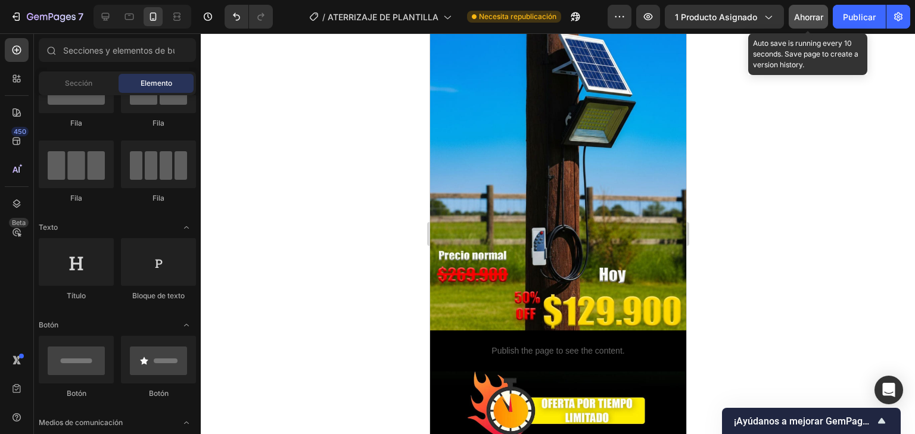
click at [807, 21] on font "Ahorrar" at bounding box center [808, 17] width 29 height 10
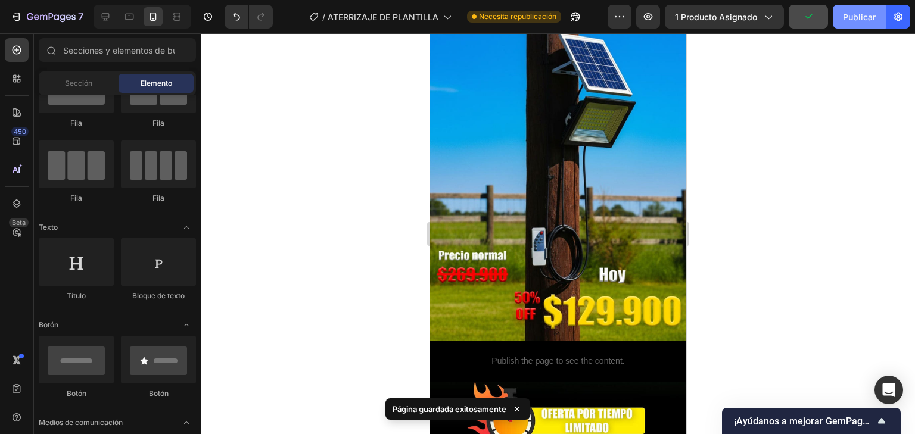
click at [870, 13] on font "Publicar" at bounding box center [859, 17] width 33 height 10
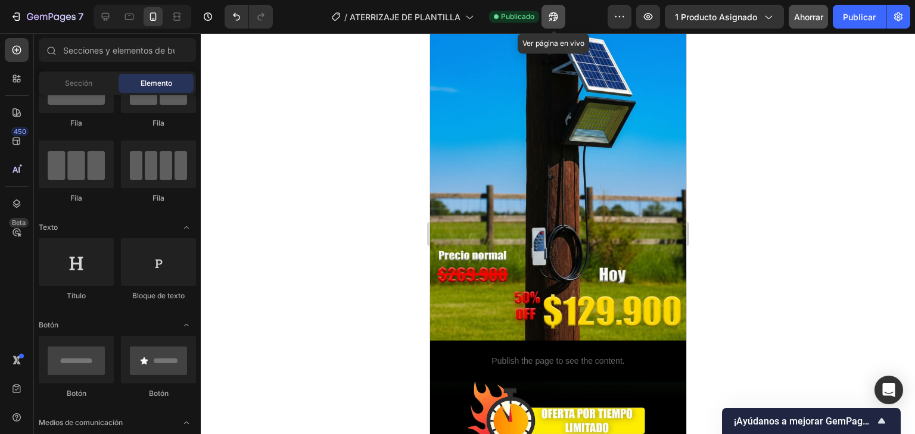
click at [562, 20] on button "button" at bounding box center [554, 17] width 24 height 24
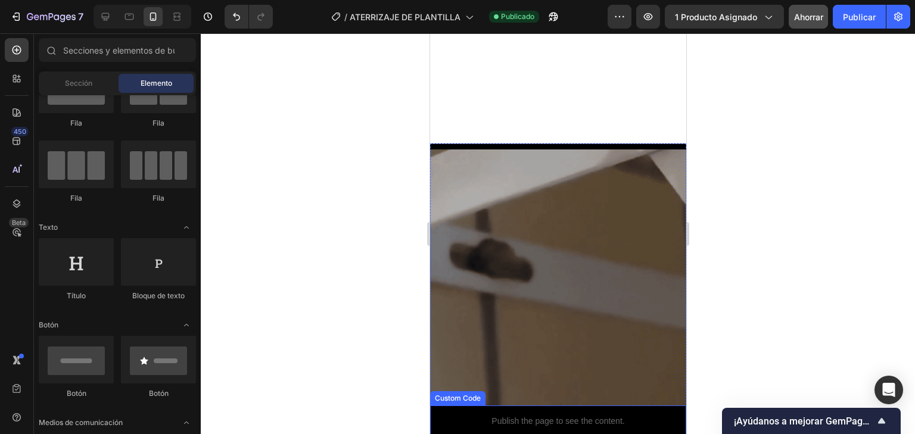
scroll to position [2097, 0]
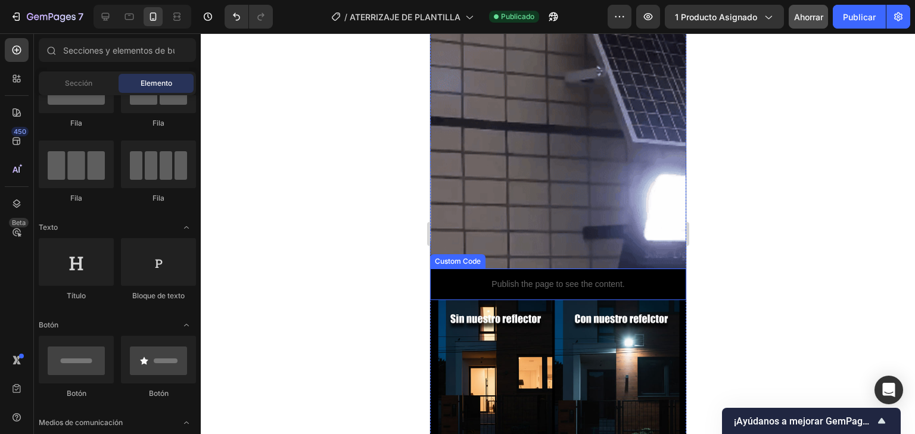
click at [700, 285] on div at bounding box center [558, 233] width 714 height 401
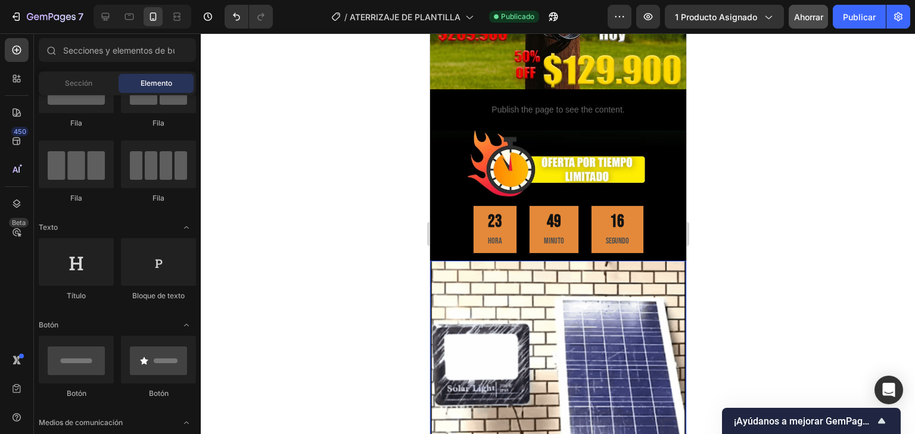
scroll to position [338, 0]
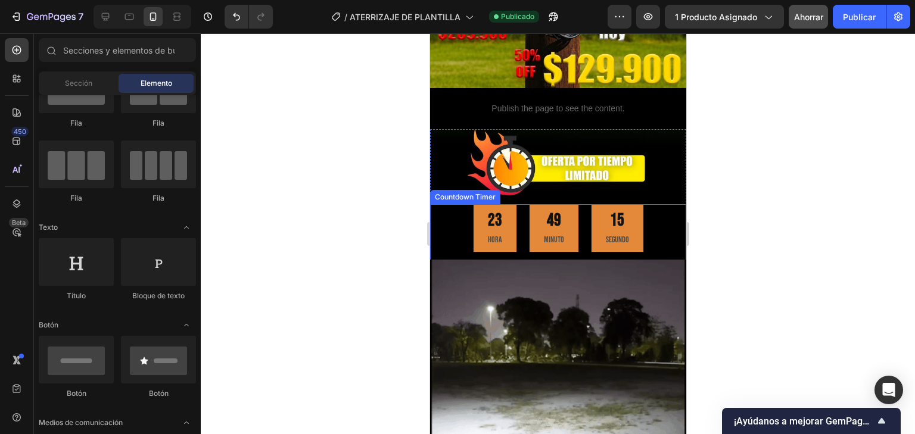
click at [528, 224] on div "49 MINUTO" at bounding box center [553, 228] width 50 height 48
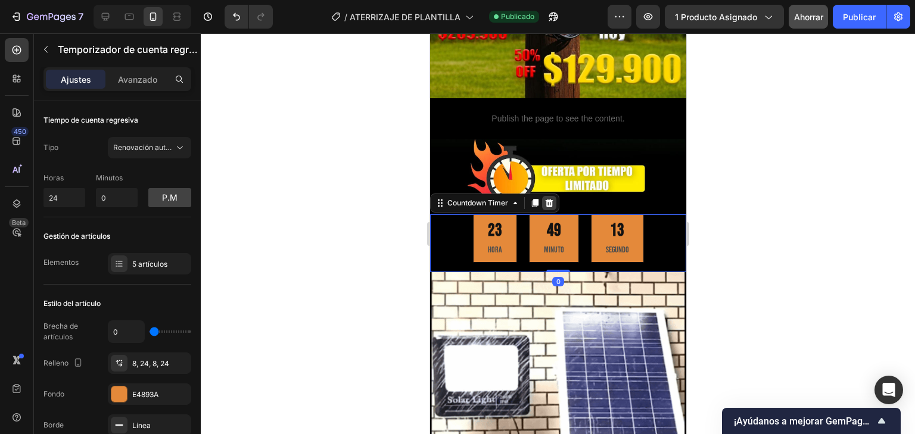
click at [552, 198] on icon at bounding box center [549, 203] width 10 height 10
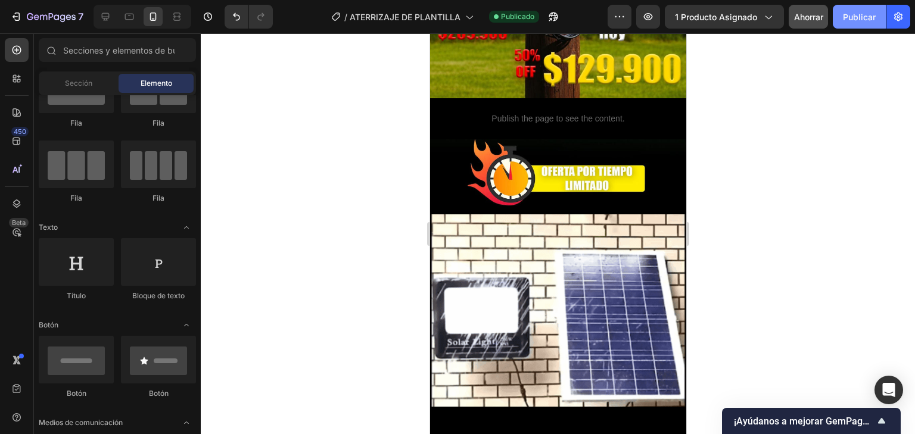
click at [866, 21] on font "Publicar" at bounding box center [859, 17] width 33 height 10
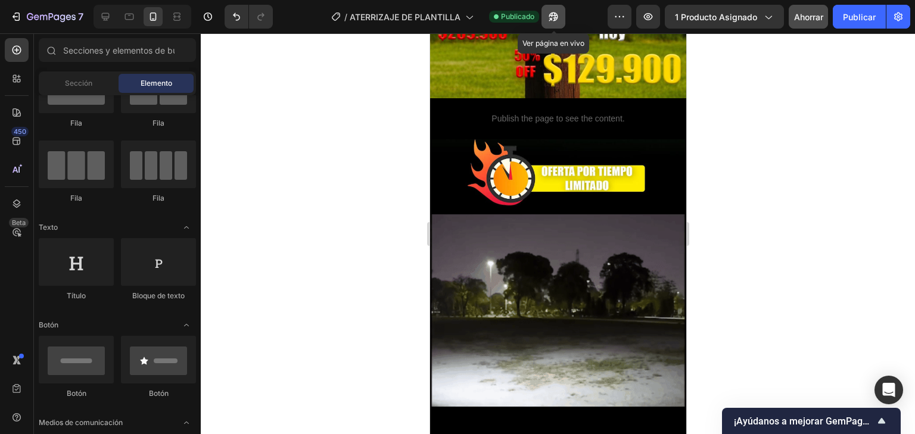
click at [550, 15] on icon "button" at bounding box center [553, 17] width 9 height 9
click at [553, 18] on icon "button" at bounding box center [553, 17] width 12 height 12
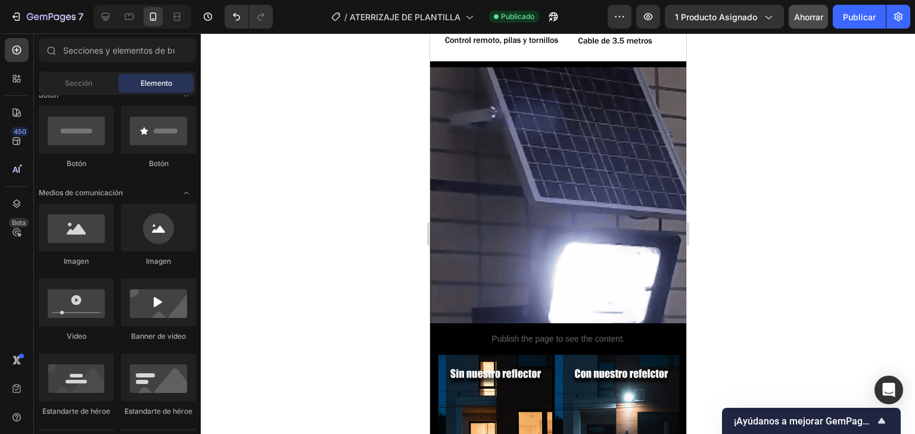
scroll to position [2002, 0]
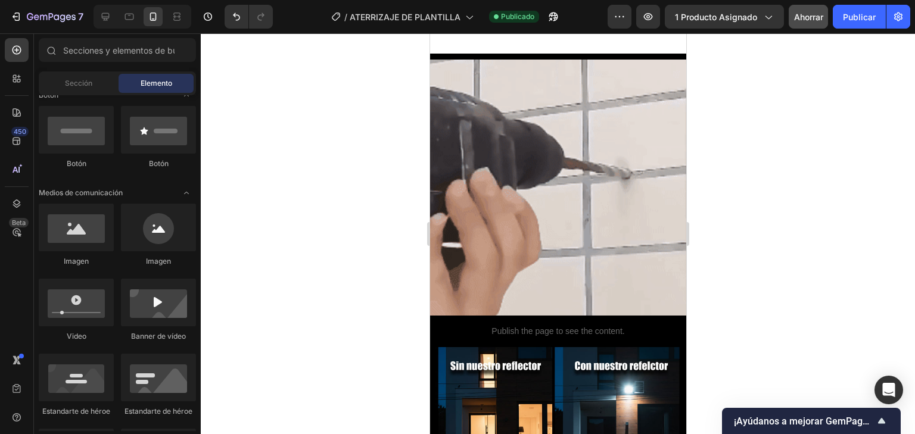
drag, startPoint x: 792, startPoint y: 160, endPoint x: 858, endPoint y: 198, distance: 75.8
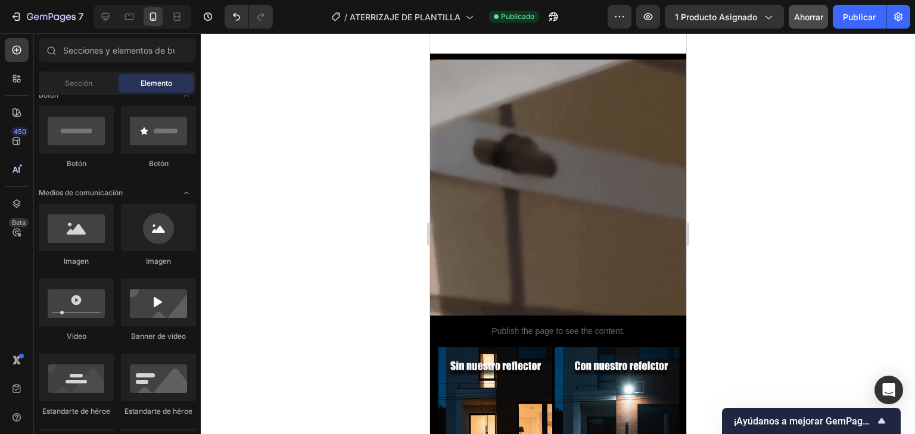
click at [858, 198] on div at bounding box center [558, 233] width 714 height 401
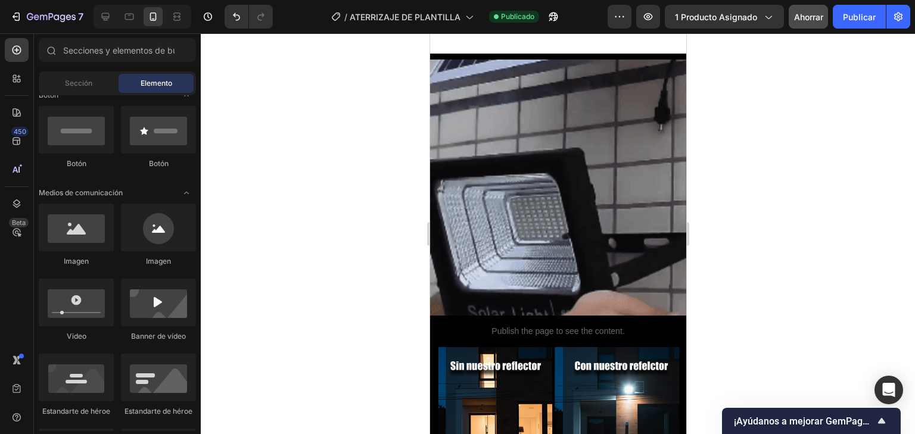
click at [832, 205] on div at bounding box center [558, 233] width 714 height 401
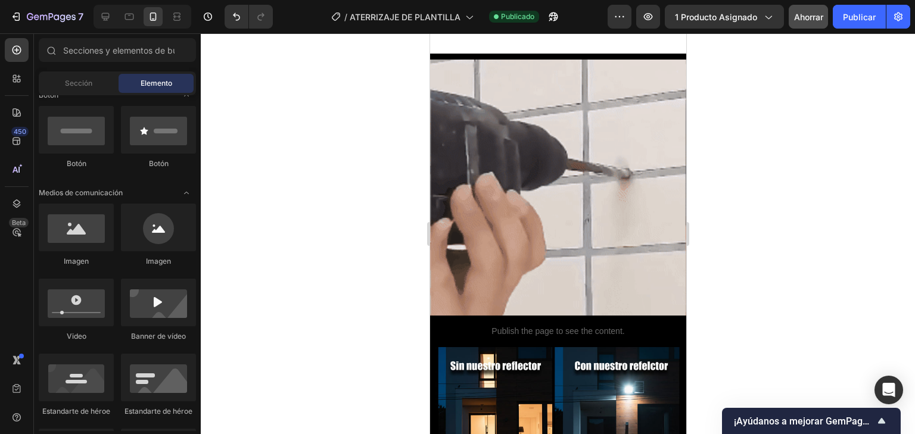
click at [265, 105] on div at bounding box center [558, 233] width 714 height 401
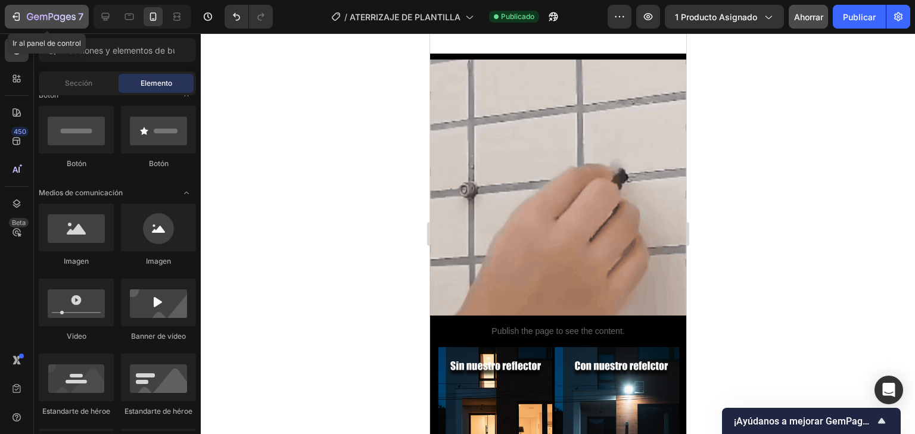
click at [13, 13] on icon "button" at bounding box center [16, 17] width 12 height 12
